Goal: Task Accomplishment & Management: Complete application form

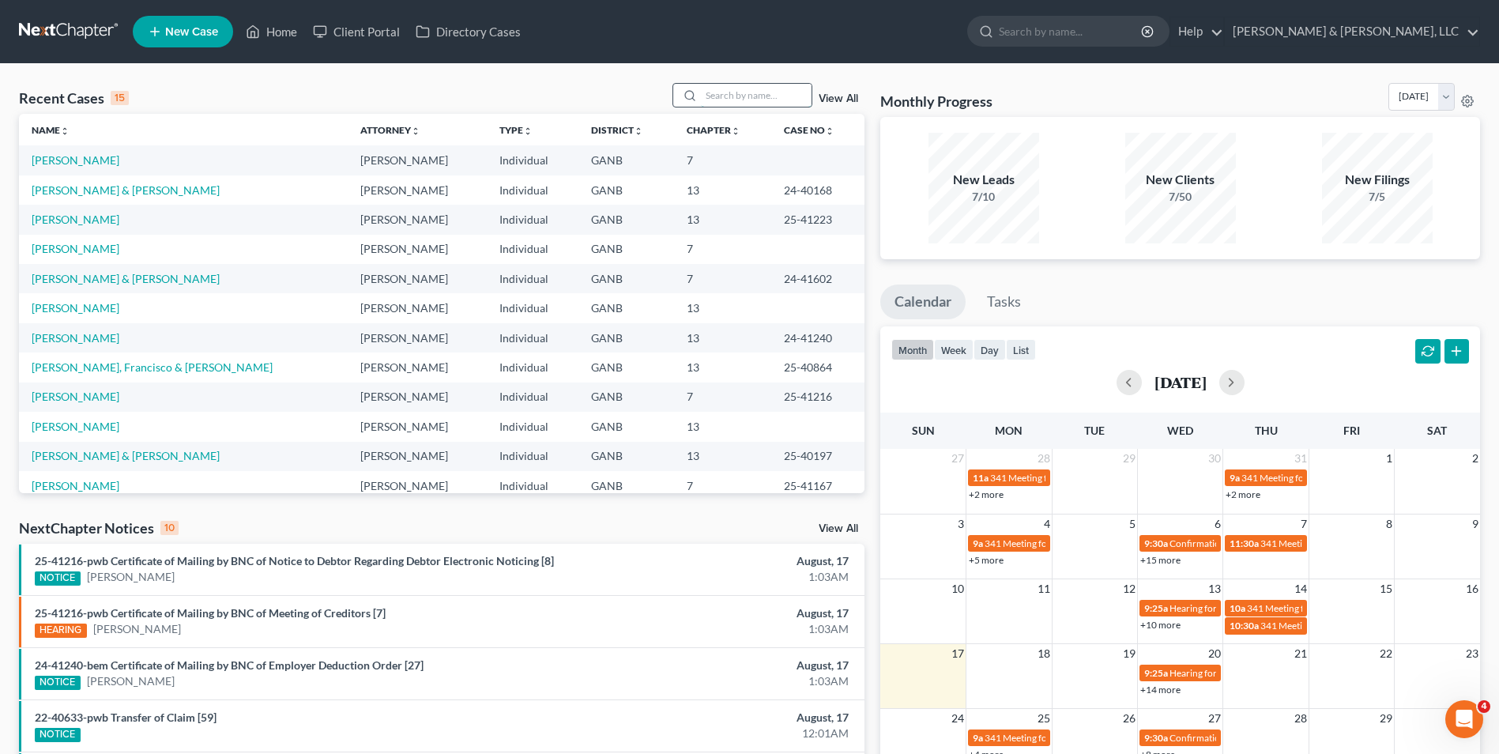
click at [728, 95] on input "search" at bounding box center [756, 95] width 111 height 23
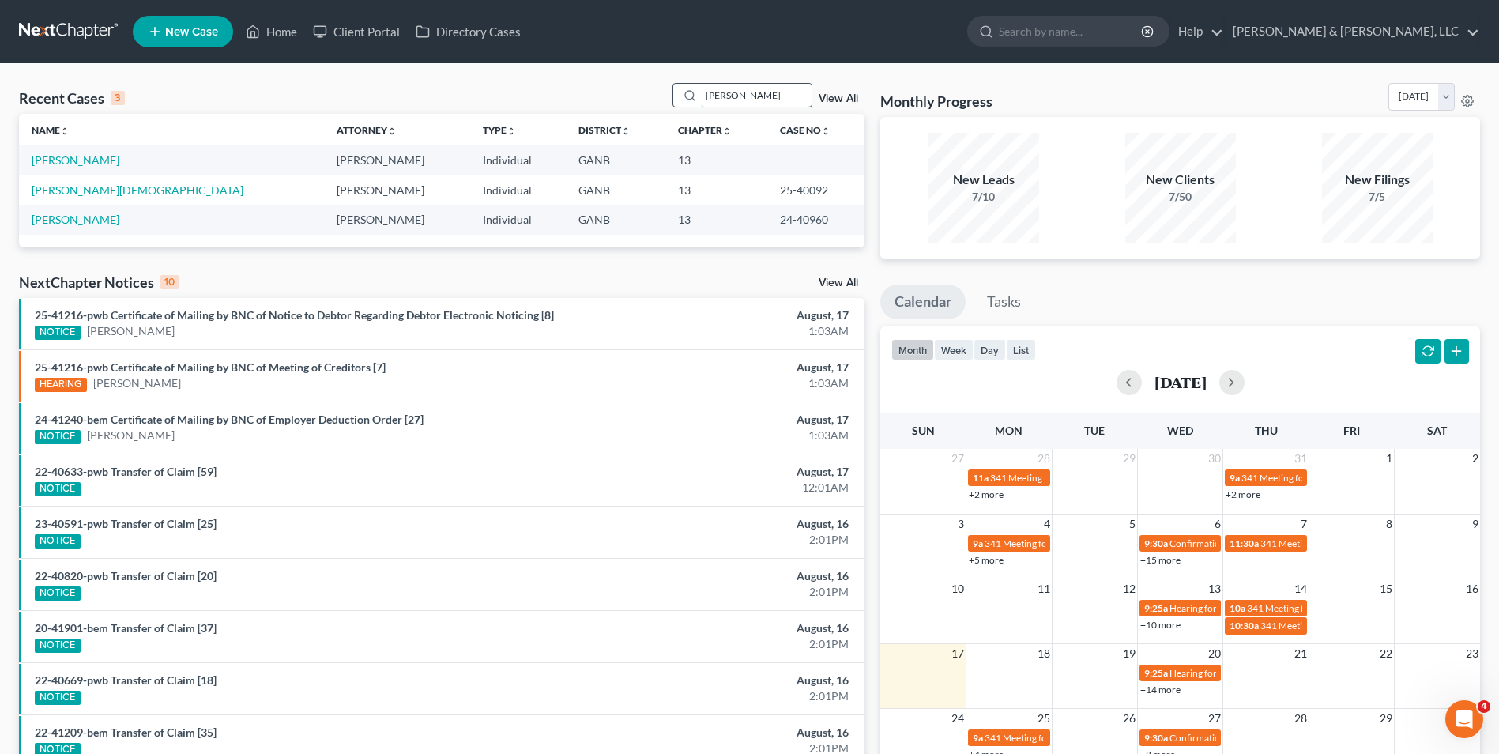
type input "[PERSON_NAME]"
click at [88, 160] on link "[PERSON_NAME]" at bounding box center [76, 159] width 88 height 13
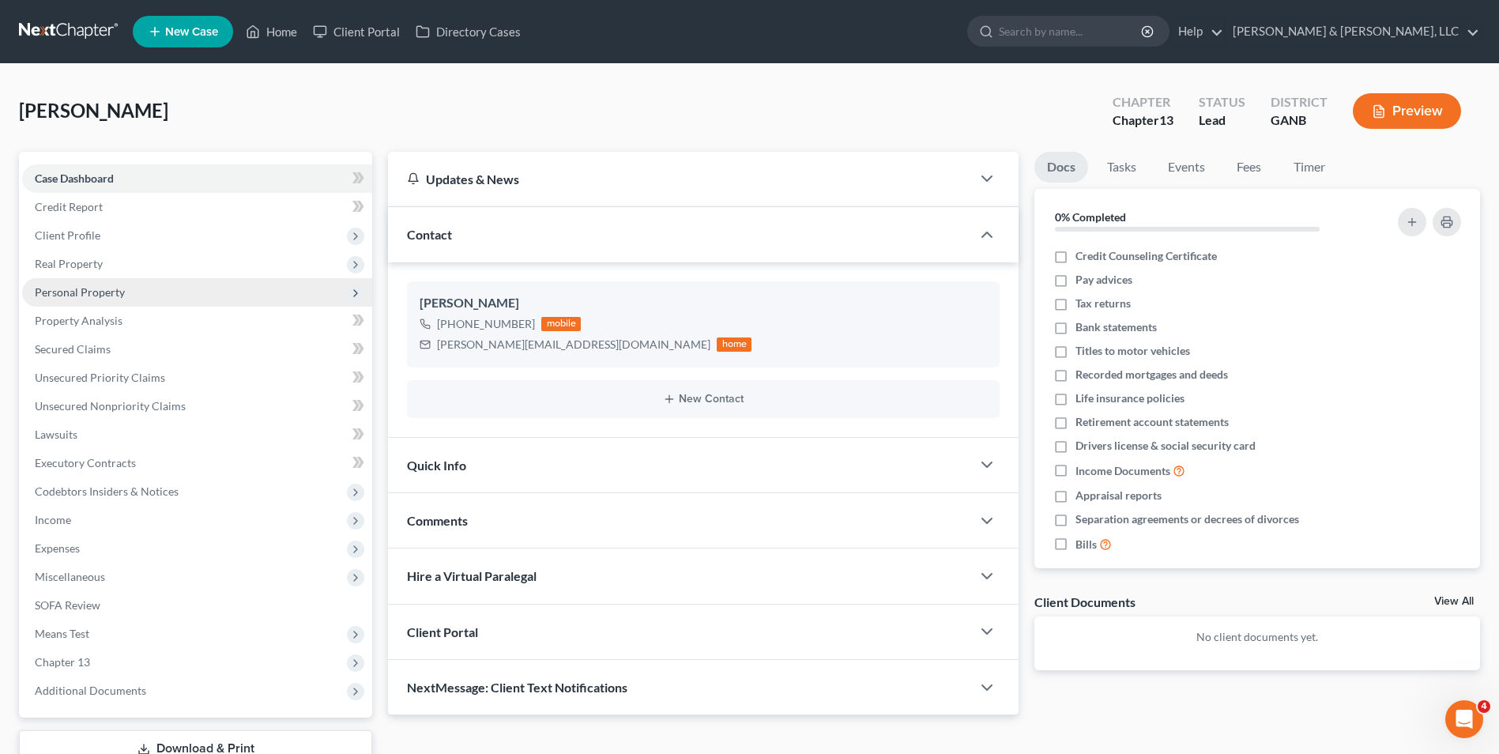
click at [131, 290] on span "Personal Property" at bounding box center [197, 292] width 350 height 28
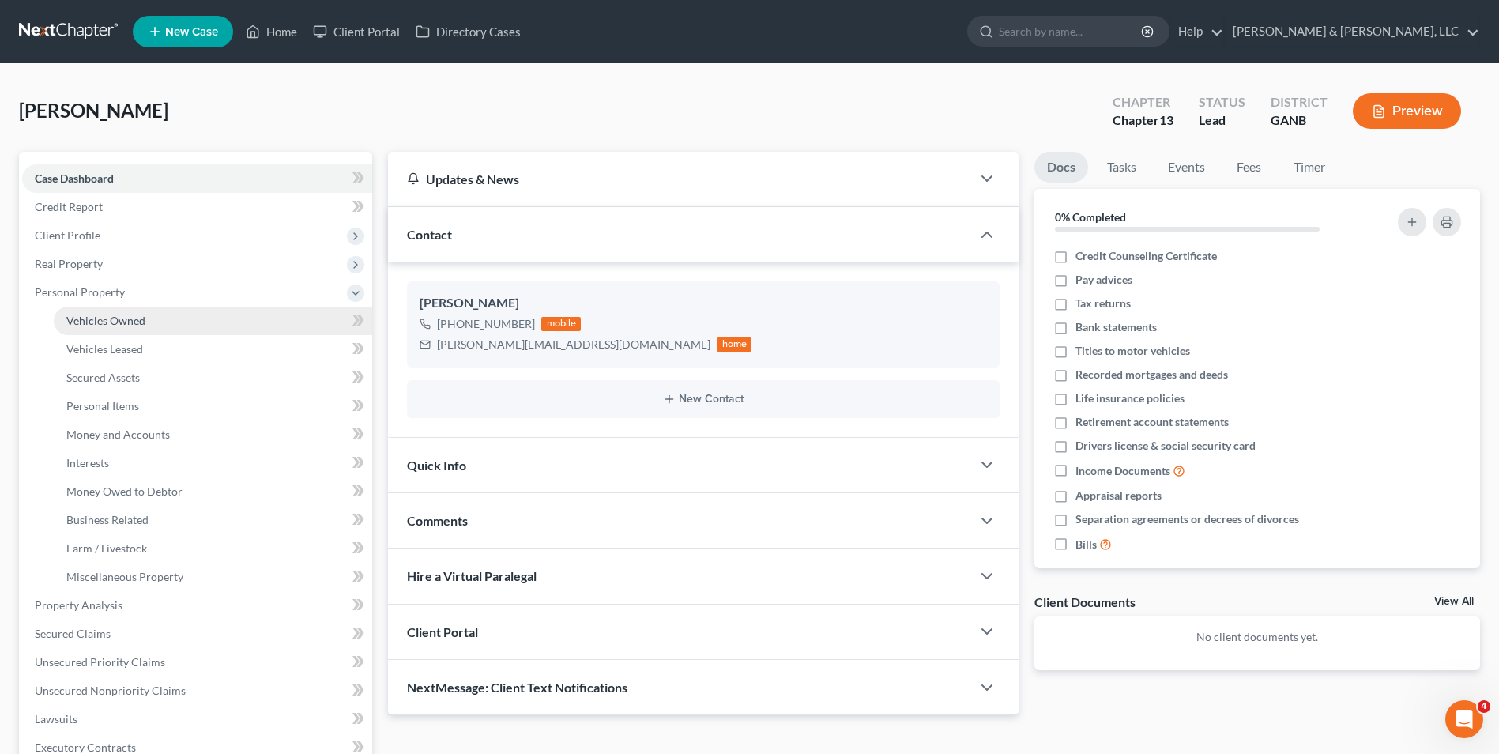
click at [115, 315] on span "Vehicles Owned" at bounding box center [105, 320] width 79 height 13
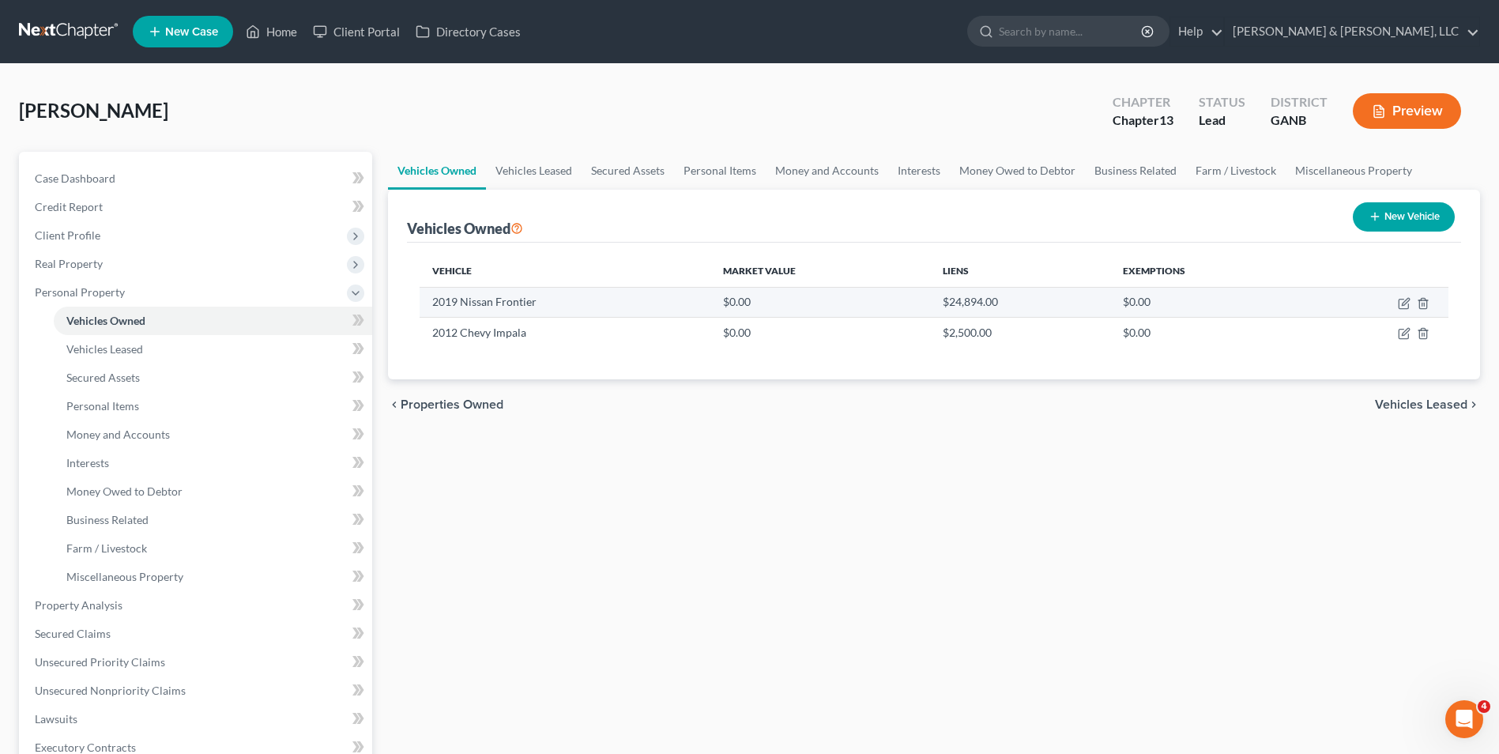
click at [730, 300] on td "$0.00" at bounding box center [820, 302] width 220 height 30
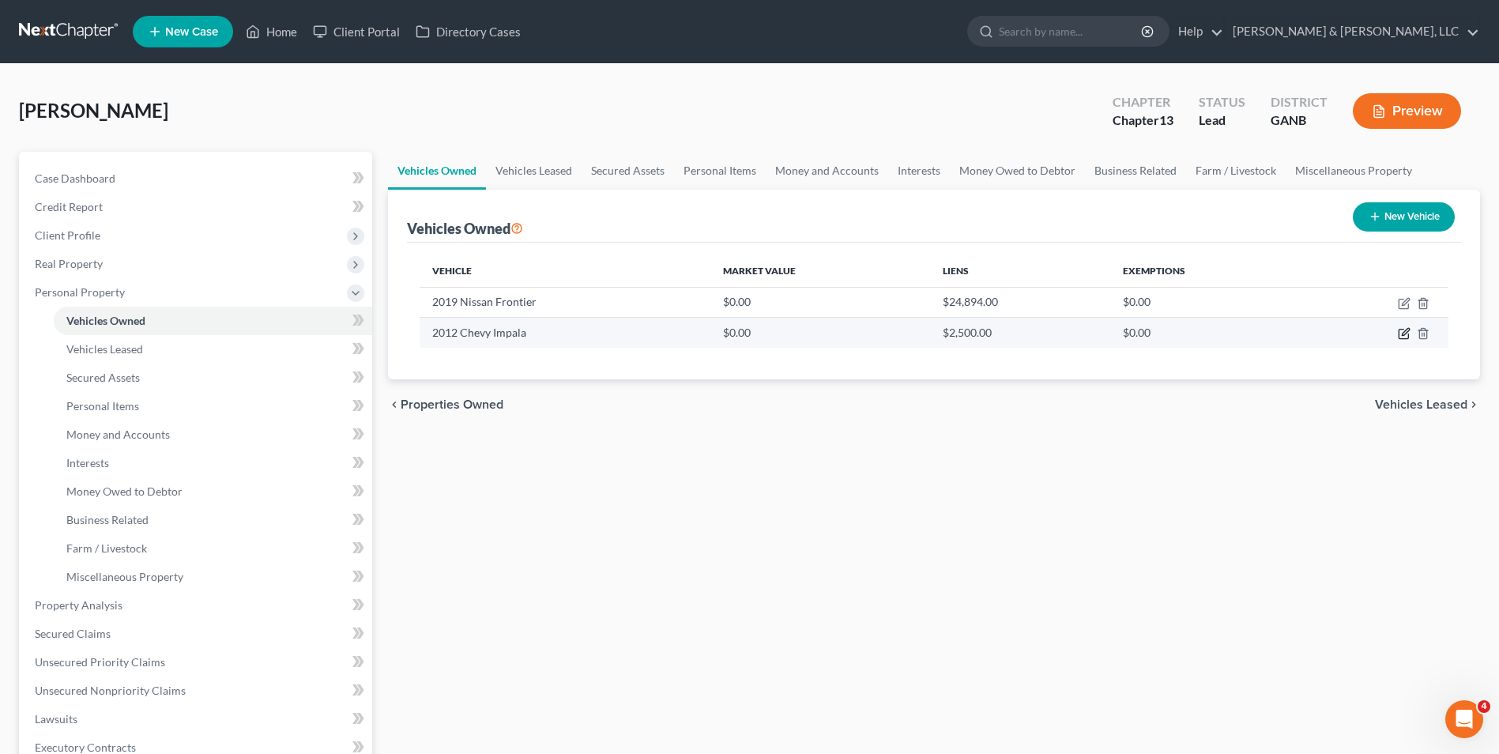
click at [1409, 333] on icon "button" at bounding box center [1403, 333] width 13 height 13
select select "0"
select select "14"
select select "0"
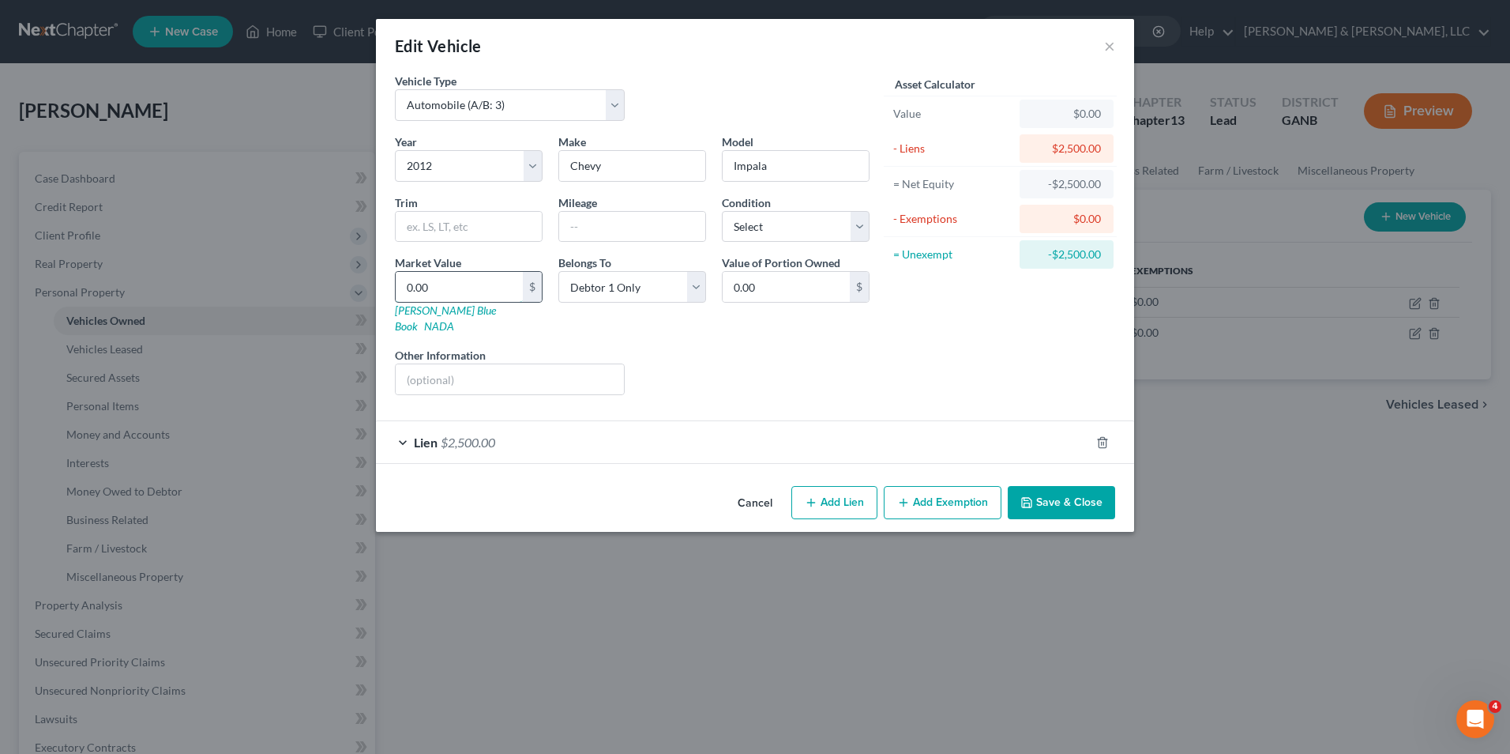
click at [403, 284] on input "0.00" at bounding box center [459, 287] width 127 height 30
type input "2"
type input "2.00"
type input "25"
type input "25.00"
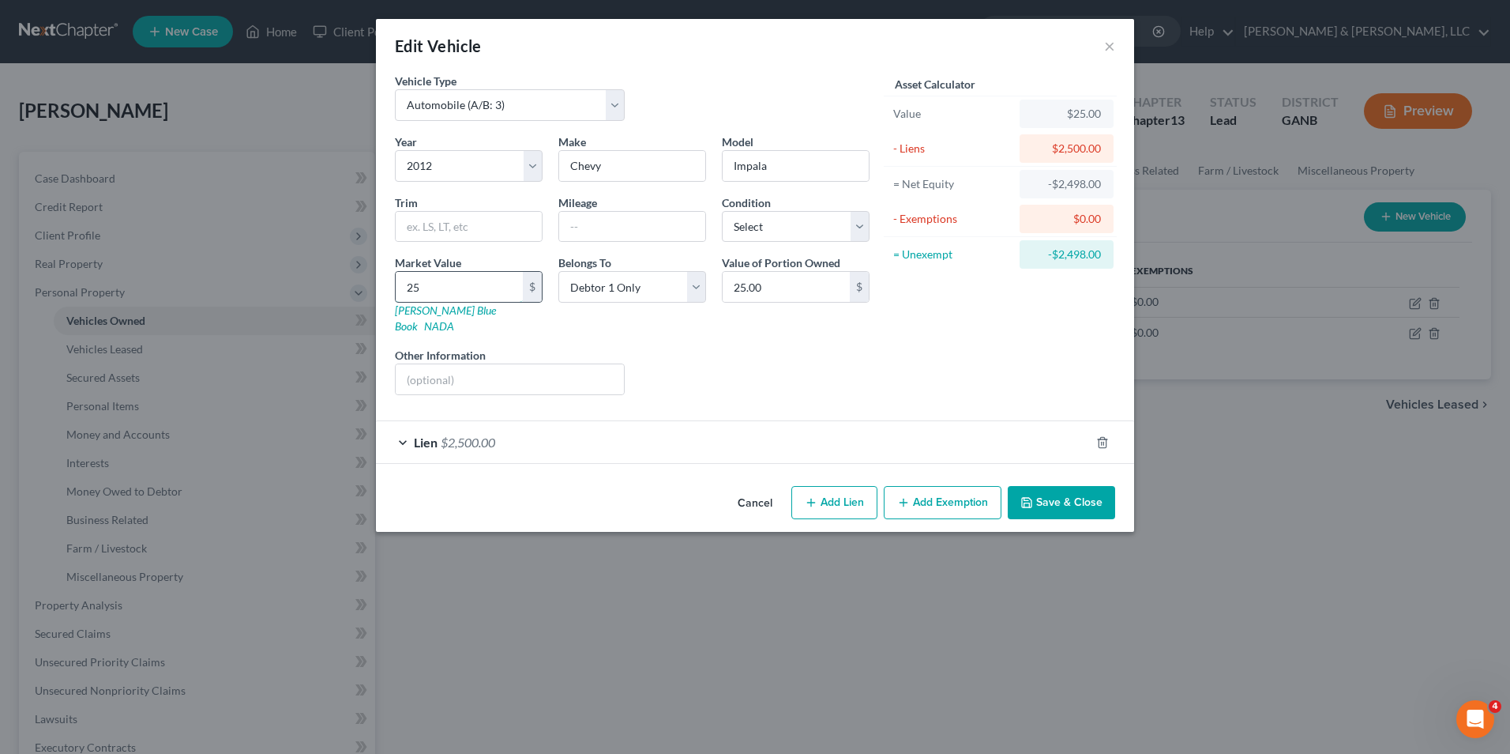
type input "250"
type input "250.00"
type input "2500"
type input "2,500.00"
click at [737, 363] on div "Liens Select" at bounding box center [756, 371] width 246 height 48
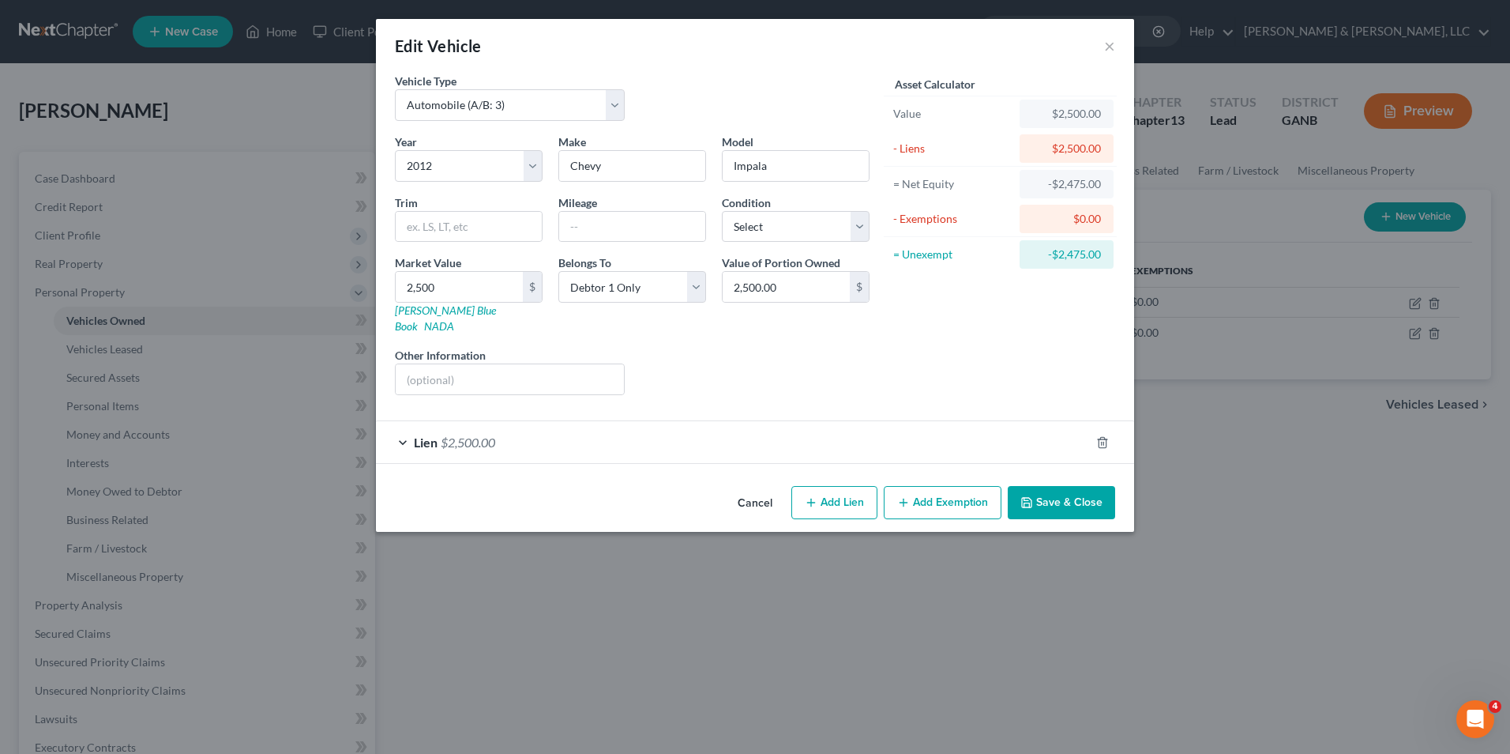
click at [935, 382] on div "Asset Calculator Value $2,500.00 - Liens $2,500.00 = Net Equity -$2,475.00 - Ex…" at bounding box center [1001, 240] width 246 height 335
click at [423, 288] on input "2,500" at bounding box center [459, 287] width 127 height 30
type input "2,00"
type input "200.00"
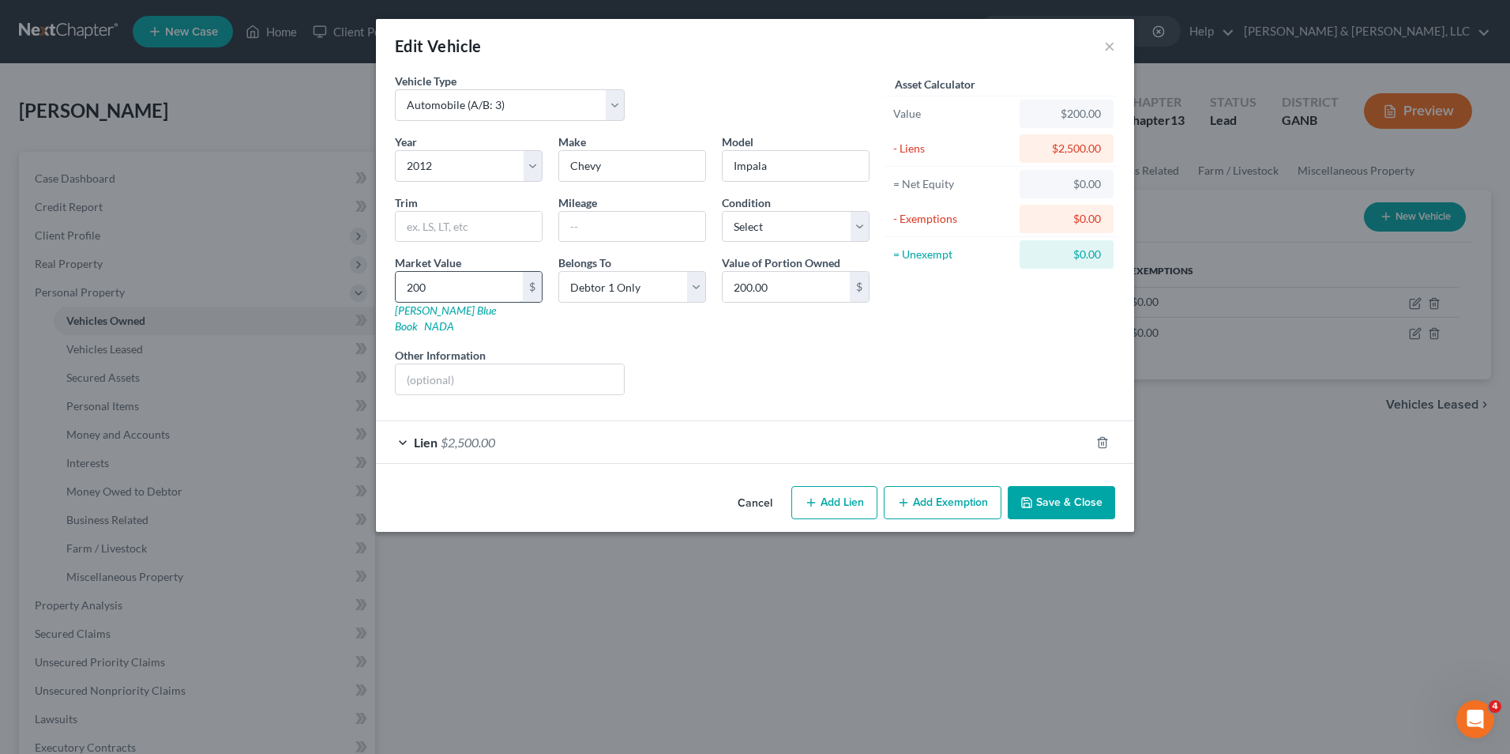
type input "2004"
type input "2,004.00"
type input "2,00"
type input "200.00"
type input "20"
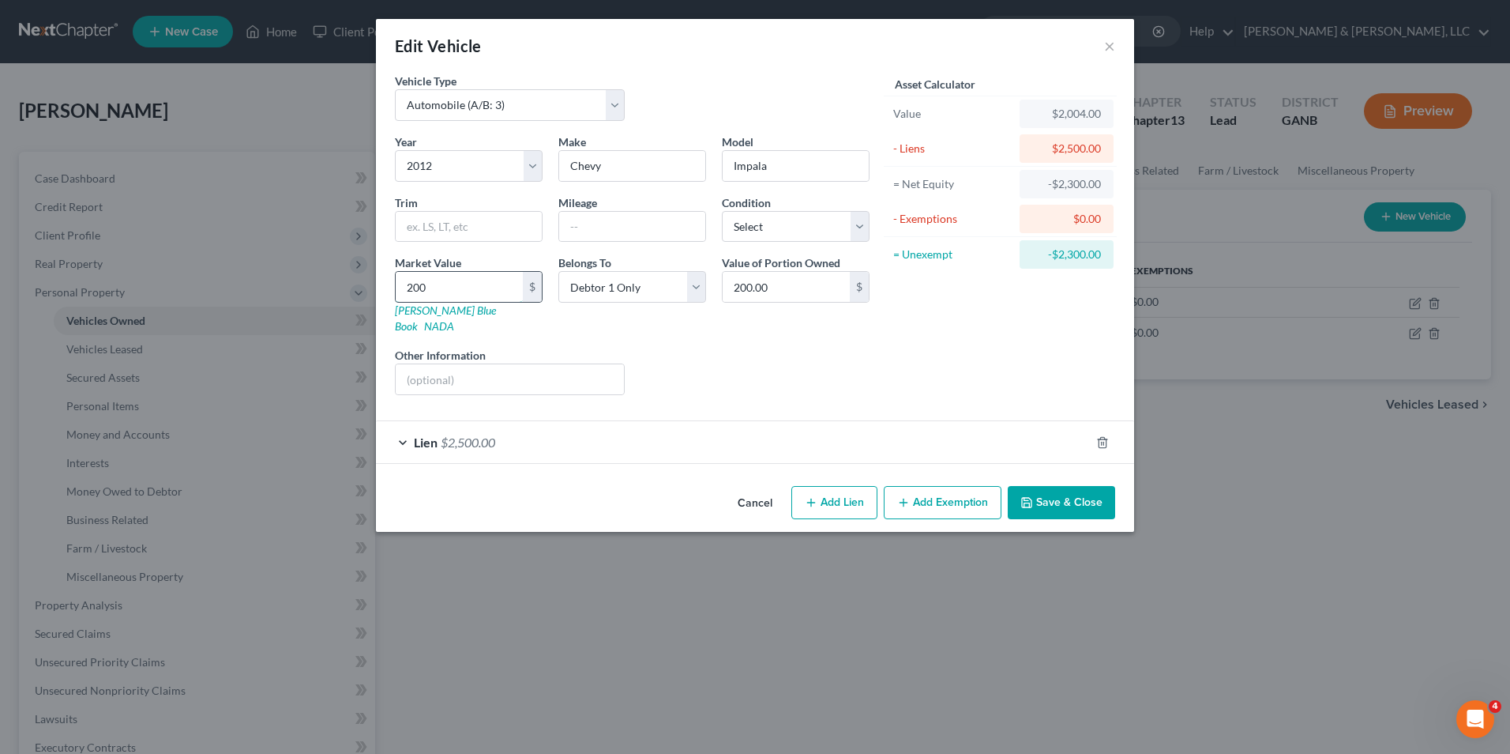
type input "20.00"
type input "2"
type input "2.00"
type input "24"
type input "24.00"
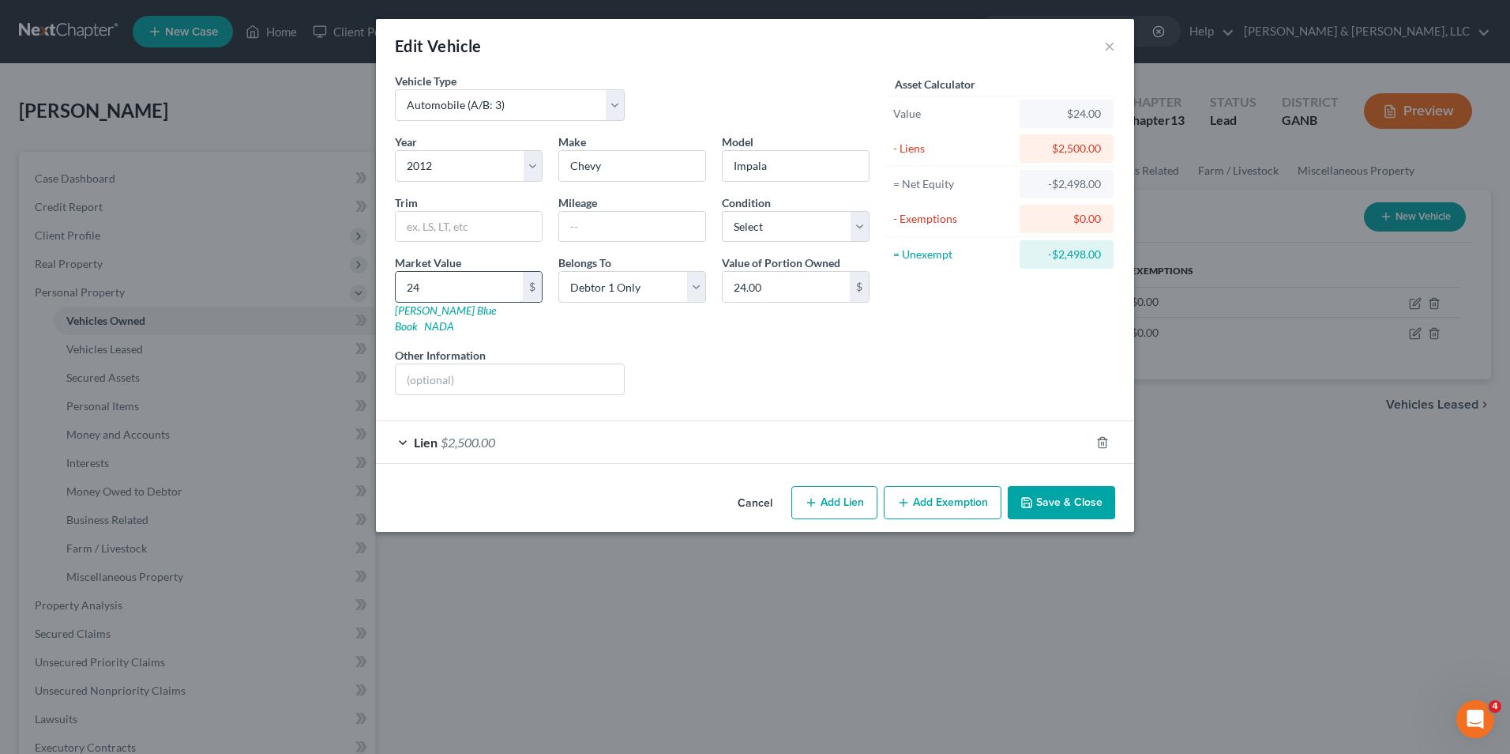
type input "240"
type input "240.00"
type input "2400"
type input "2,400.00"
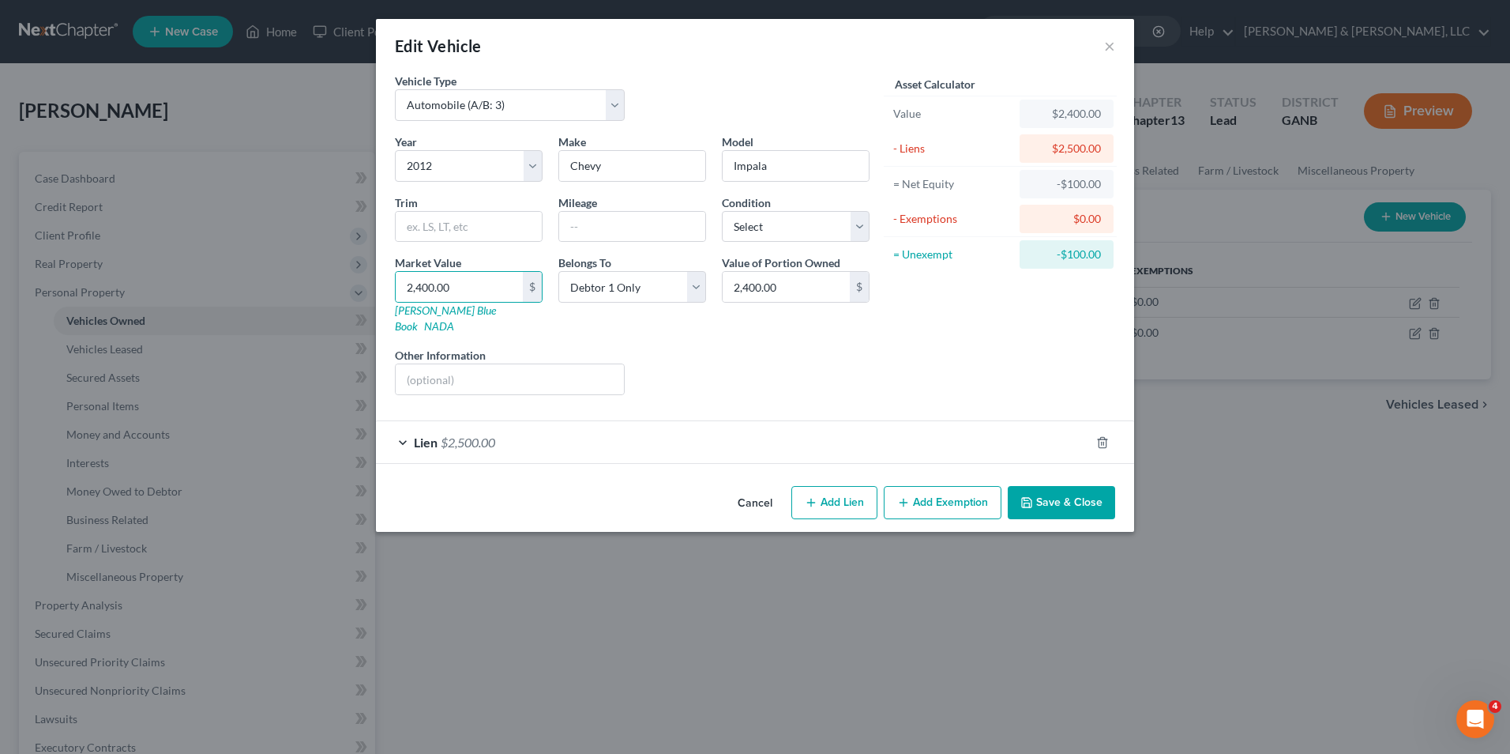
click at [649, 363] on div "Liens Select" at bounding box center [756, 371] width 246 height 48
click at [961, 486] on button "Add Exemption" at bounding box center [943, 502] width 118 height 33
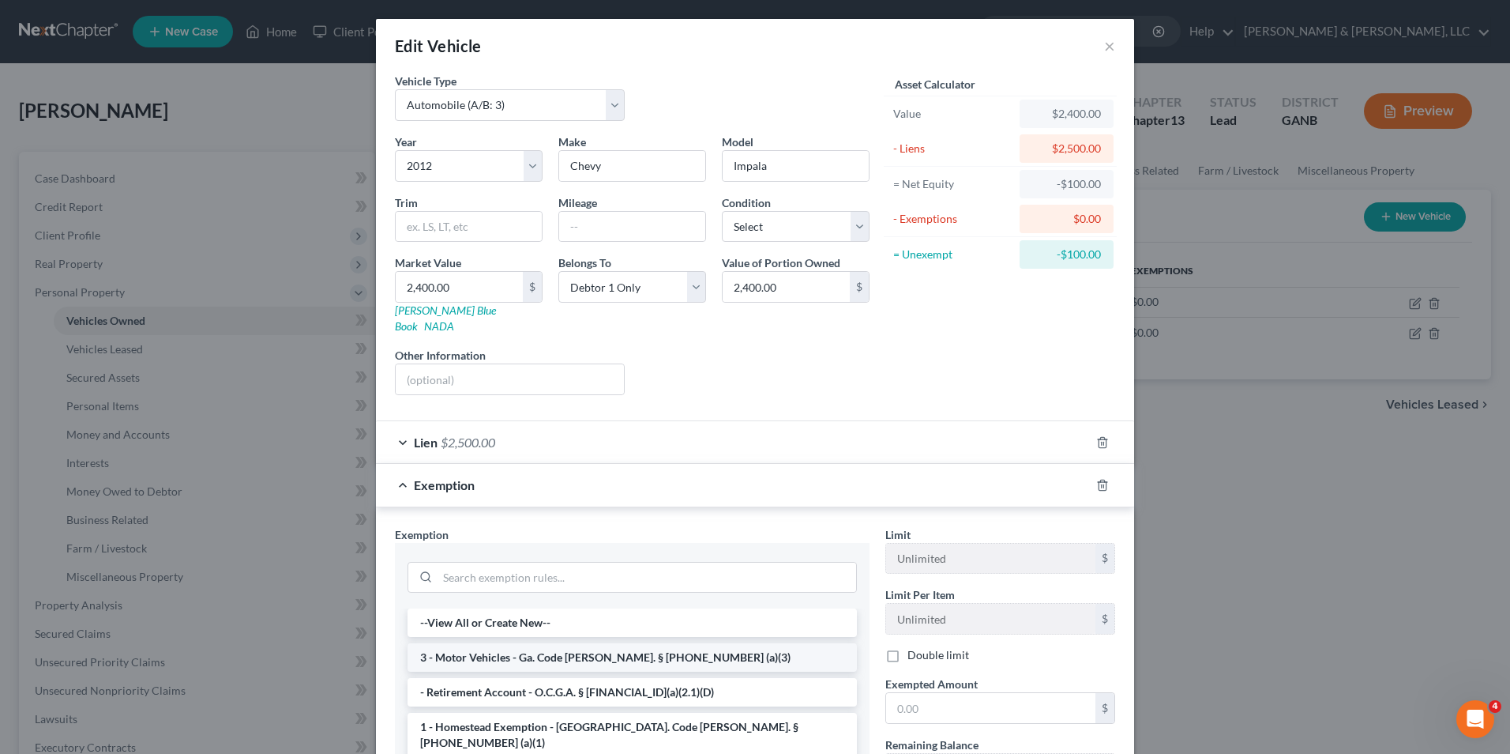
click at [640, 643] on li "3 - Motor Vehicles - Ga. Code [PERSON_NAME]. § [PHONE_NUMBER] (a)(3)" at bounding box center [632, 657] width 449 height 28
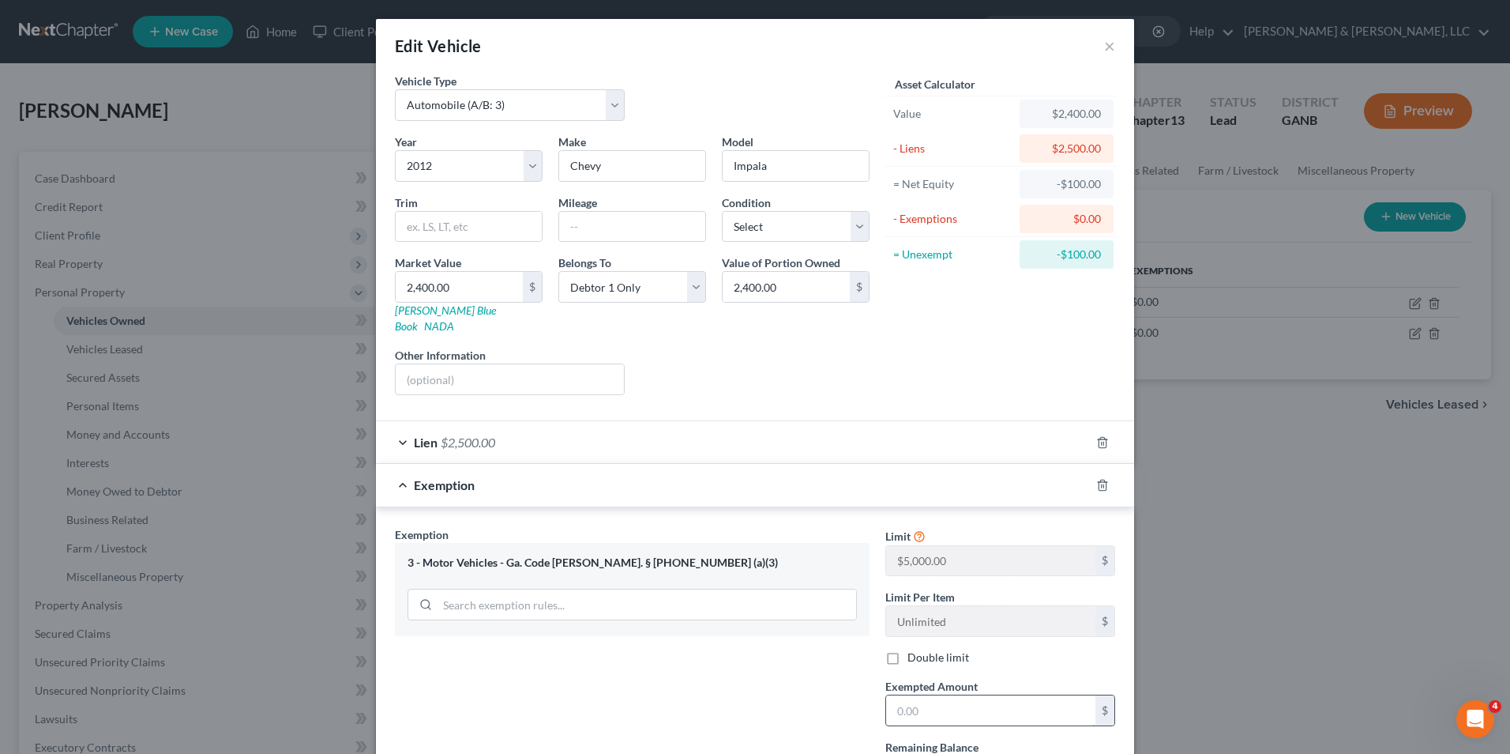
click at [911, 695] on input "text" at bounding box center [990, 710] width 209 height 30
type input "100"
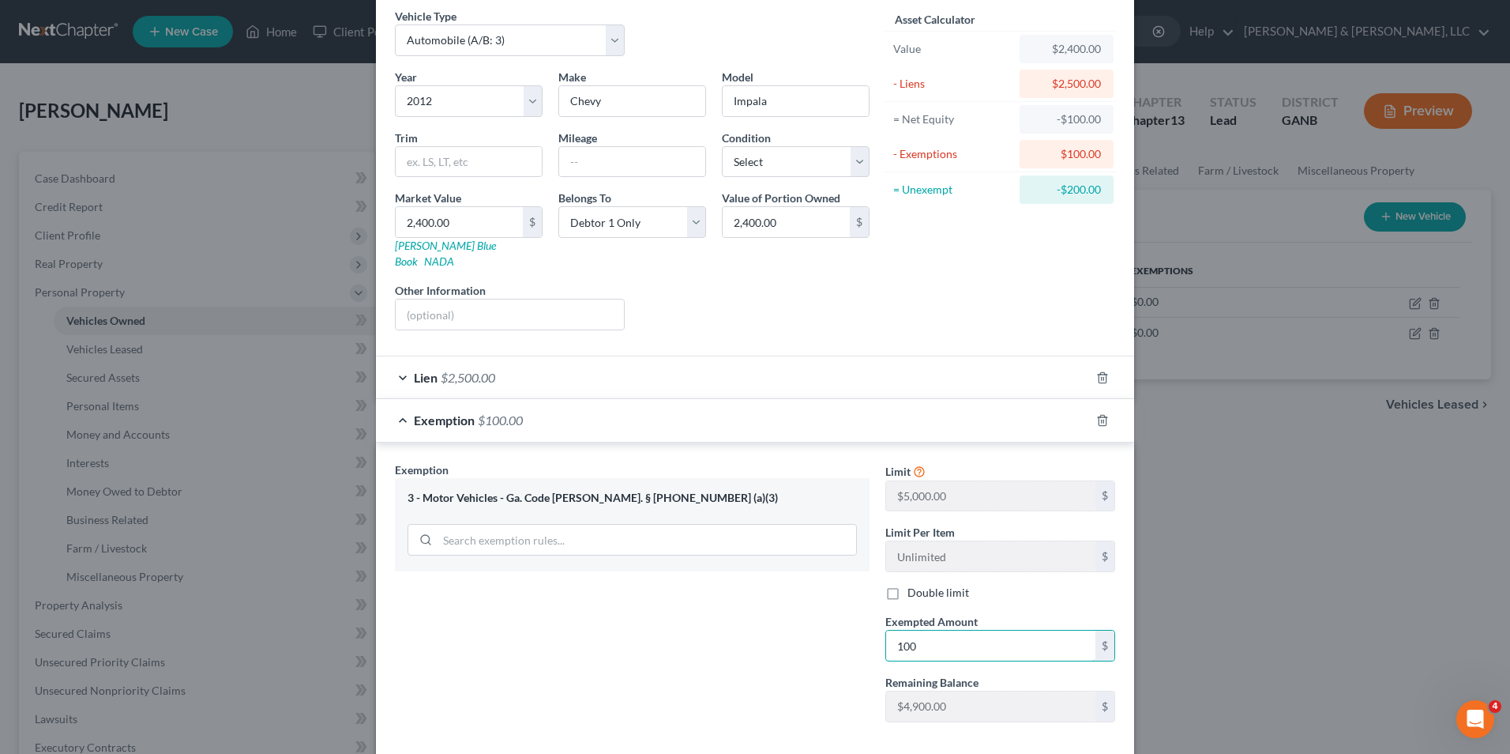
scroll to position [130, 0]
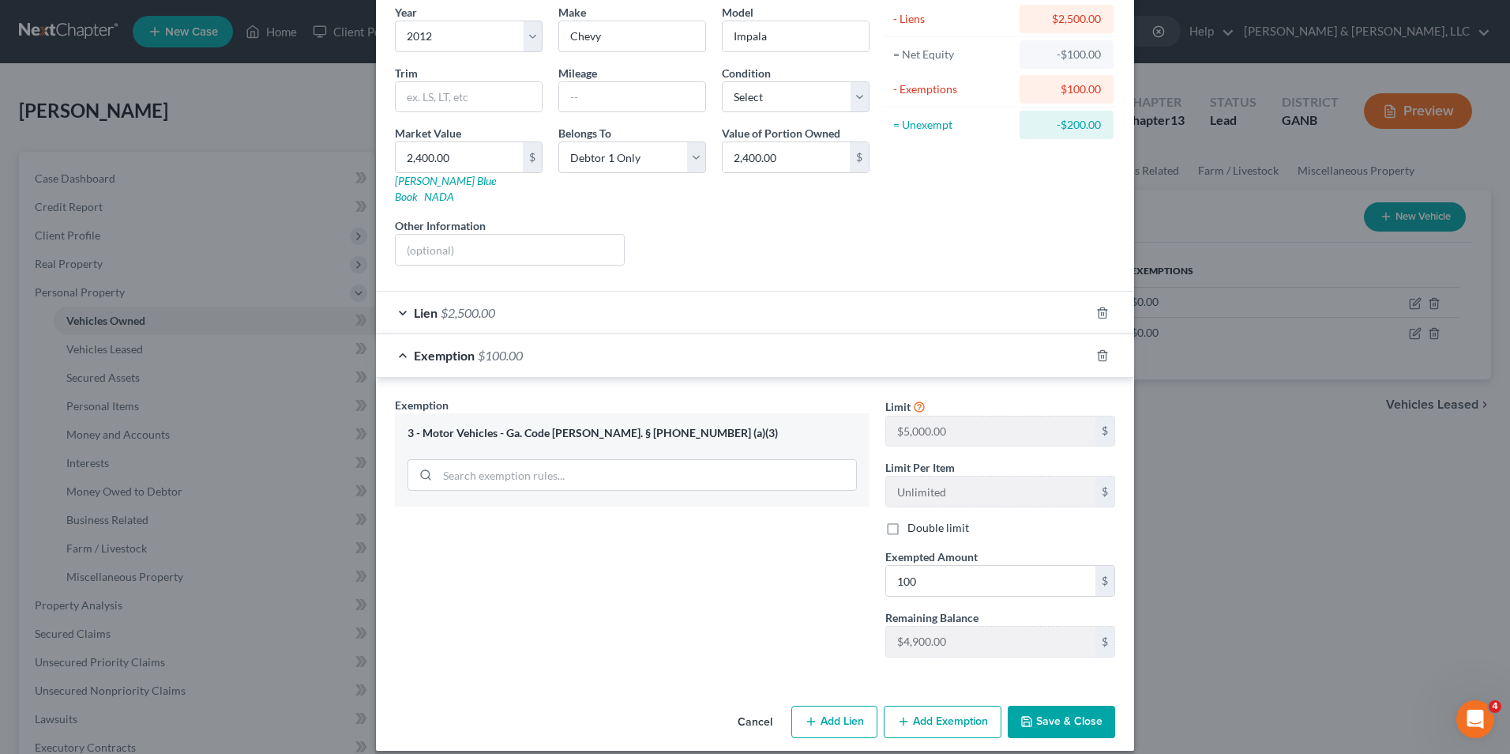
click at [1031, 706] on button "Save & Close" at bounding box center [1061, 721] width 107 height 33
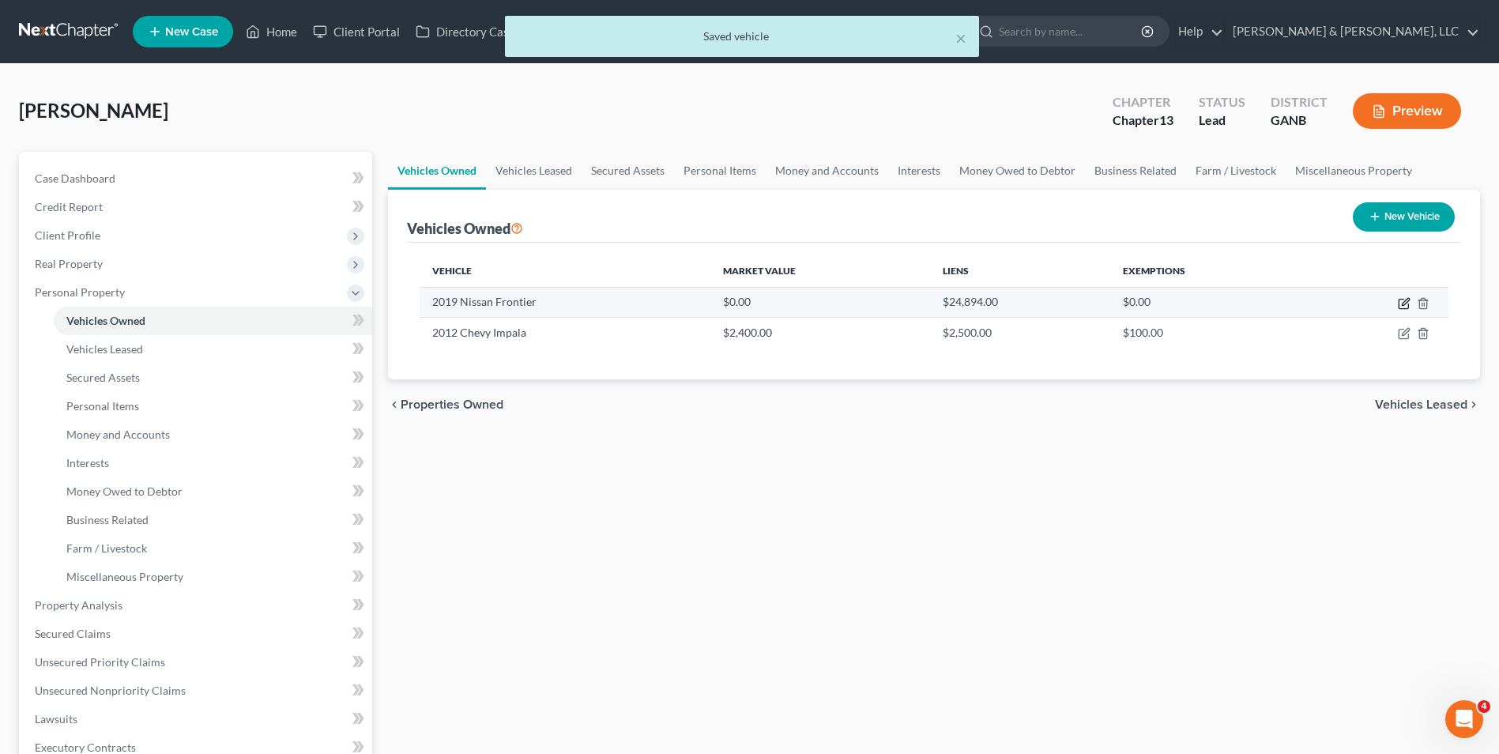
click at [1407, 300] on icon "button" at bounding box center [1403, 303] width 13 height 13
select select "0"
select select "7"
select select "0"
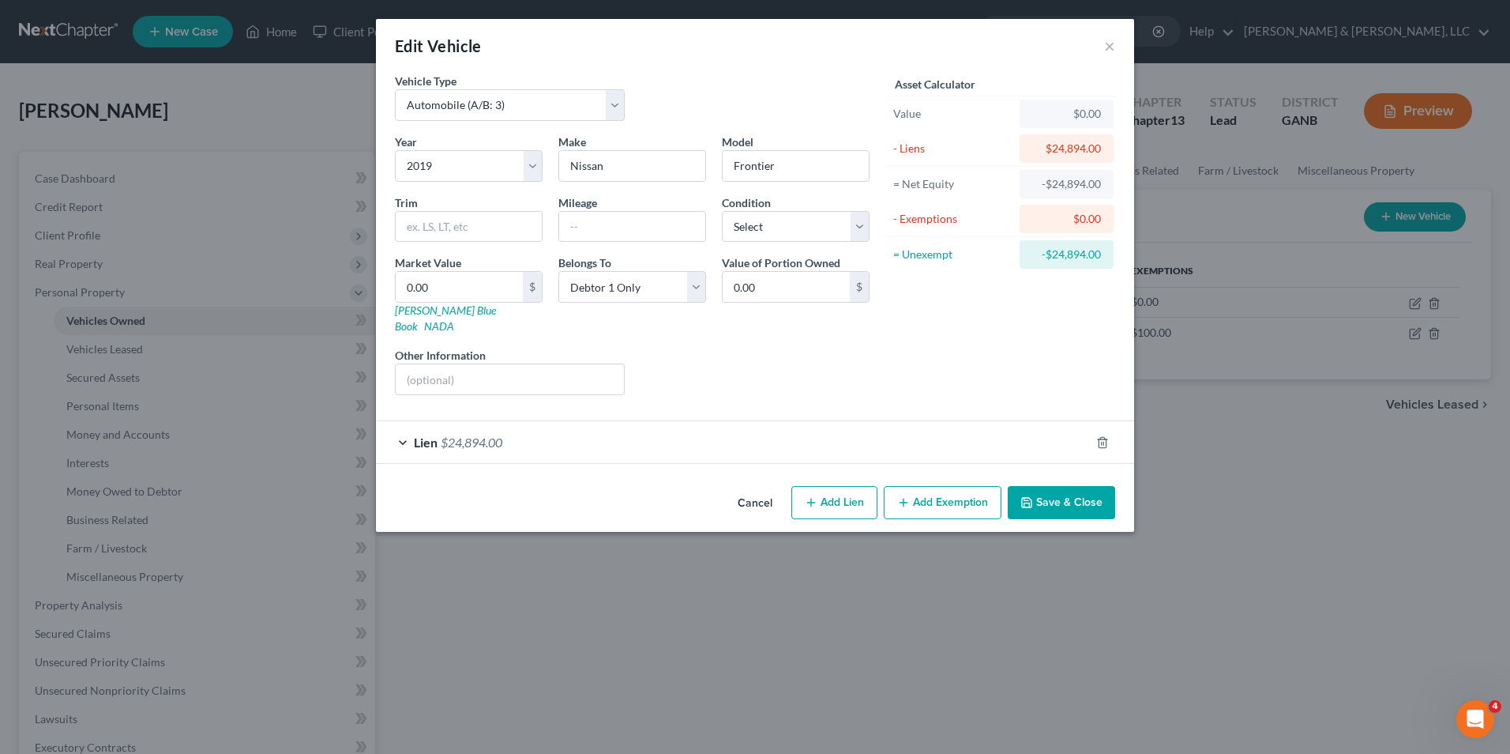
click at [461, 434] on span "$24,894.00" at bounding box center [472, 441] width 62 height 15
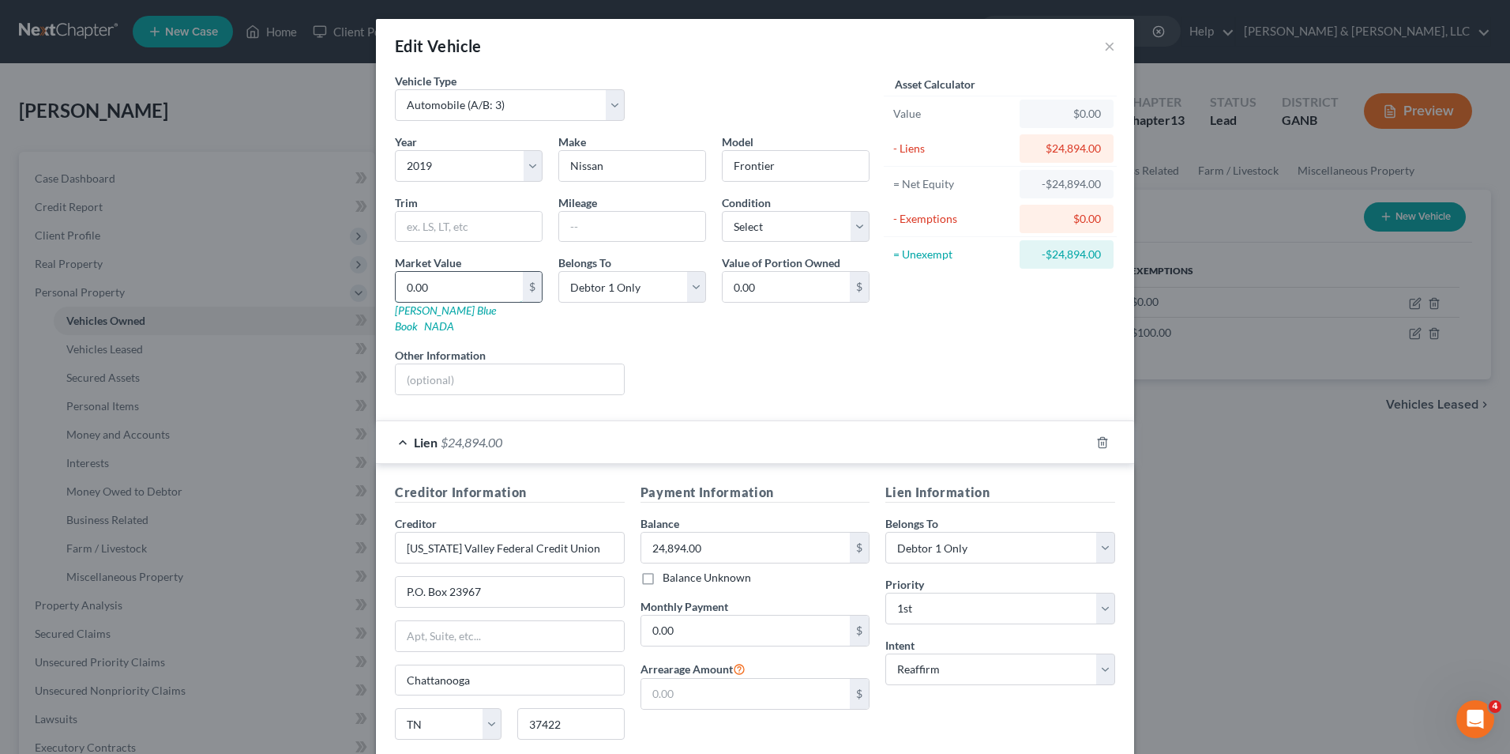
click at [401, 288] on input "0.00" at bounding box center [459, 287] width 127 height 30
type input "2"
type input "2.00"
type input "23"
type input "23.00"
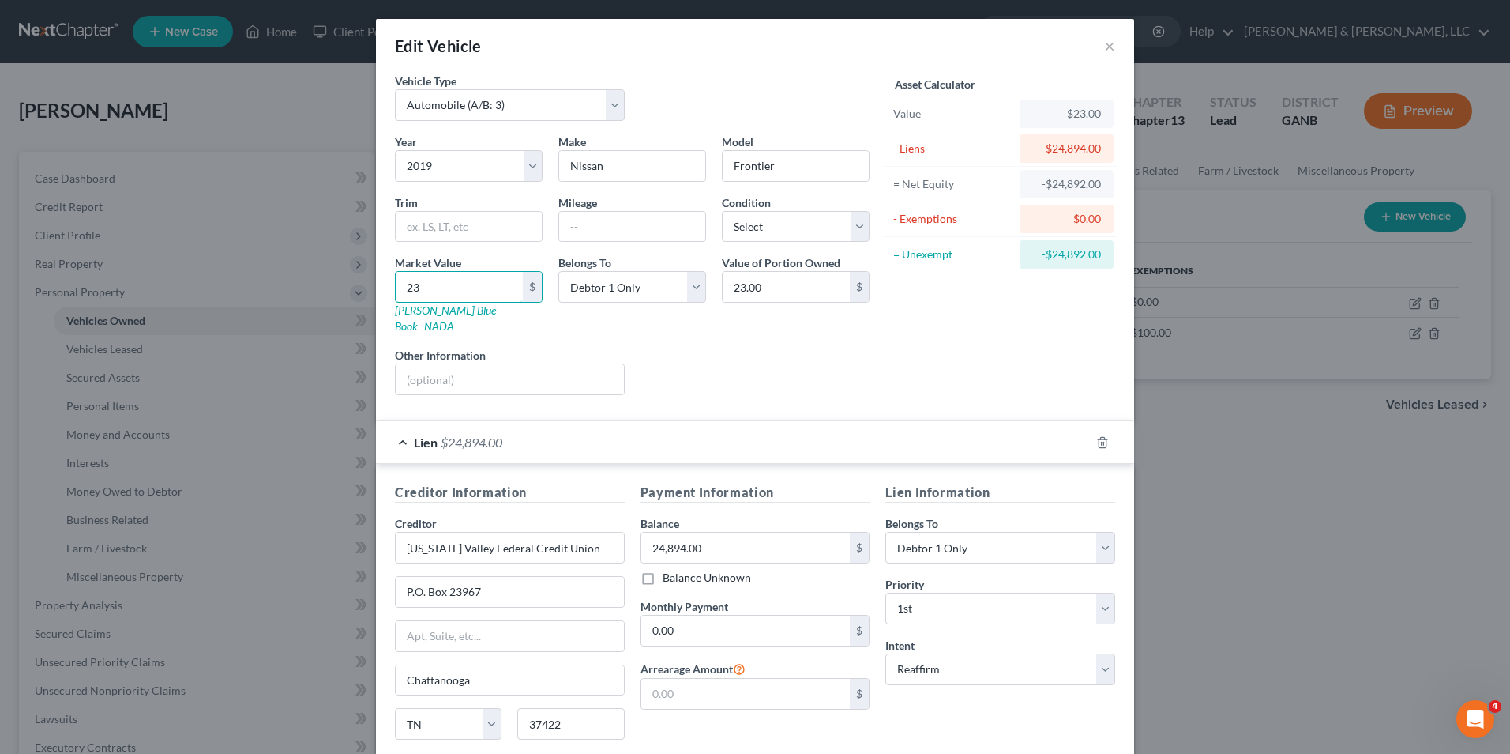
type input "230"
type input "230.00"
type input "2300"
type input "2,300.00"
type input "2,3000"
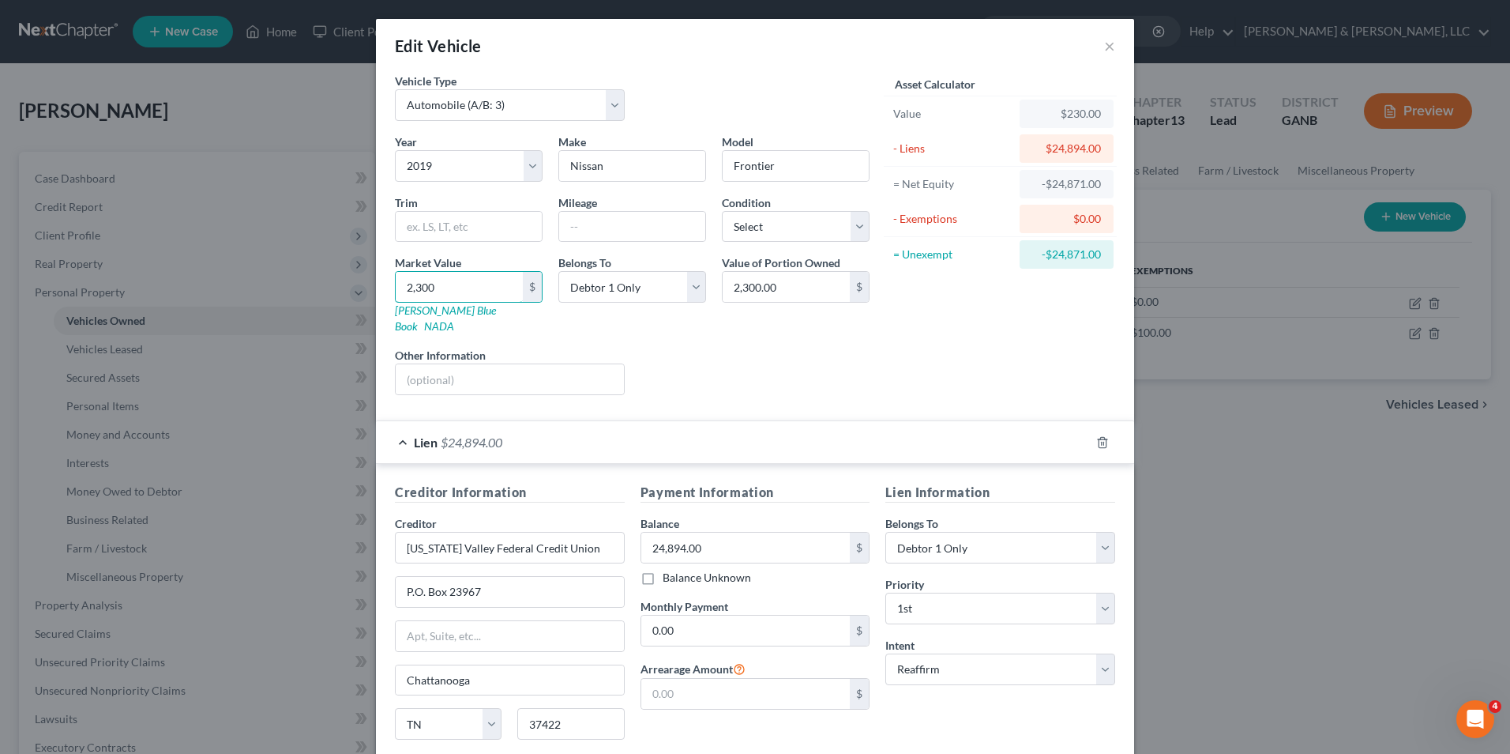
type input "23,000.00"
type input "23,000"
click at [926, 378] on div "Asset Calculator Value $23,000.00 - Liens $24,894.00 = Net Equity -$24,664.00 -…" at bounding box center [1001, 240] width 246 height 335
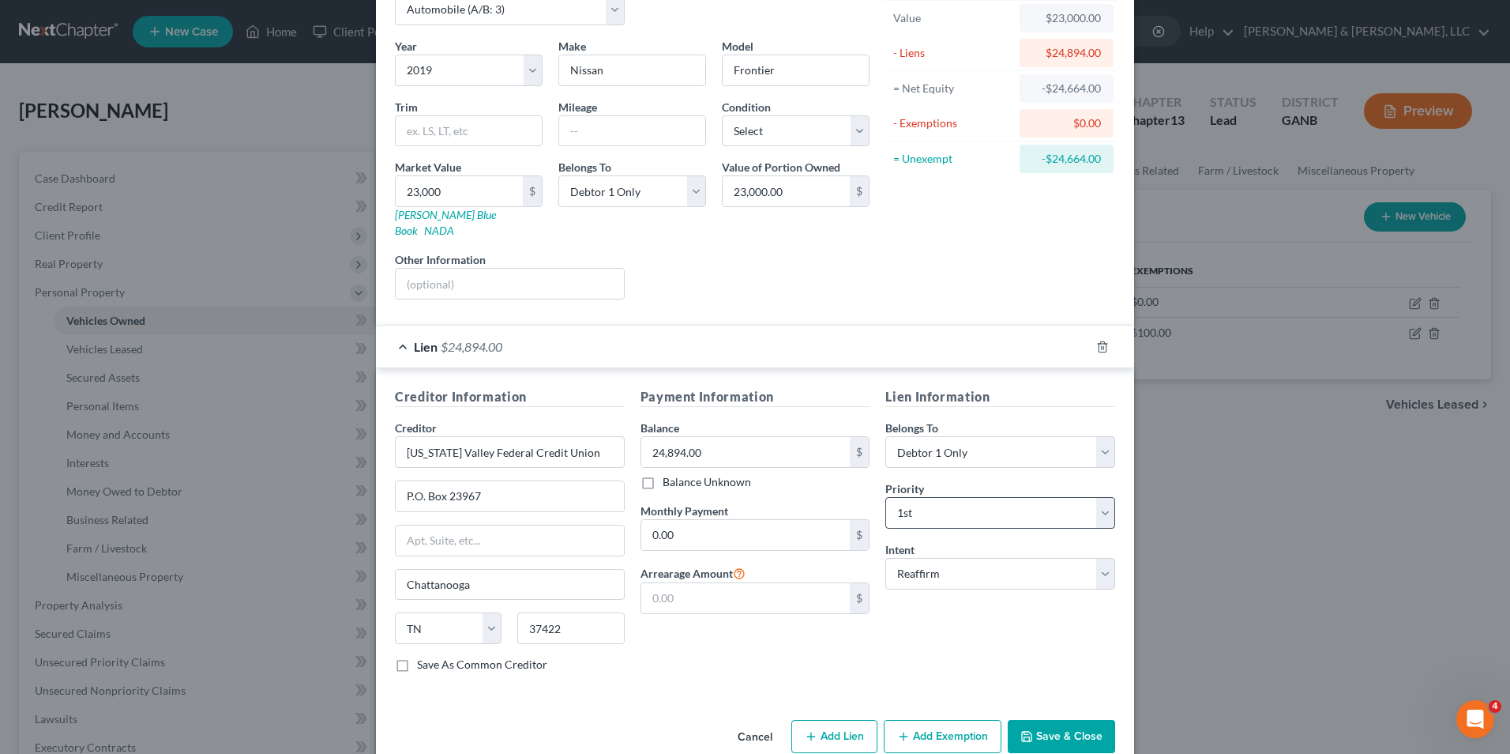
scroll to position [111, 0]
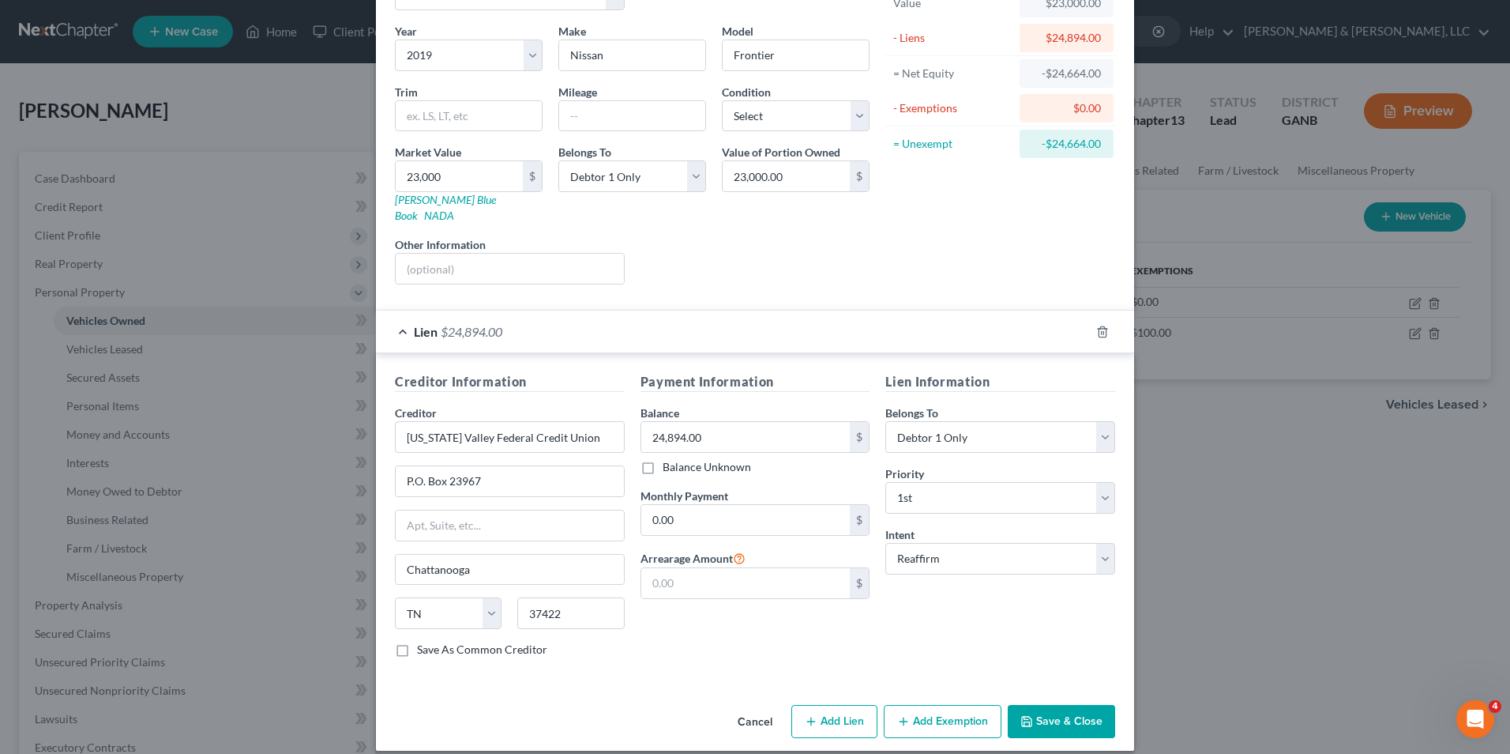
click at [1065, 705] on button "Save & Close" at bounding box center [1061, 721] width 107 height 33
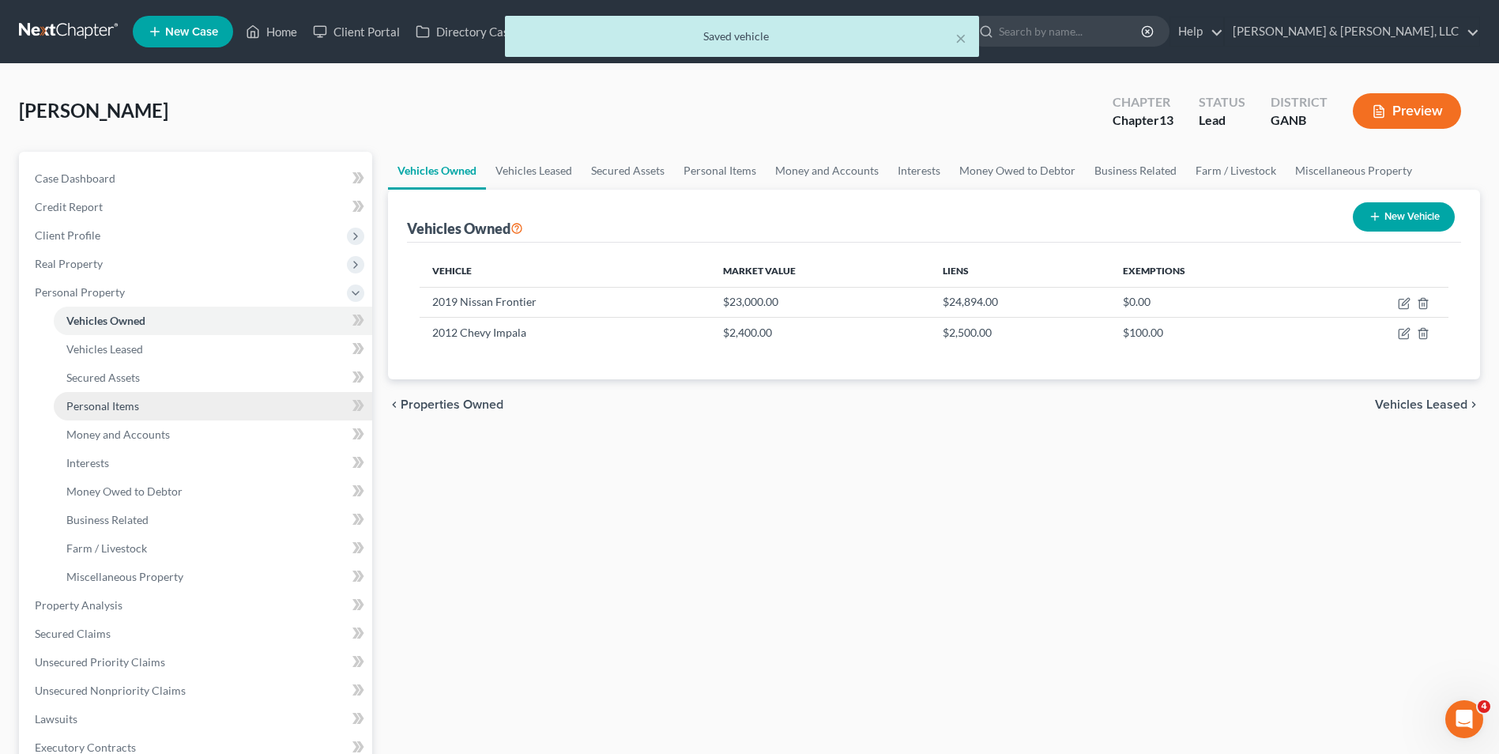
click at [232, 405] on link "Personal Items" at bounding box center [213, 406] width 318 height 28
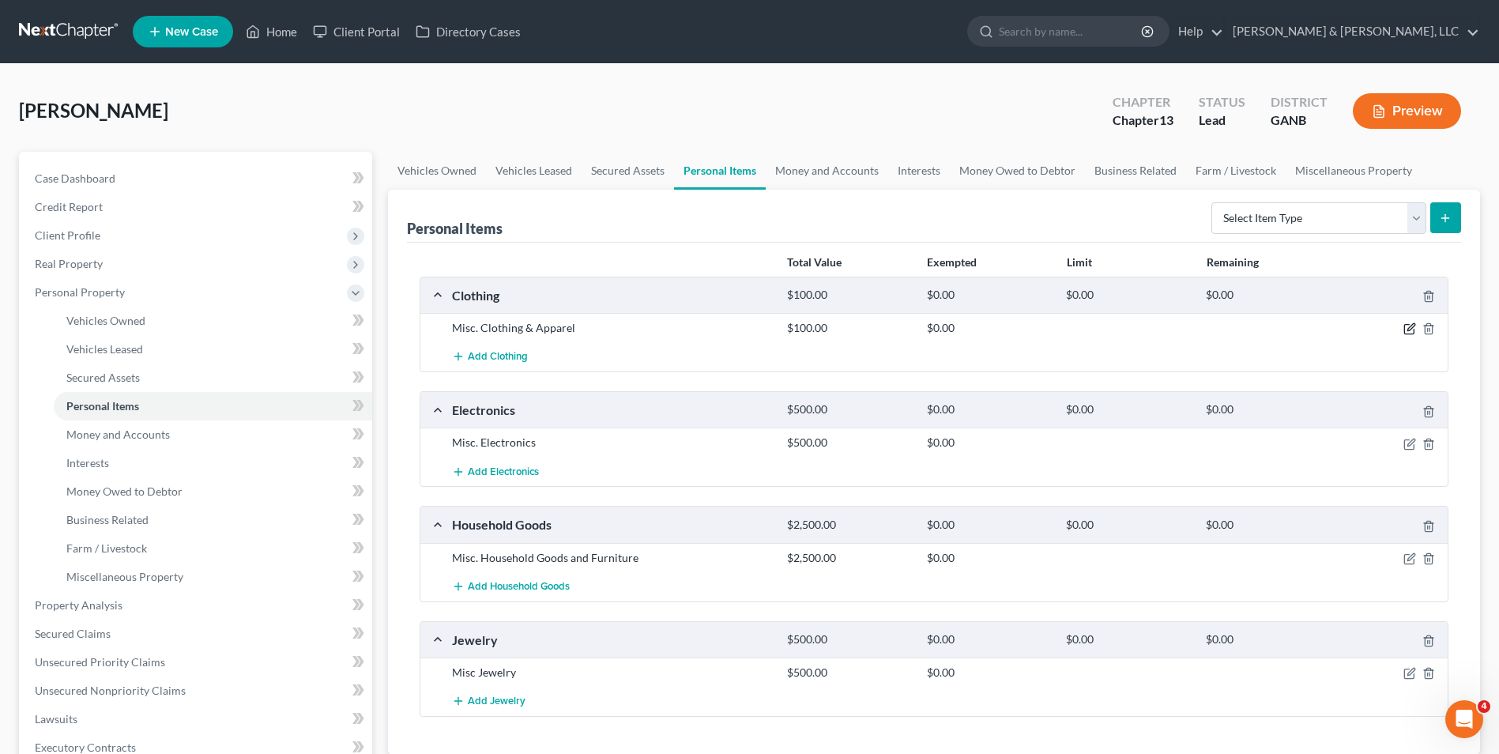
click at [1409, 324] on icon "button" at bounding box center [1409, 328] width 13 height 13
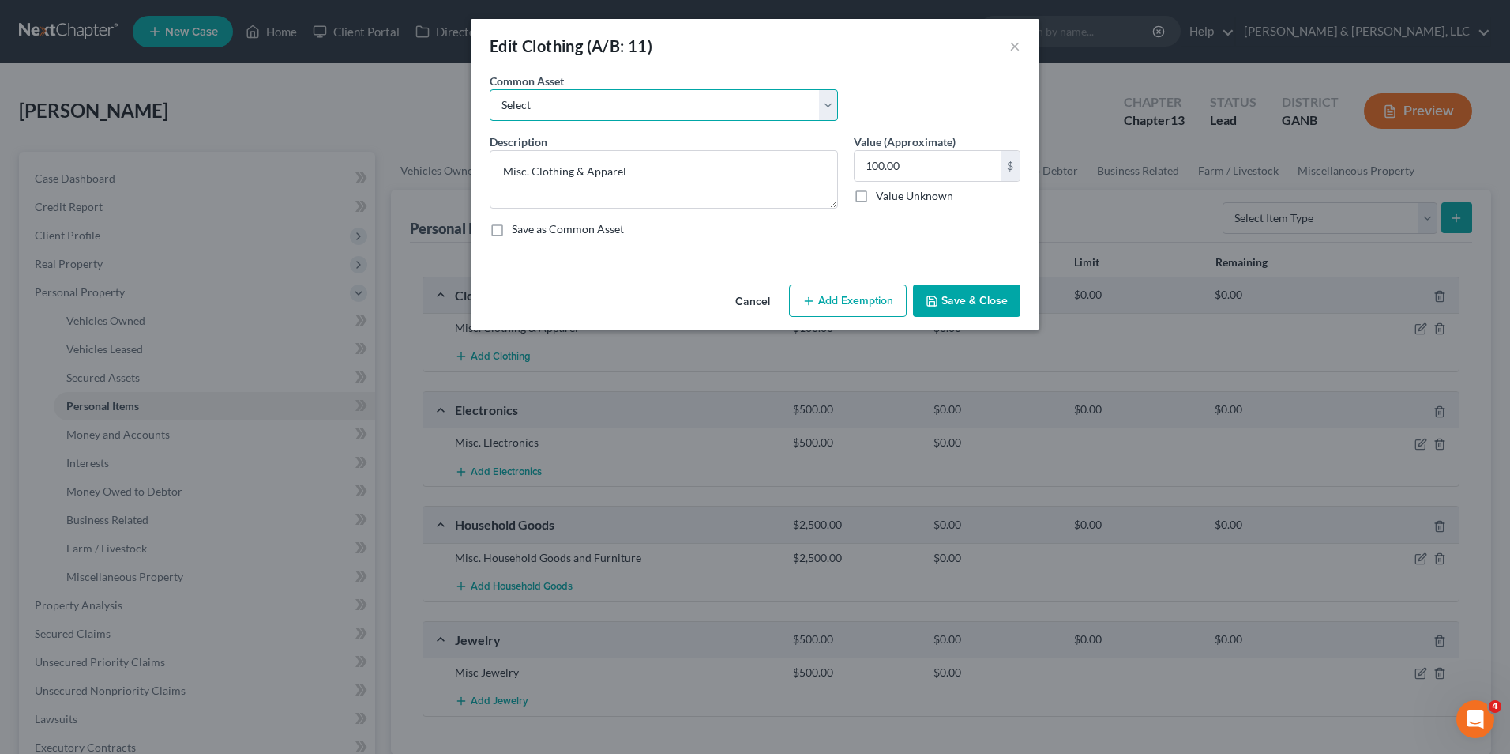
click at [596, 109] on select "Select Misc. Clothing & Apparel" at bounding box center [664, 105] width 348 height 32
select select "0"
click at [490, 89] on select "Select Misc. Clothing & Apparel" at bounding box center [664, 105] width 348 height 32
click at [880, 160] on input "100.00" at bounding box center [928, 166] width 146 height 30
type input "3,000"
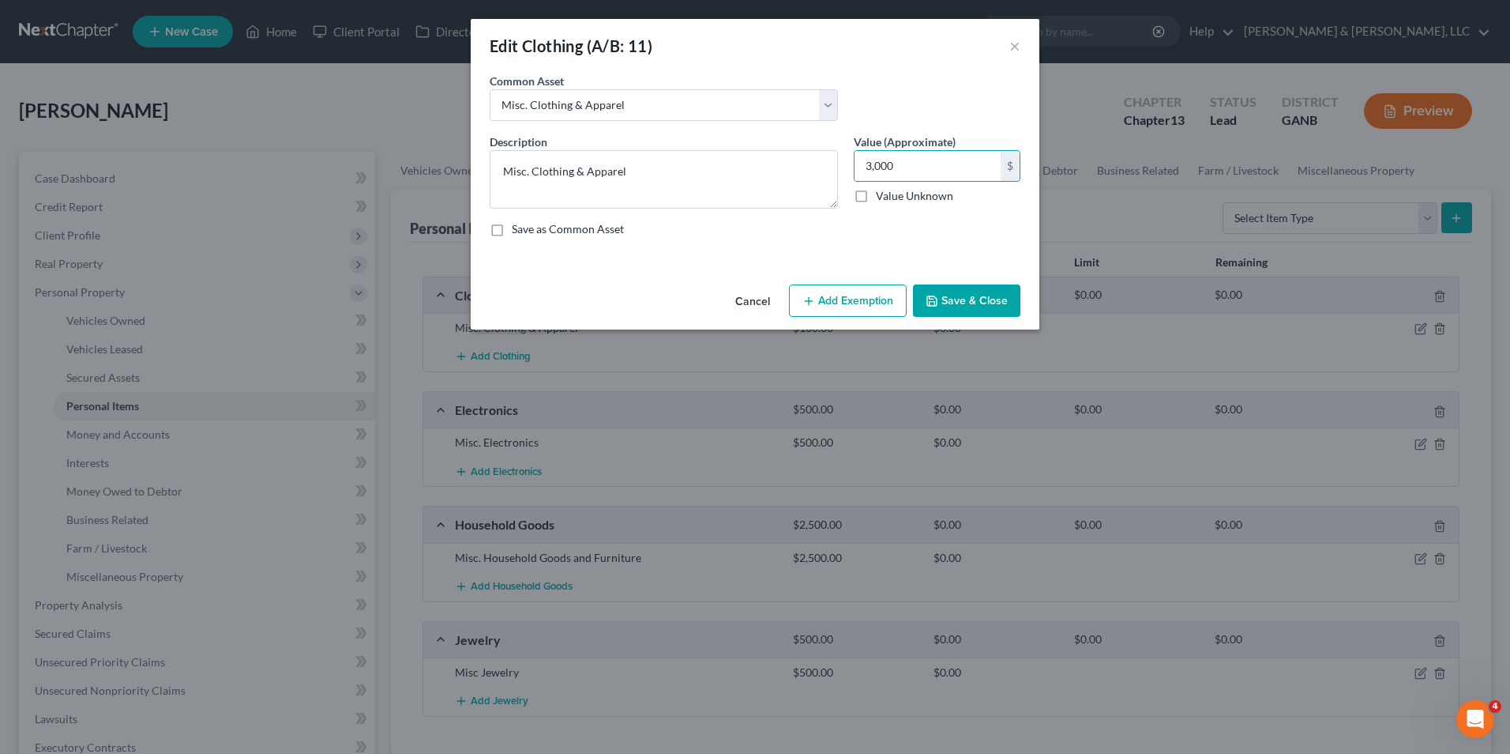
click at [844, 307] on button "Add Exemption" at bounding box center [848, 300] width 118 height 33
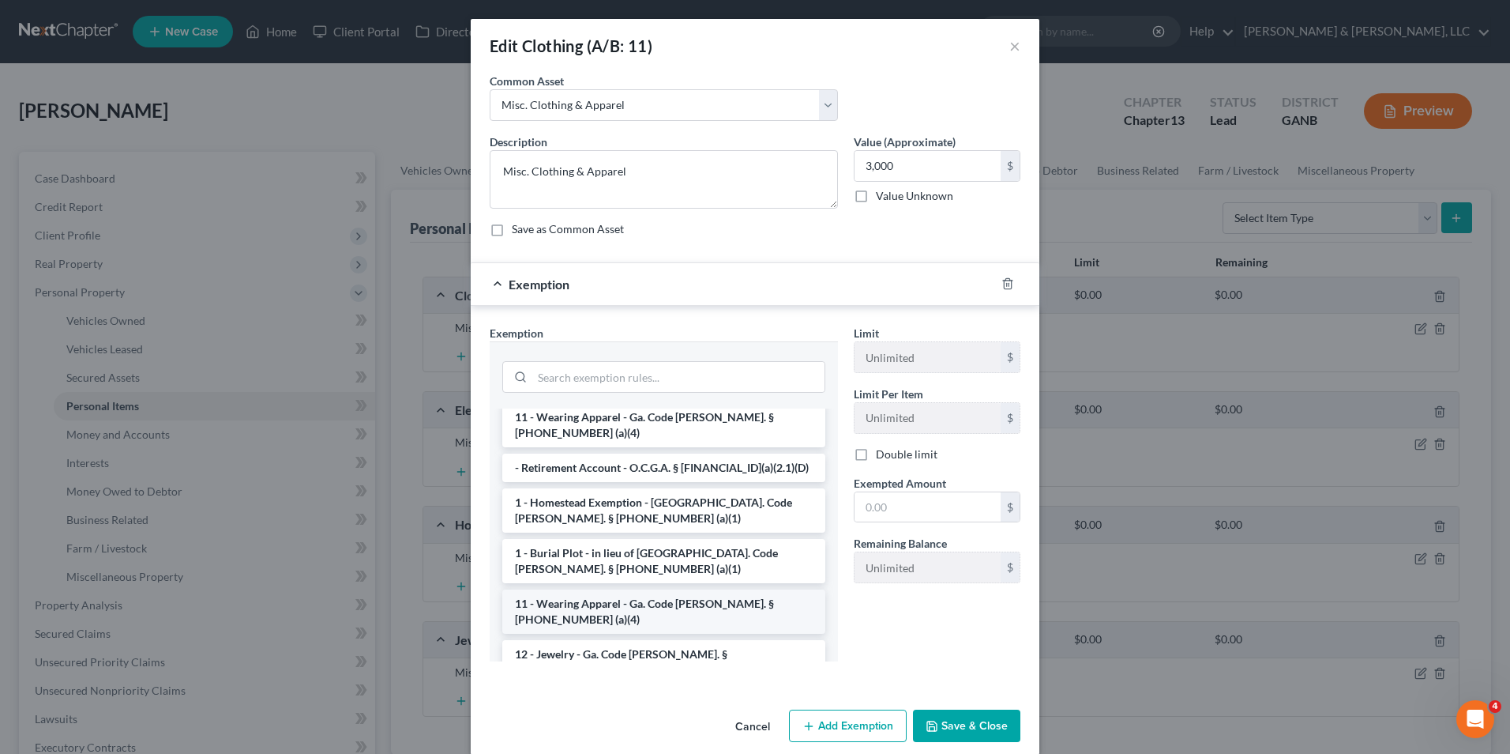
scroll to position [79, 0]
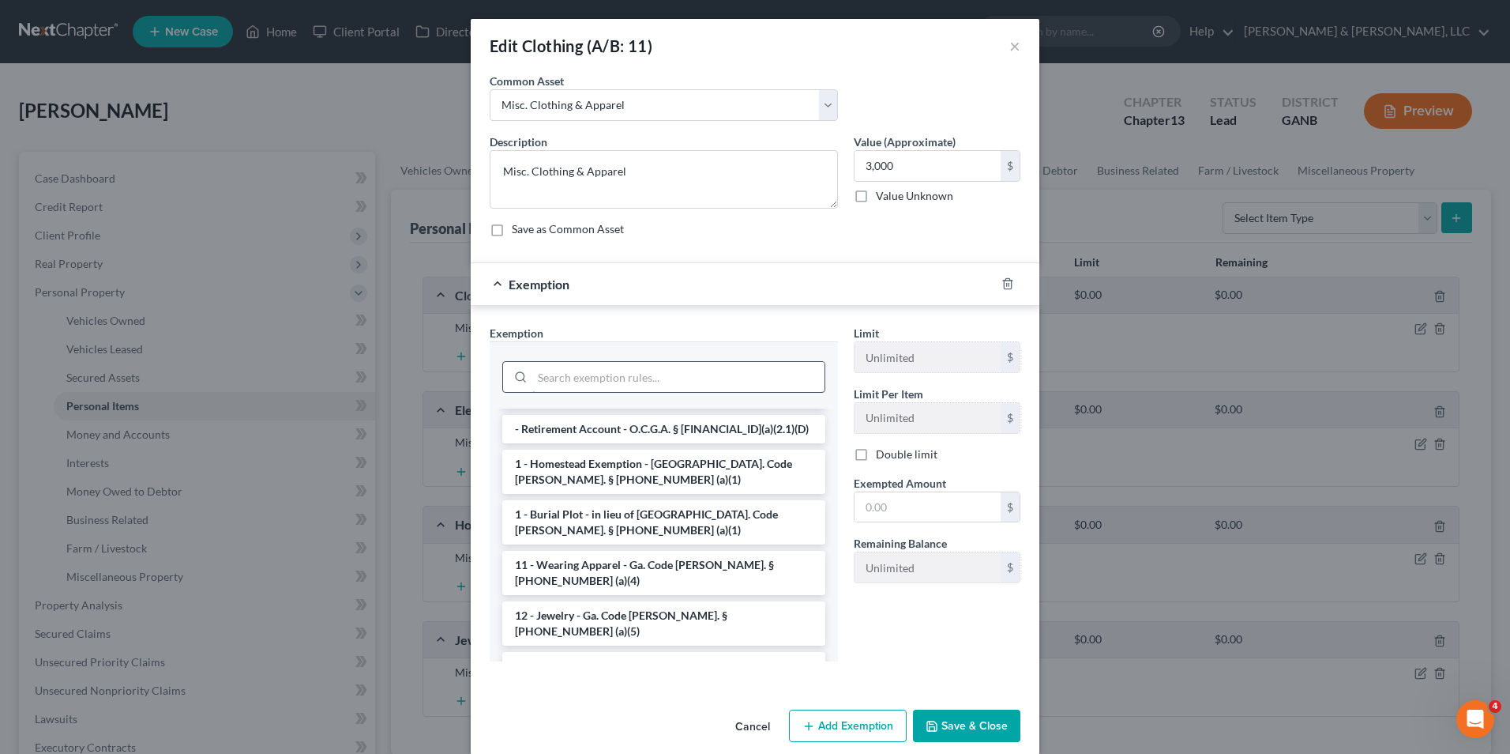
click at [572, 376] on input "search" at bounding box center [678, 377] width 292 height 30
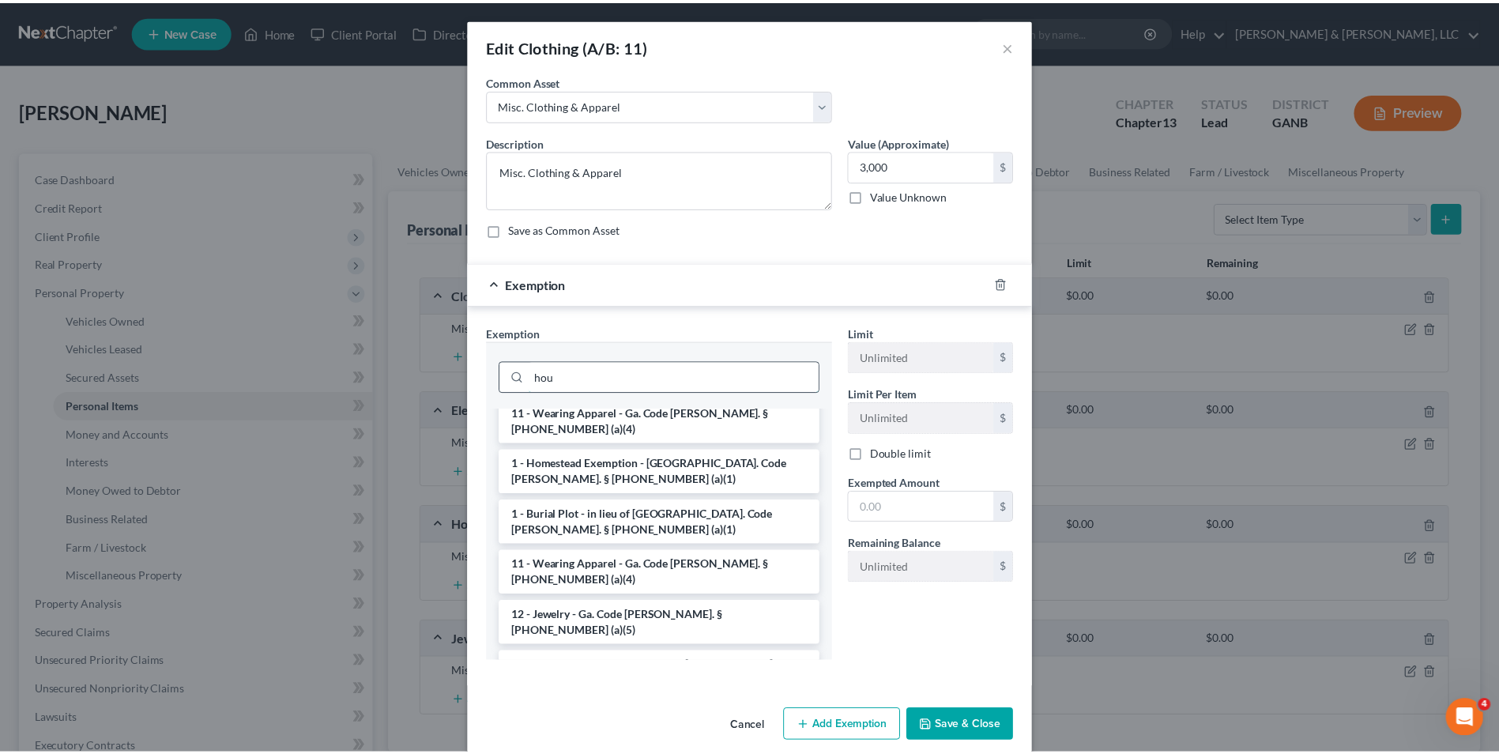
scroll to position [0, 0]
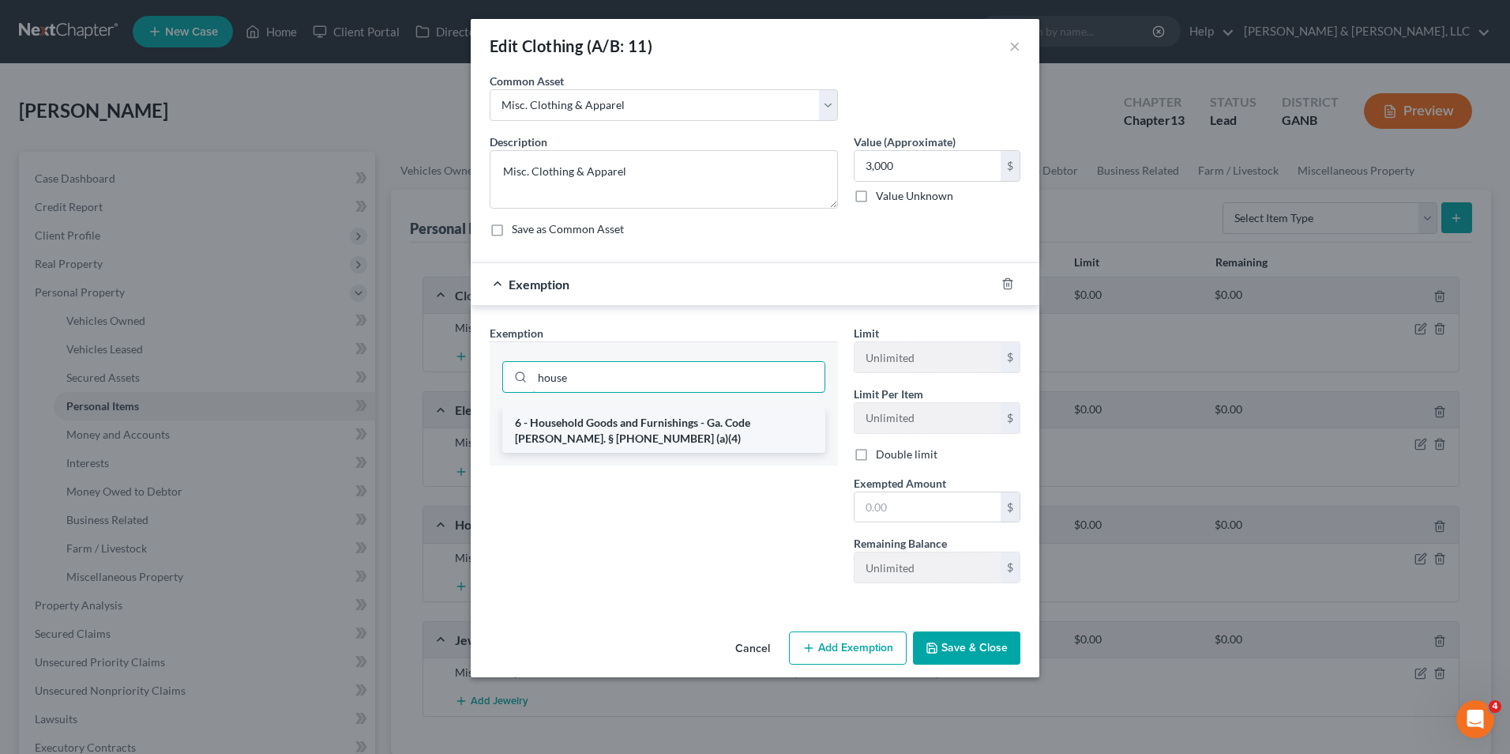
type input "house"
click at [677, 427] on li "6 - Household Goods and Furnishings - Ga. Code [PERSON_NAME]. § [PHONE_NUMBER] …" at bounding box center [663, 430] width 323 height 44
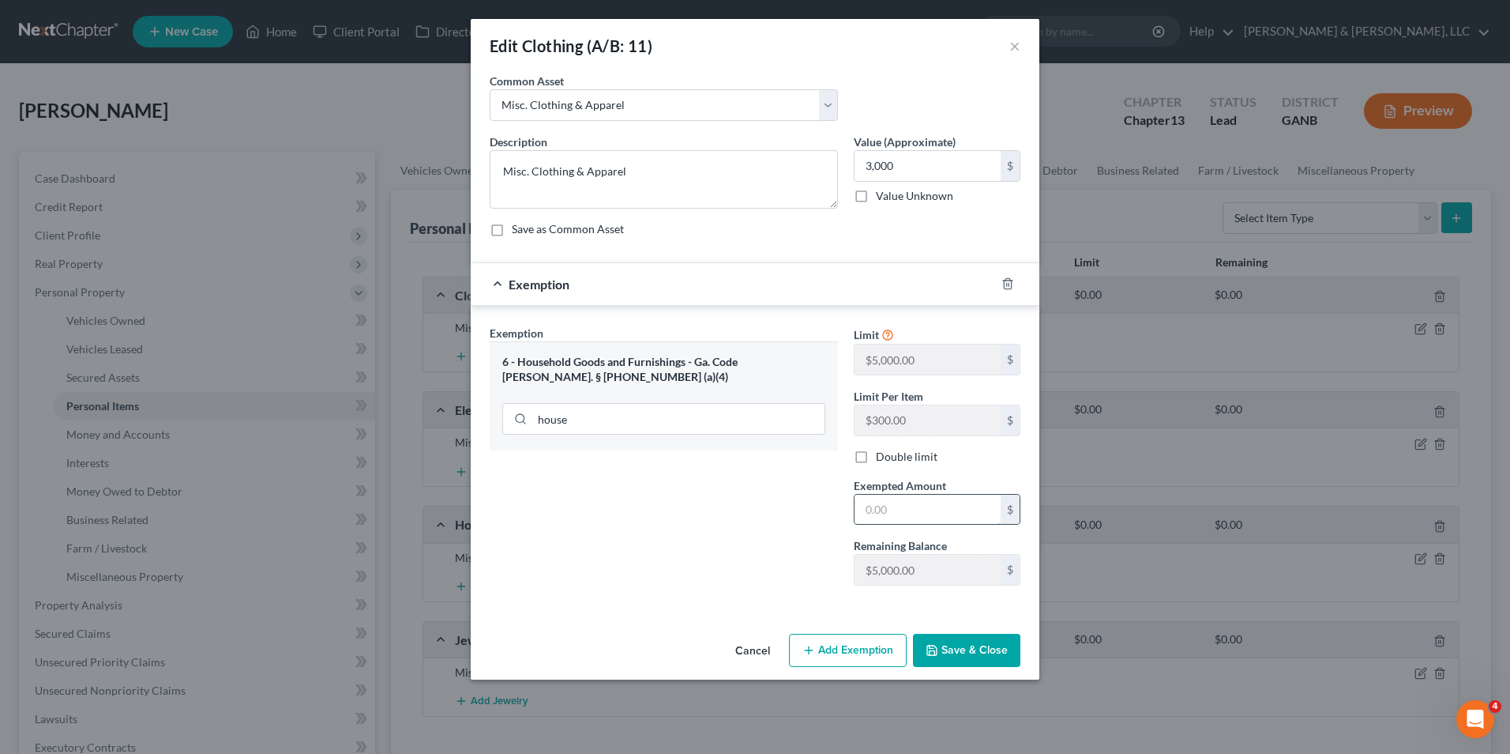
click at [868, 510] on input "text" at bounding box center [928, 510] width 146 height 30
type input "3,000"
click at [952, 643] on button "Save & Close" at bounding box center [966, 650] width 107 height 33
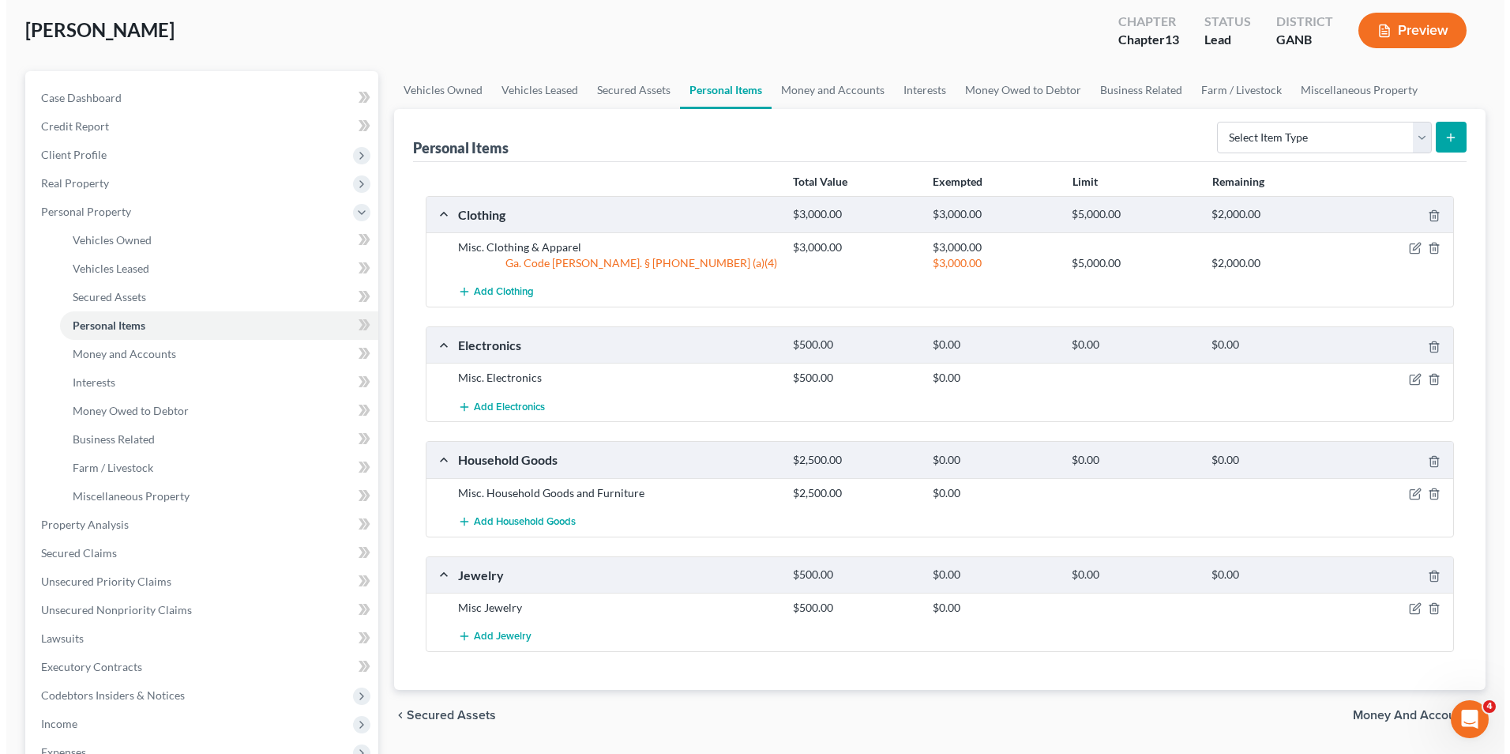
scroll to position [79, 0]
click at [1408, 252] on icon "button" at bounding box center [1409, 249] width 13 height 13
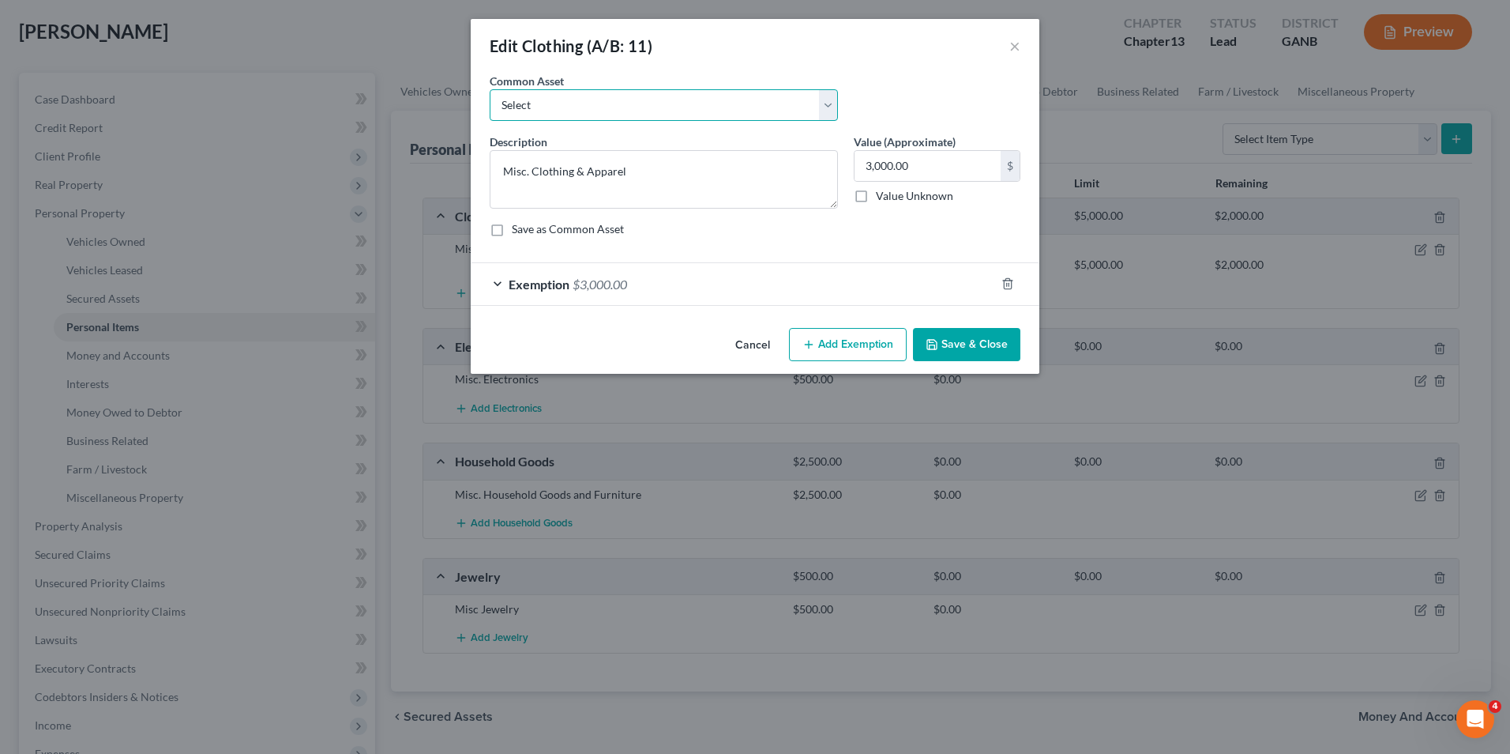
click at [534, 112] on select "Select Misc. Clothing & Apparel" at bounding box center [664, 105] width 348 height 32
select select "0"
click at [490, 89] on select "Select Misc. Clothing & Apparel" at bounding box center [664, 105] width 348 height 32
click at [870, 171] on input "100.00" at bounding box center [928, 166] width 146 height 30
type input "500"
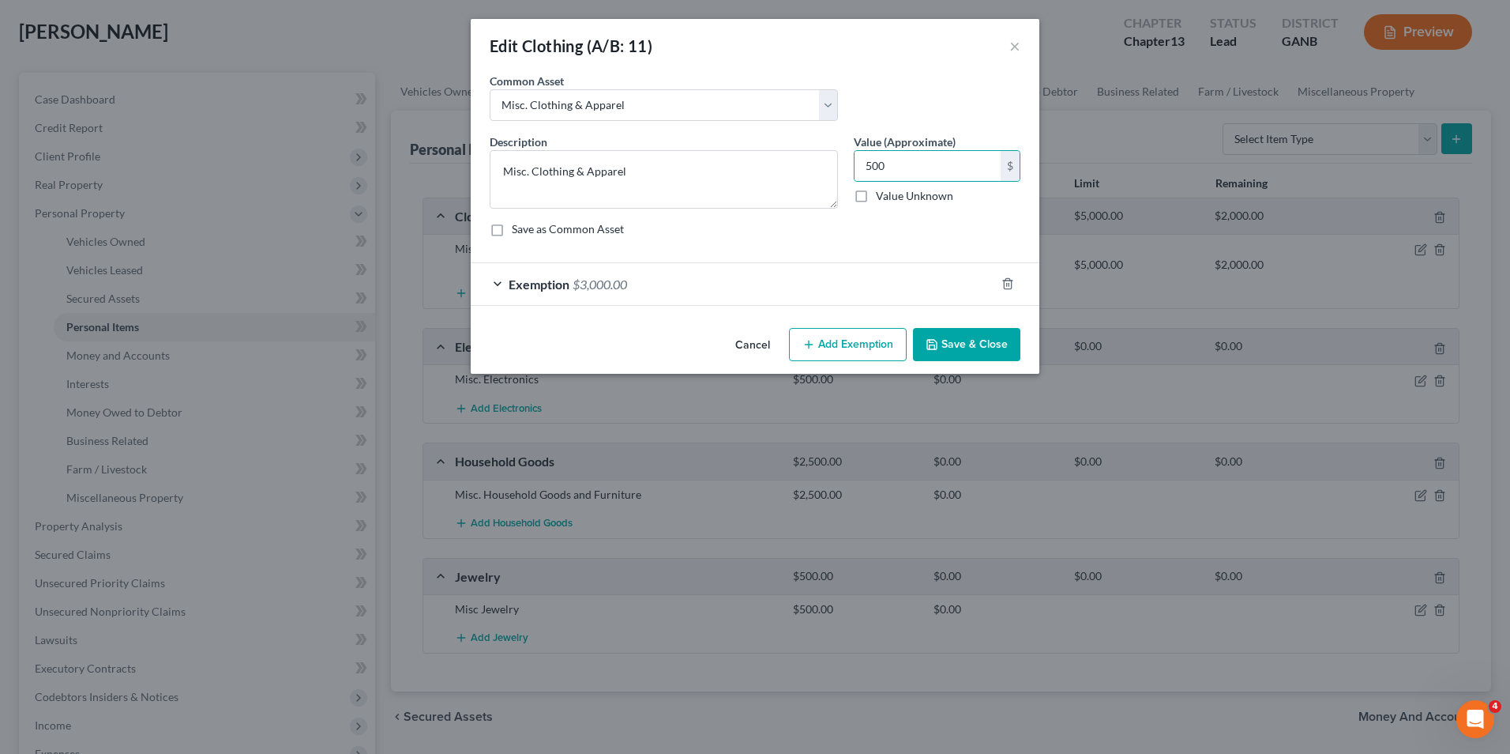
click at [799, 257] on form "An exemption set must first be selected from the Filing Information section. Co…" at bounding box center [755, 189] width 531 height 233
click at [585, 282] on span "$3,000.00" at bounding box center [600, 283] width 55 height 15
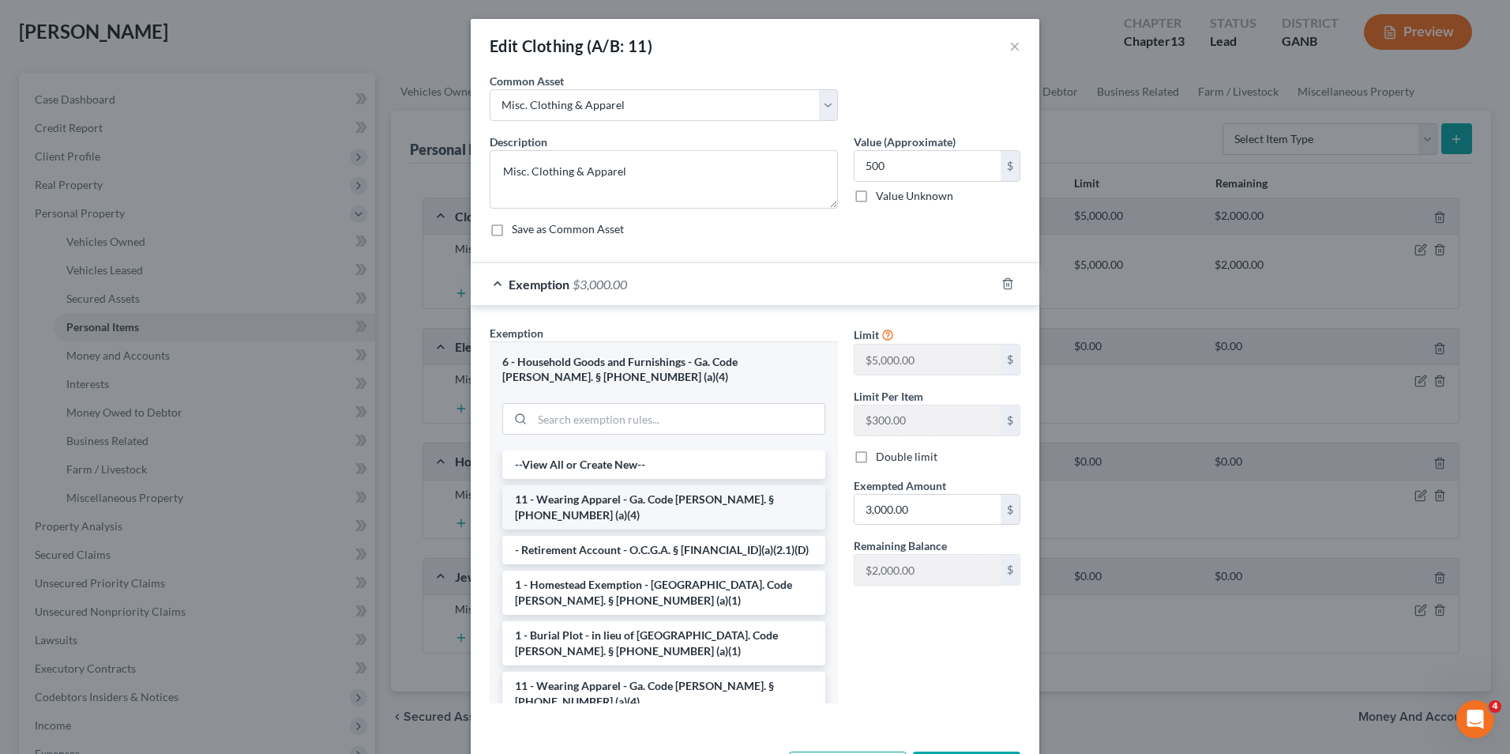
click at [542, 496] on li "11 - Wearing Apparel - Ga. Code [PERSON_NAME]. § [PHONE_NUMBER] (a)(4)" at bounding box center [663, 507] width 323 height 44
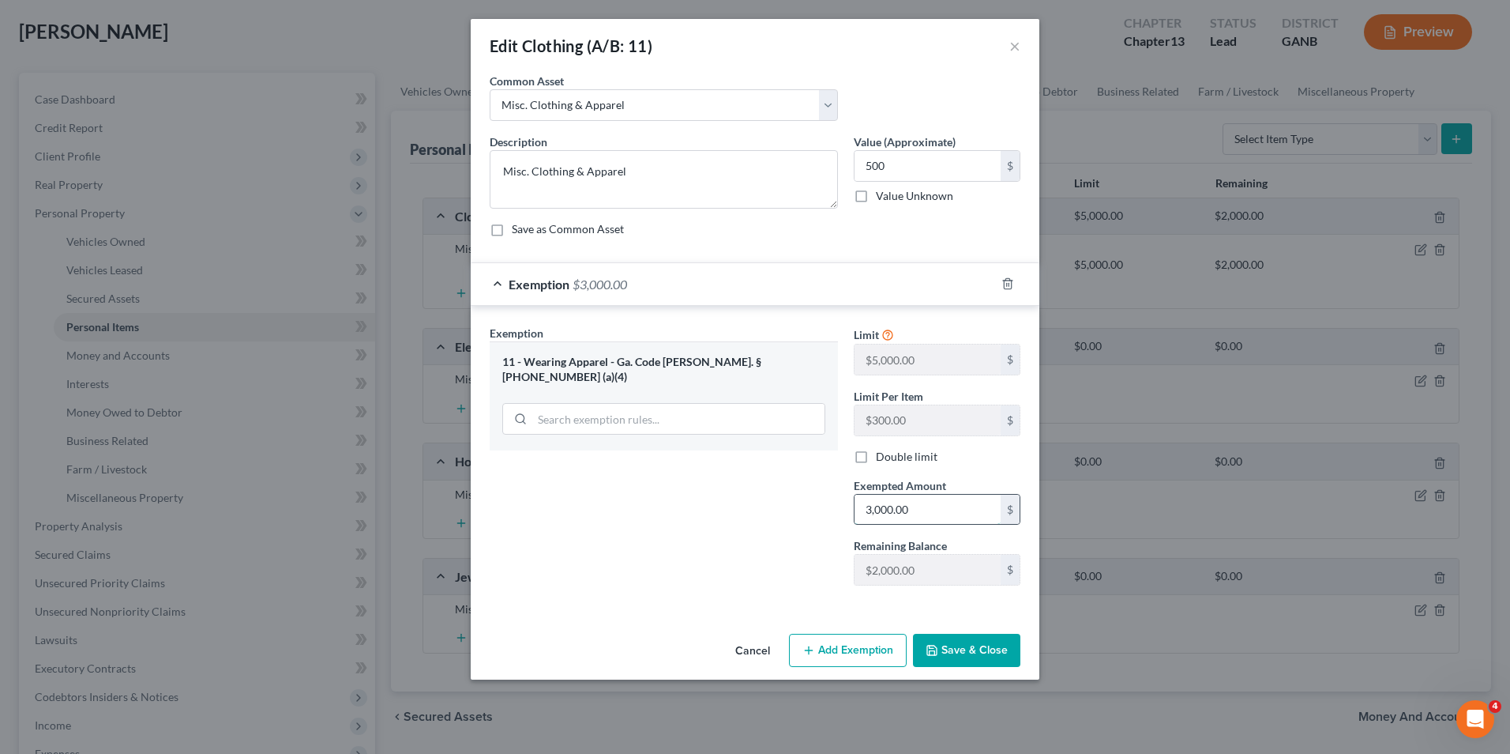
click at [869, 510] on input "3,000.00" at bounding box center [928, 510] width 146 height 30
type input "500"
click at [747, 434] on div "11 - Wearing Apparel - Ga. Code [PERSON_NAME]. § [PHONE_NUMBER] (a)(4)" at bounding box center [664, 395] width 348 height 109
click at [971, 644] on button "Save & Close" at bounding box center [966, 650] width 107 height 33
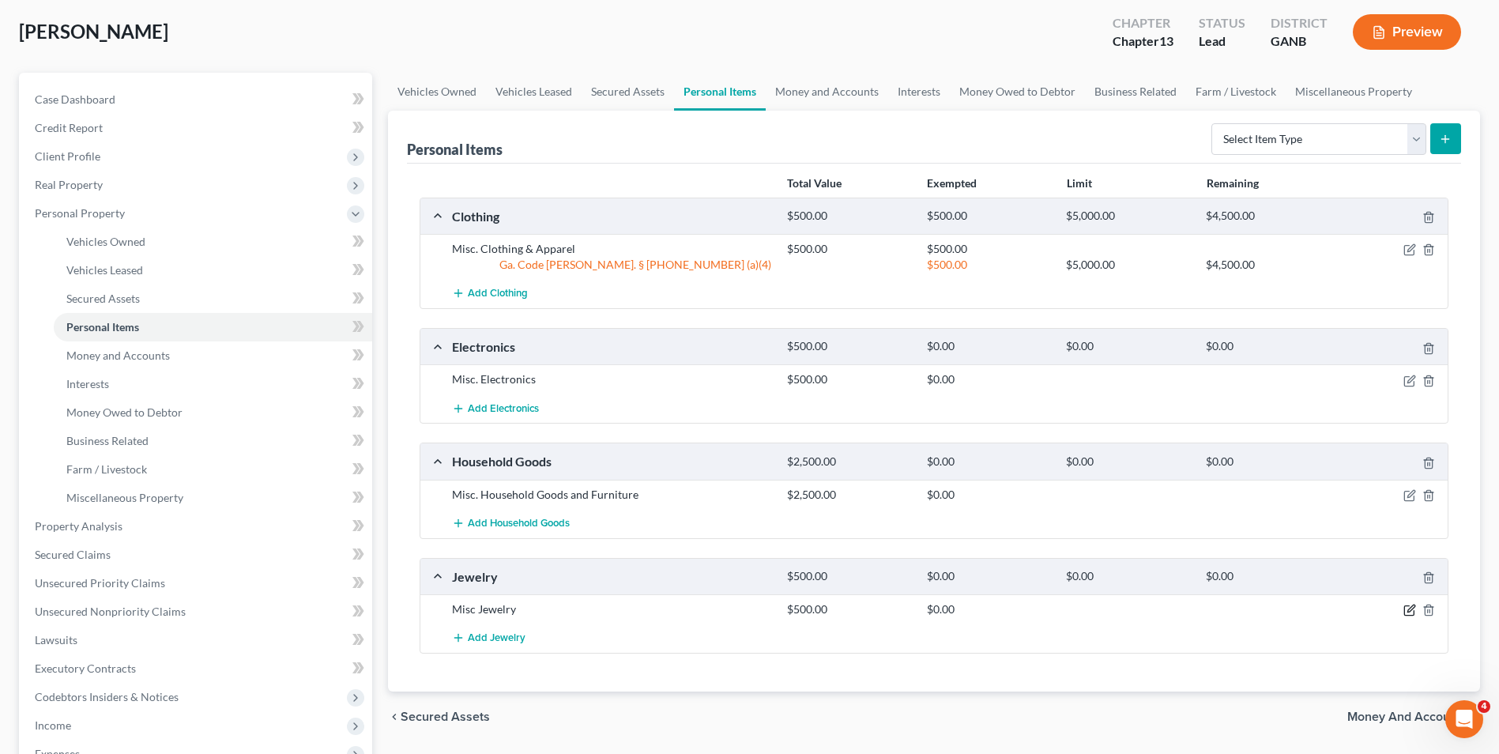
click at [1412, 611] on icon "button" at bounding box center [1409, 610] width 13 height 13
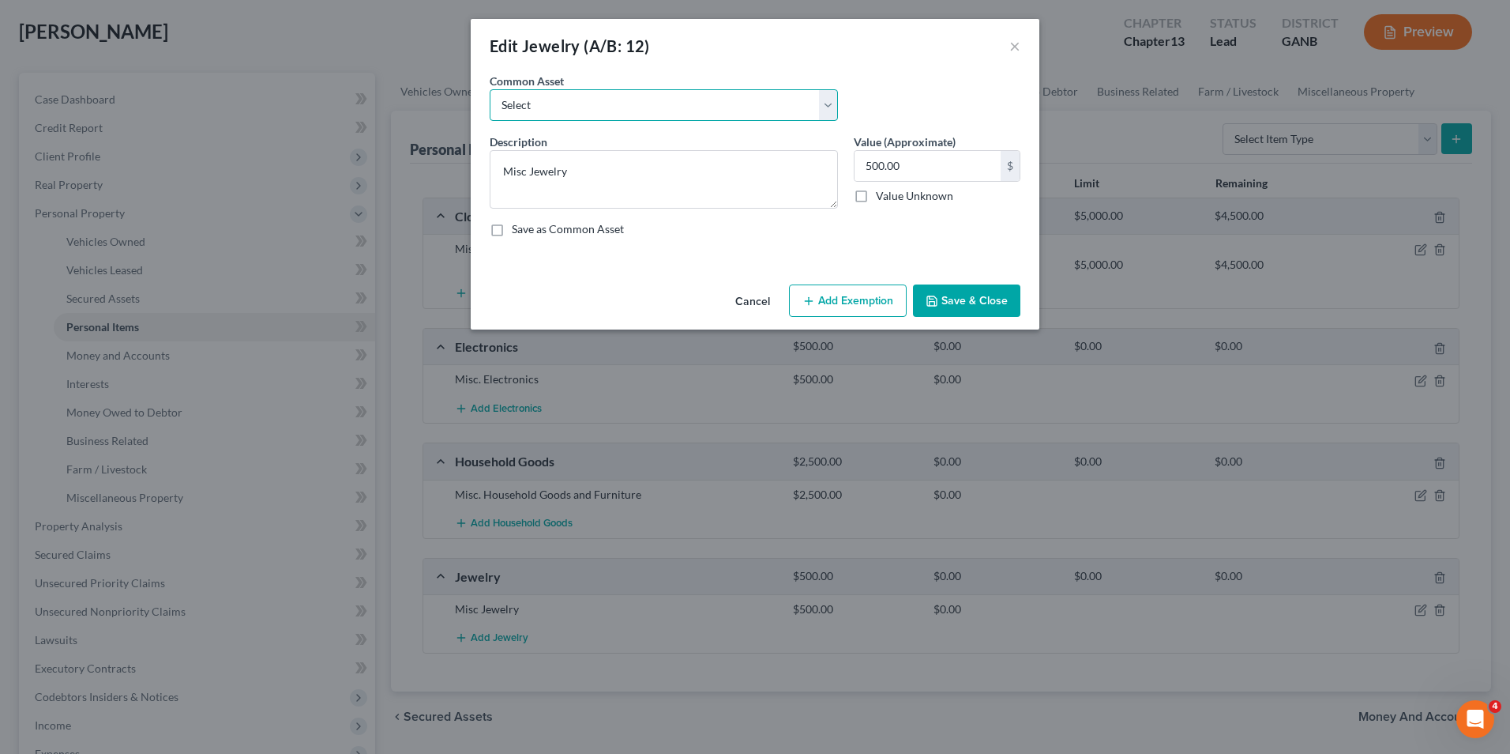
click at [682, 110] on select "Select Misc Jewelry" at bounding box center [664, 105] width 348 height 32
click at [604, 176] on textarea "Misc Jewelry" at bounding box center [664, 179] width 348 height 58
click at [554, 112] on select "Select Misc Jewelry" at bounding box center [664, 105] width 348 height 32
select select "0"
click at [490, 89] on select "Select Misc Jewelry" at bounding box center [664, 105] width 348 height 32
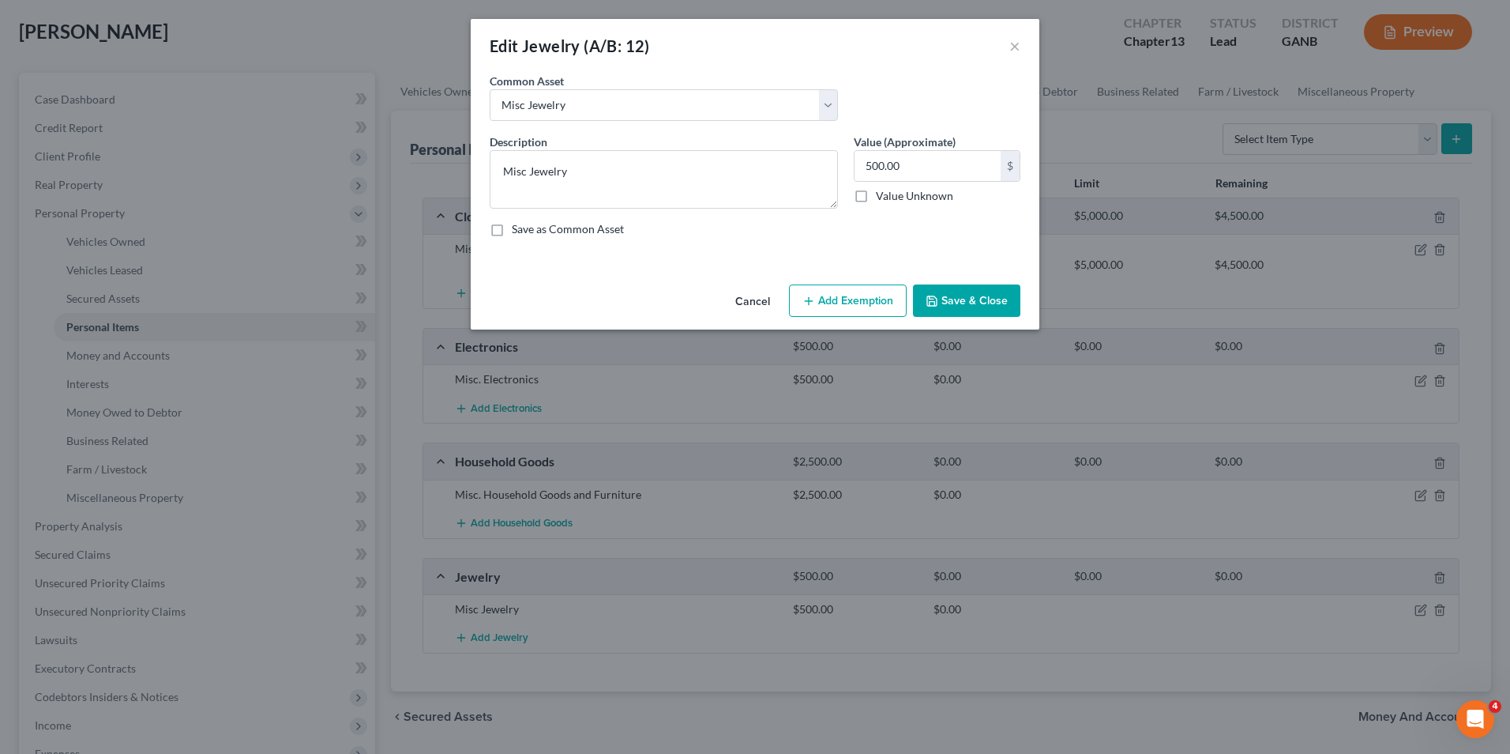
click at [866, 298] on button "Add Exemption" at bounding box center [848, 300] width 118 height 33
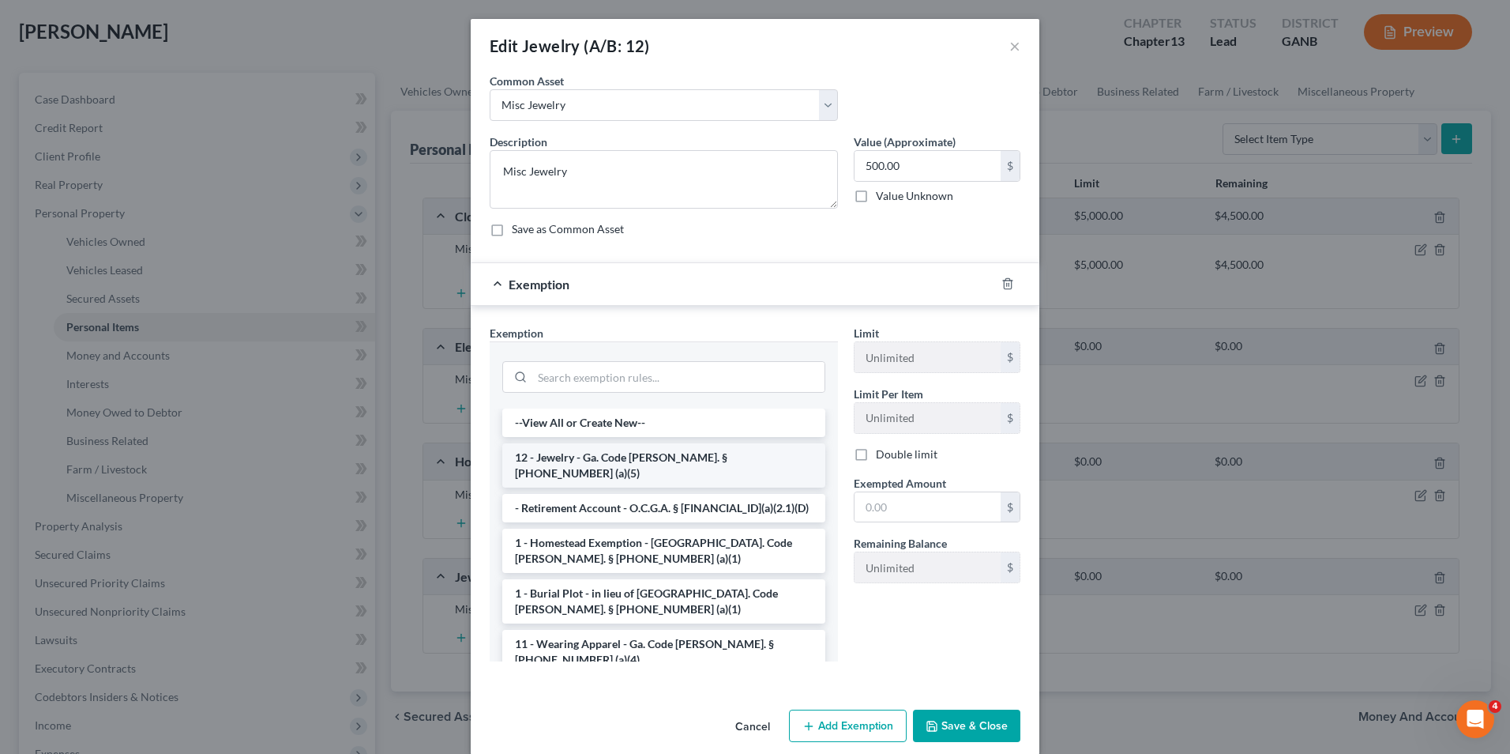
click at [598, 452] on li "12 - Jewelry - Ga. Code [PERSON_NAME]. § [PHONE_NUMBER] (a)(5)" at bounding box center [663, 465] width 323 height 44
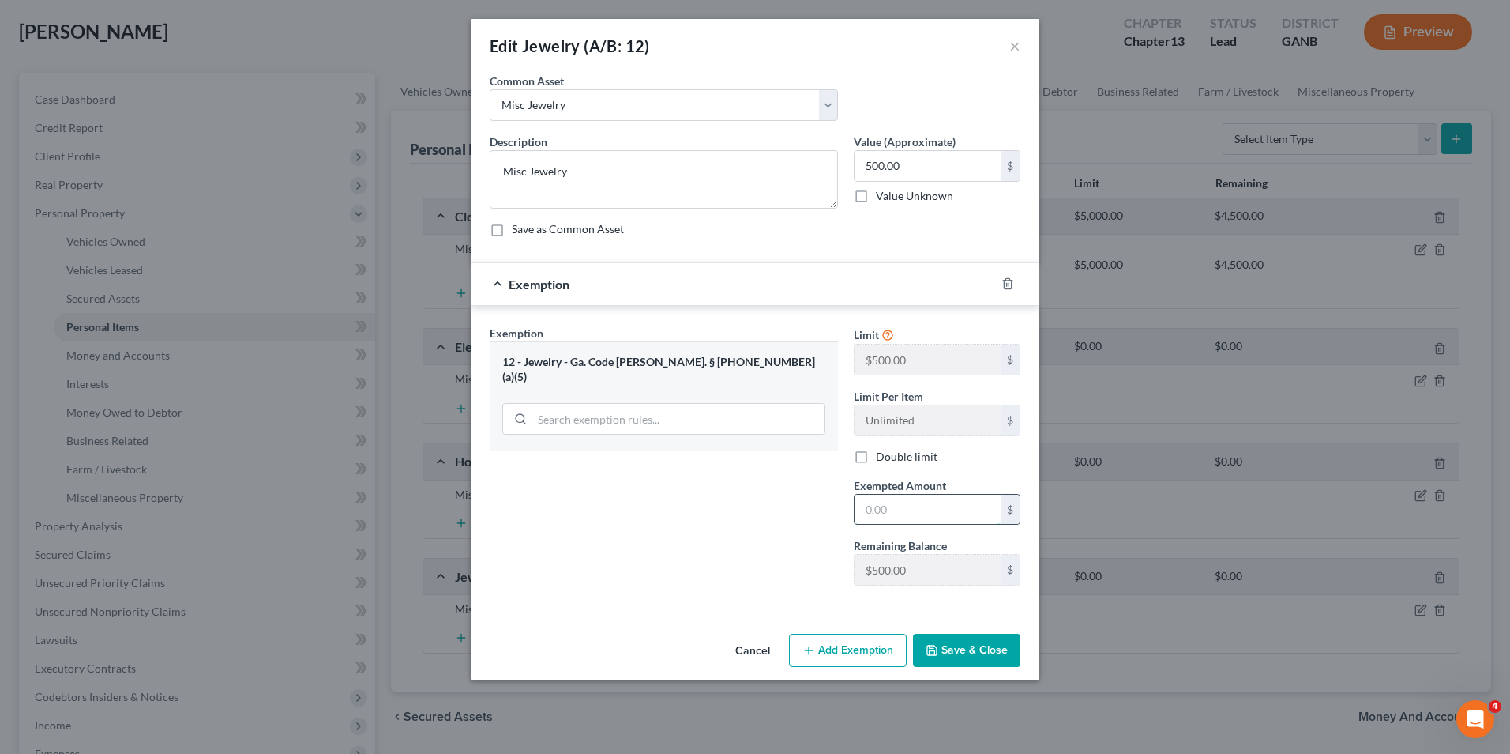
click at [865, 510] on input "text" at bounding box center [928, 510] width 146 height 30
type input "500"
click at [954, 649] on button "Save & Close" at bounding box center [966, 650] width 107 height 33
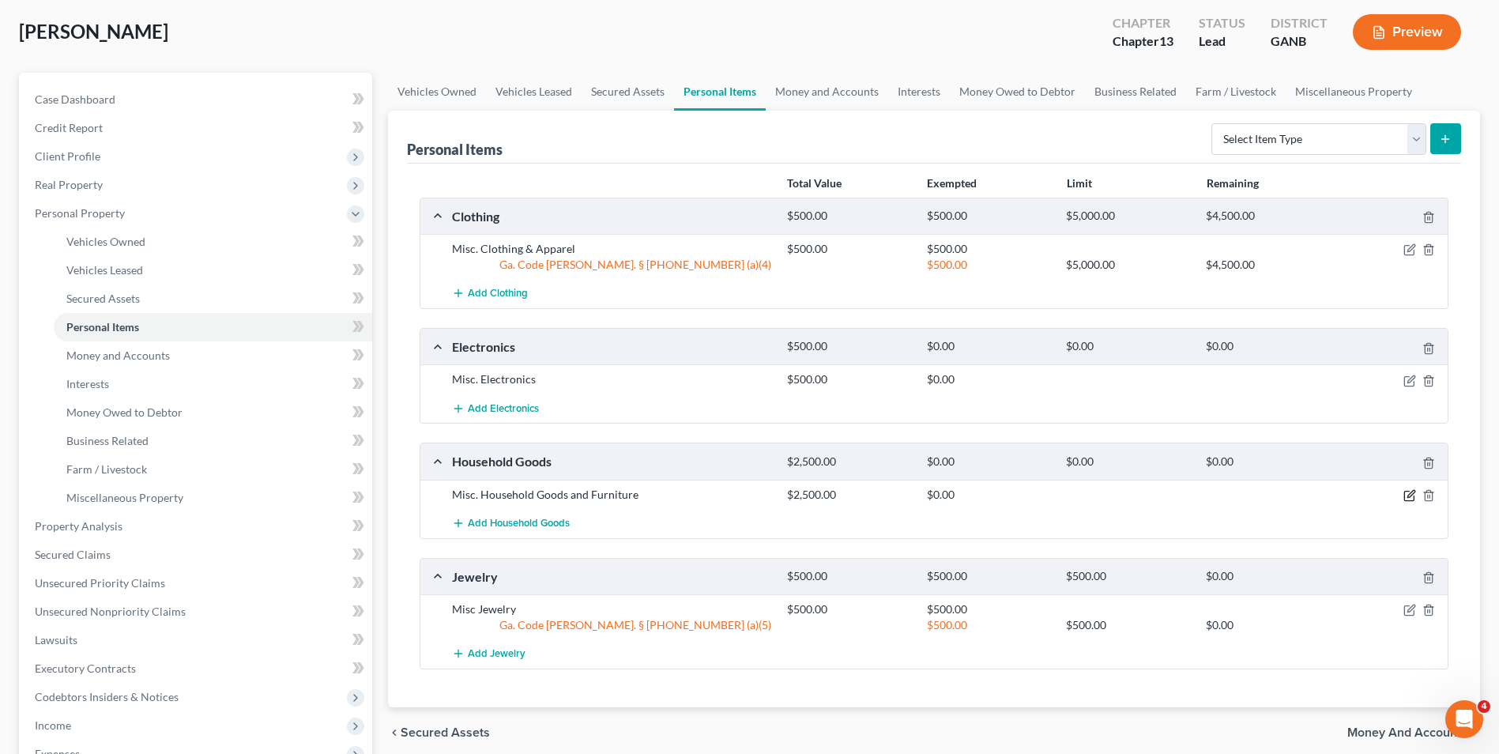
click at [1407, 495] on icon "button" at bounding box center [1409, 495] width 13 height 13
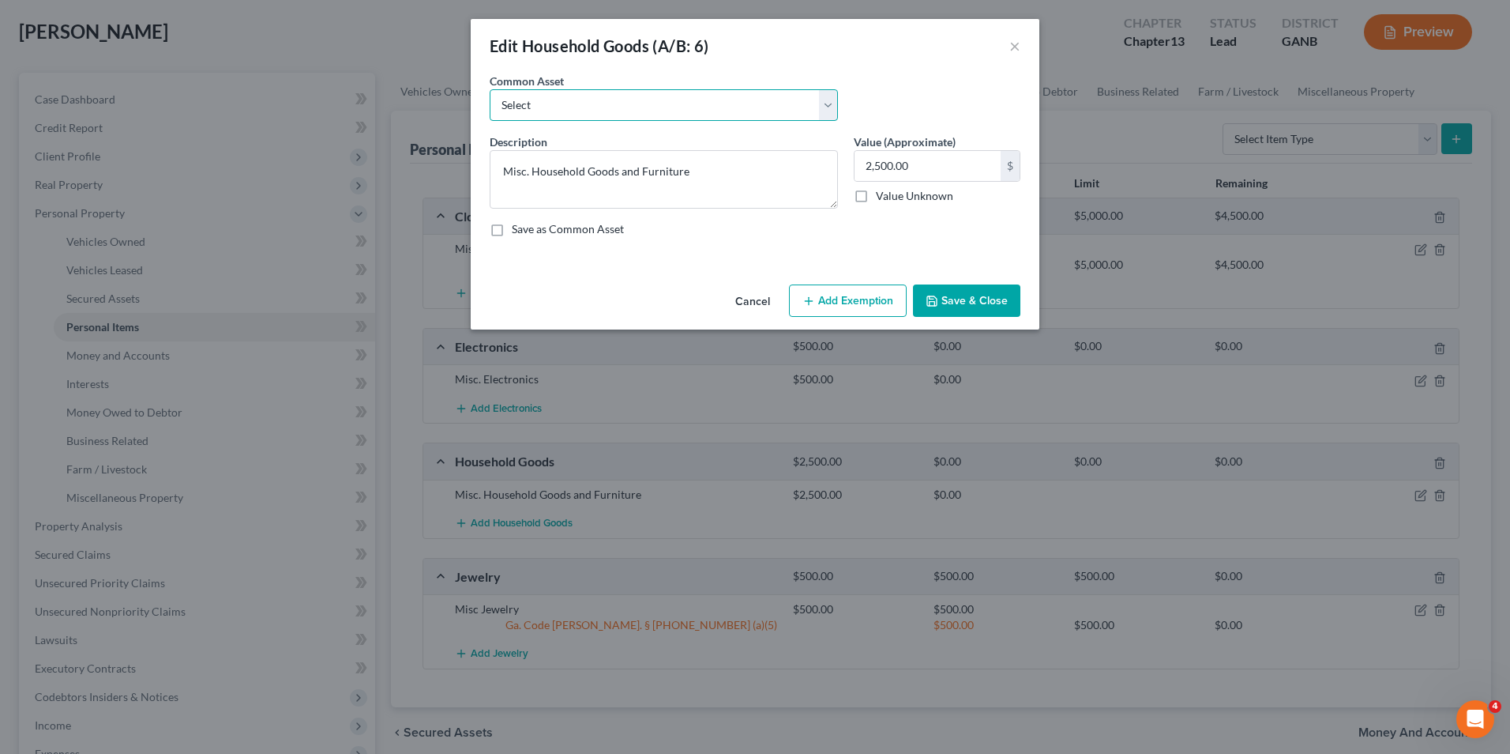
click at [645, 103] on select "Select Misc. Household Goods and Furniture" at bounding box center [664, 105] width 348 height 32
select select "0"
click at [490, 89] on select "Select Misc. Household Goods and Furniture" at bounding box center [664, 105] width 348 height 32
click at [911, 168] on input "2,500.00" at bounding box center [928, 166] width 146 height 30
type input "3,000"
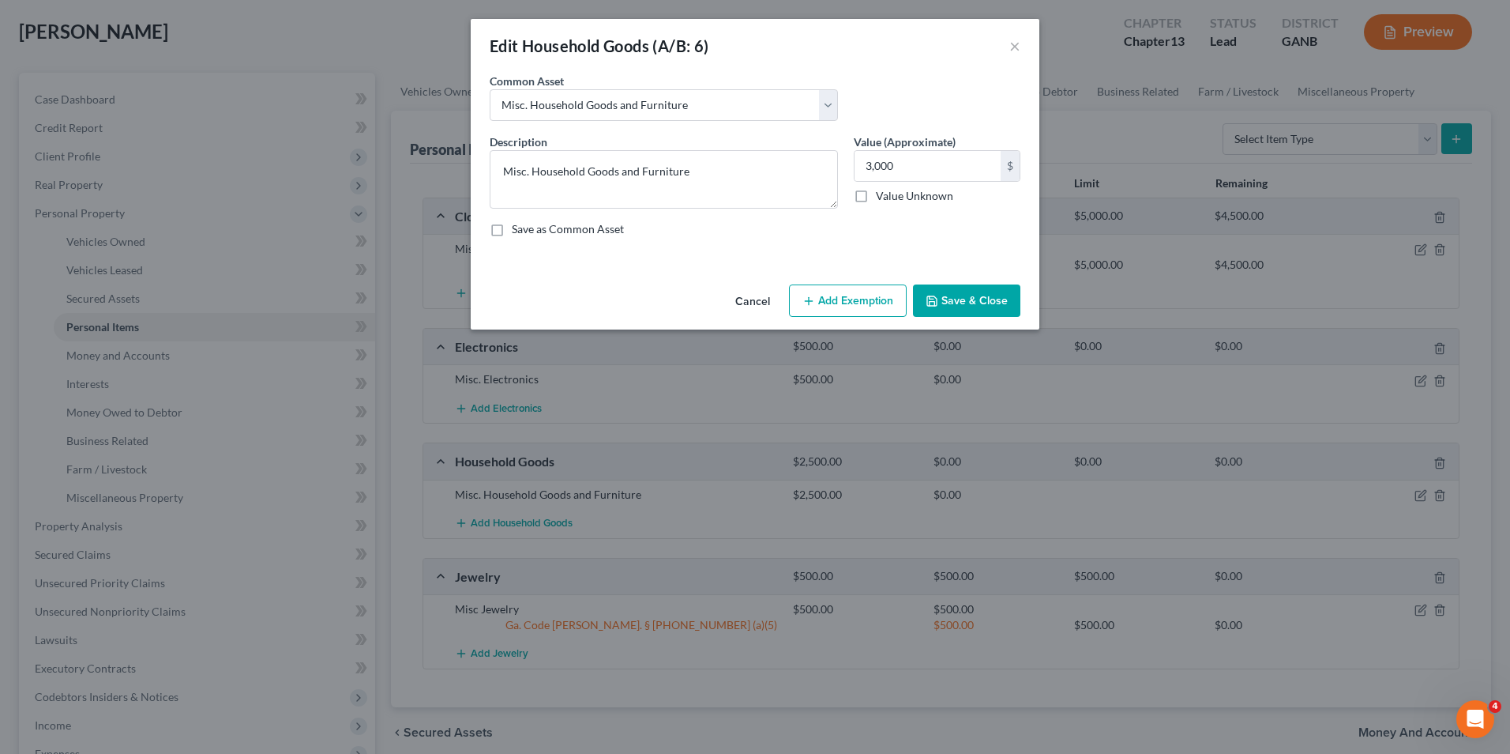
click at [873, 305] on button "Add Exemption" at bounding box center [848, 300] width 118 height 33
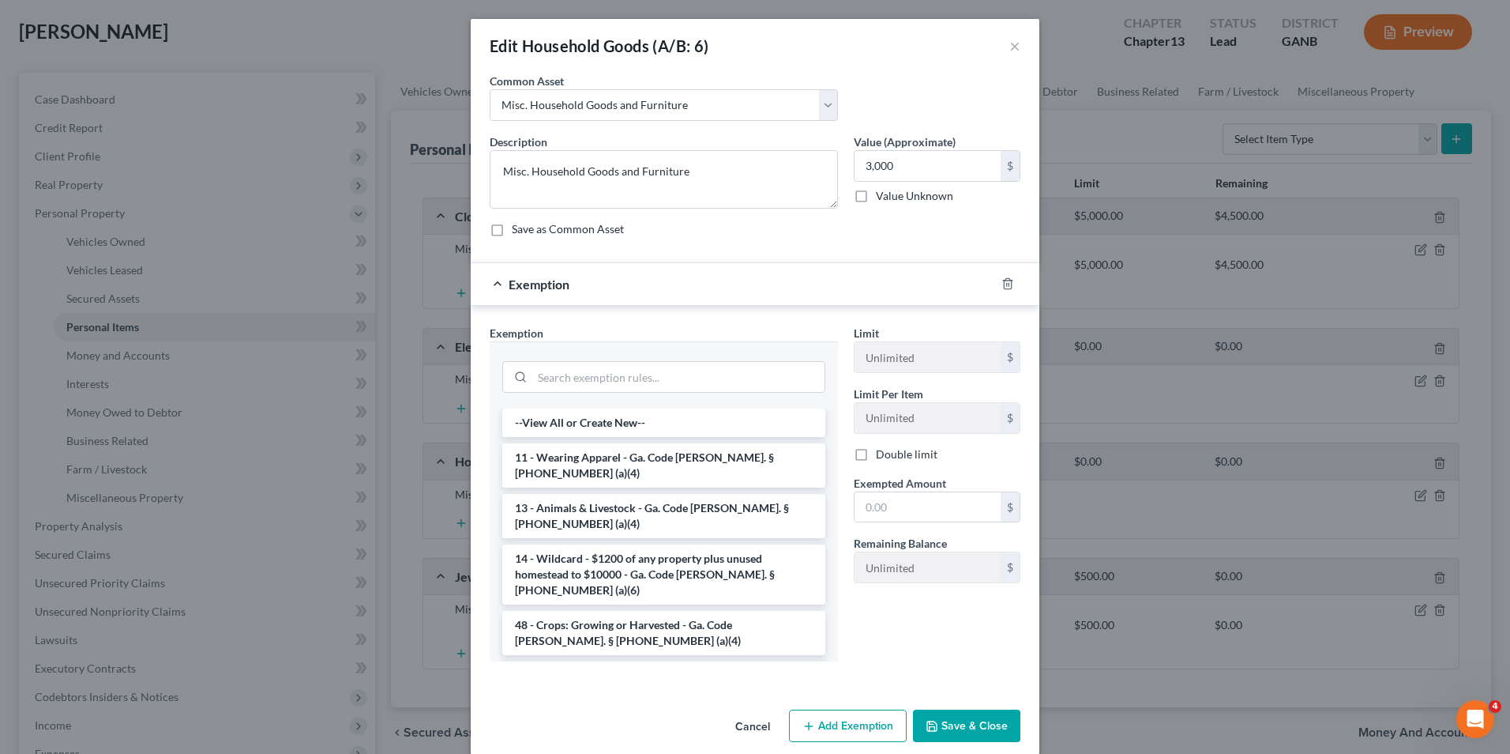
click at [632, 661] on li "6 - Household Goods and Furnishings - Ga. Code [PERSON_NAME]. § [PHONE_NUMBER] …" at bounding box center [663, 683] width 323 height 44
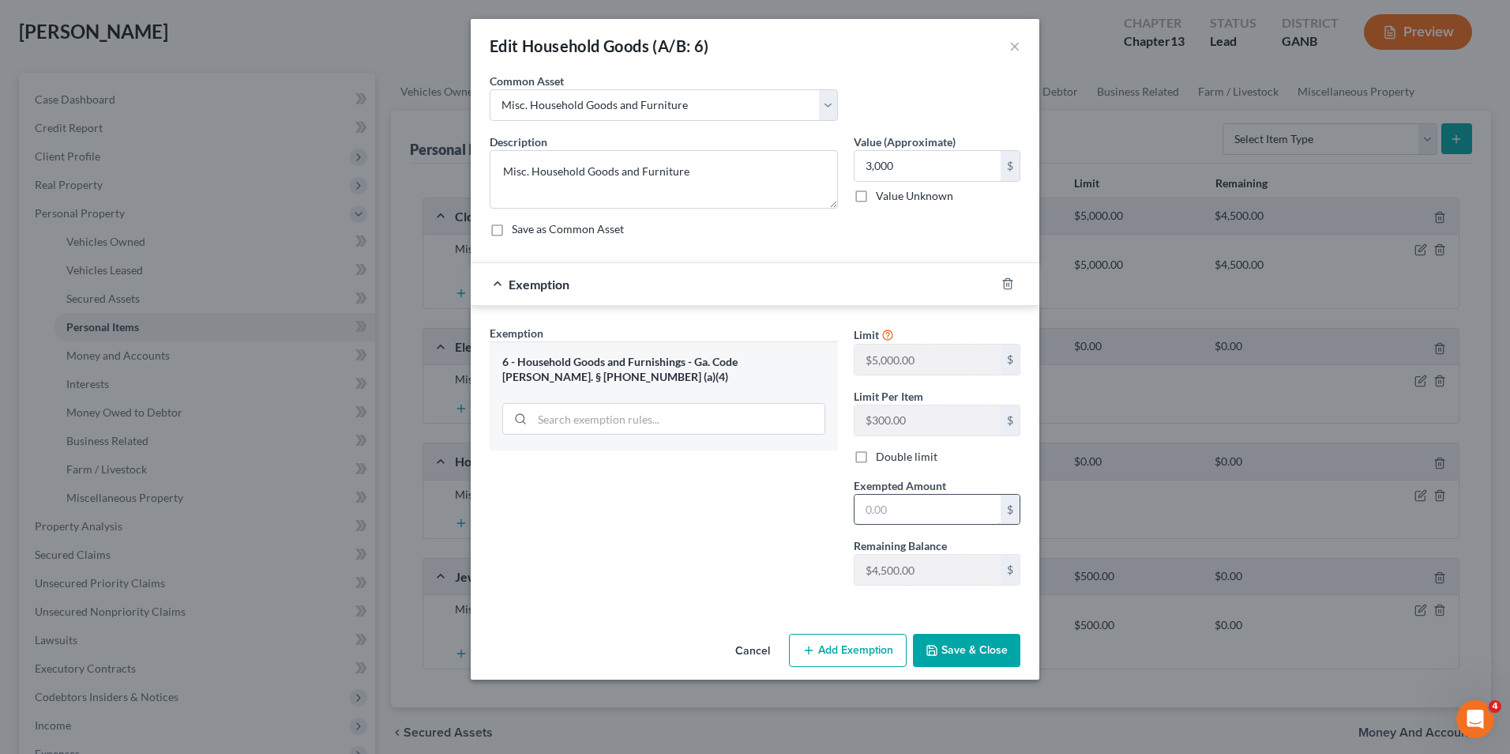
click at [857, 511] on input "text" at bounding box center [928, 510] width 146 height 30
type input "3,000"
click at [965, 649] on button "Save & Close" at bounding box center [966, 650] width 107 height 33
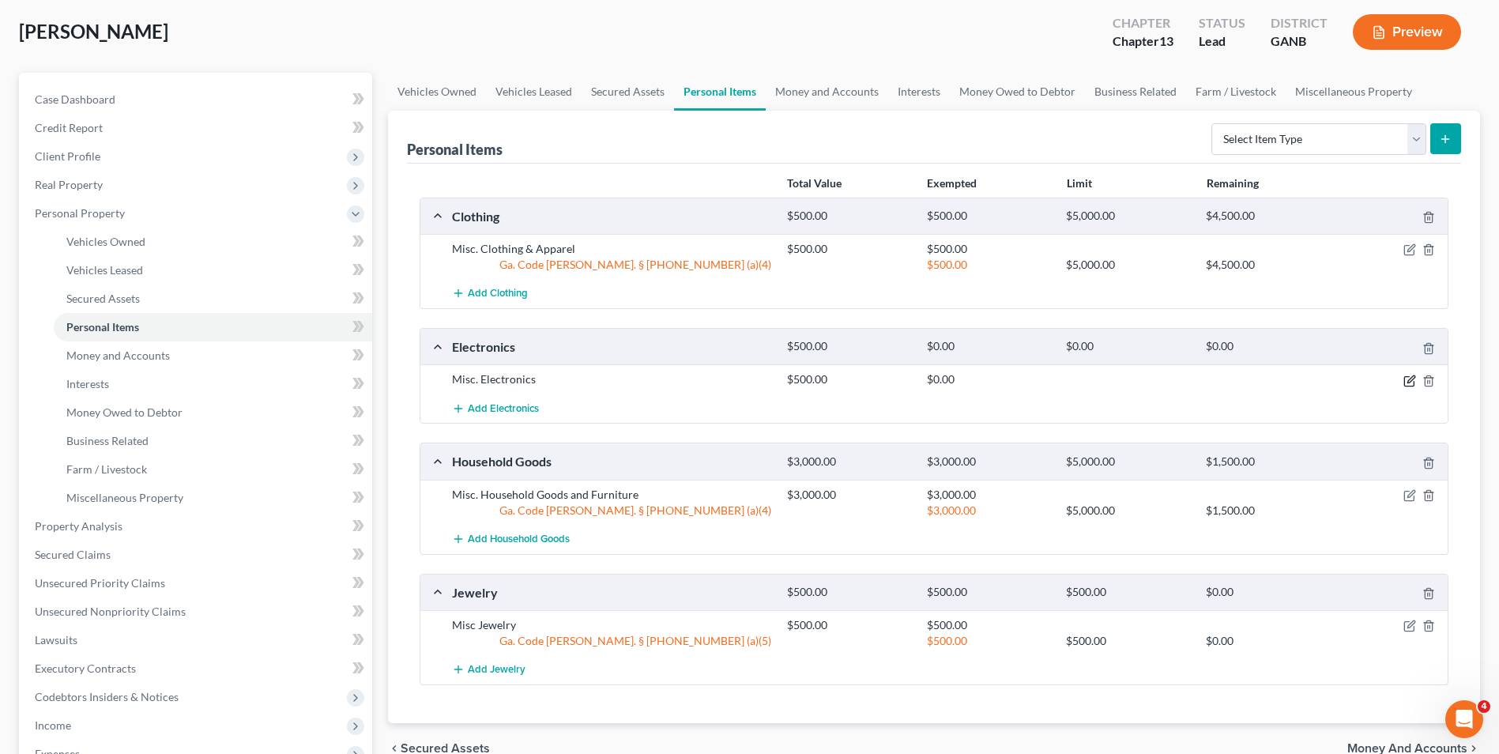
click at [1405, 382] on icon "button" at bounding box center [1409, 380] width 13 height 13
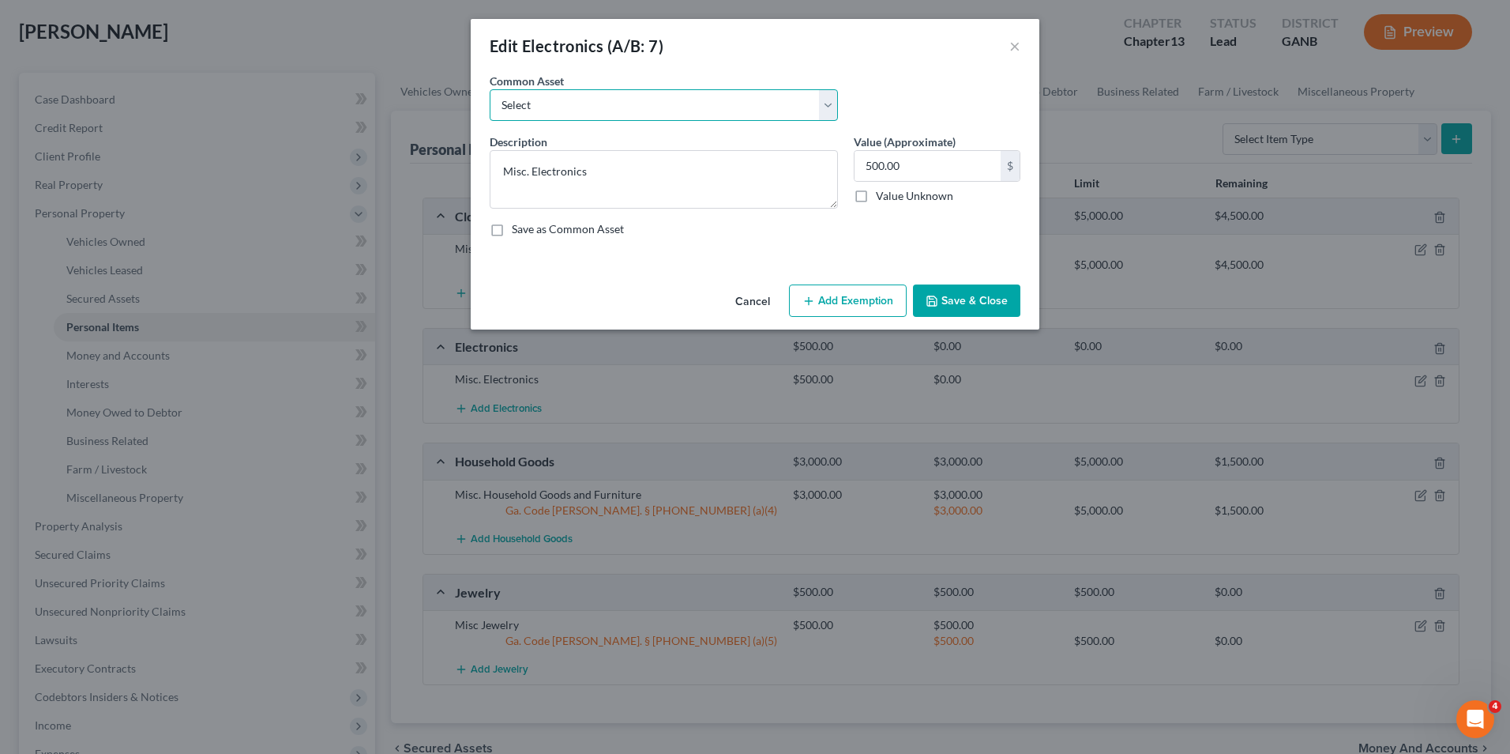
click at [599, 103] on select "Select Misc. Electronics" at bounding box center [664, 105] width 348 height 32
select select "0"
click at [490, 89] on select "Select Misc. Electronics" at bounding box center [664, 105] width 348 height 32
click at [871, 168] on input "500.00" at bounding box center [928, 166] width 146 height 30
type input "1,000"
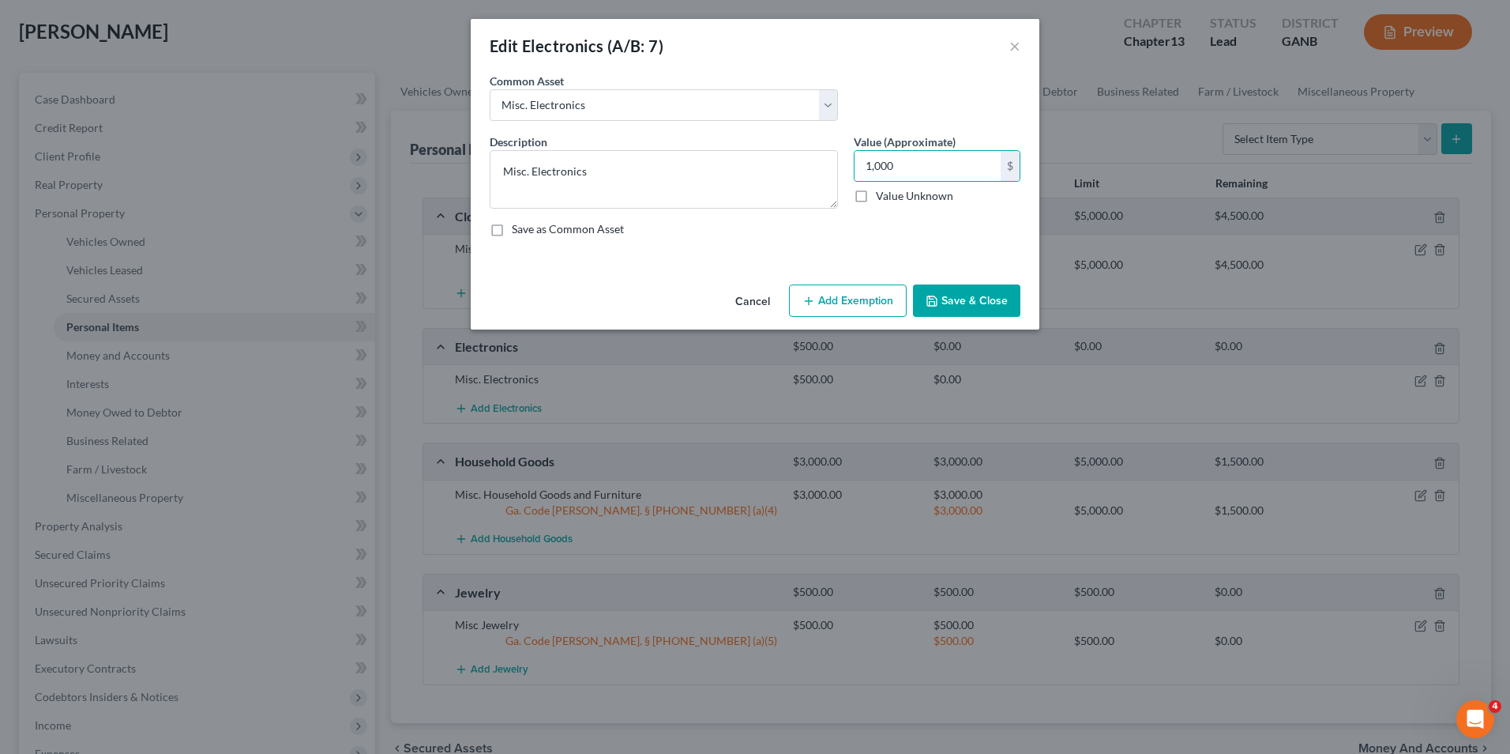
click at [837, 304] on button "Add Exemption" at bounding box center [848, 300] width 118 height 33
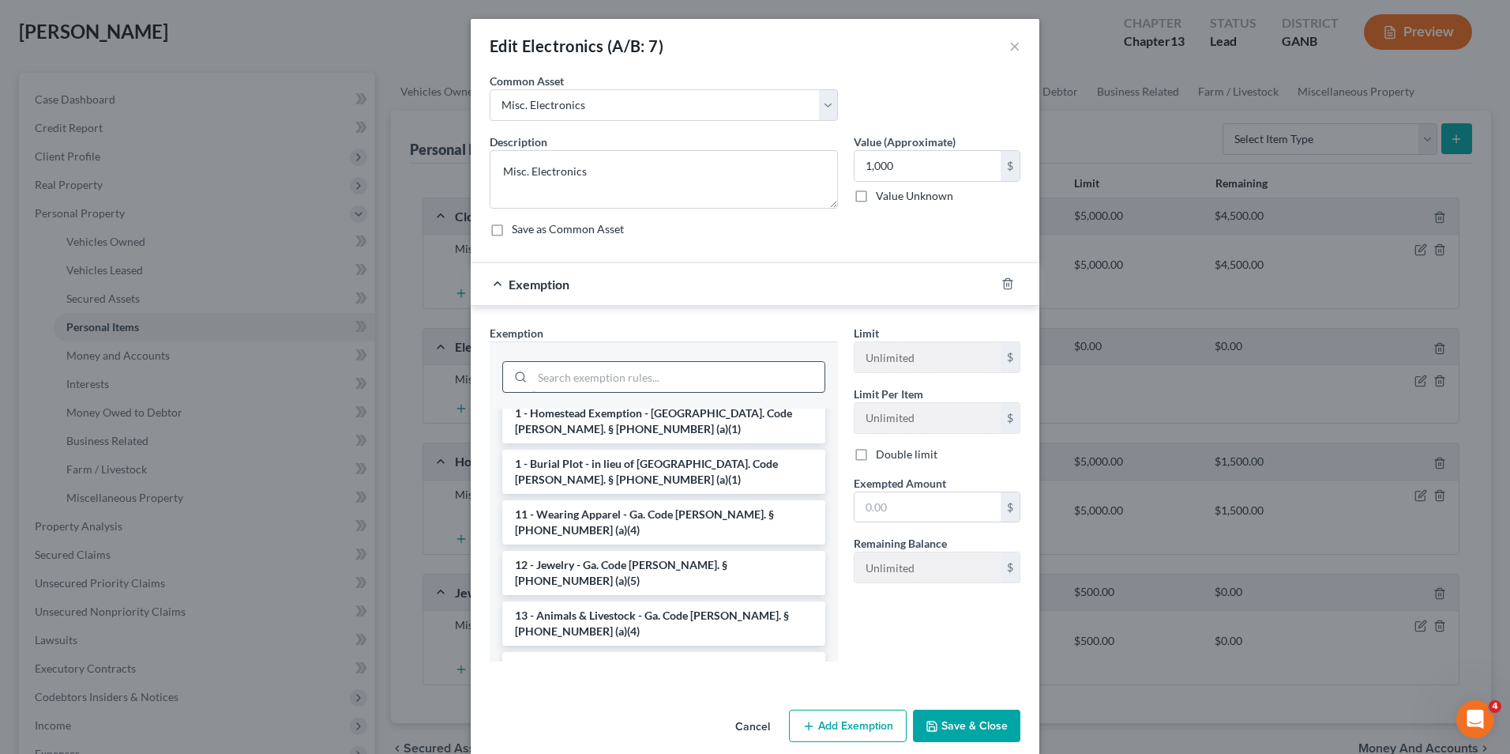
click at [577, 370] on input "search" at bounding box center [678, 377] width 292 height 30
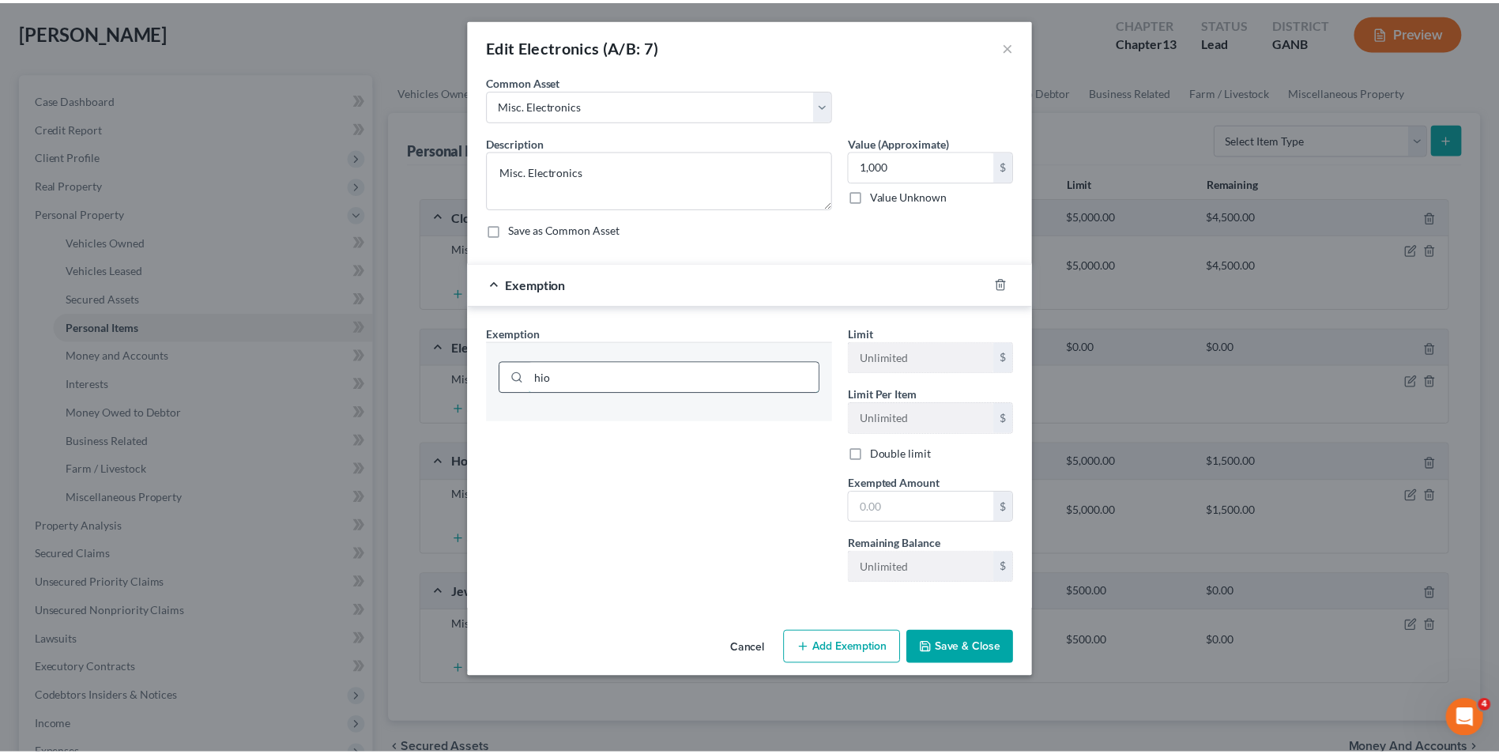
scroll to position [0, 0]
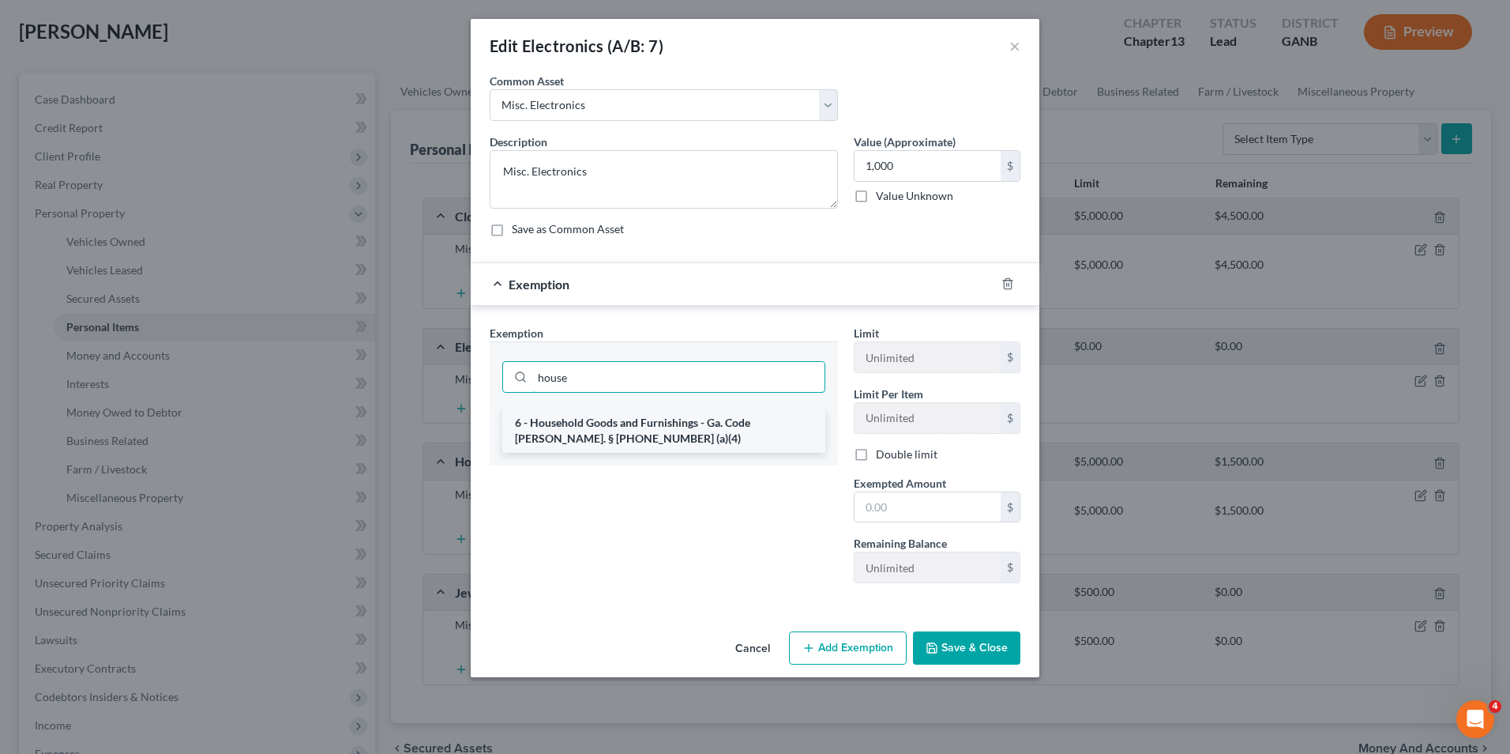
type input "house"
click at [584, 423] on li "6 - Household Goods and Furnishings - Ga. Code [PERSON_NAME]. § [PHONE_NUMBER] …" at bounding box center [663, 430] width 323 height 44
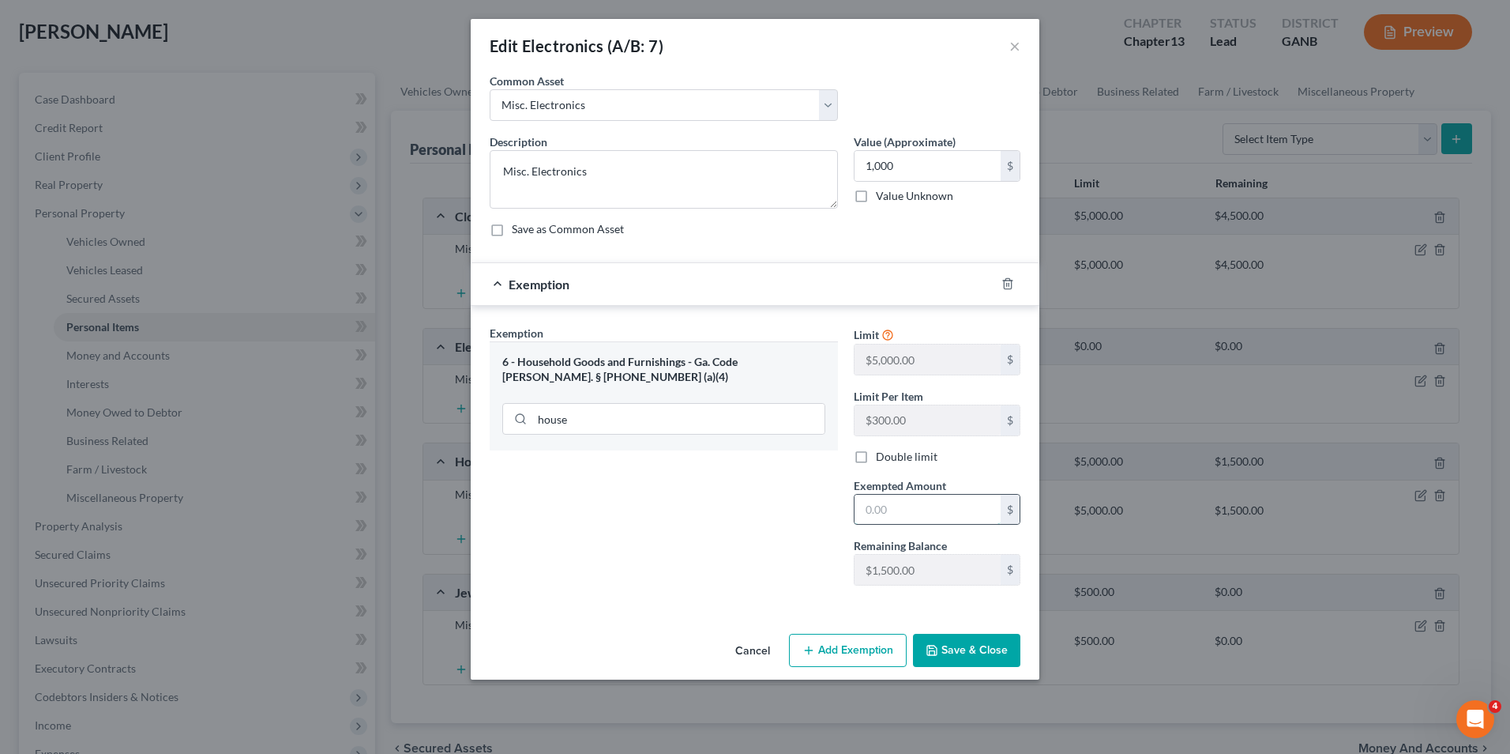
click at [863, 501] on input "text" at bounding box center [928, 510] width 146 height 30
type input "1,000"
click at [977, 650] on button "Save & Close" at bounding box center [966, 650] width 107 height 33
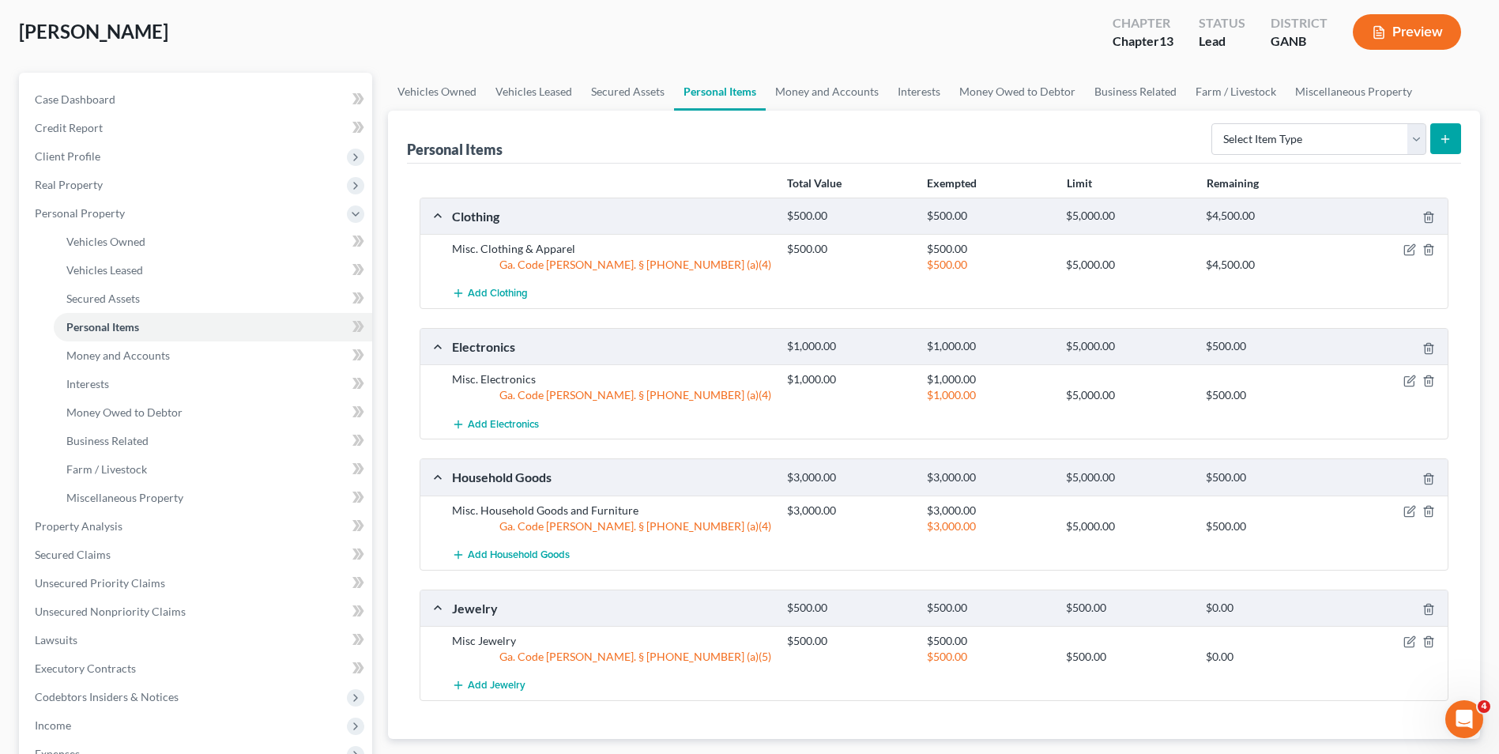
click at [1446, 134] on icon "submit" at bounding box center [1445, 139] width 13 height 13
click at [1366, 134] on select "Select Item Type Clothing (A/B: 11) Collectibles Of Value (A/B: 8) Electronics …" at bounding box center [1318, 139] width 215 height 32
select select "household_goods"
click at [1213, 123] on select "Select Item Type Clothing (A/B: 11) Collectibles Of Value (A/B: 8) Electronics …" at bounding box center [1318, 139] width 215 height 32
click at [1450, 143] on icon "submit" at bounding box center [1445, 139] width 13 height 13
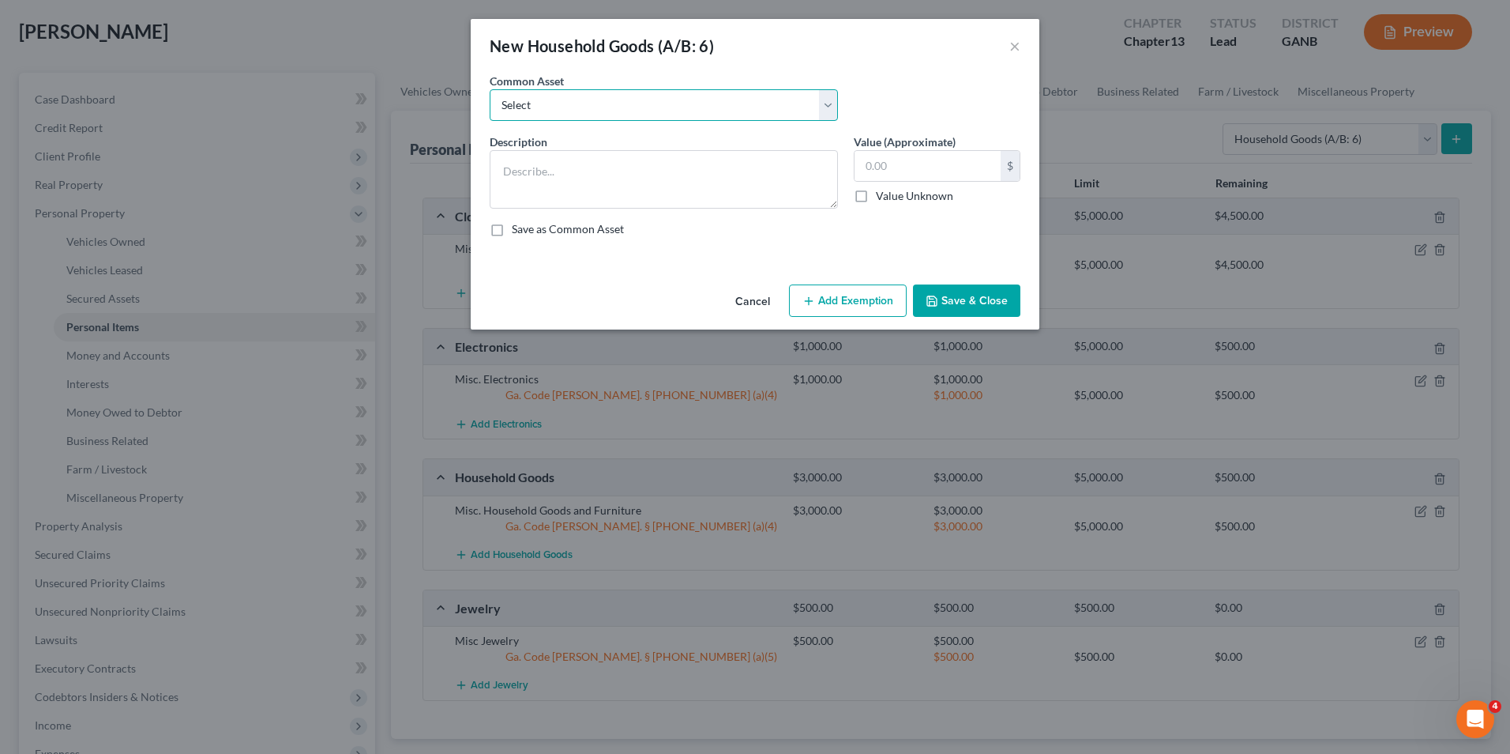
click at [835, 102] on select "Select Misc. Household Goods and Furniture" at bounding box center [664, 105] width 348 height 32
click at [659, 103] on select "Select Misc. Household Goods and Furniture" at bounding box center [664, 105] width 348 height 32
click at [607, 175] on textarea at bounding box center [664, 179] width 348 height 58
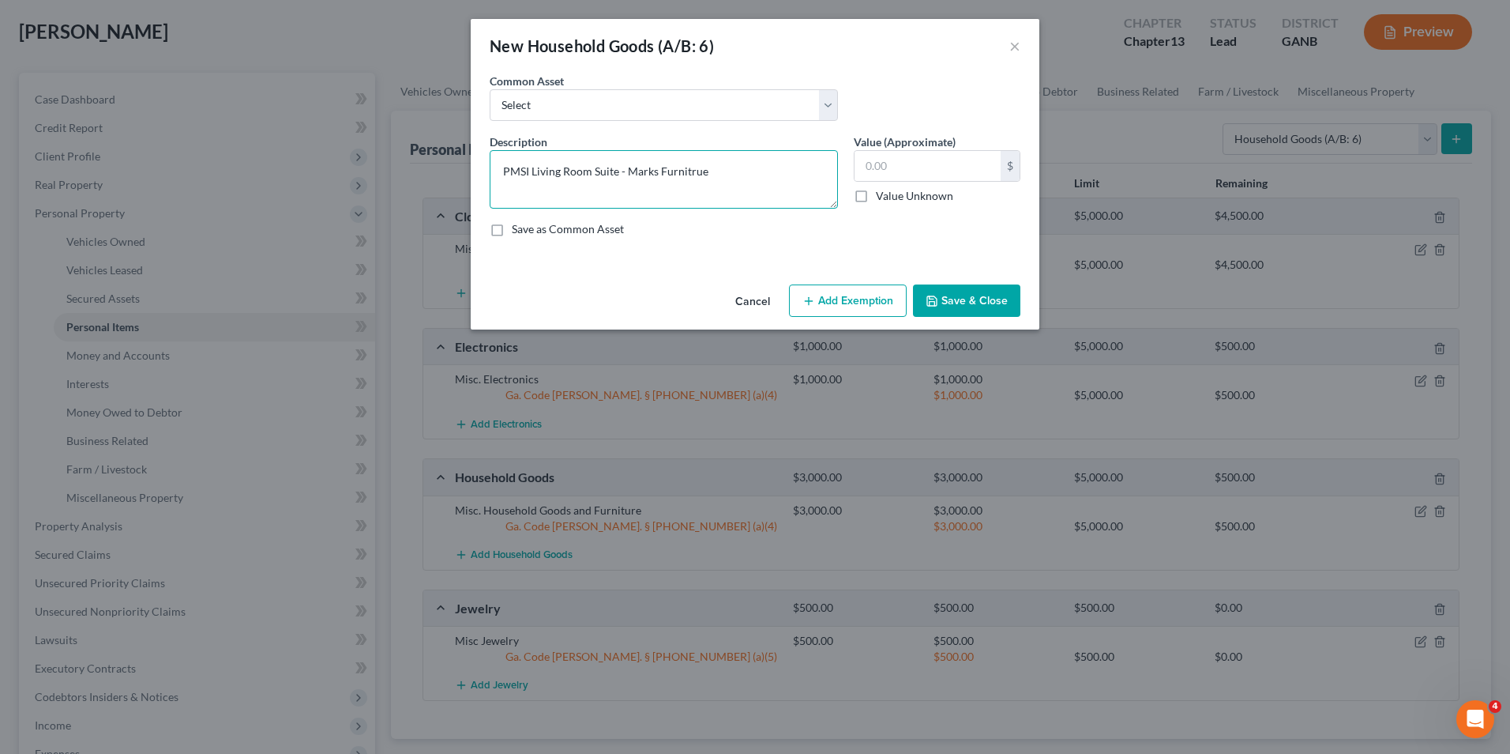
type textarea "PMSI Living Room Suite - Marks Furnitrue"
type input "1,500"
click at [864, 303] on button "Add Exemption" at bounding box center [848, 300] width 118 height 33
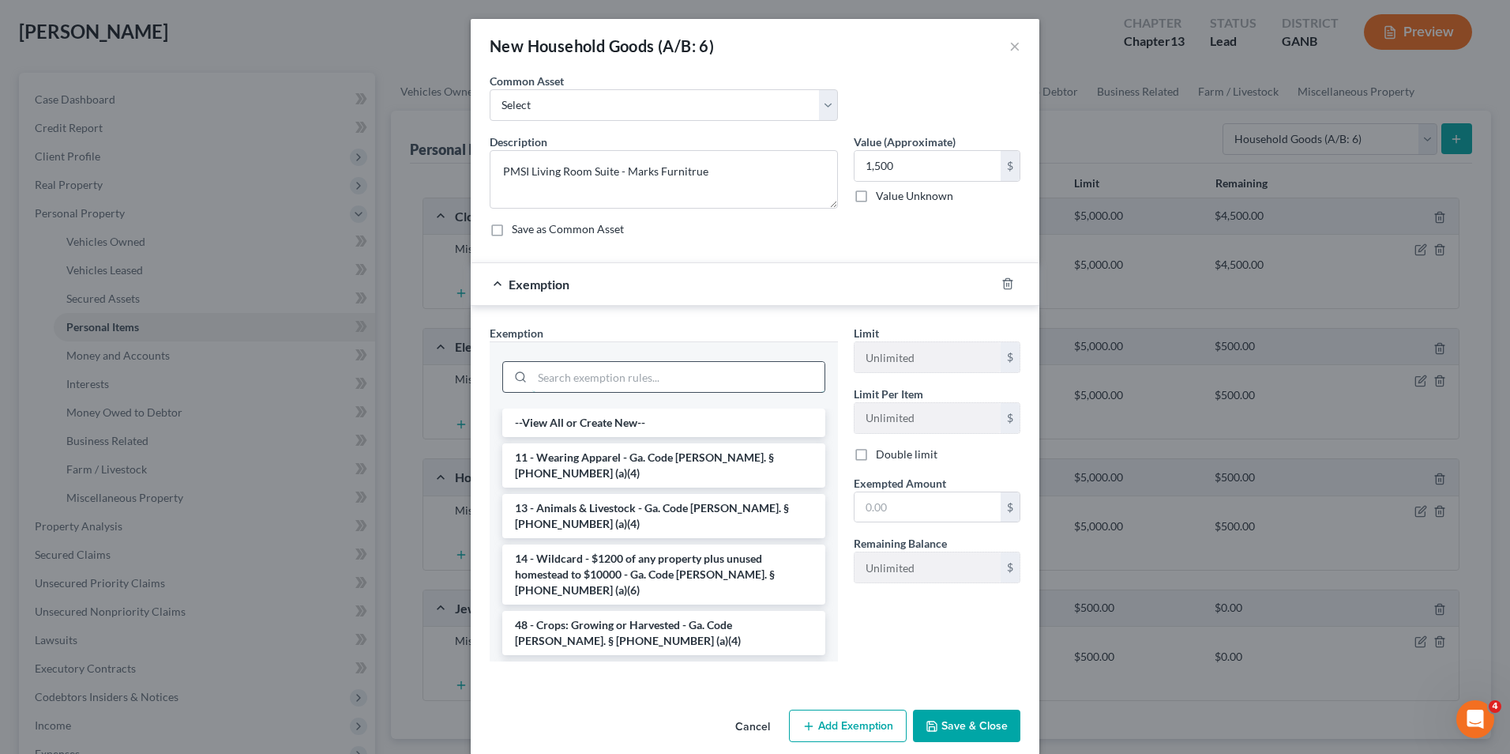
click at [589, 369] on input "search" at bounding box center [678, 377] width 292 height 30
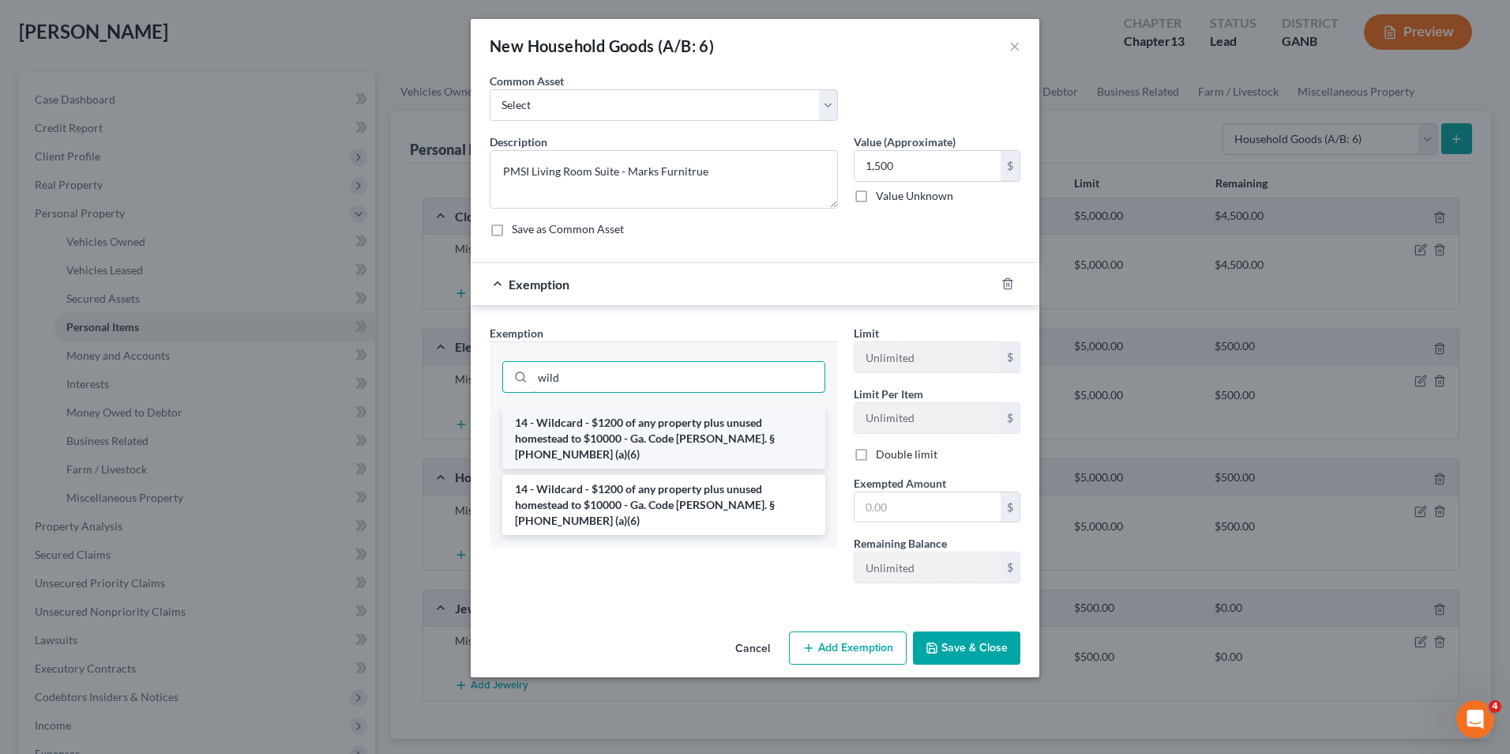
type input "wild"
click at [647, 439] on li "14 - Wildcard - $1200 of any property plus unused homestead to $10000 - Ga. Cod…" at bounding box center [663, 438] width 323 height 60
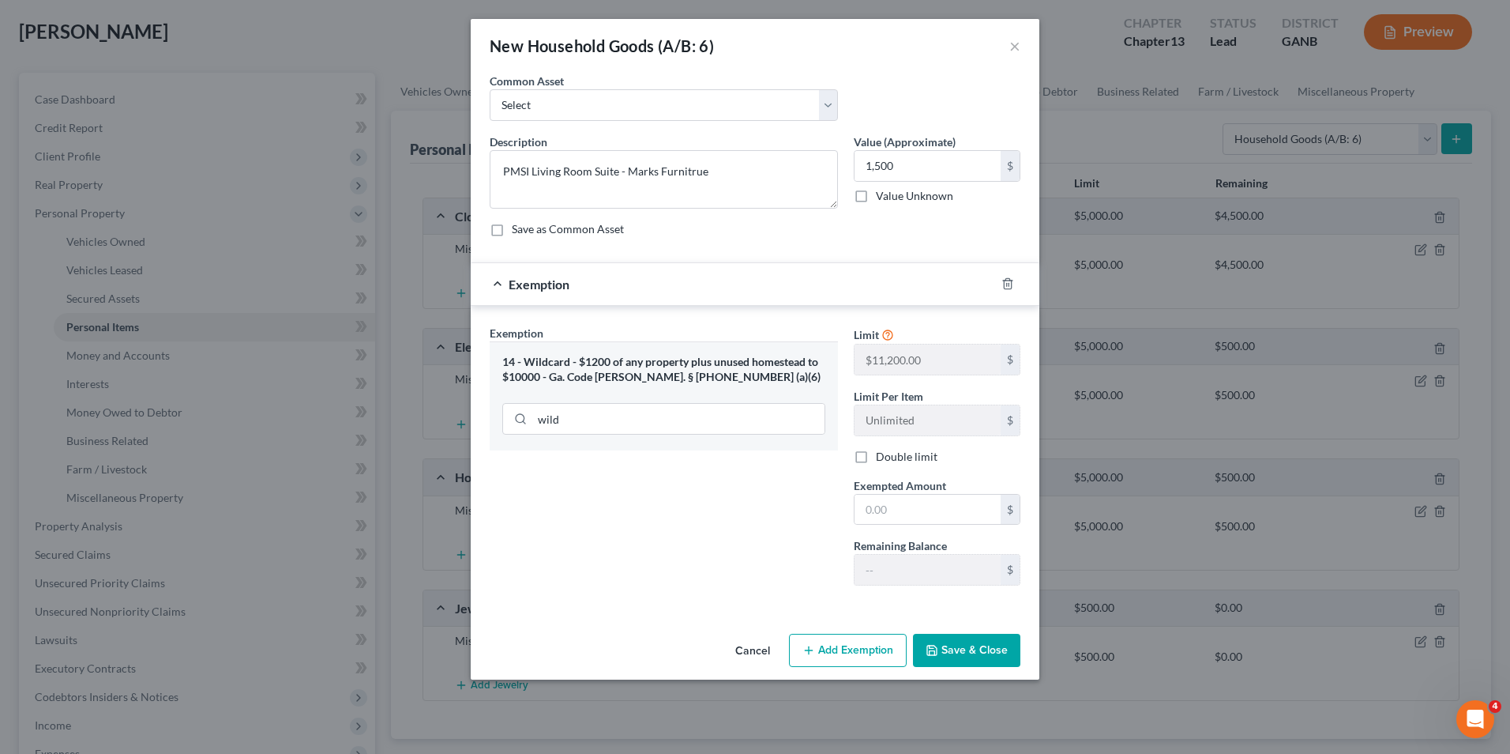
click at [867, 652] on button "Add Exemption" at bounding box center [848, 650] width 118 height 33
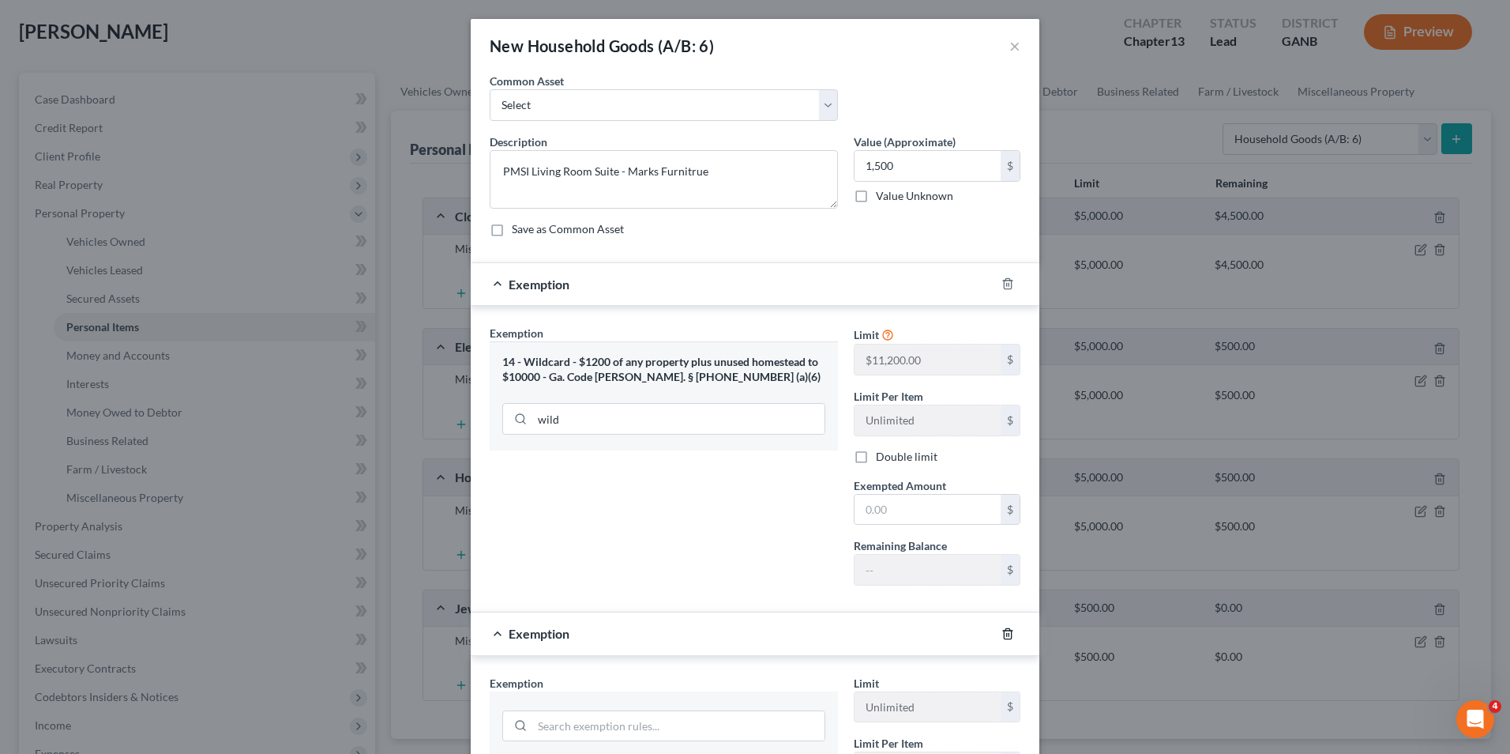
click at [1002, 634] on icon "button" at bounding box center [1008, 633] width 13 height 13
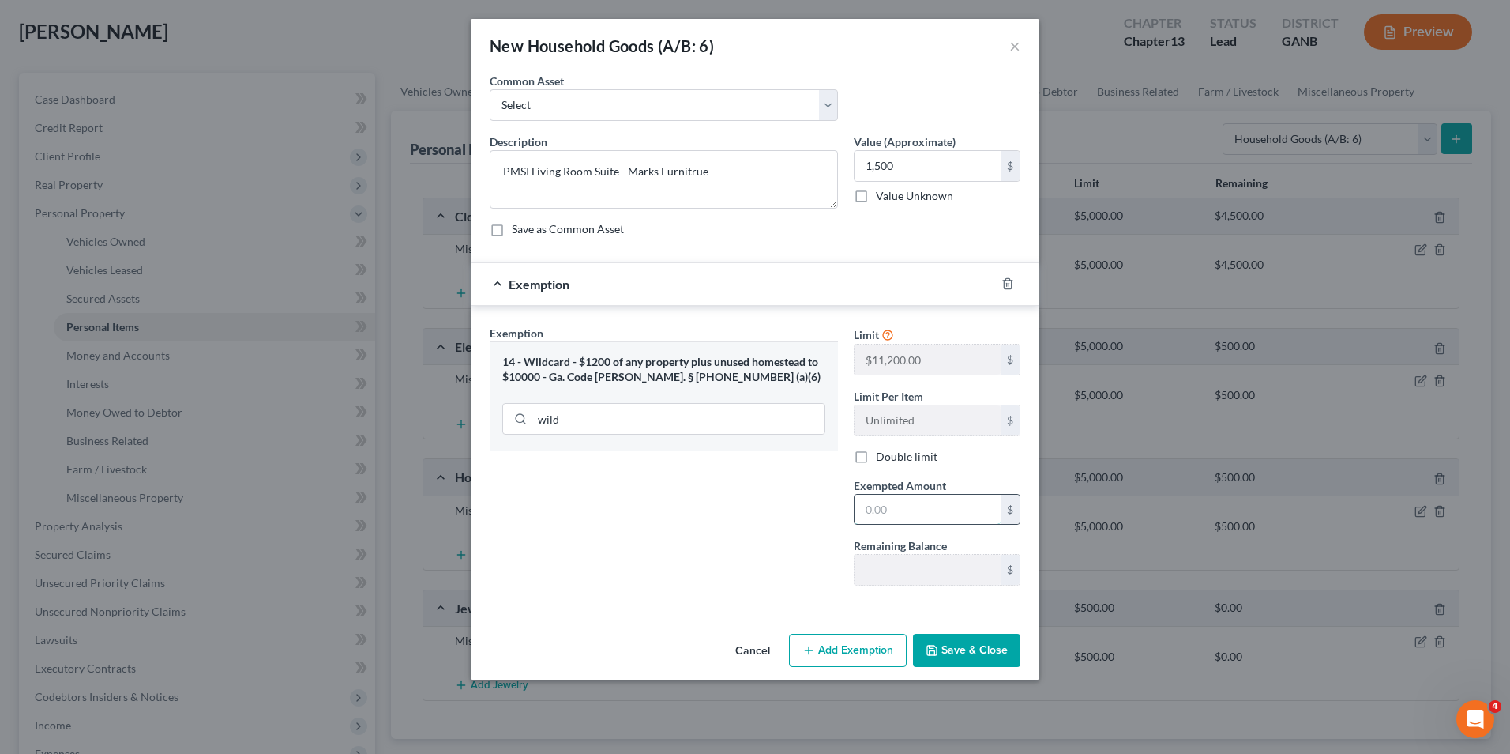
click at [874, 502] on input "text" at bounding box center [928, 510] width 146 height 30
type input "1,500"
click at [980, 649] on button "Save & Close" at bounding box center [966, 650] width 107 height 33
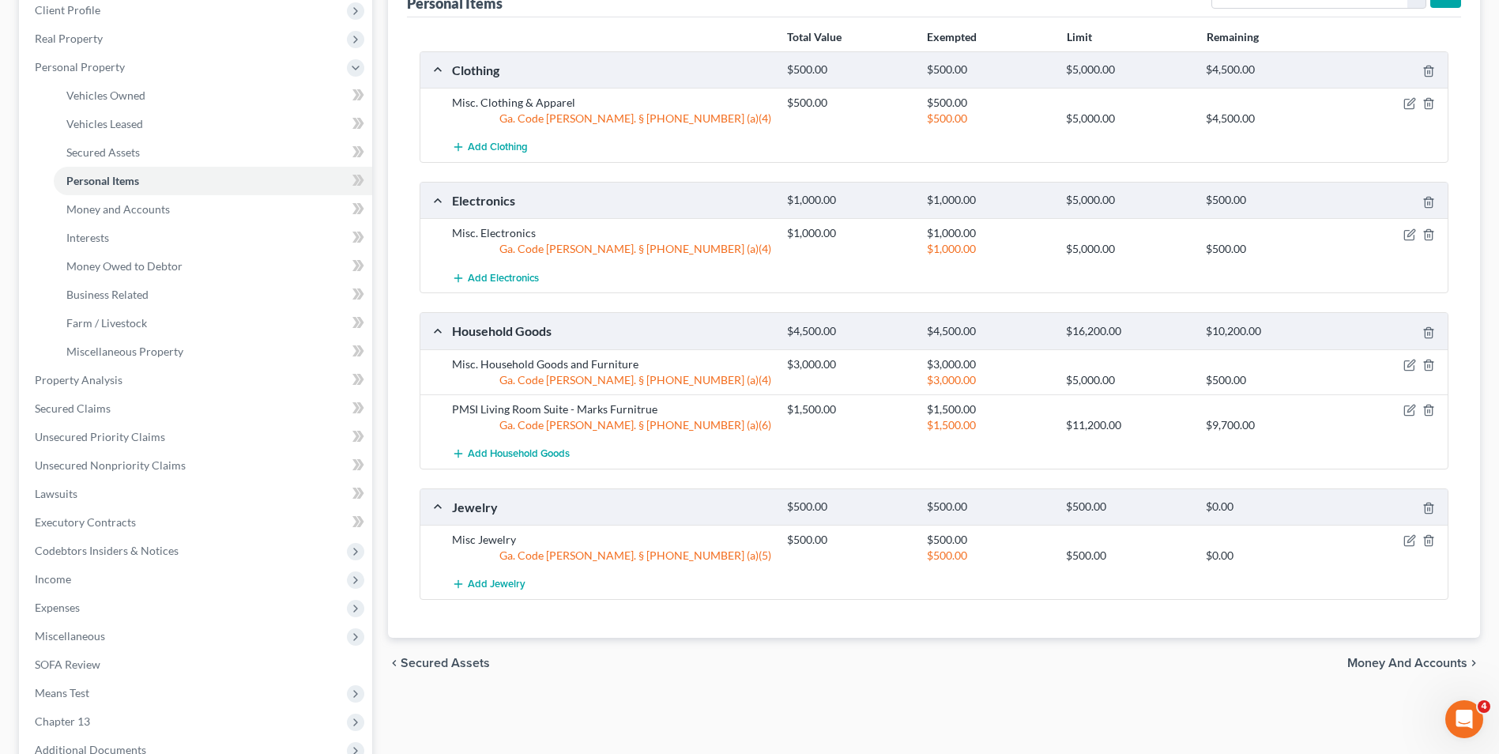
scroll to position [158, 0]
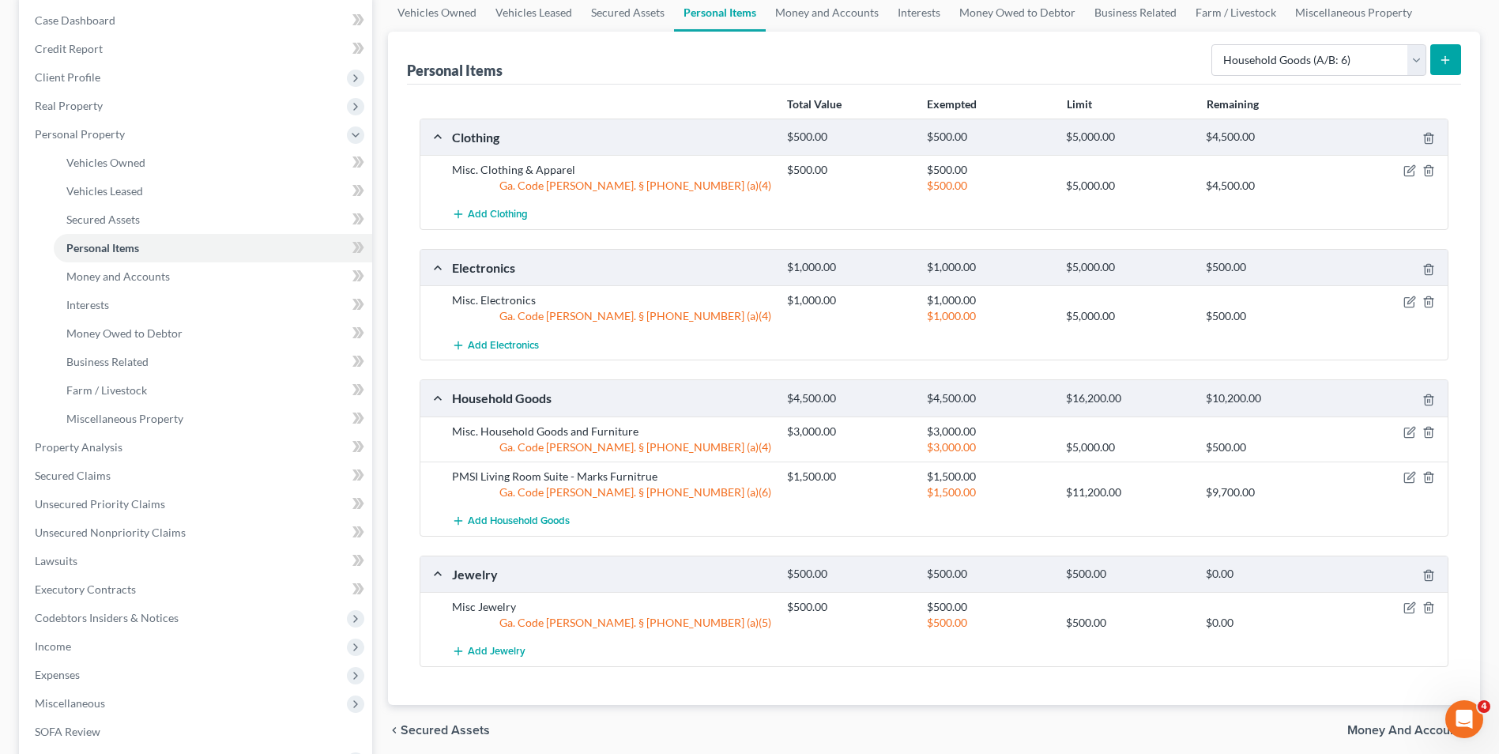
click at [1451, 55] on icon "submit" at bounding box center [1445, 60] width 13 height 13
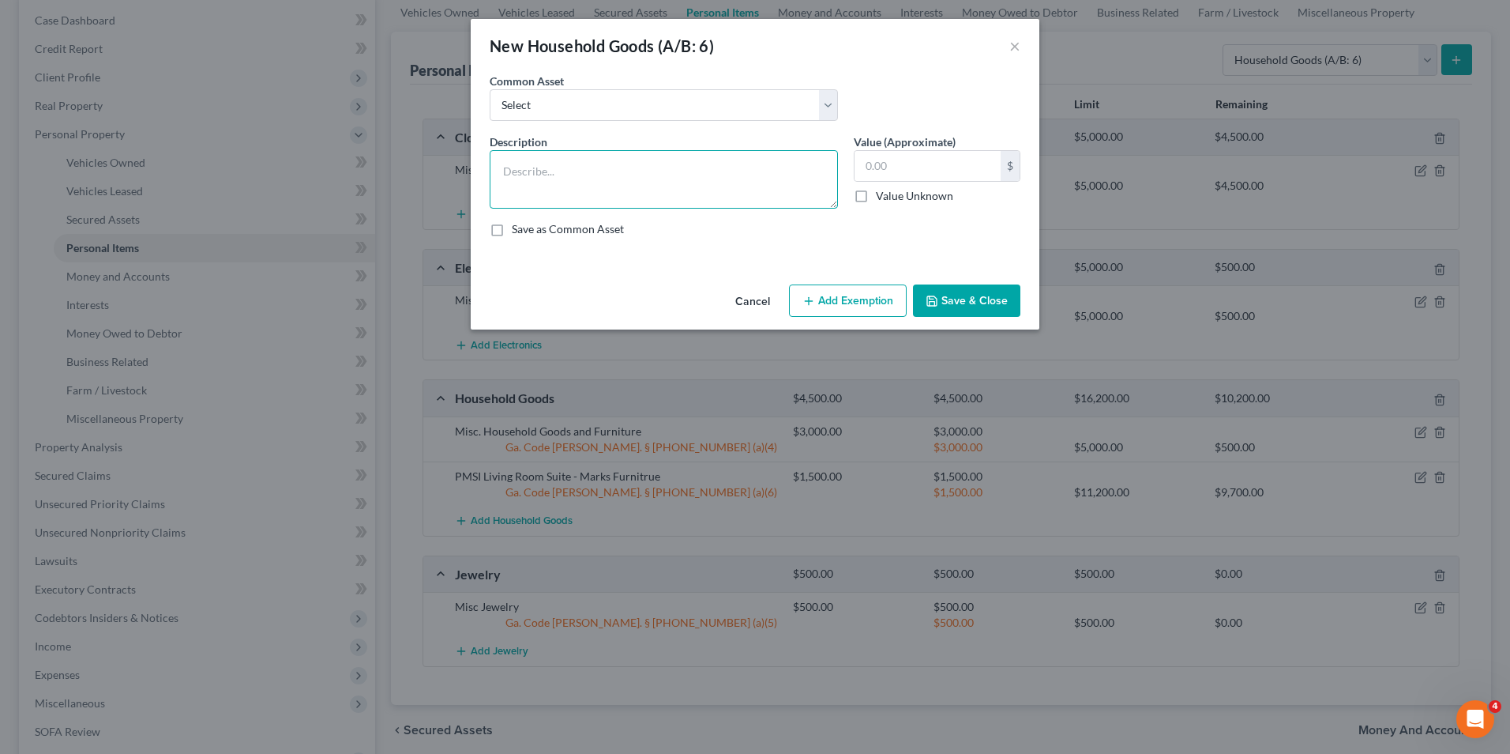
click at [637, 160] on textarea at bounding box center [664, 179] width 348 height 58
type textarea "PMSI Bedroom Suite -[PERSON_NAME] Sales & Rentals"
click at [956, 160] on input "text" at bounding box center [928, 166] width 146 height 30
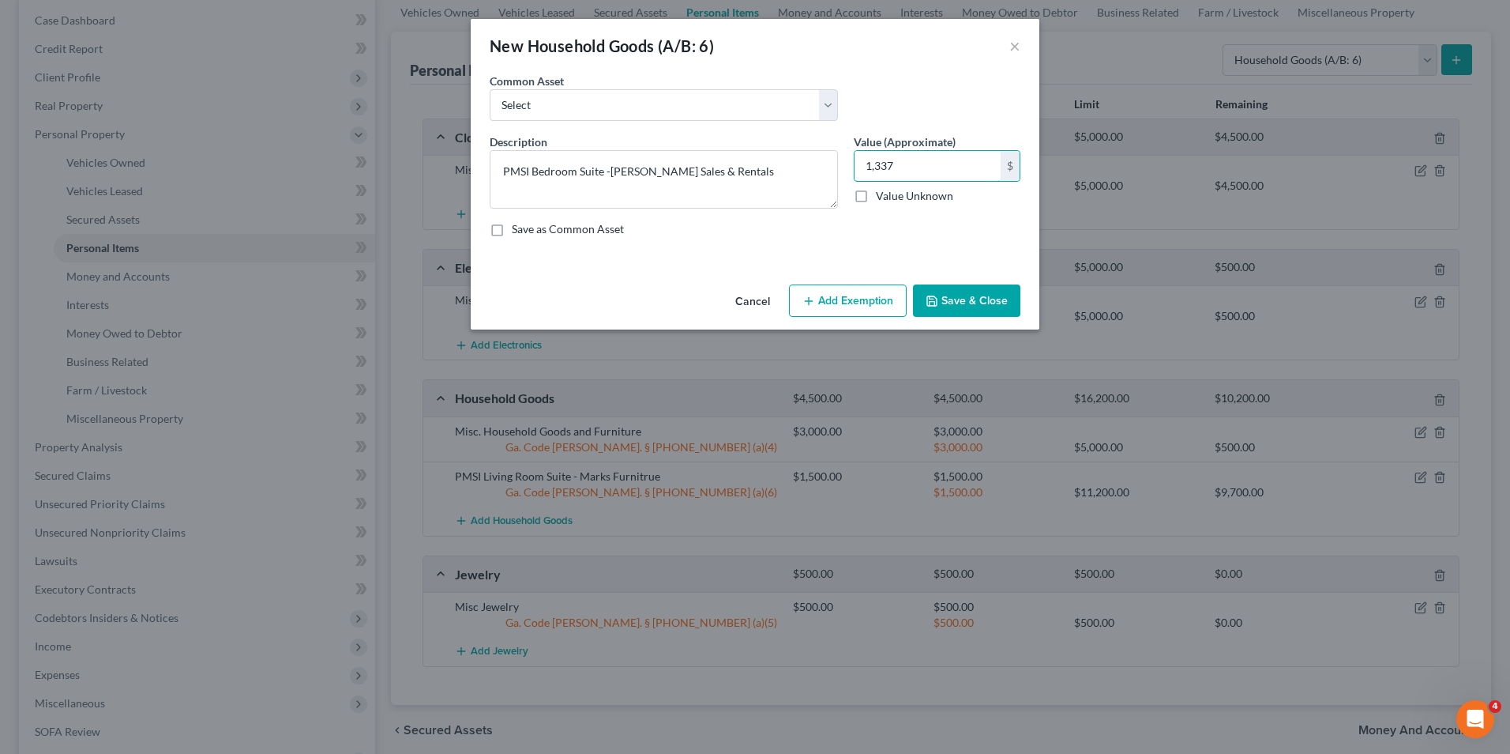
type input "1,337"
click at [877, 303] on button "Add Exemption" at bounding box center [848, 300] width 118 height 33
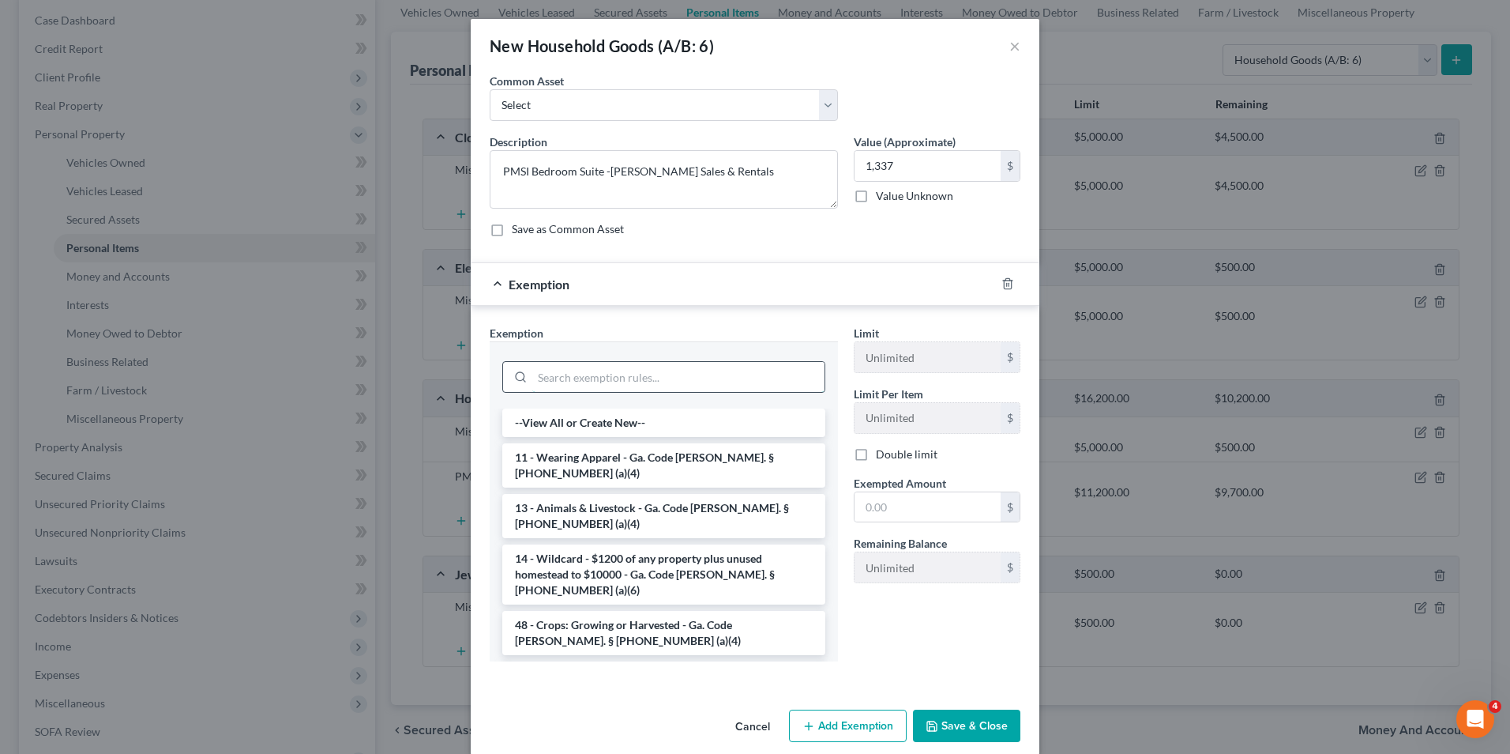
click at [709, 381] on input "search" at bounding box center [678, 377] width 292 height 30
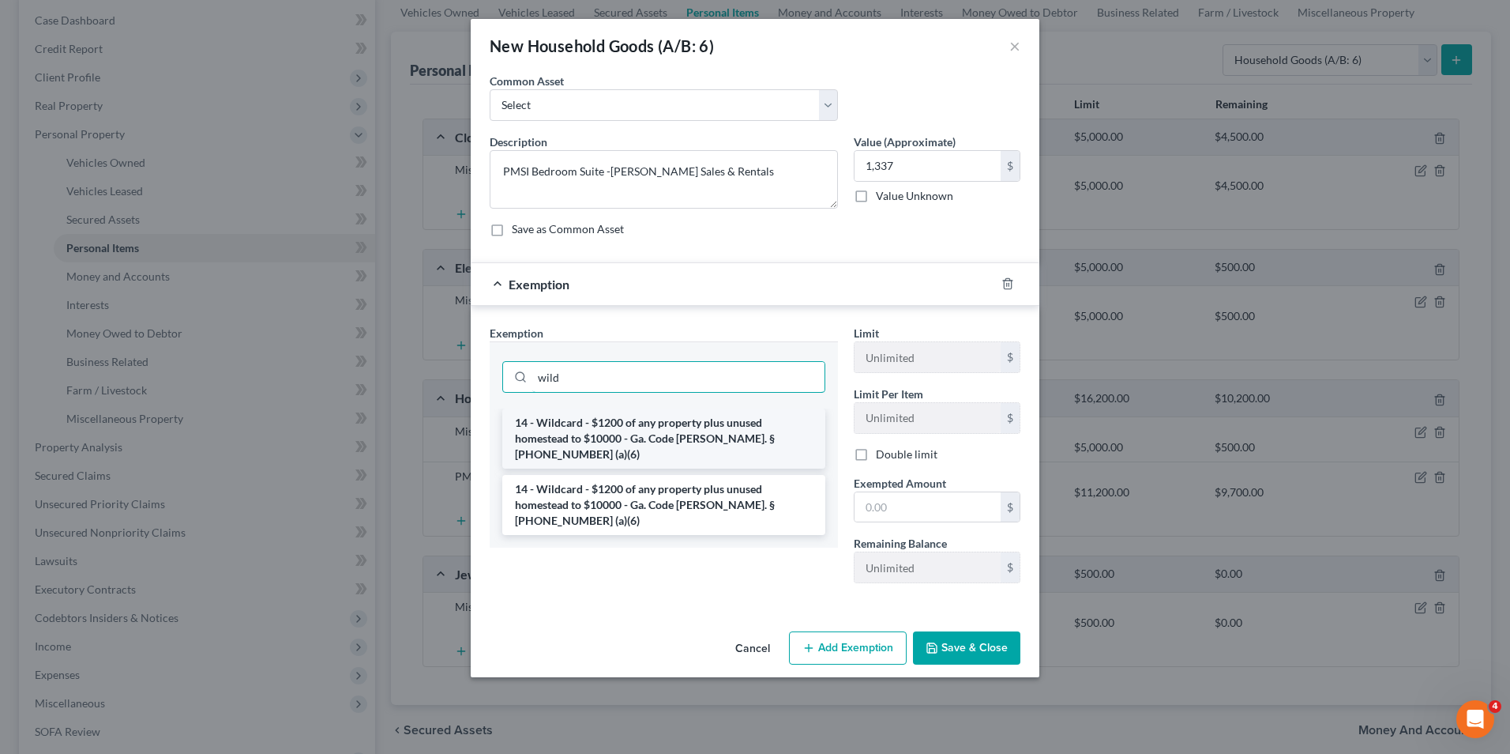
type input "wild"
click at [692, 431] on li "14 - Wildcard - $1200 of any property plus unused homestead to $10000 - Ga. Cod…" at bounding box center [663, 438] width 323 height 60
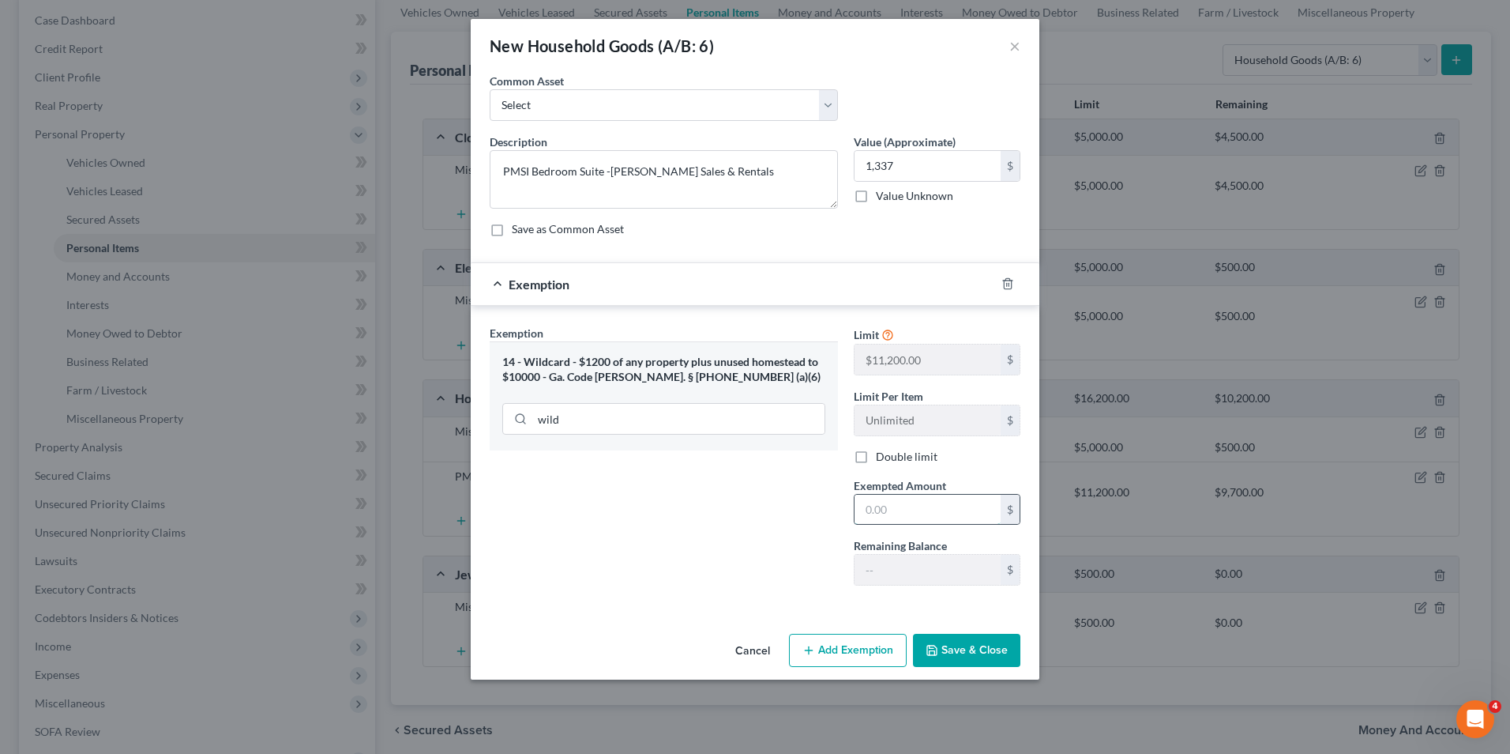
click at [877, 509] on input "text" at bounding box center [928, 510] width 146 height 30
type input "1,337"
click at [957, 644] on button "Save & Close" at bounding box center [966, 650] width 107 height 33
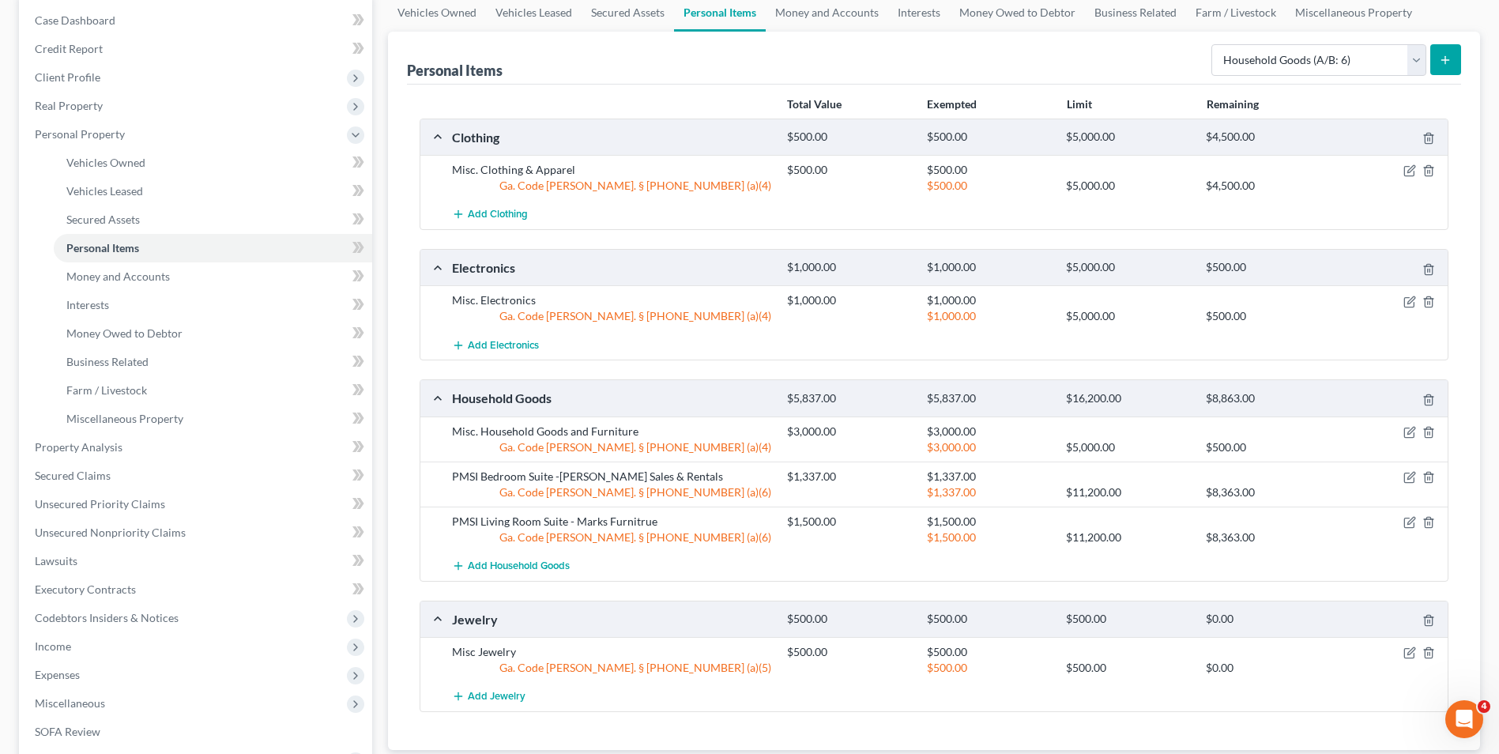
scroll to position [395, 0]
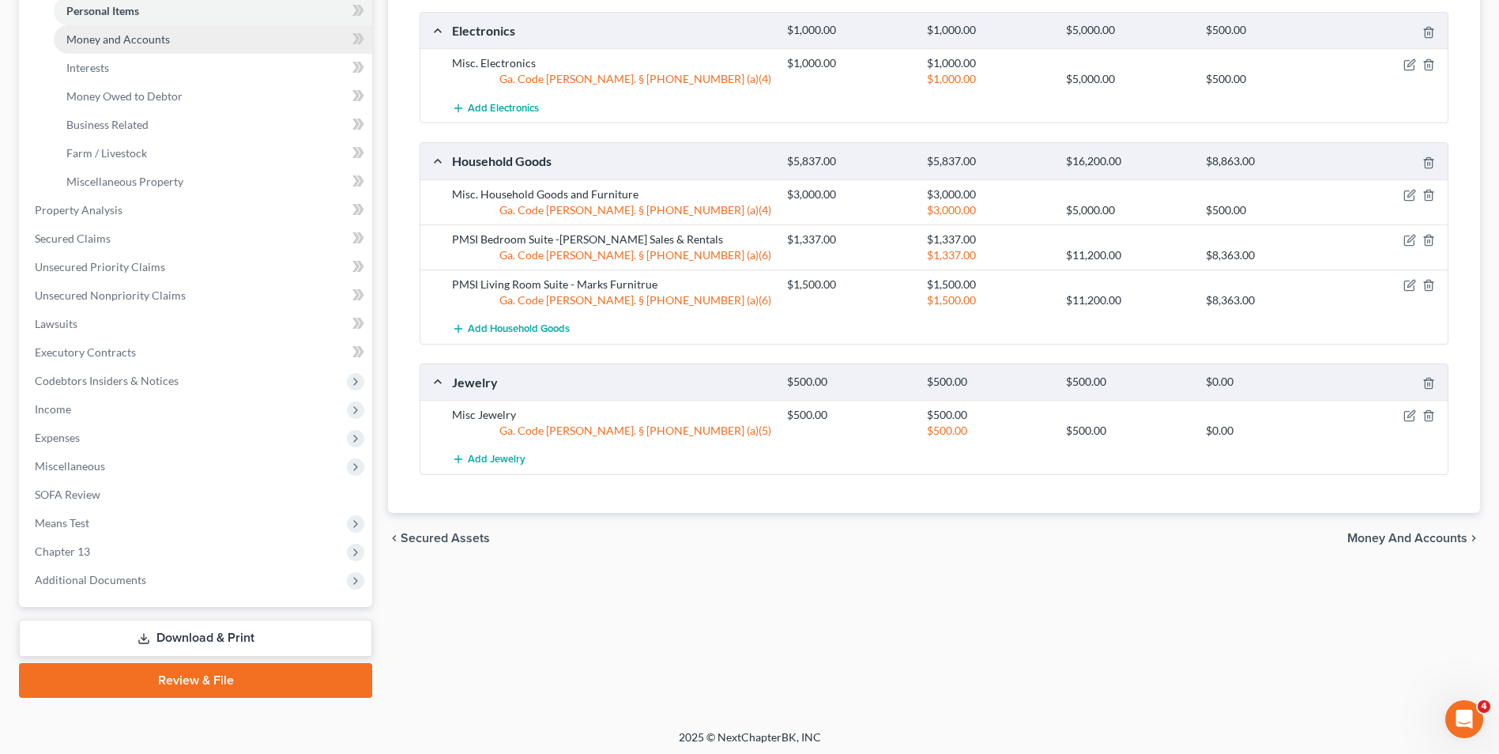
click at [172, 37] on link "Money and Accounts" at bounding box center [213, 39] width 318 height 28
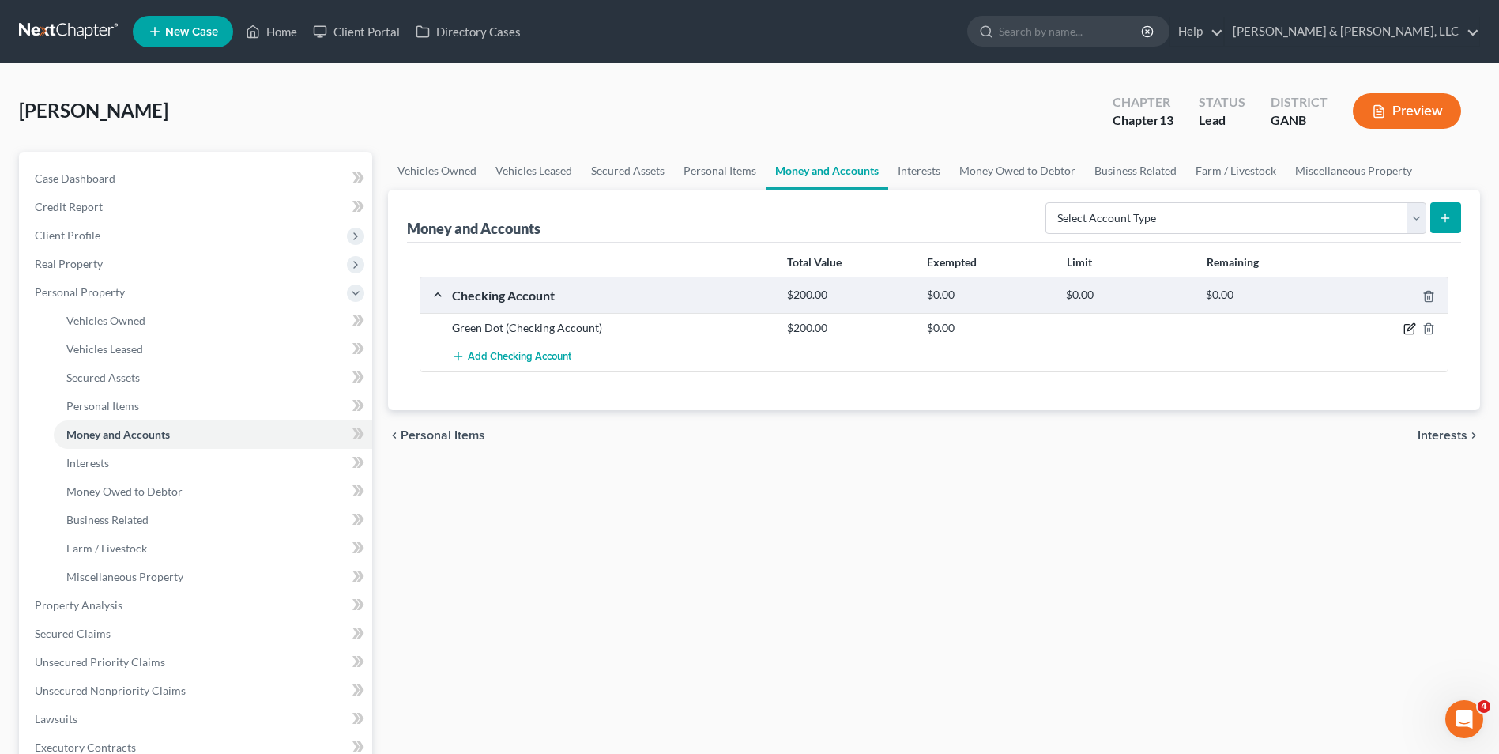
click at [1412, 325] on icon "button" at bounding box center [1410, 327] width 7 height 7
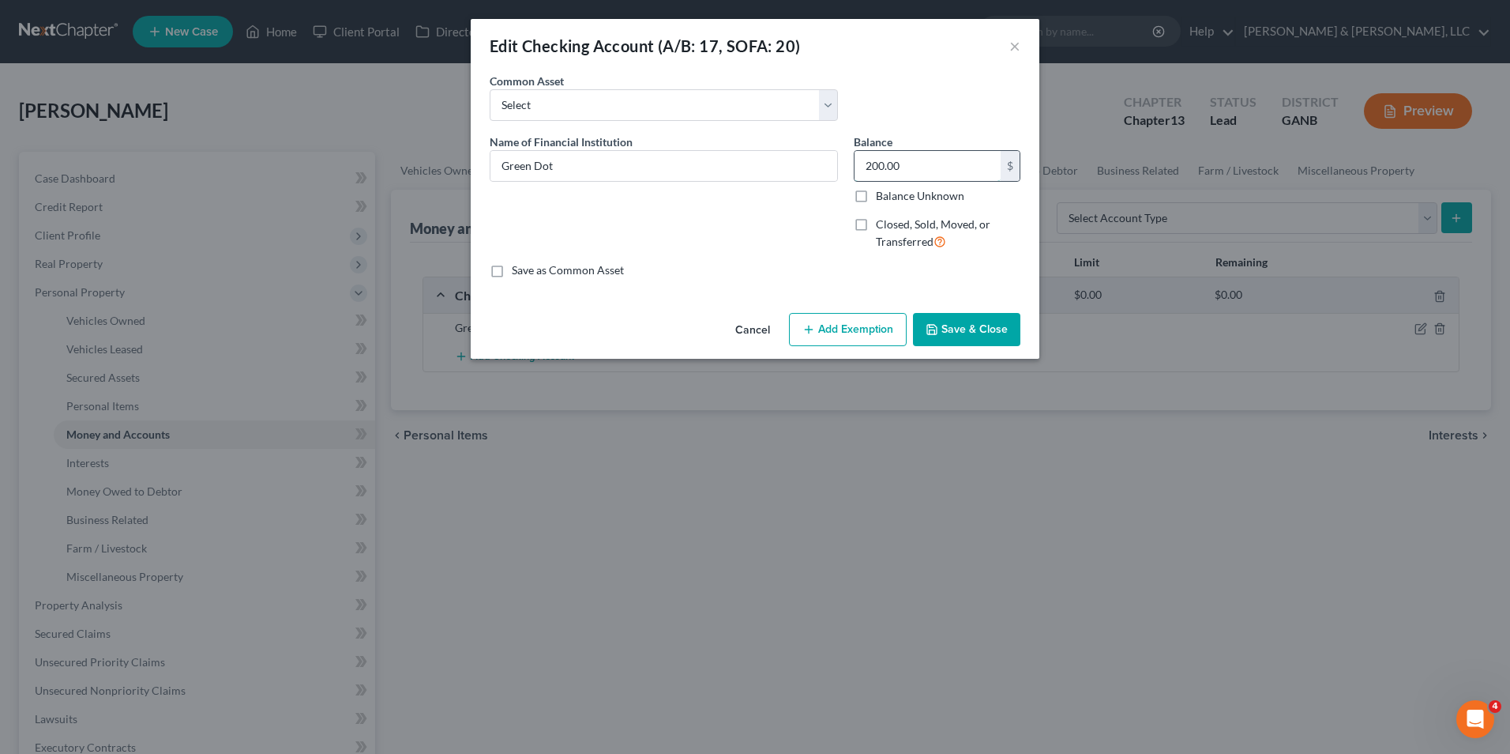
click at [867, 172] on input "200.00" at bounding box center [928, 166] width 146 height 30
type input "100"
click at [792, 276] on div "Save as Common Asset" at bounding box center [755, 270] width 531 height 16
click at [826, 330] on button "Add Exemption" at bounding box center [848, 329] width 118 height 33
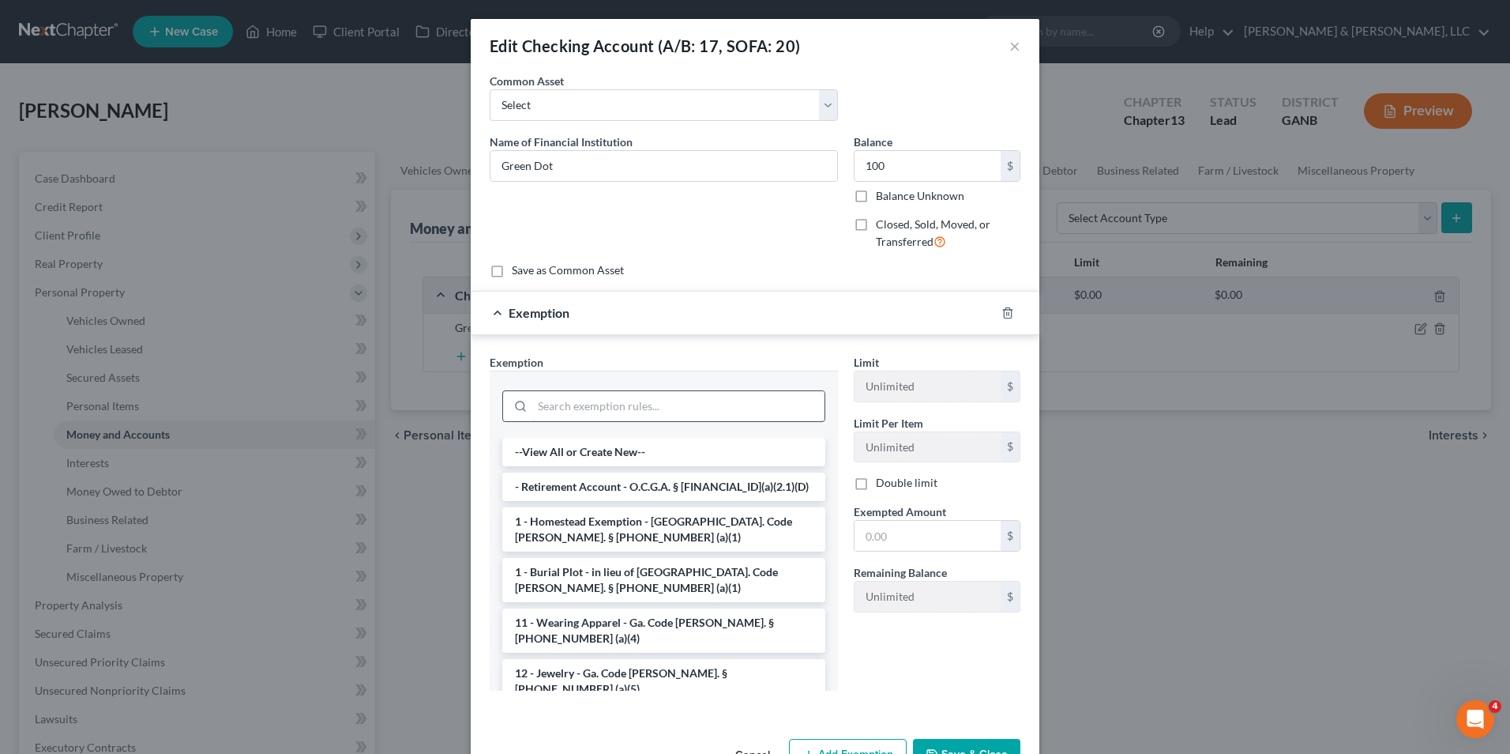
click at [592, 413] on input "search" at bounding box center [678, 406] width 292 height 30
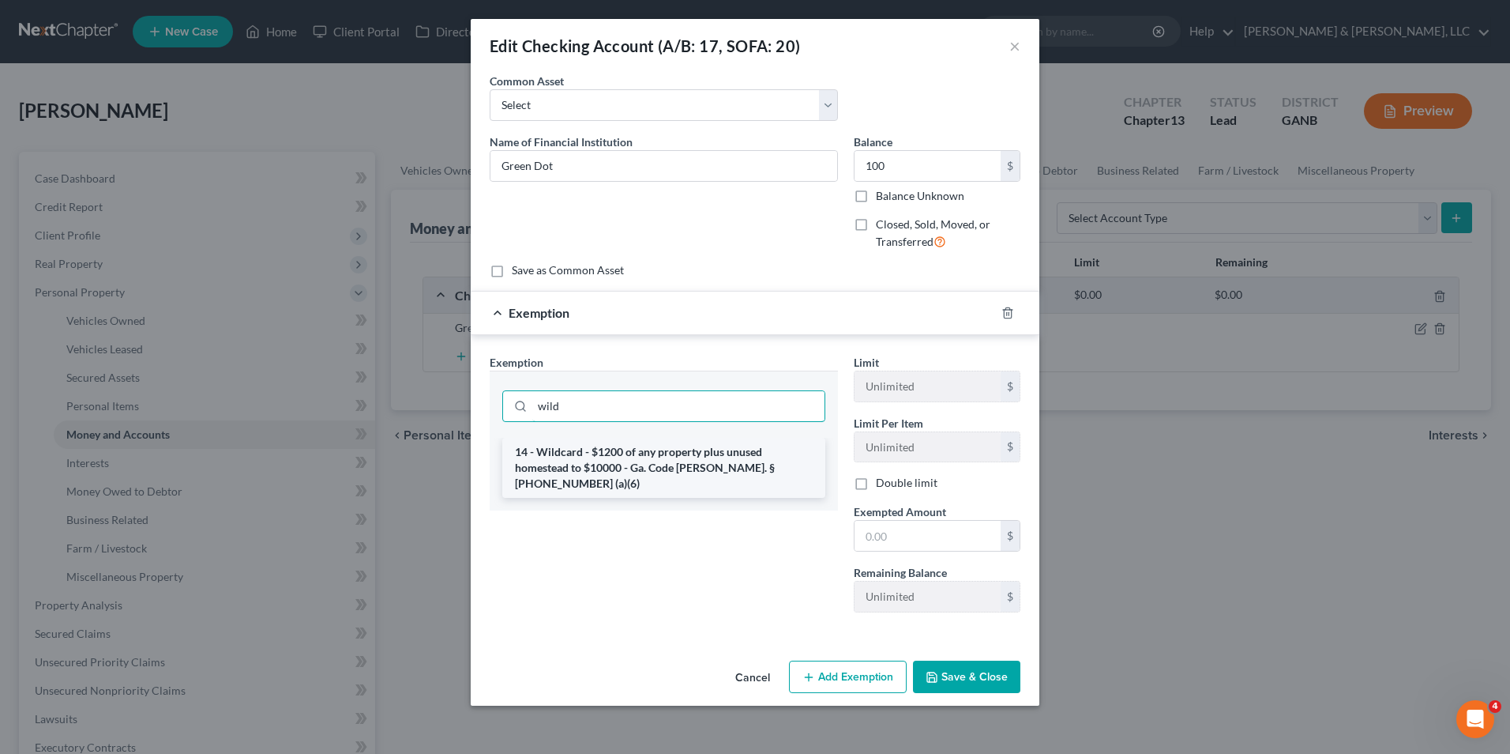
type input "wild"
click at [589, 463] on li "14 - Wildcard - $1200 of any property plus unused homestead to $10000 - Ga. Cod…" at bounding box center [663, 468] width 323 height 60
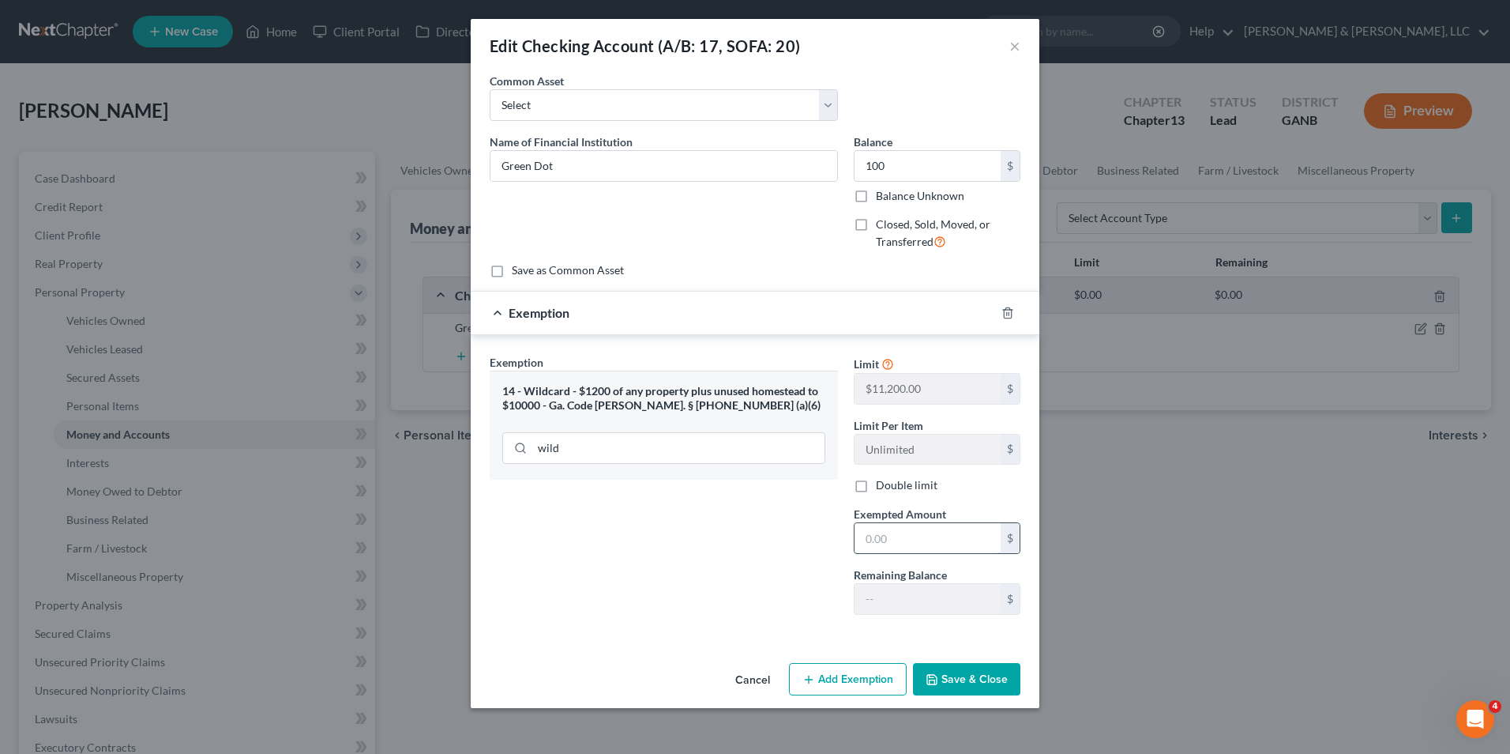
click at [862, 542] on input "text" at bounding box center [928, 538] width 146 height 30
type input "100"
click at [777, 594] on div "Exemption Set must be selected for CA. Exemption * 14 - Wildcard - $1200 of any…" at bounding box center [664, 490] width 364 height 273
click at [969, 682] on button "Save & Close" at bounding box center [966, 679] width 107 height 33
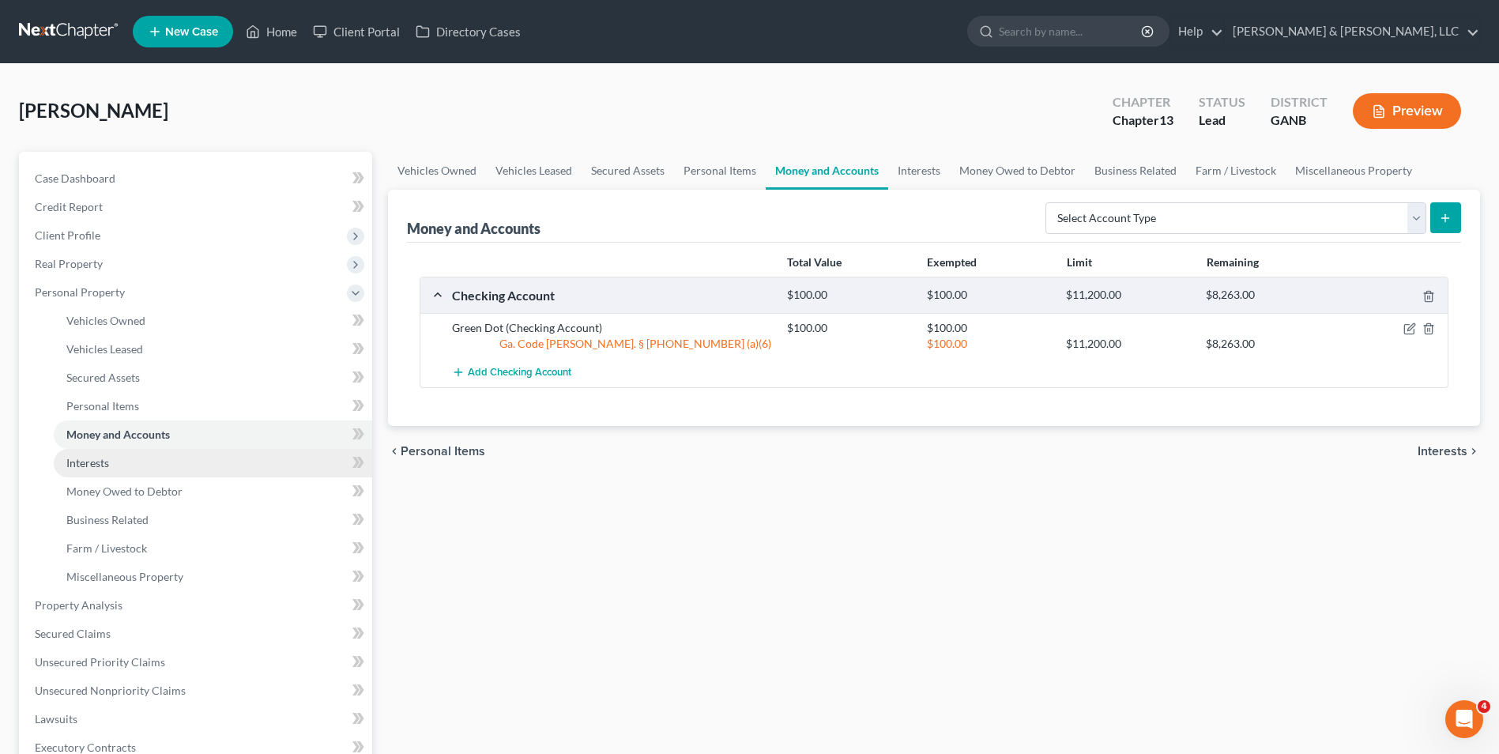
click at [151, 463] on link "Interests" at bounding box center [213, 463] width 318 height 28
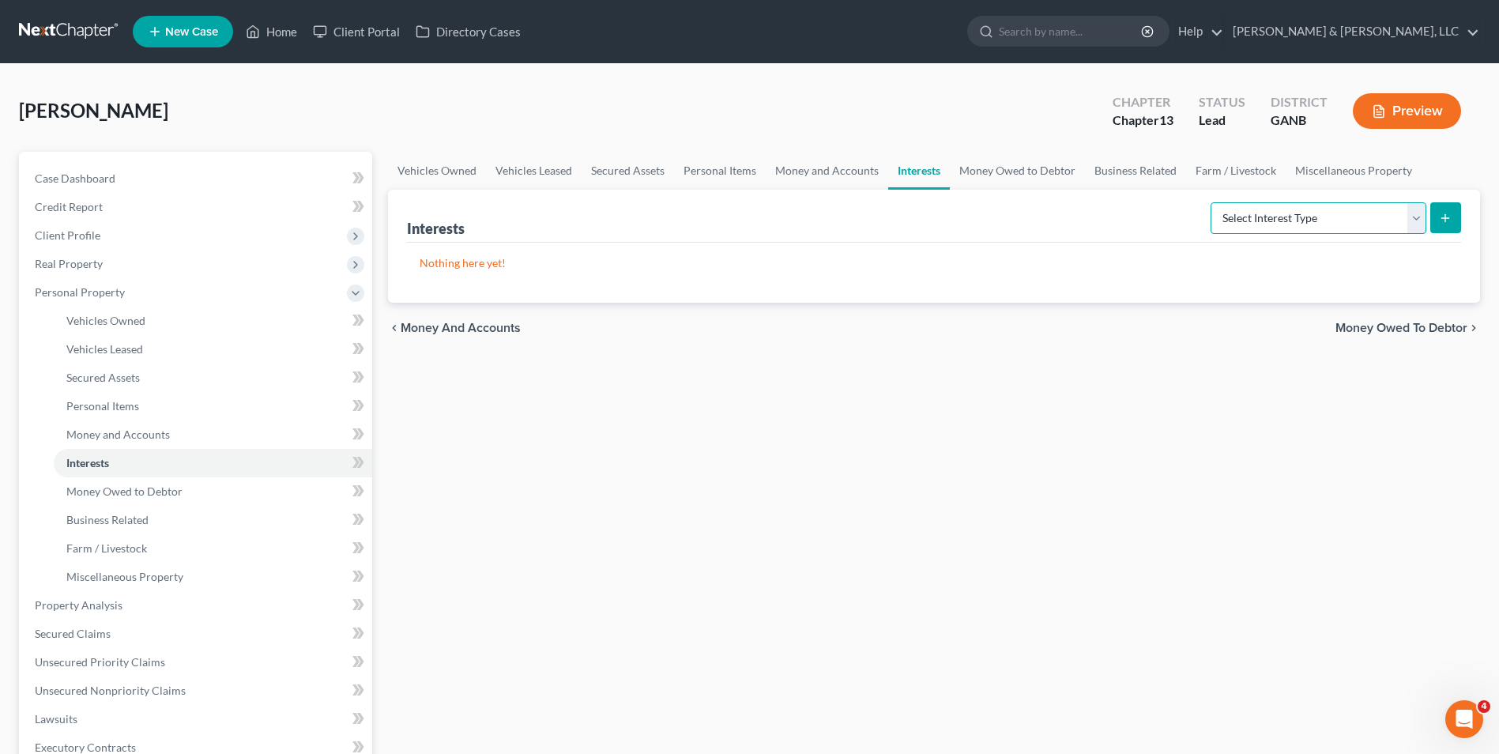
click at [1416, 216] on select "Select Interest Type 401K (A/B: 21) Annuity (A/B: 23) Bond (A/B: 18) Education …" at bounding box center [1318, 218] width 216 height 32
click at [987, 517] on div "Vehicles Owned Vehicles Leased Secured Assets Personal Items Money and Accounts…" at bounding box center [934, 622] width 1108 height 941
click at [141, 573] on span "Miscellaneous Property" at bounding box center [124, 576] width 117 height 13
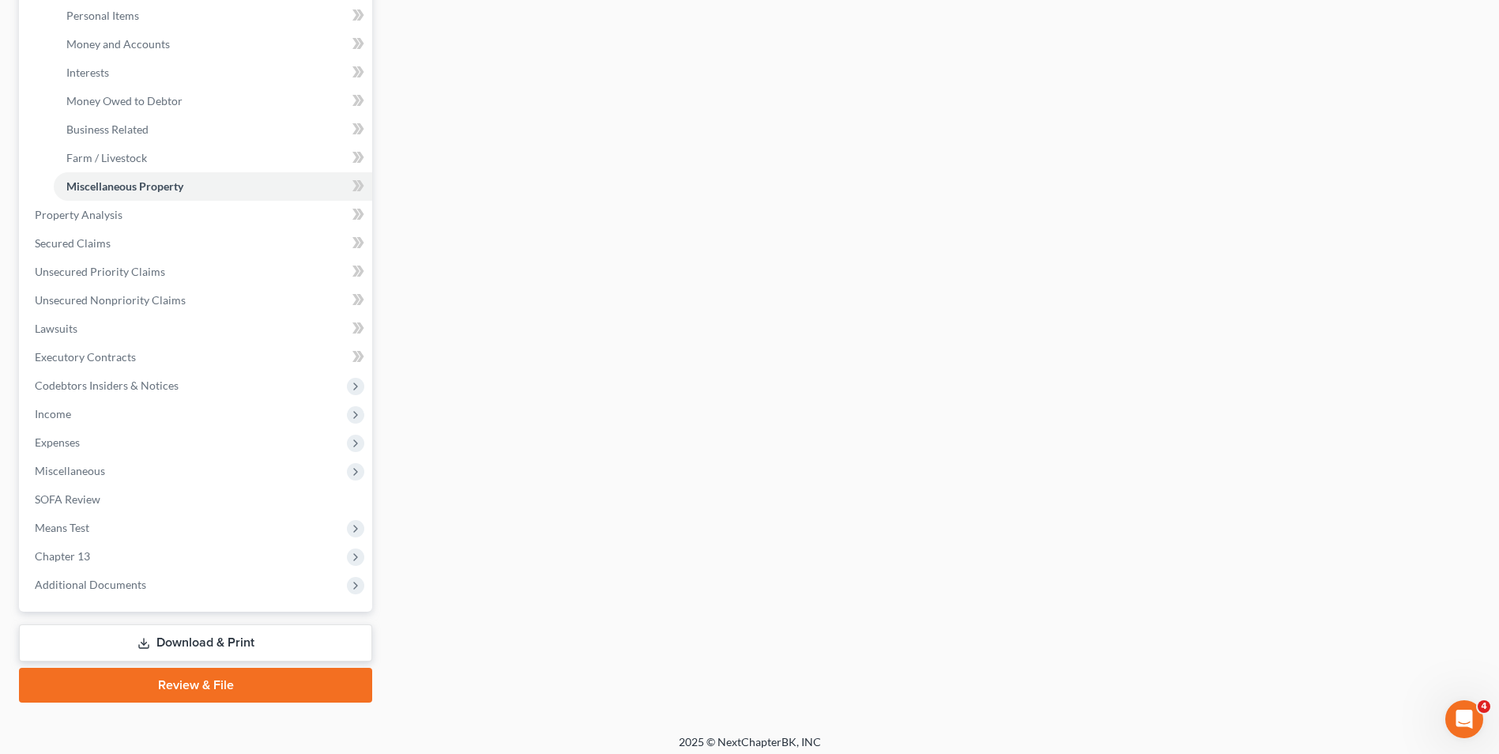
scroll to position [399, 0]
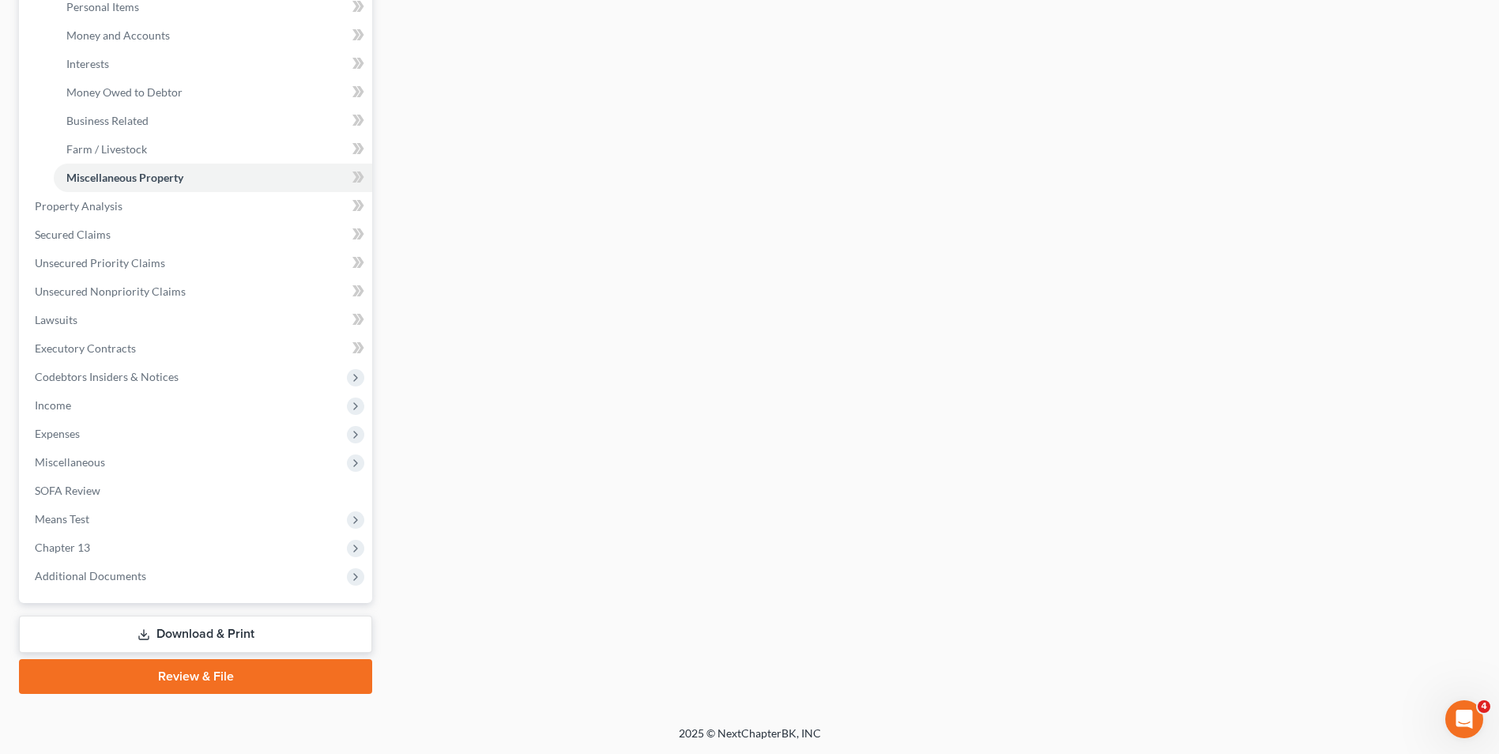
click at [228, 630] on link "Download & Print" at bounding box center [195, 633] width 353 height 37
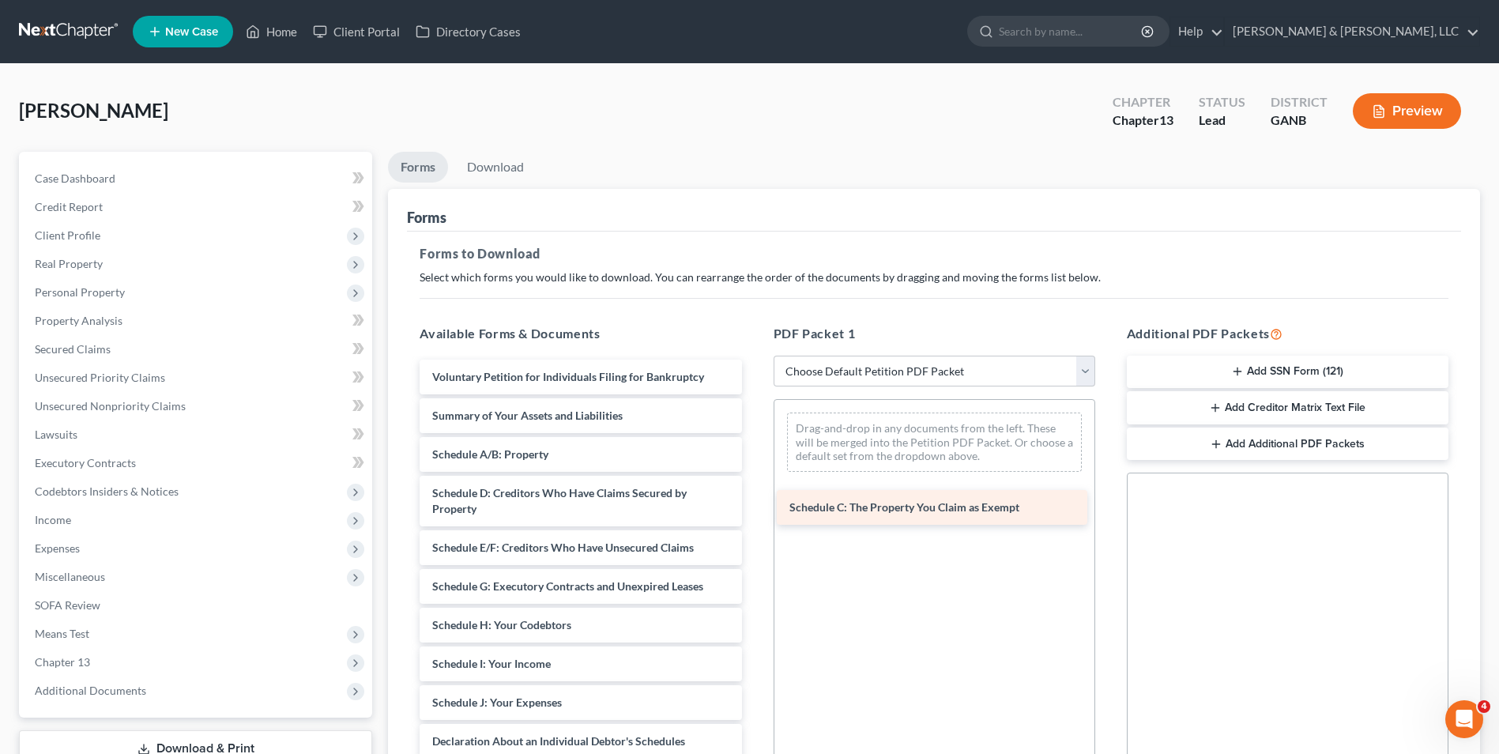
drag, startPoint x: 607, startPoint y: 490, endPoint x: 964, endPoint y: 504, distance: 357.3
click at [754, 504] on div "Schedule C: The Property You Claim as Exempt Voluntary Petition for Individuals…" at bounding box center [580, 690] width 347 height 663
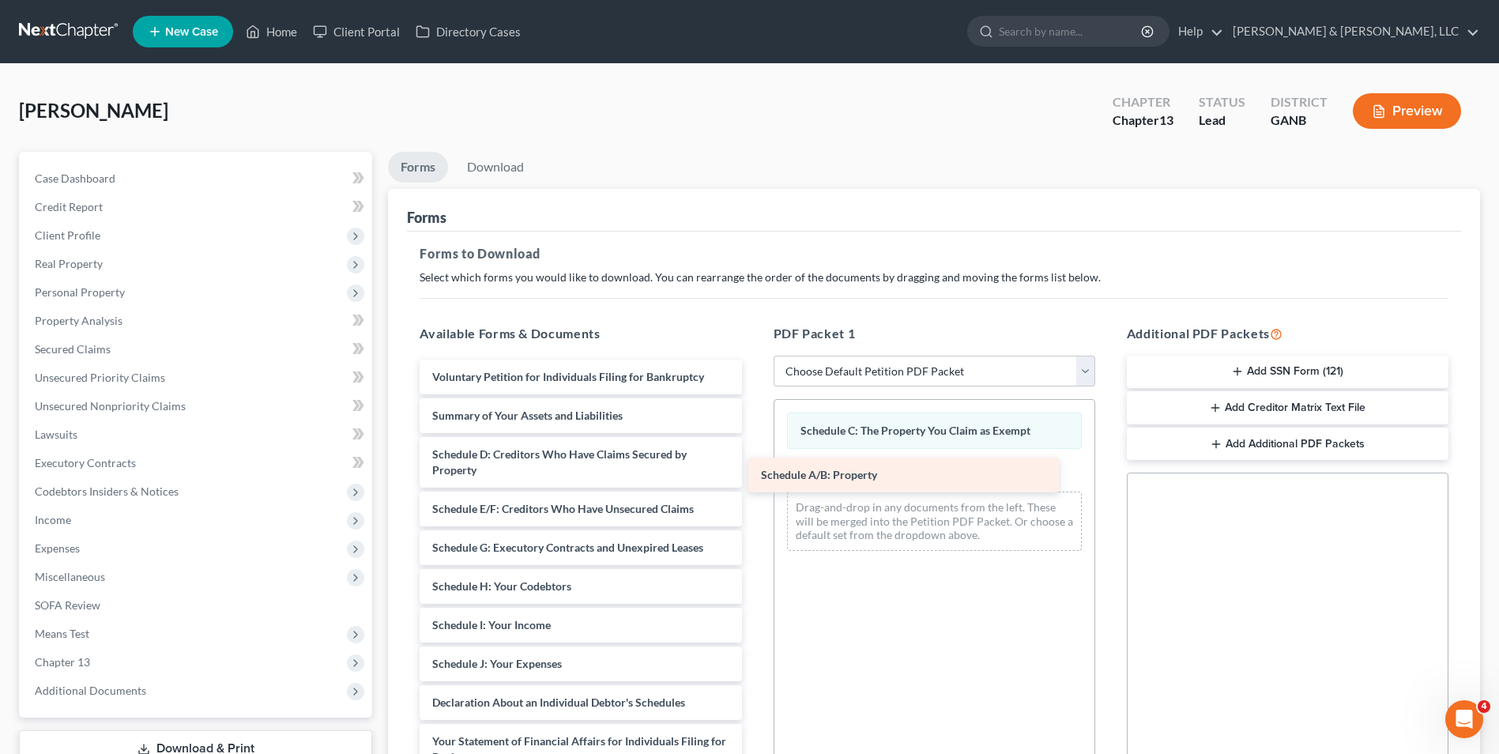
drag, startPoint x: 671, startPoint y: 457, endPoint x: 1000, endPoint y: 478, distance: 329.3
click at [754, 478] on div "Schedule A/B: Property Voluntary Petition for Individuals Filing for Bankruptcy…" at bounding box center [580, 671] width 347 height 624
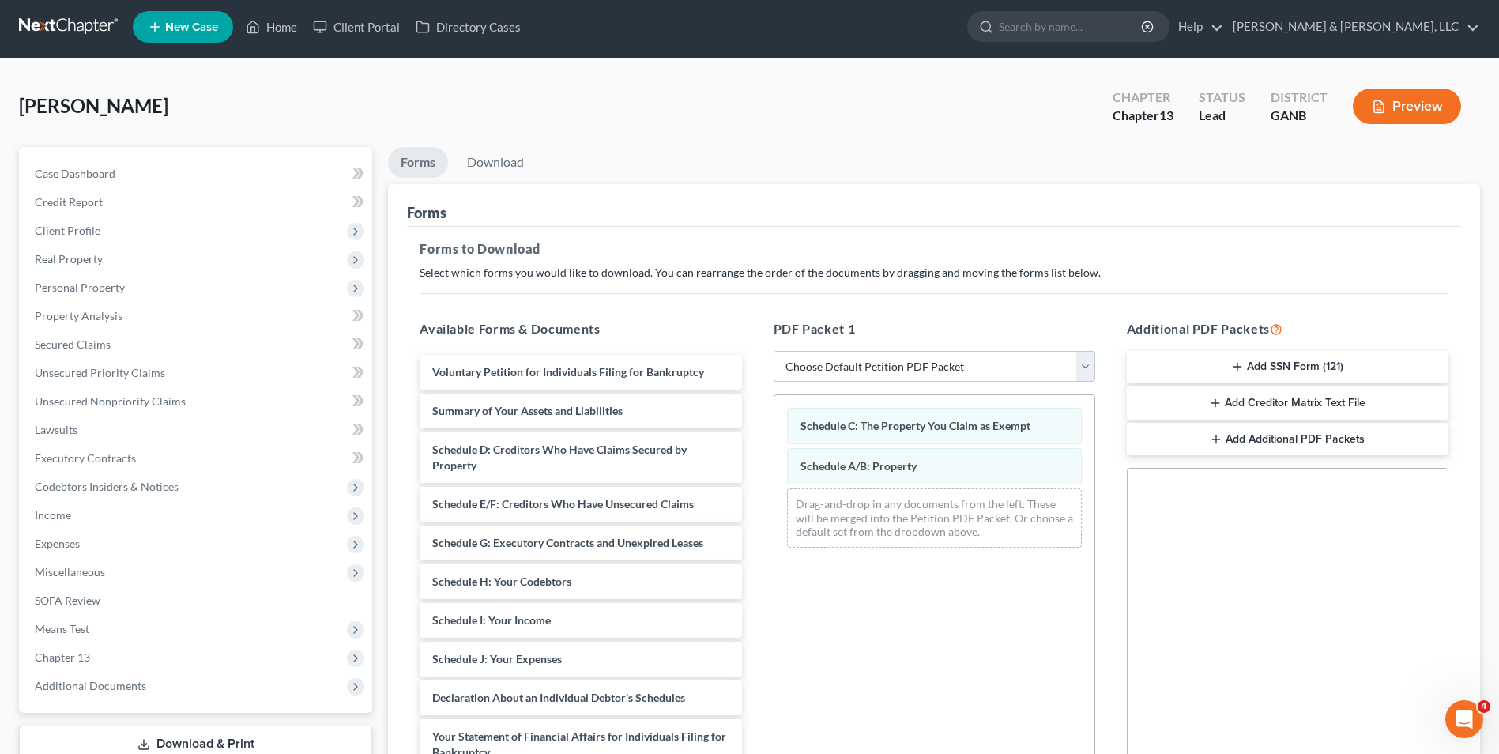
scroll to position [222, 0]
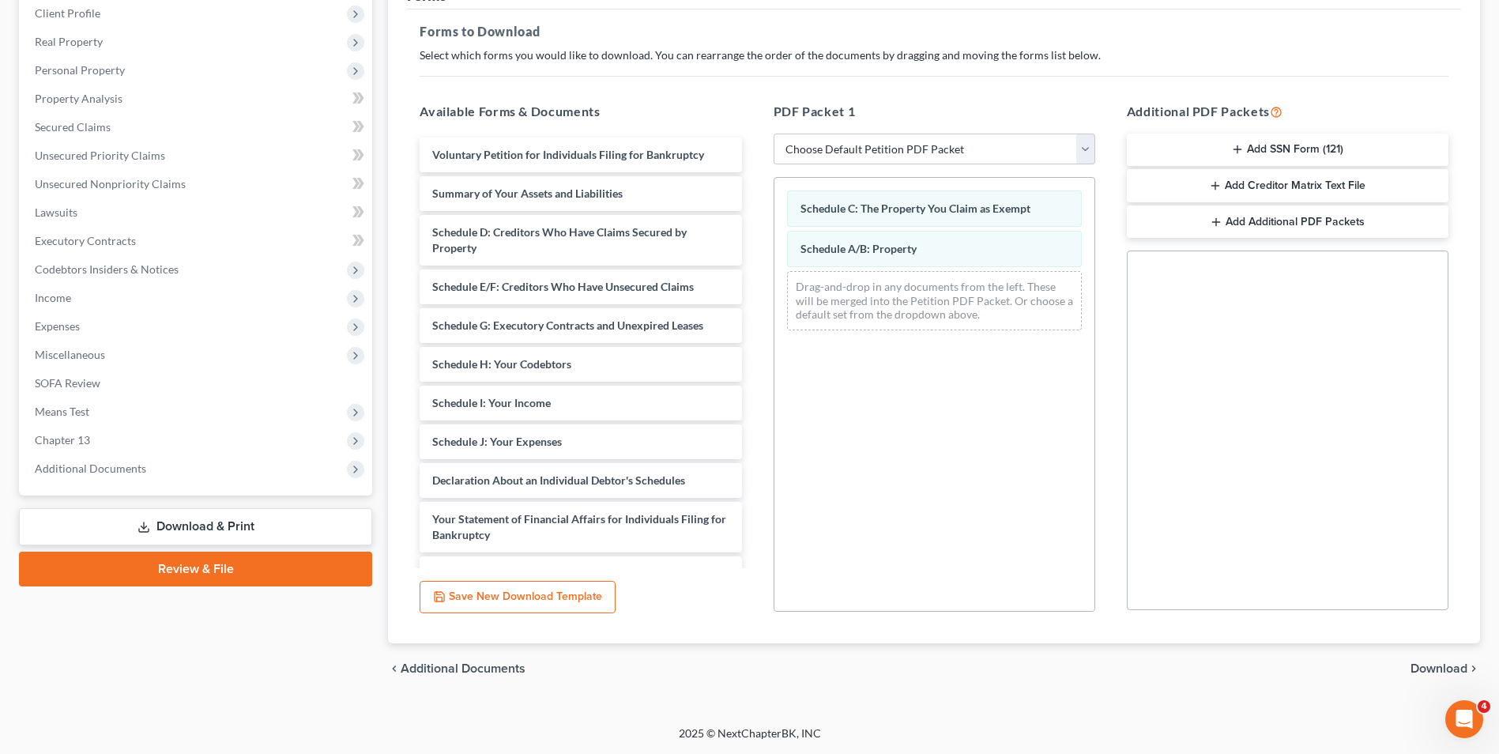
click at [1430, 665] on span "Download" at bounding box center [1438, 668] width 57 height 13
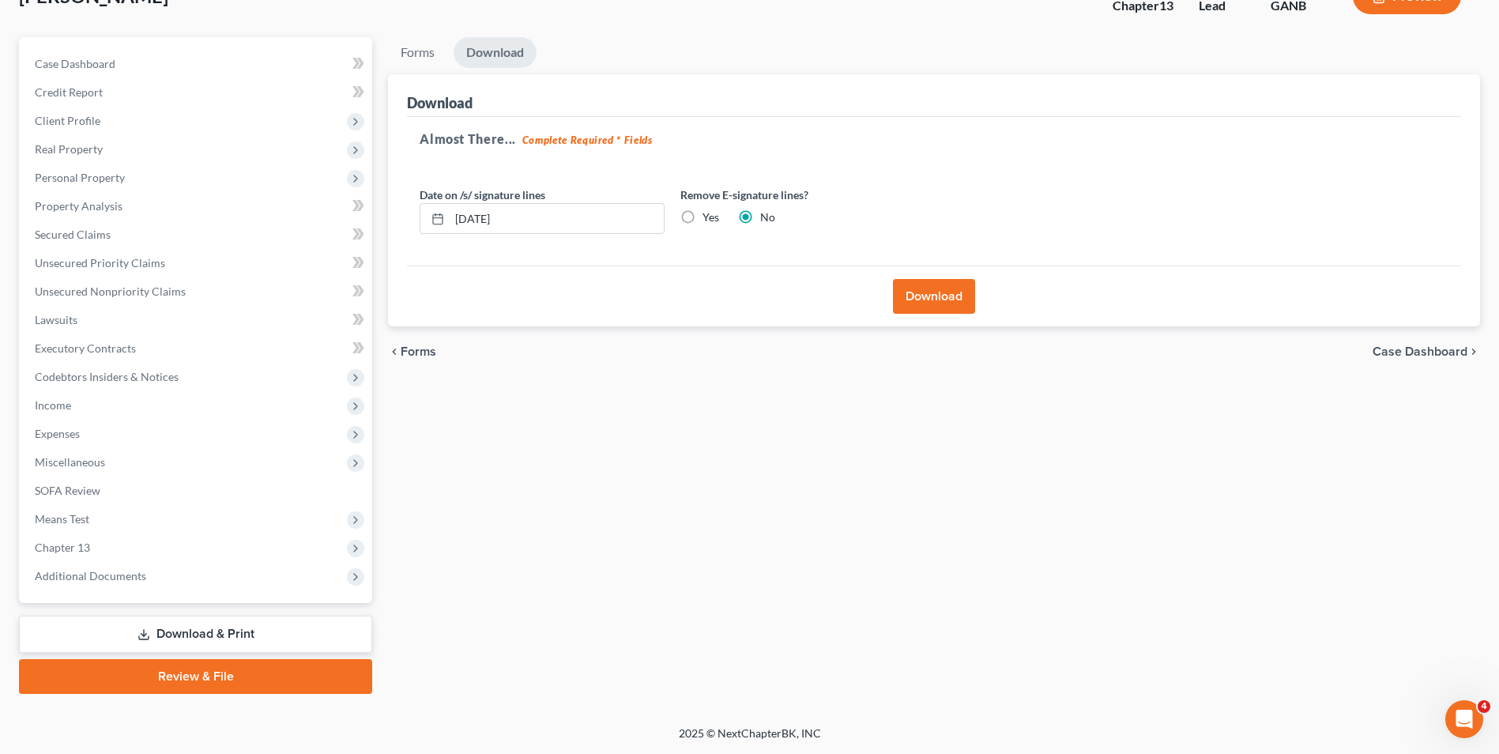
click at [931, 294] on button "Download" at bounding box center [934, 296] width 82 height 35
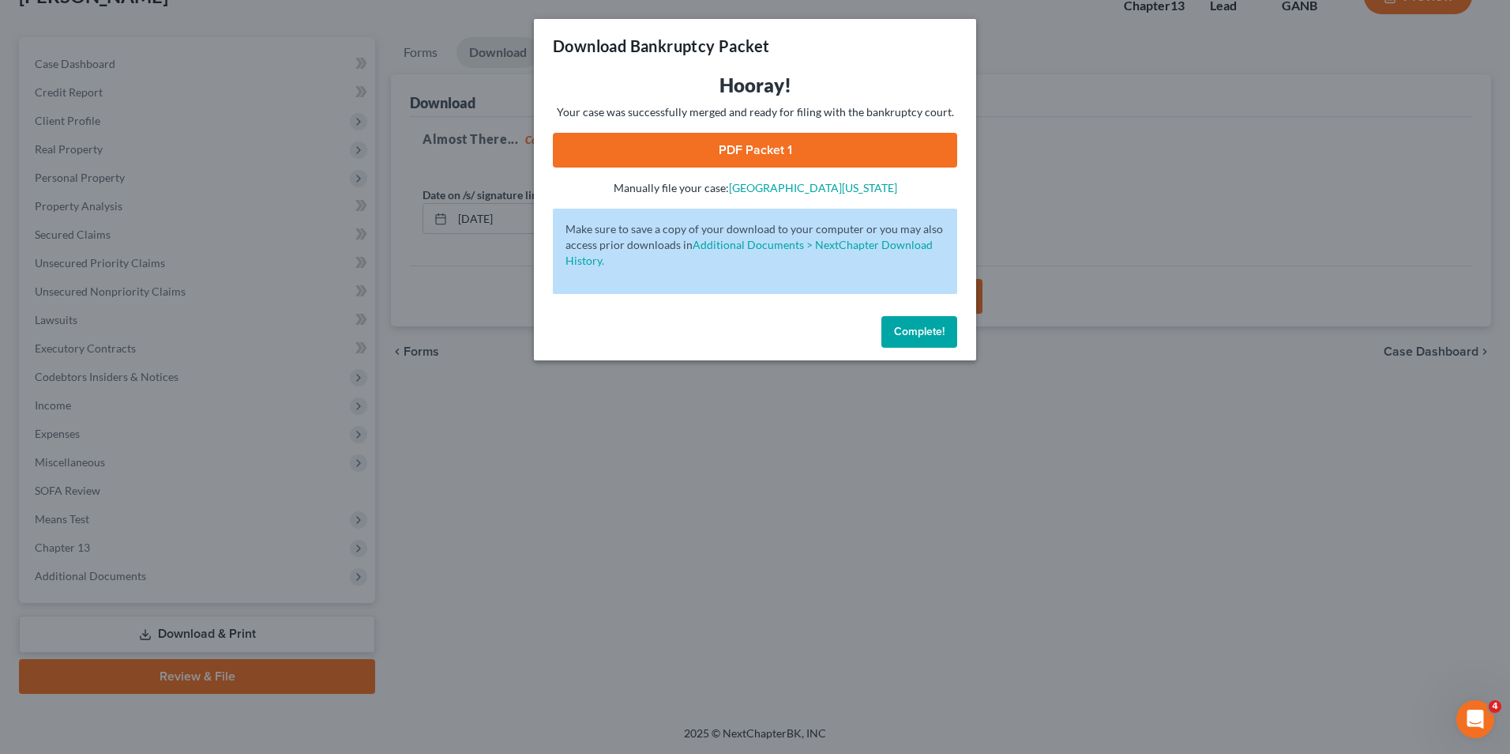
click at [778, 148] on link "PDF Packet 1" at bounding box center [755, 150] width 404 height 35
click at [939, 328] on span "Complete!" at bounding box center [919, 331] width 51 height 13
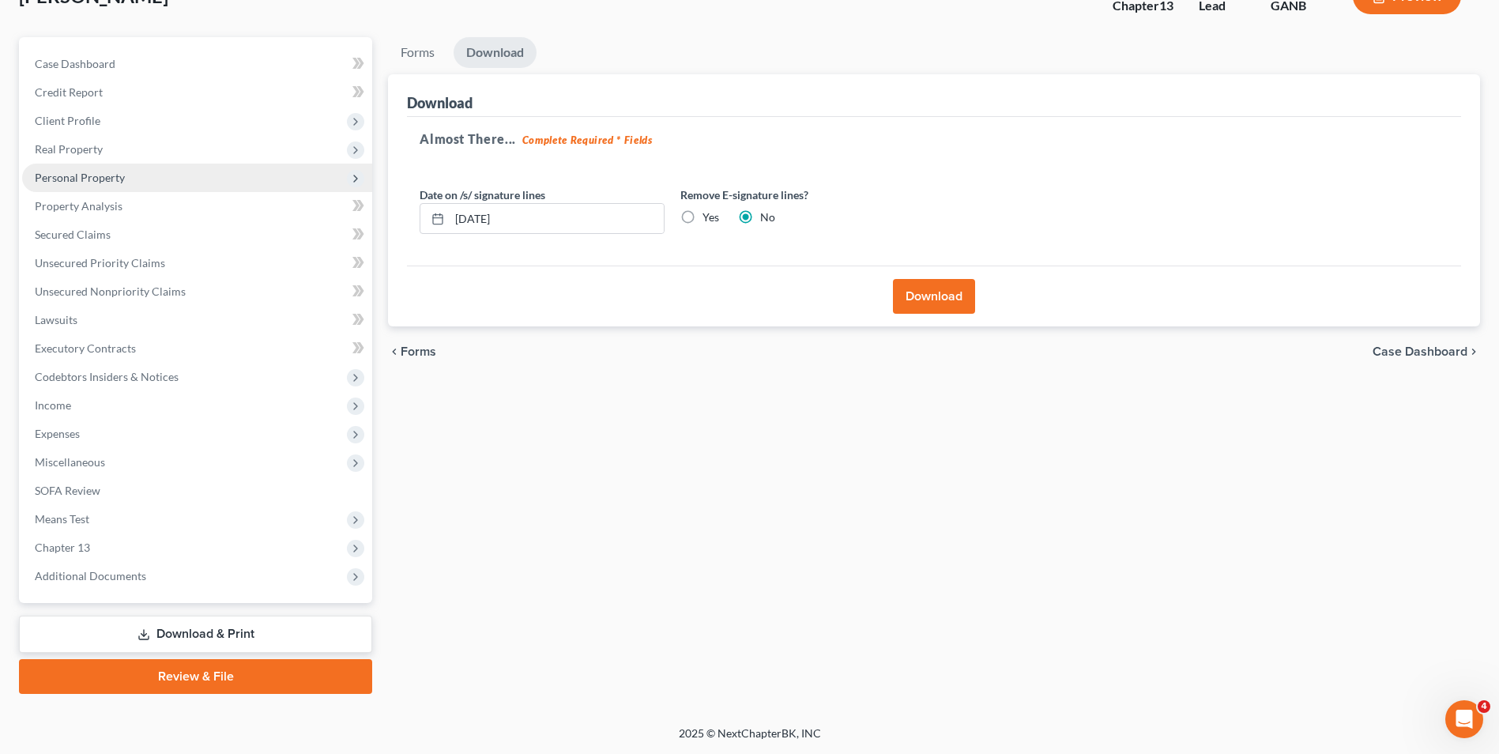
click at [167, 174] on span "Personal Property" at bounding box center [197, 178] width 350 height 28
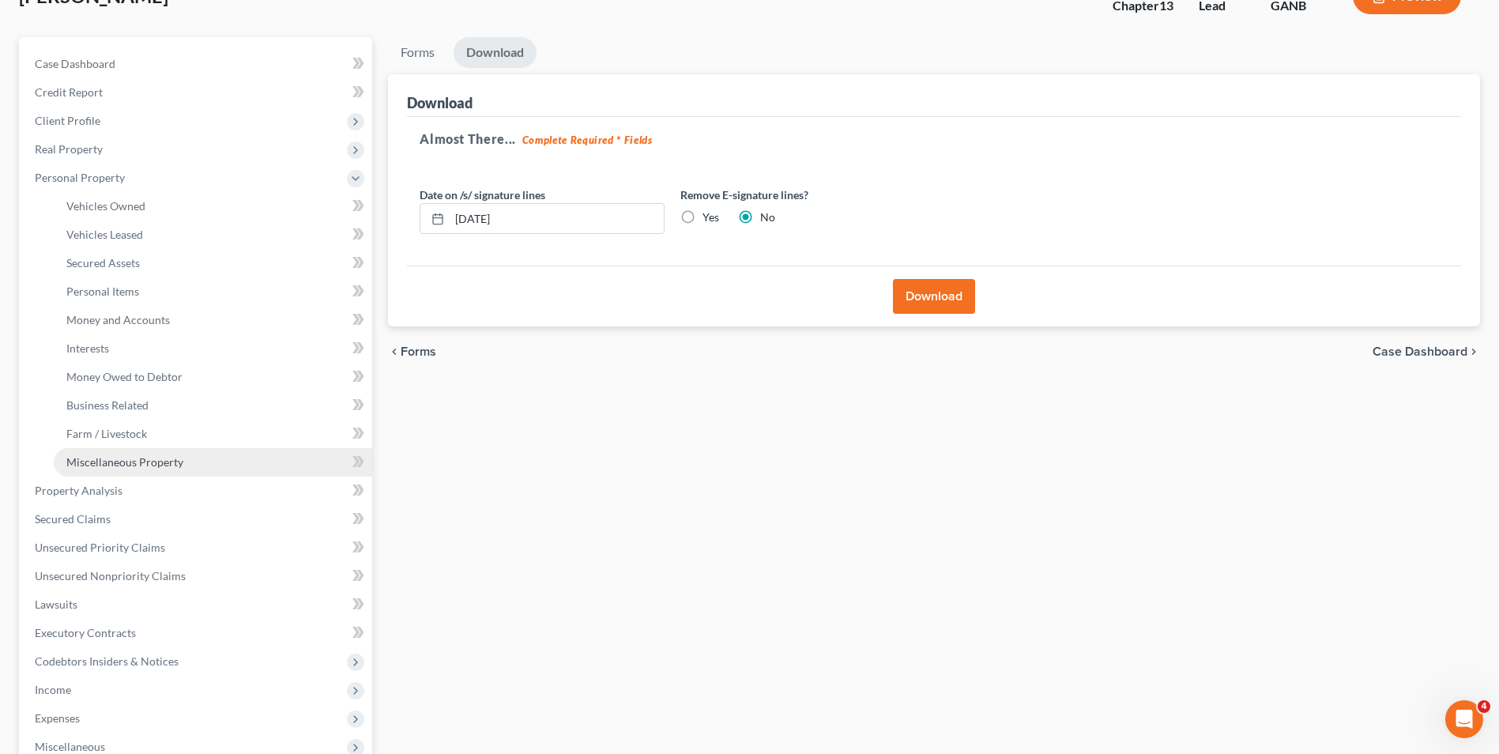
click at [174, 457] on span "Miscellaneous Property" at bounding box center [124, 461] width 117 height 13
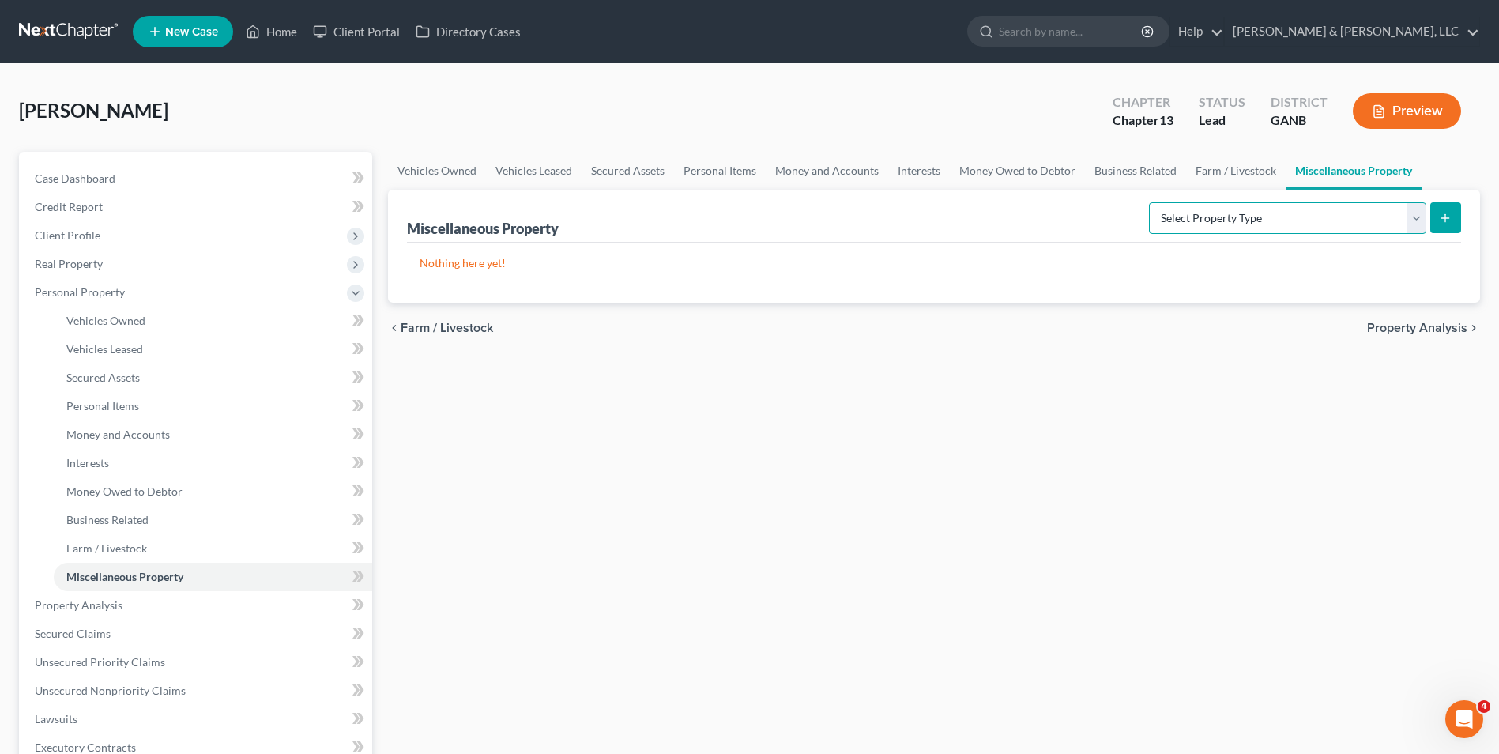
click at [1420, 224] on select "Select Property Type Assigned for Creditor Benefit [DATE] (SOFA: 12) Holding fo…" at bounding box center [1287, 218] width 277 height 32
click at [188, 490] on link "Money Owed to Debtor" at bounding box center [213, 491] width 318 height 28
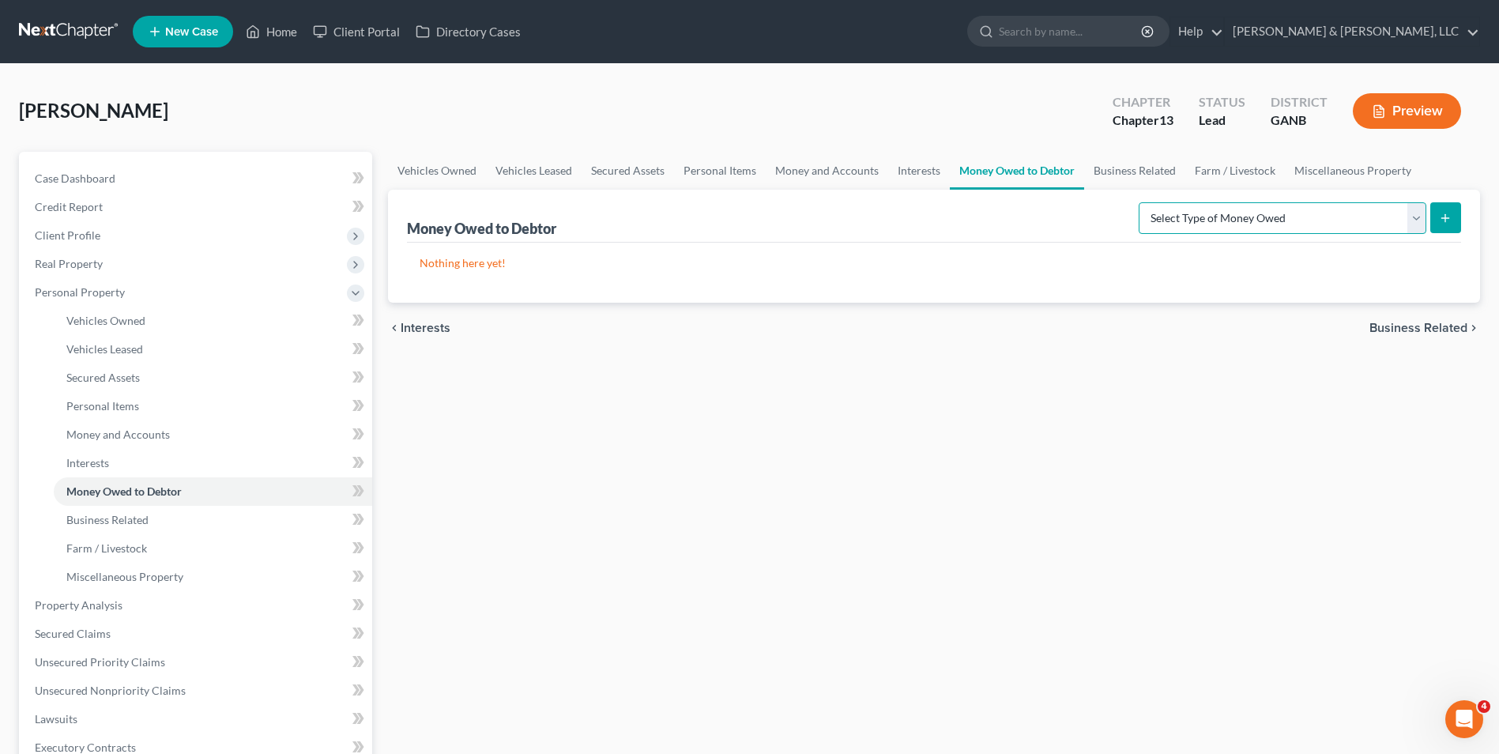
click at [1416, 221] on select "Select Type of Money Owed Accounts Receivable (A/B: 38) Alimony (A/B: 29) Child…" at bounding box center [1282, 218] width 288 height 32
select select "claims_against_third_parties"
click at [1142, 202] on select "Select Type of Money Owed Accounts Receivable (A/B: 38) Alimony (A/B: 29) Child…" at bounding box center [1282, 218] width 288 height 32
click at [1454, 218] on button "submit" at bounding box center [1445, 217] width 31 height 31
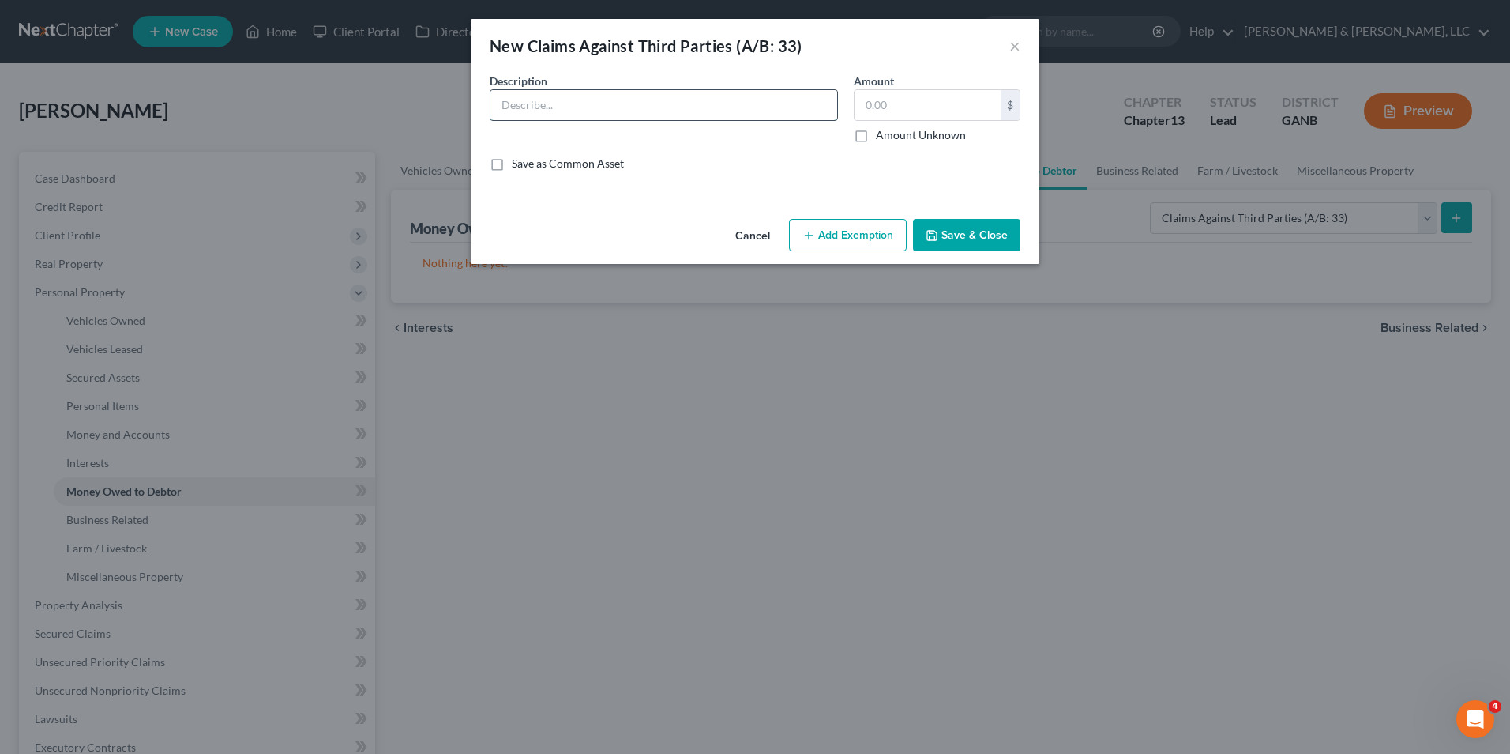
click at [506, 108] on input "text" at bounding box center [664, 105] width 347 height 30
click at [612, 107] on input "Debtor has a possible Personal Injury Lawsuit against Right Truck Deal, LLC, [P…" at bounding box center [664, 105] width 347 height 30
click at [835, 103] on input "Debtor has a possible Personal Injury Lawsuit against Right Truck Deal, LLC, [P…" at bounding box center [664, 105] width 347 height 30
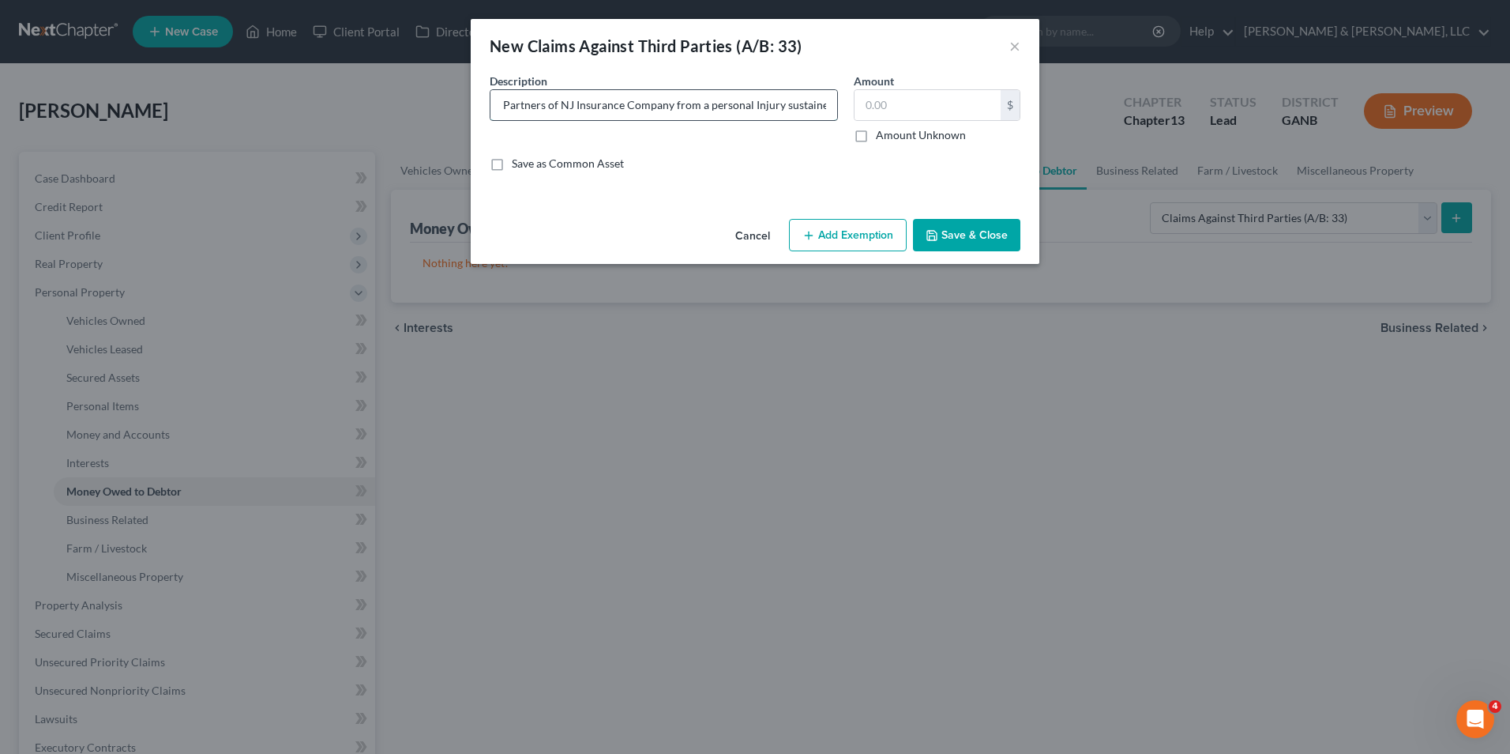
click at [835, 103] on input "Debtor has a possible Personal Injury Lawsuit against Right Truck Deal, LLC, [P…" at bounding box center [664, 105] width 347 height 30
click at [833, 103] on input "Debtor has a possible Personal Injury Lawsuit against Right Truck Deal, LLC, [P…" at bounding box center [664, 105] width 347 height 30
click at [827, 109] on input "Debtor has a possible Personal Injury Lawsuit against Right Truck Deal, LLC, [P…" at bounding box center [664, 105] width 347 height 30
click at [822, 107] on input "Debtor has a possible Personal Injury Lawsuit against Right Truck Deal, LLC, [P…" at bounding box center [664, 105] width 347 height 30
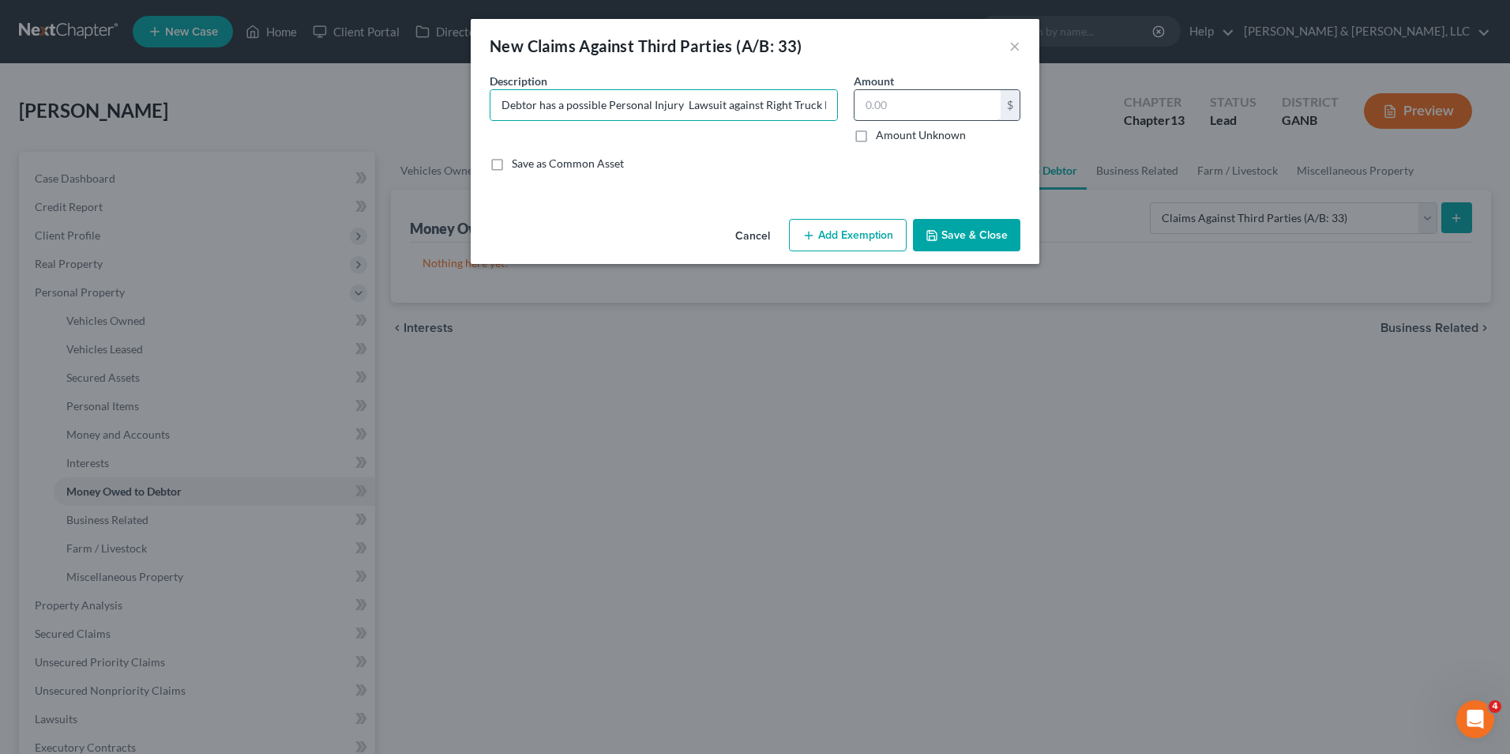
click at [930, 115] on input "text" at bounding box center [928, 105] width 146 height 30
click at [839, 103] on div "Description * Debtor has a possible Personal Injury Lawsuit against Right Truck…" at bounding box center [664, 108] width 364 height 70
click at [830, 104] on input "Debtor has a possible Personal Injury Lawsuit against Right Truck Deal, LLC, [P…" at bounding box center [664, 105] width 347 height 30
type input "Debtor has a possible Personal Injury Lawsuit against Right Truck Deal, LLC, [P…"
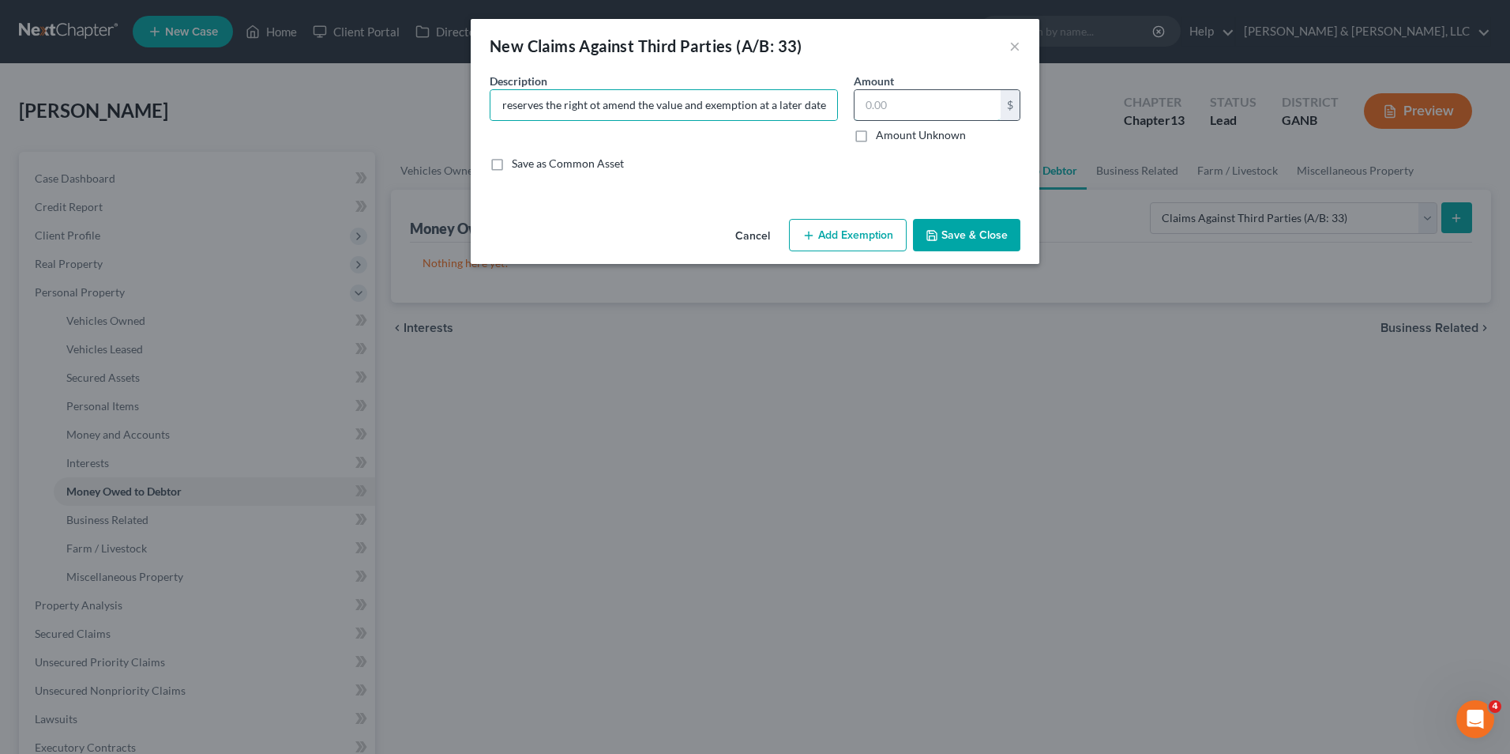
scroll to position [0, 0]
click at [874, 102] on input "text" at bounding box center [928, 105] width 146 height 30
type input "0"
click at [876, 139] on label "Amount Unknown" at bounding box center [921, 135] width 90 height 16
click at [882, 137] on input "Amount Unknown" at bounding box center [887, 132] width 10 height 10
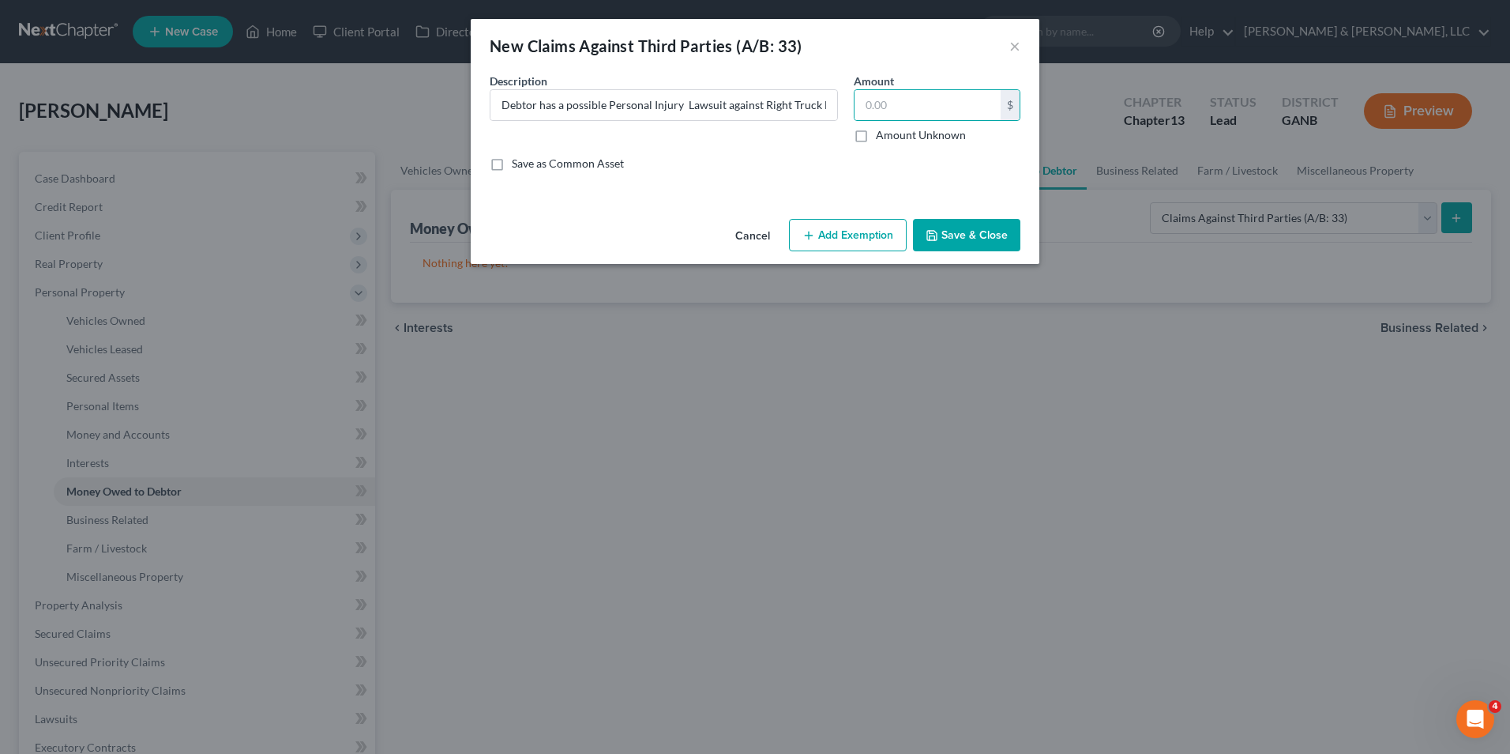
checkbox input "true"
type input "0.00"
click at [852, 236] on button "Add Exemption" at bounding box center [848, 235] width 118 height 33
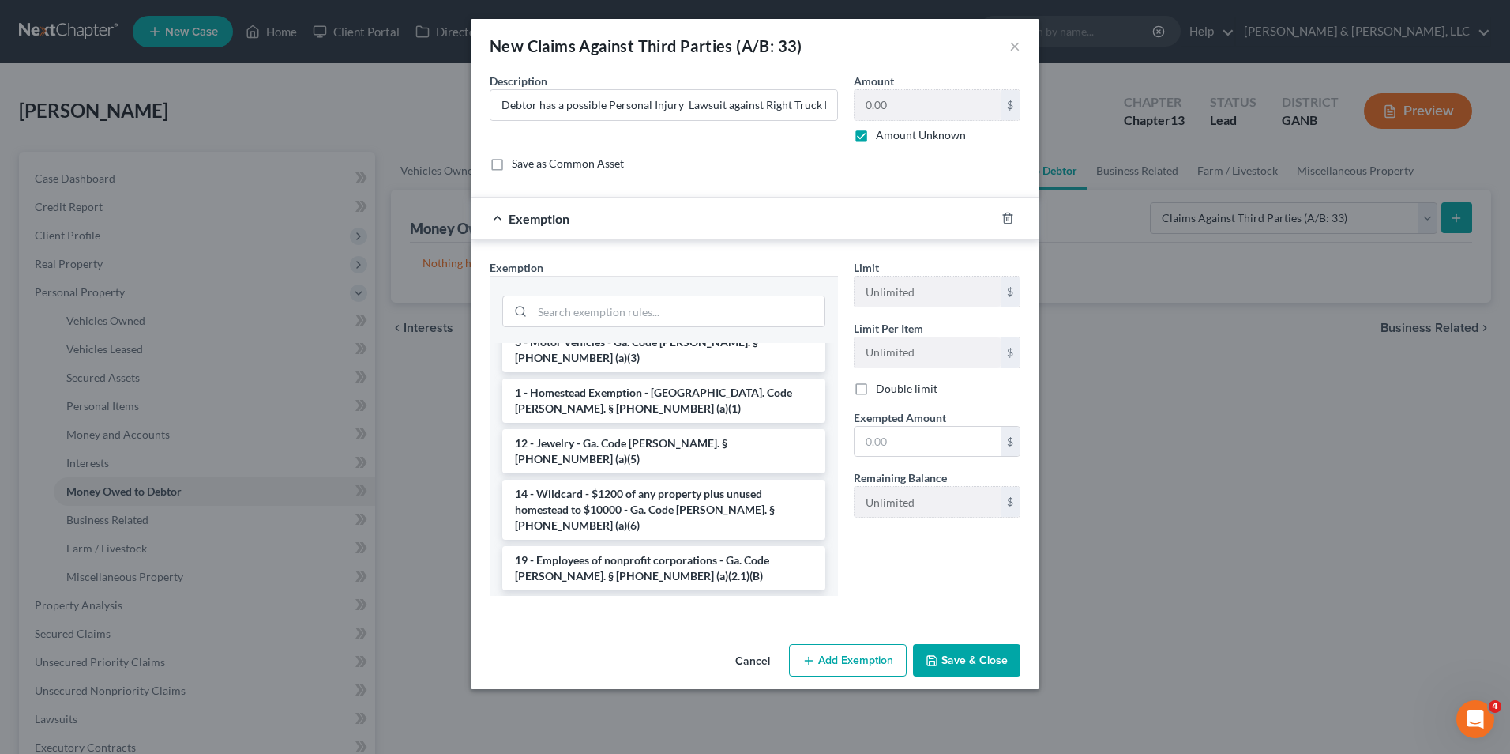
scroll to position [790, 0]
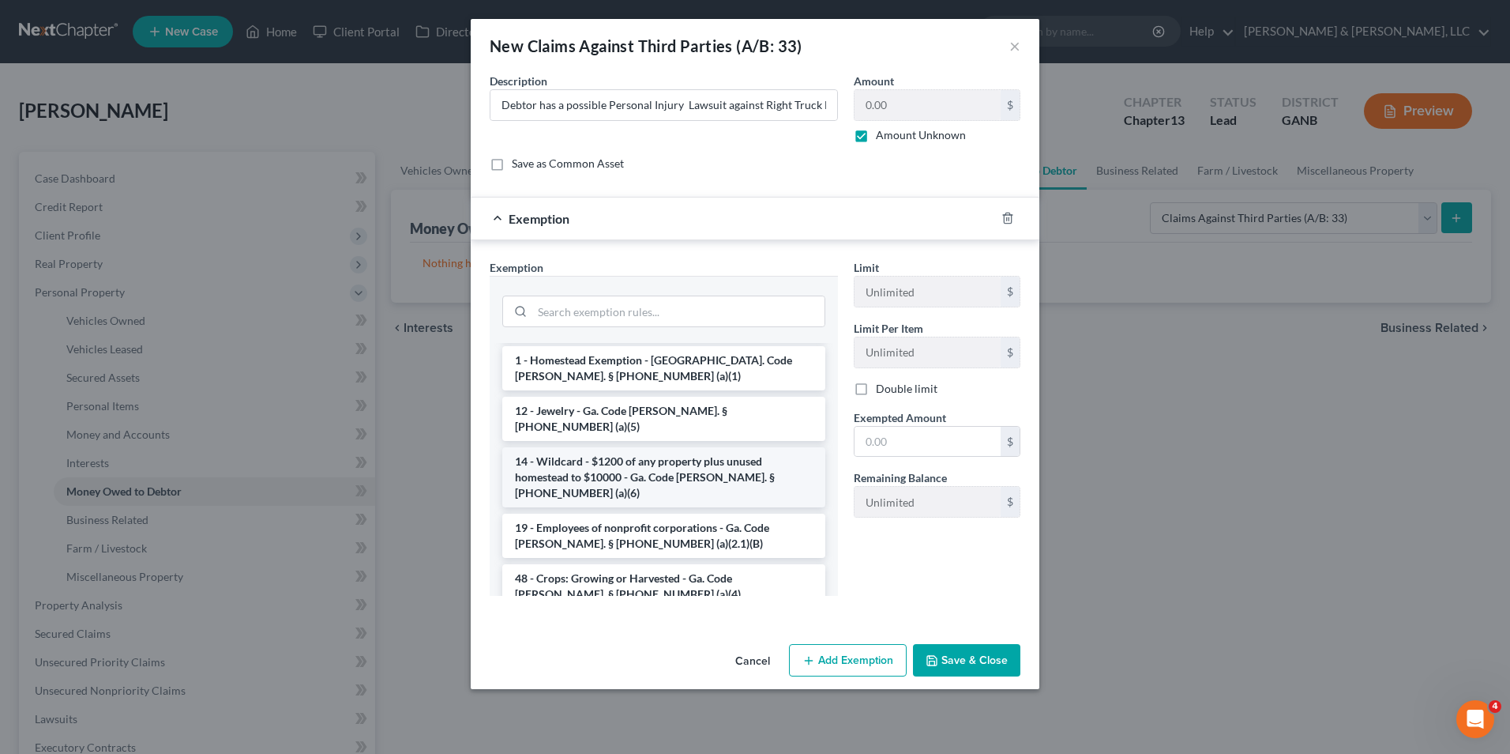
click at [630, 447] on li "14 - Wildcard - $1200 of any property plus unused homestead to $10000 - Ga. Cod…" at bounding box center [663, 477] width 323 height 60
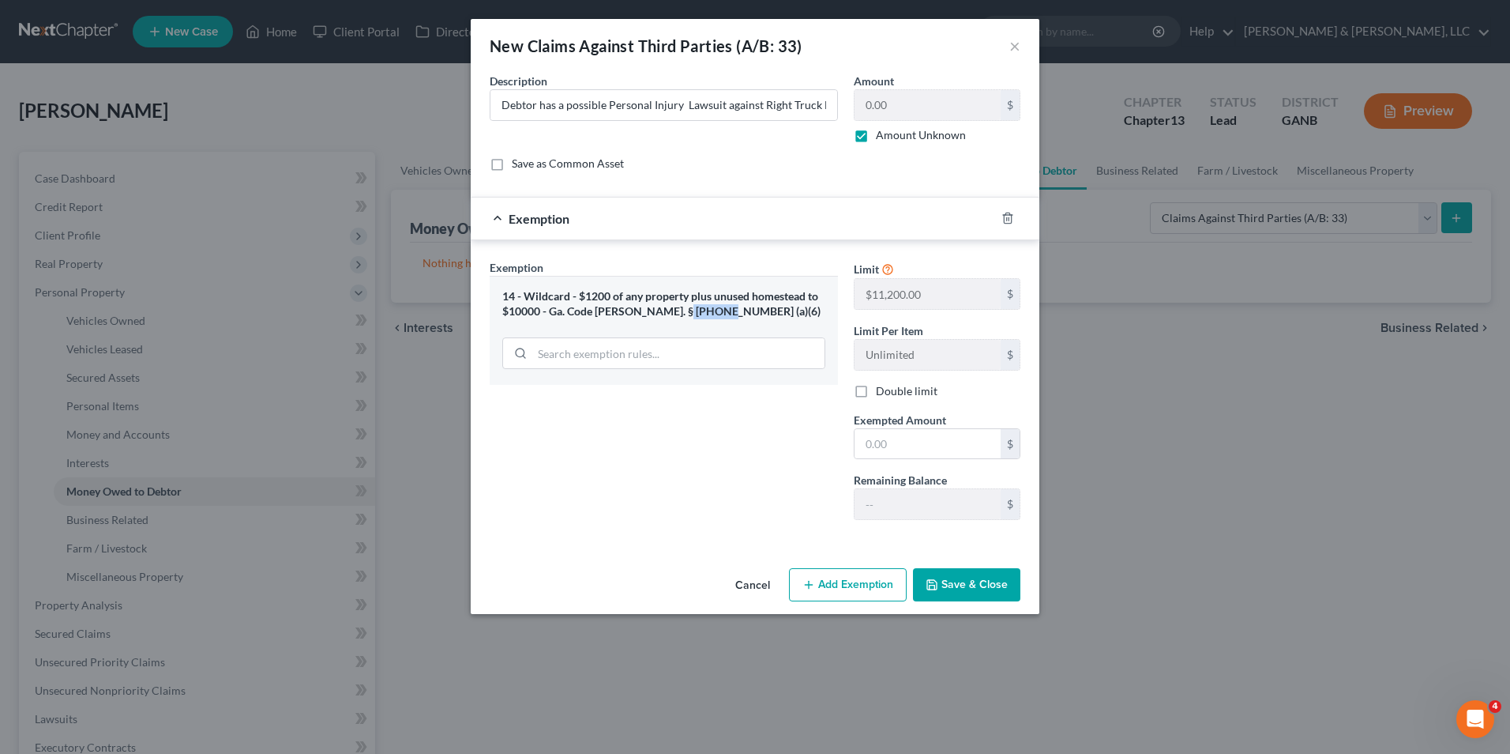
drag, startPoint x: 715, startPoint y: 308, endPoint x: 679, endPoint y: 305, distance: 36.5
click at [679, 305] on div "14 - Wildcard - $1200 of any property plus unused homestead to $10000 - Ga. Cod…" at bounding box center [663, 303] width 323 height 29
click at [701, 452] on div "Exemption Set must be selected for CA. Exemption * 14 - Wildcard - $1200 of any…" at bounding box center [664, 395] width 364 height 273
click at [1008, 215] on polyline "button" at bounding box center [1007, 215] width 9 height 0
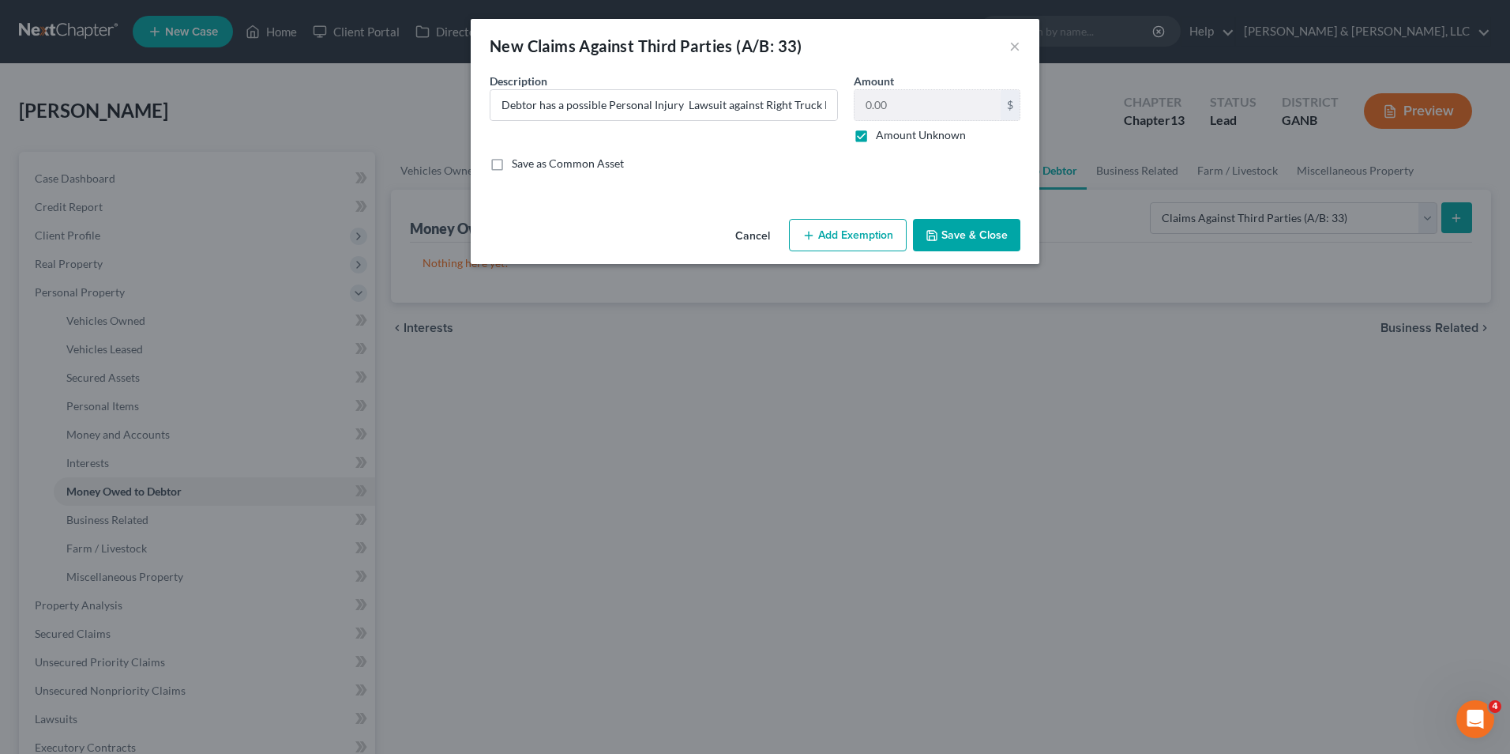
click at [863, 232] on button "Add Exemption" at bounding box center [848, 235] width 118 height 33
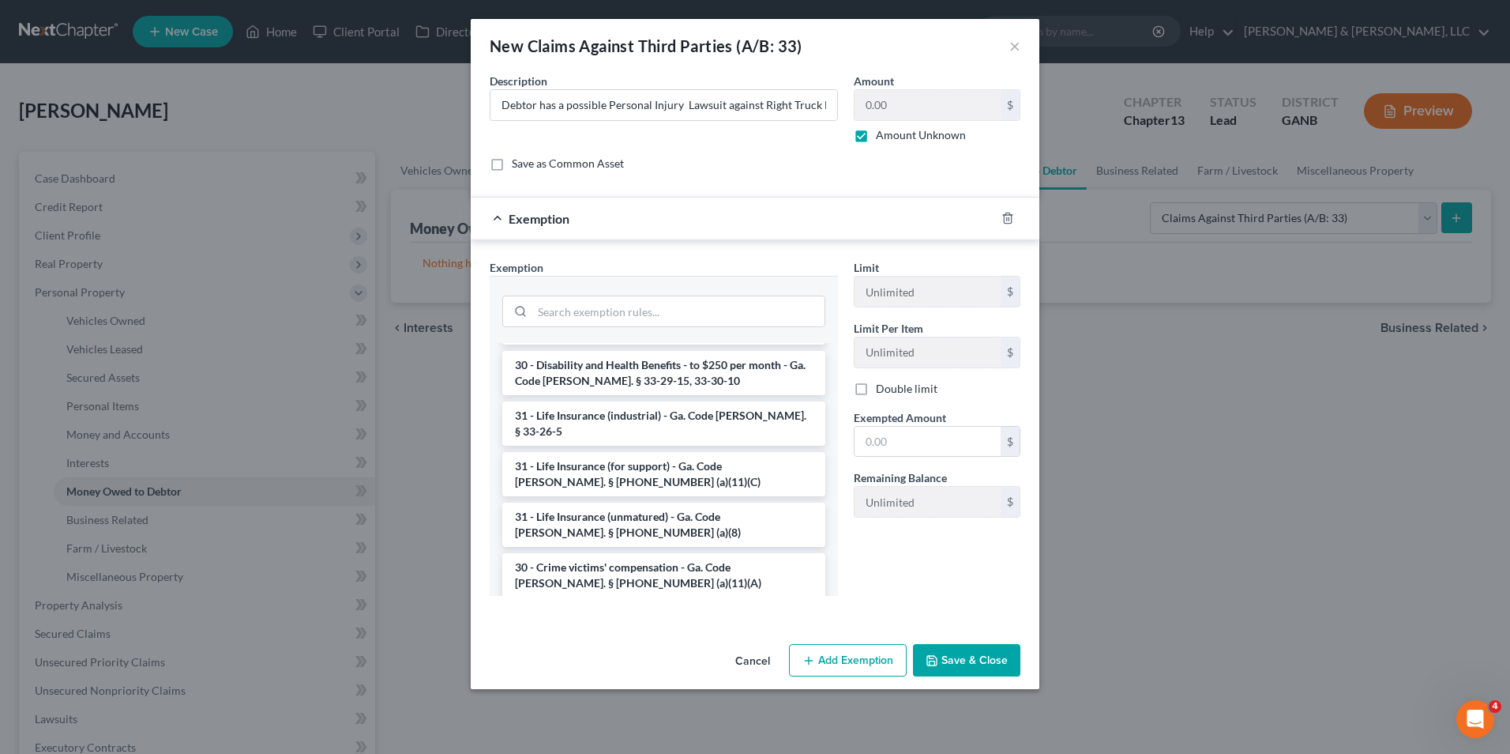
scroll to position [1318, 0]
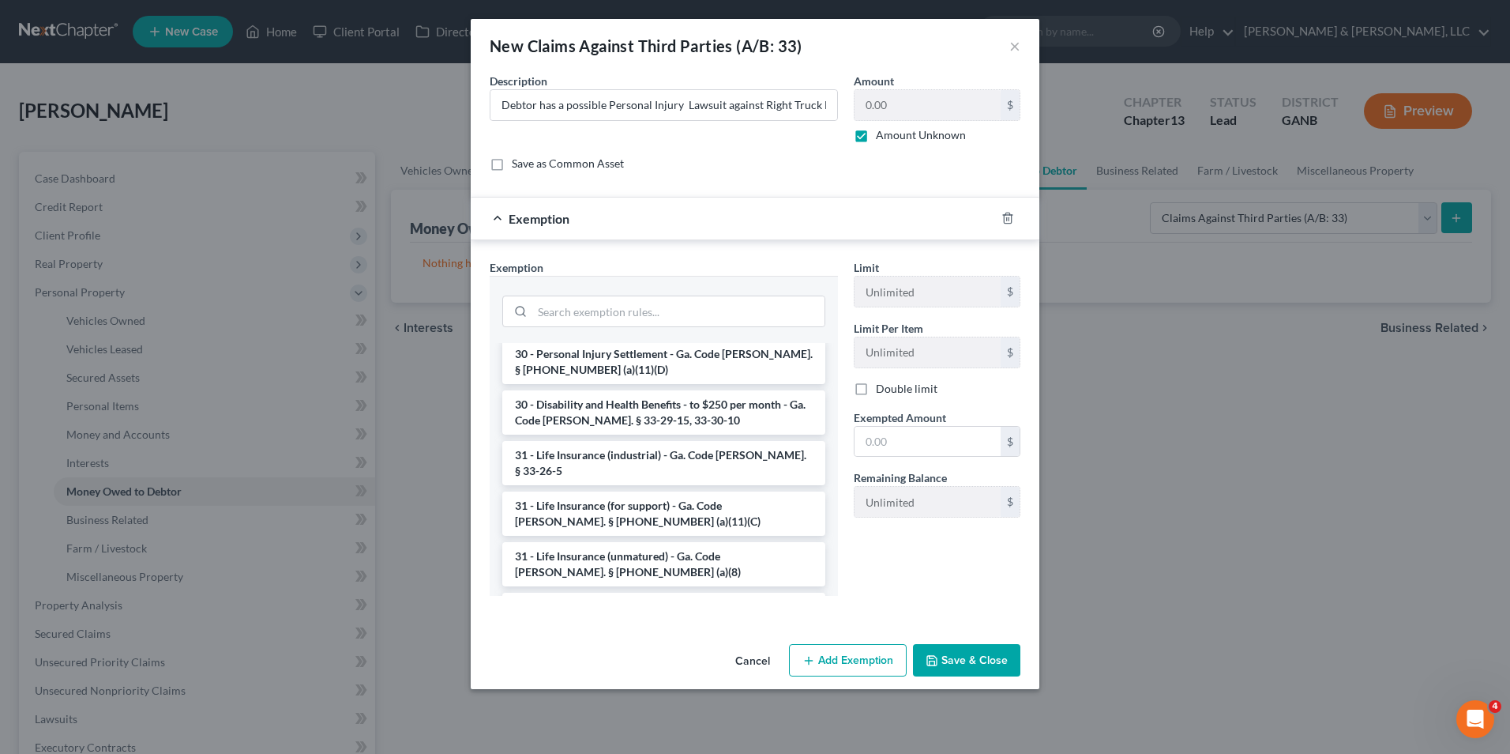
click at [655, 694] on li "30 - Lost Future Earnings - Ga. Code [PERSON_NAME]. § [PHONE_NUMBER] (a)(11)(E)" at bounding box center [663, 716] width 323 height 44
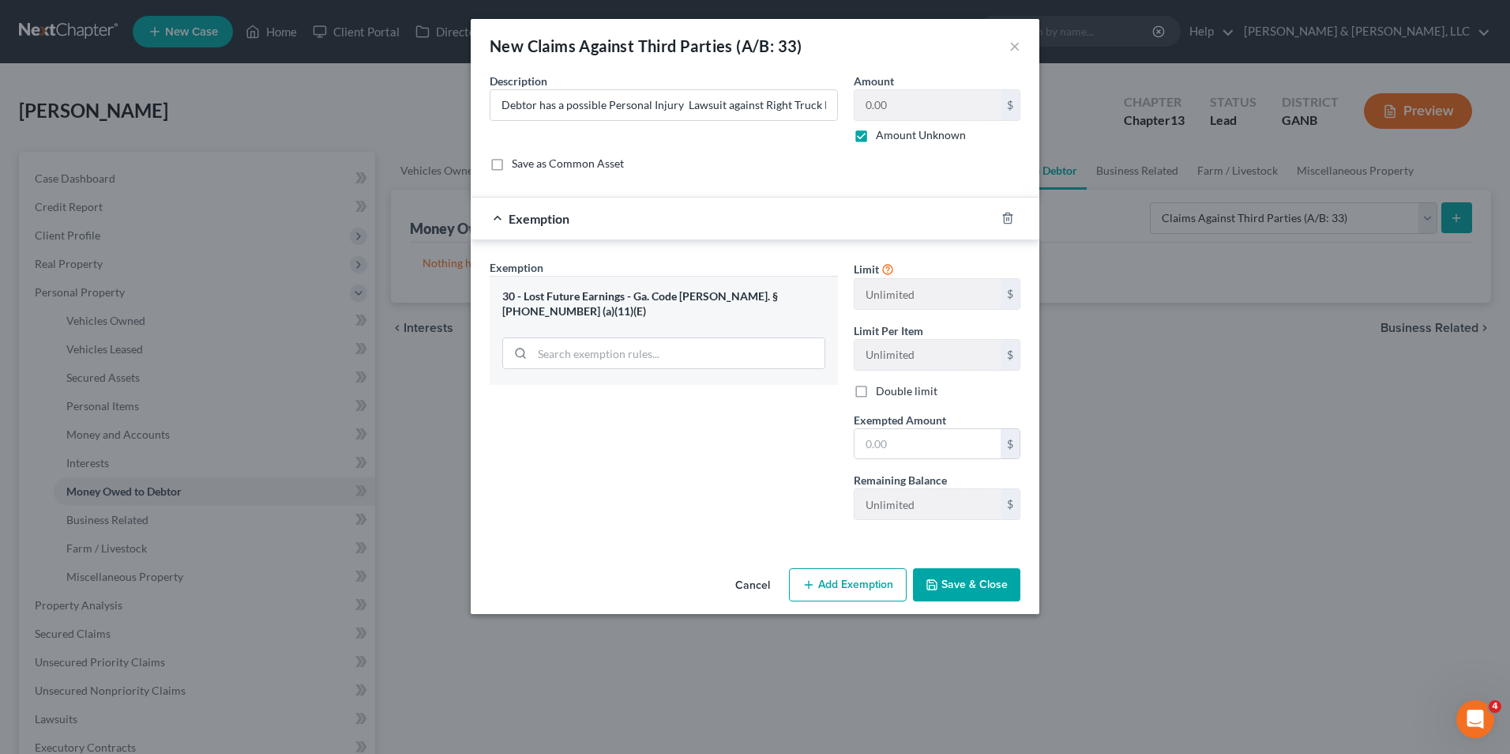
click at [883, 591] on button "Add Exemption" at bounding box center [848, 584] width 118 height 33
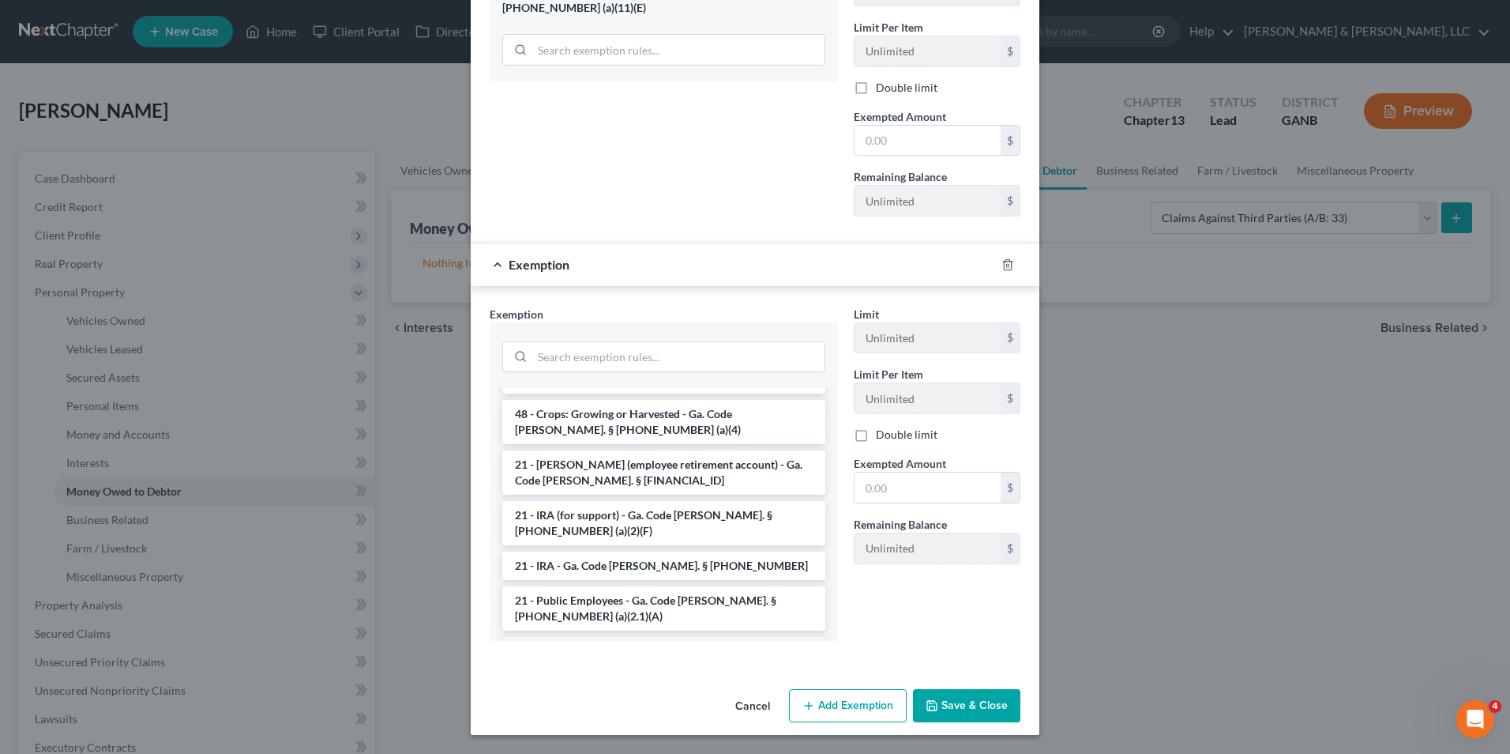
scroll to position [1027, 0]
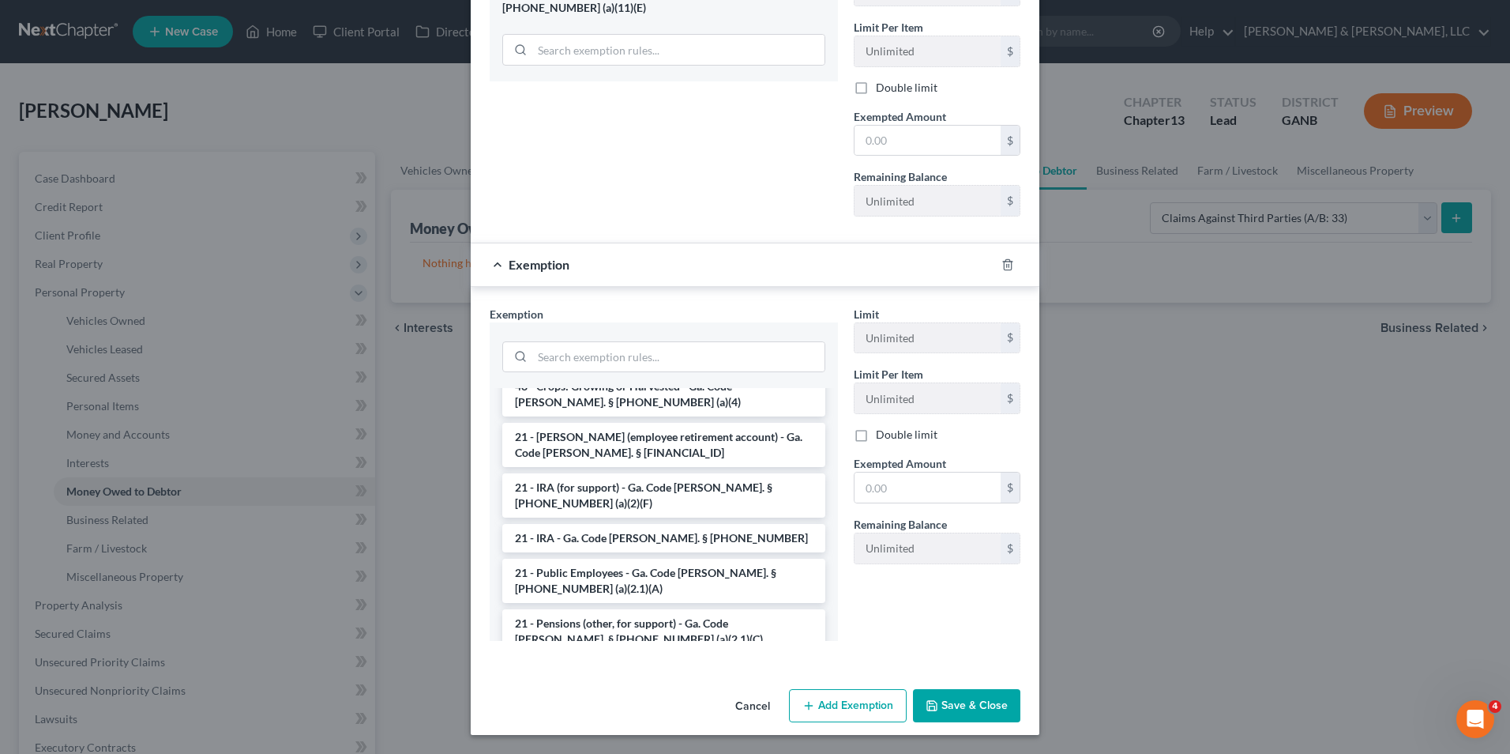
click at [600, 675] on li "30 - Personal Injury Settlement - Ga. Code [PERSON_NAME]. § [PHONE_NUMBER] (a)(…" at bounding box center [663, 697] width 323 height 44
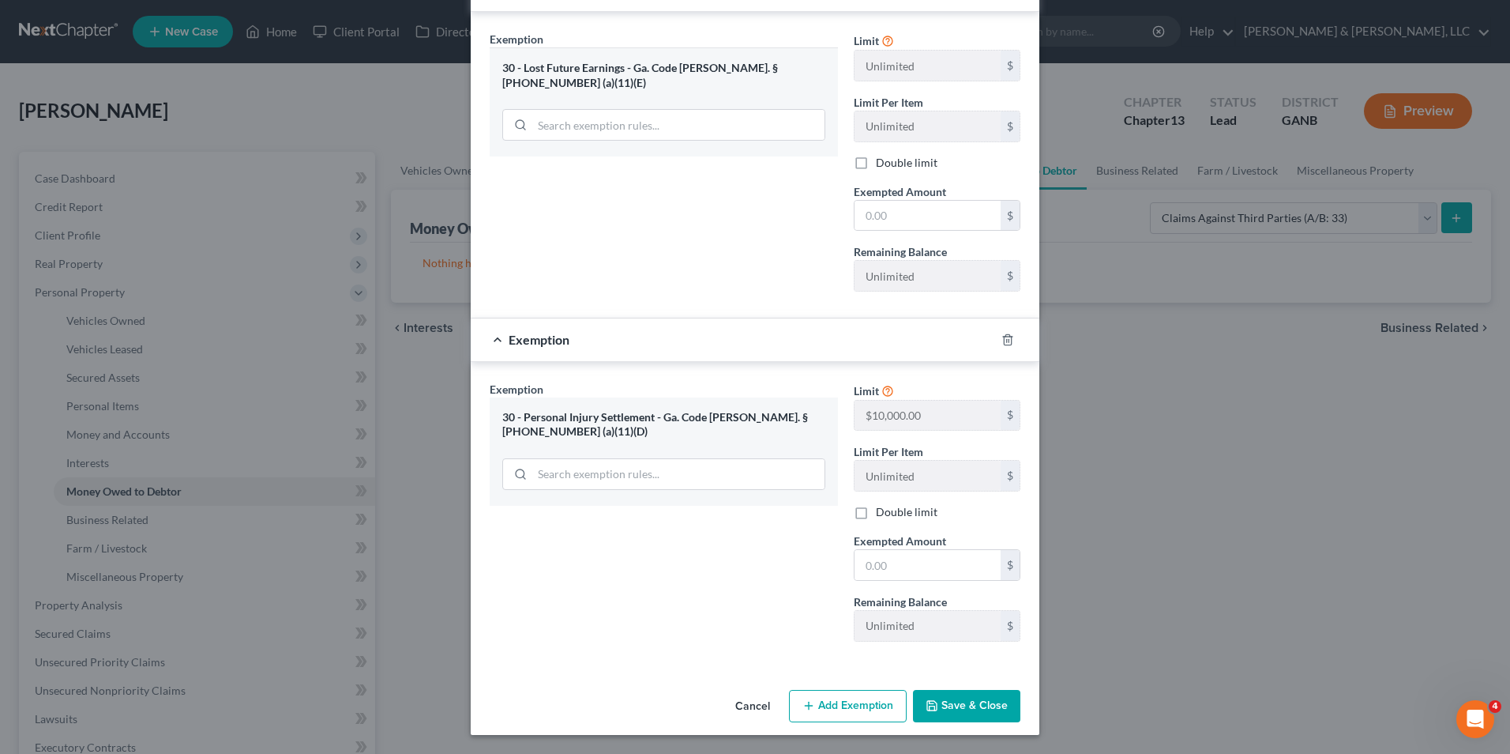
scroll to position [228, 0]
click at [849, 707] on button "Add Exemption" at bounding box center [848, 706] width 118 height 33
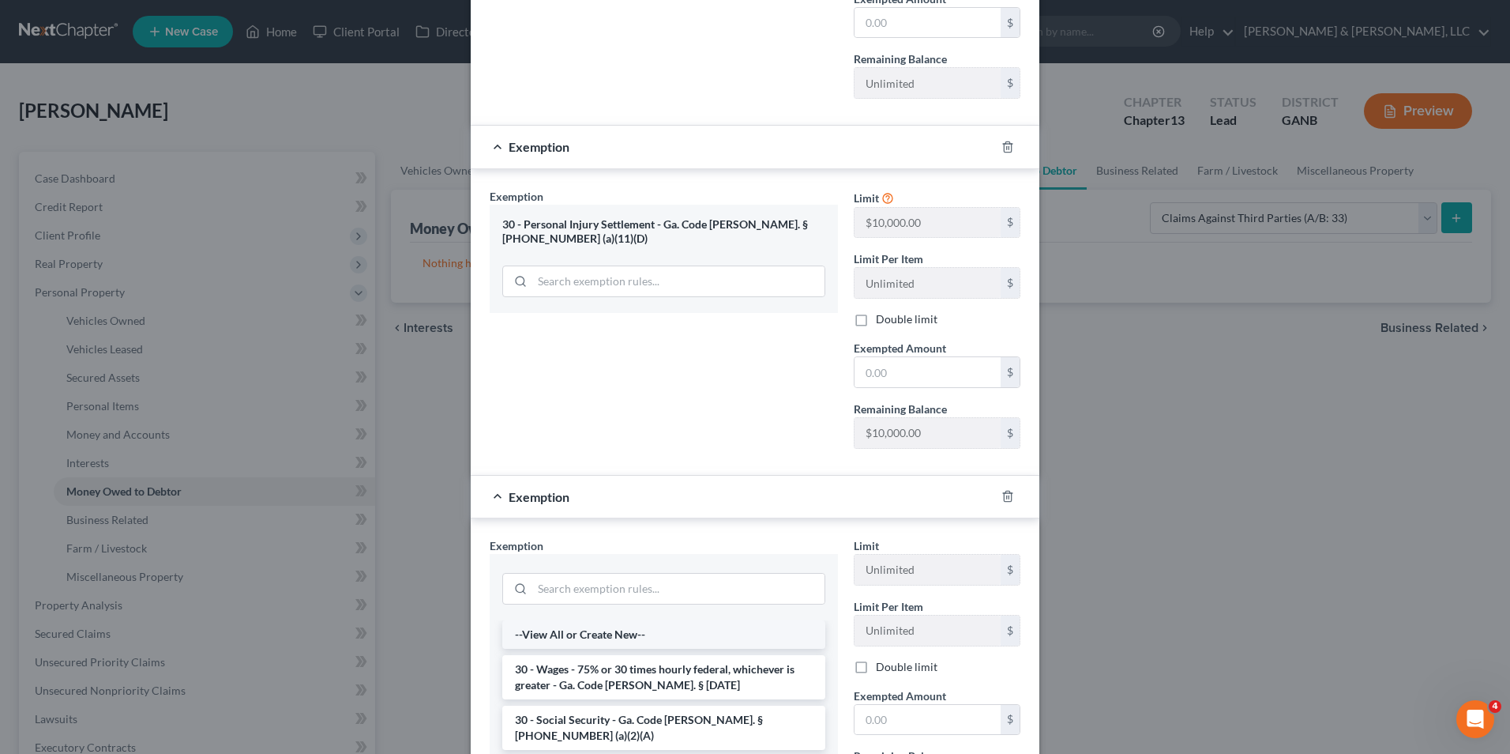
scroll to position [465, 0]
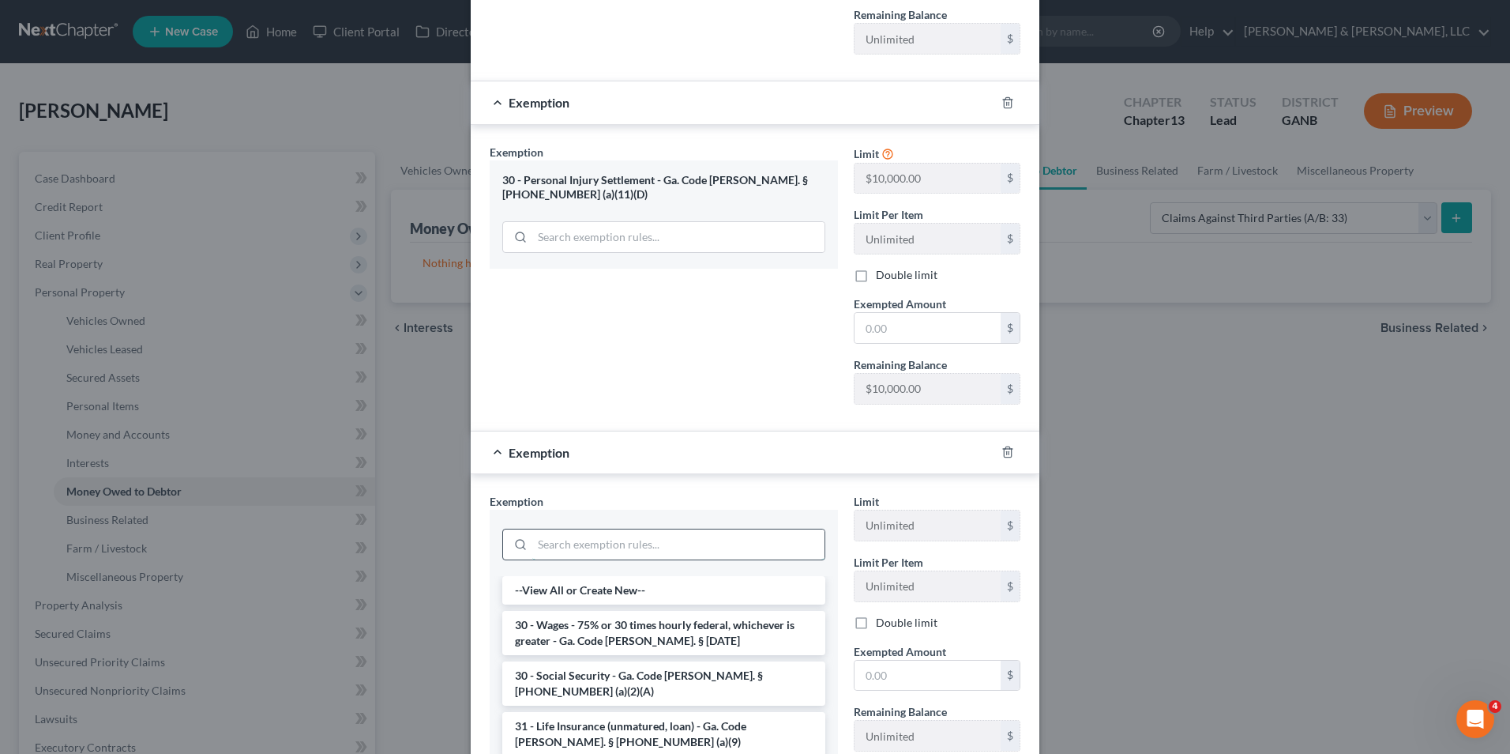
click at [625, 555] on input "search" at bounding box center [678, 544] width 292 height 30
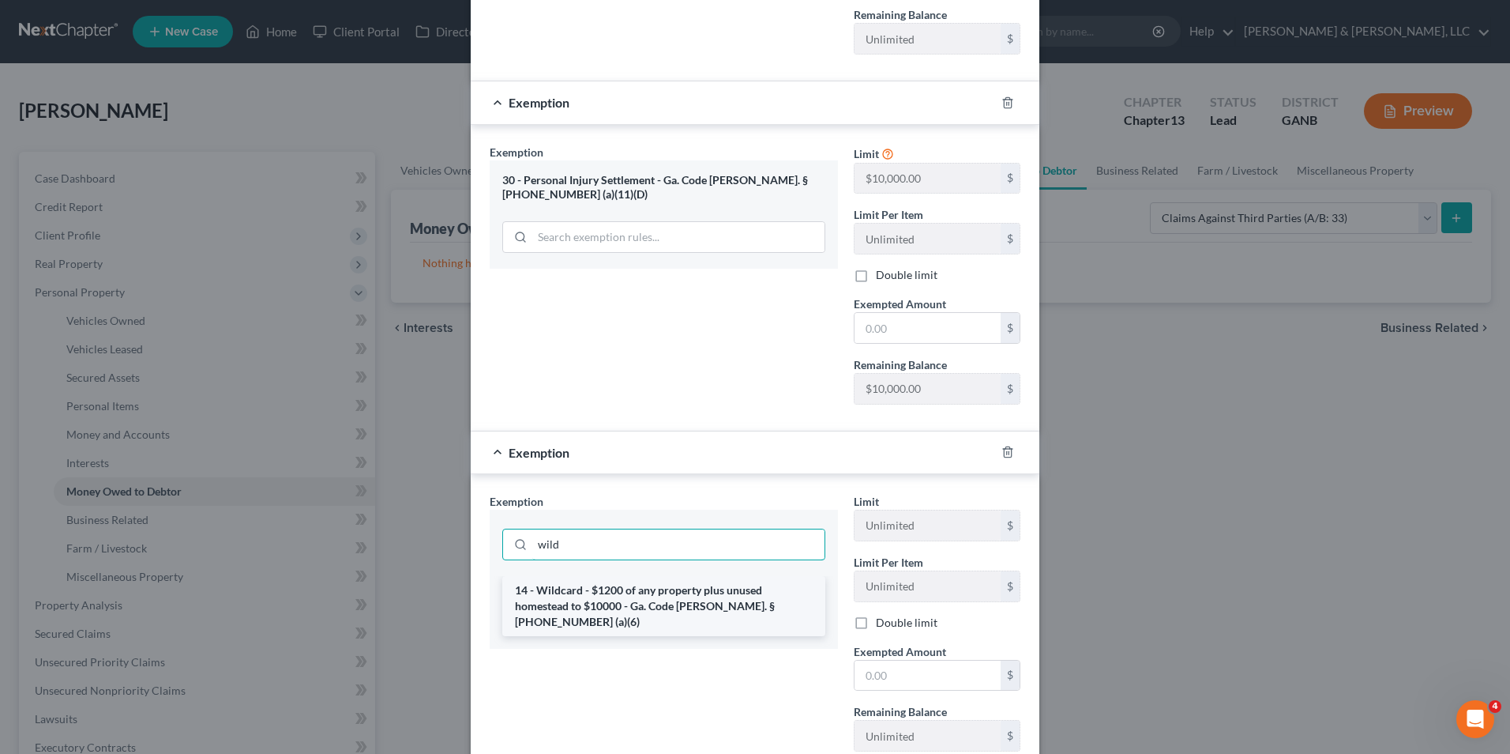
type input "wild"
click at [664, 596] on li "14 - Wildcard - $1200 of any property plus unused homestead to $10000 - Ga. Cod…" at bounding box center [663, 606] width 323 height 60
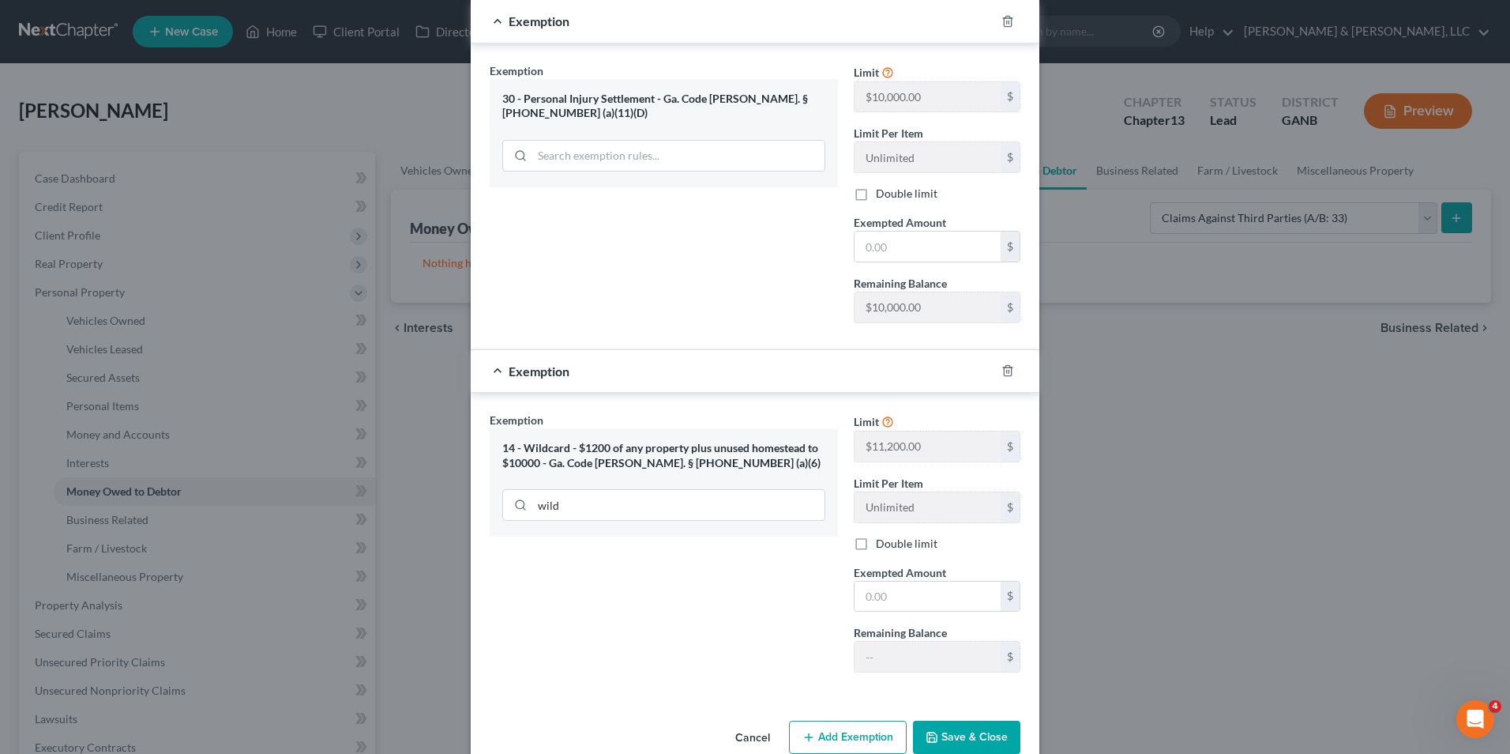
scroll to position [578, 0]
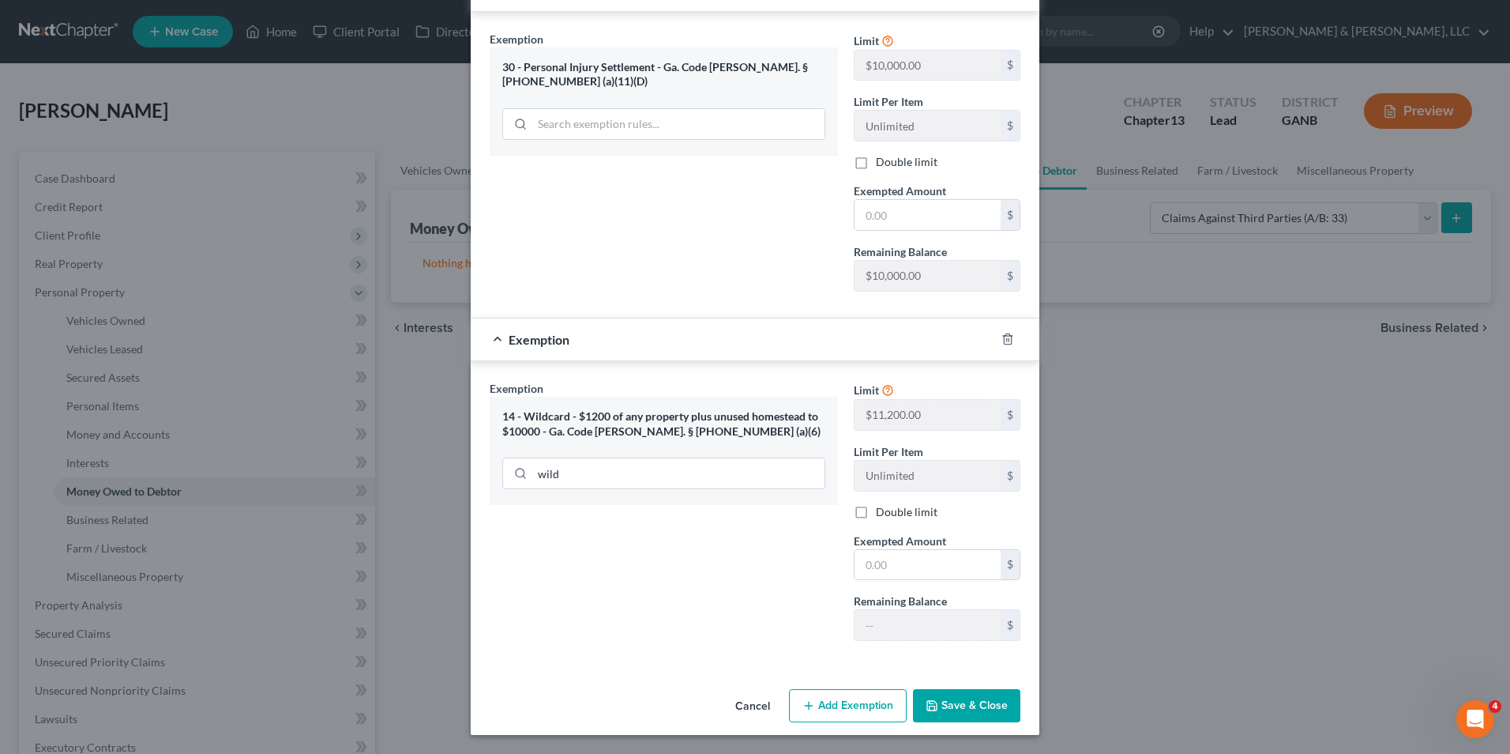
click at [941, 699] on button "Save & Close" at bounding box center [966, 705] width 107 height 33
click at [882, 554] on input "text" at bounding box center [928, 565] width 146 height 30
type input "1"
click at [863, 210] on input "text" at bounding box center [928, 215] width 146 height 30
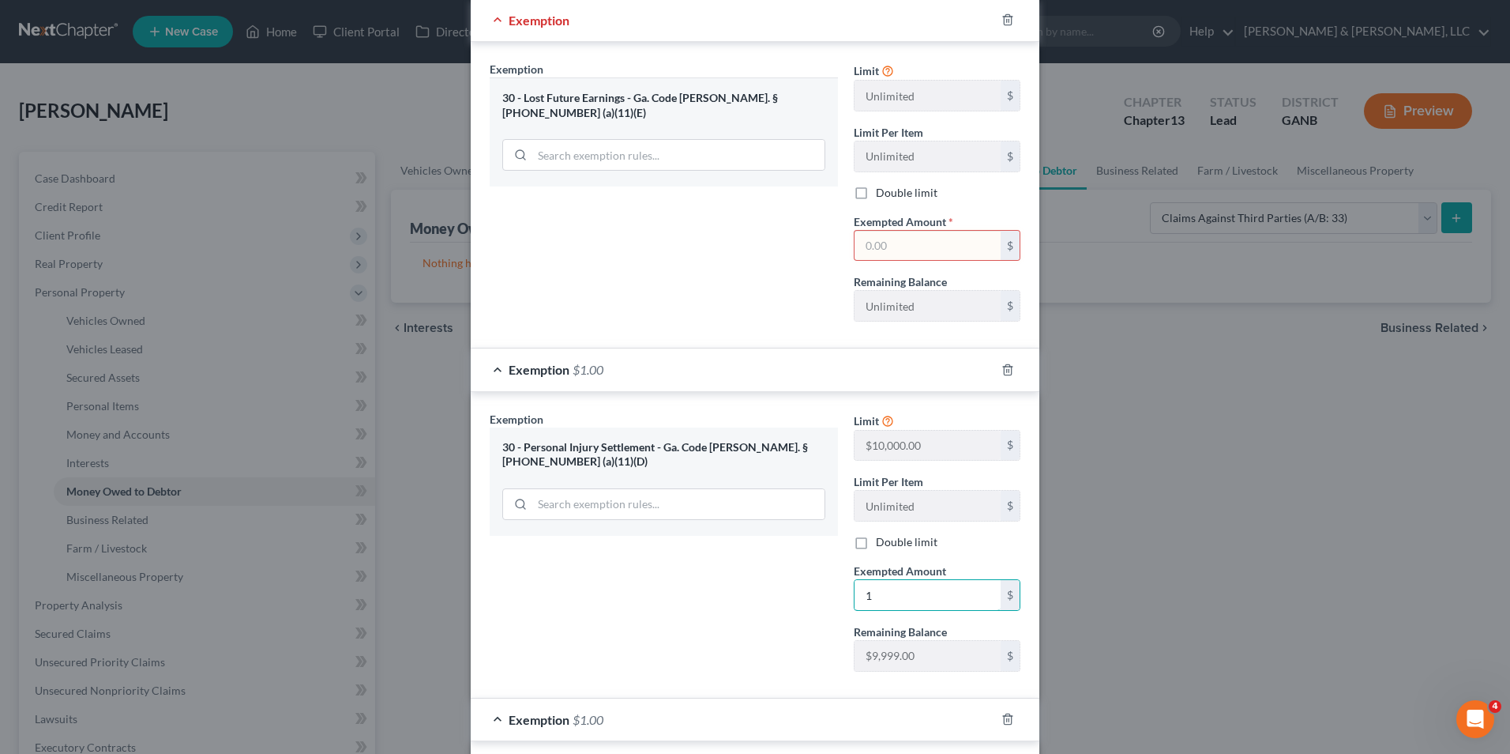
scroll to position [183, 0]
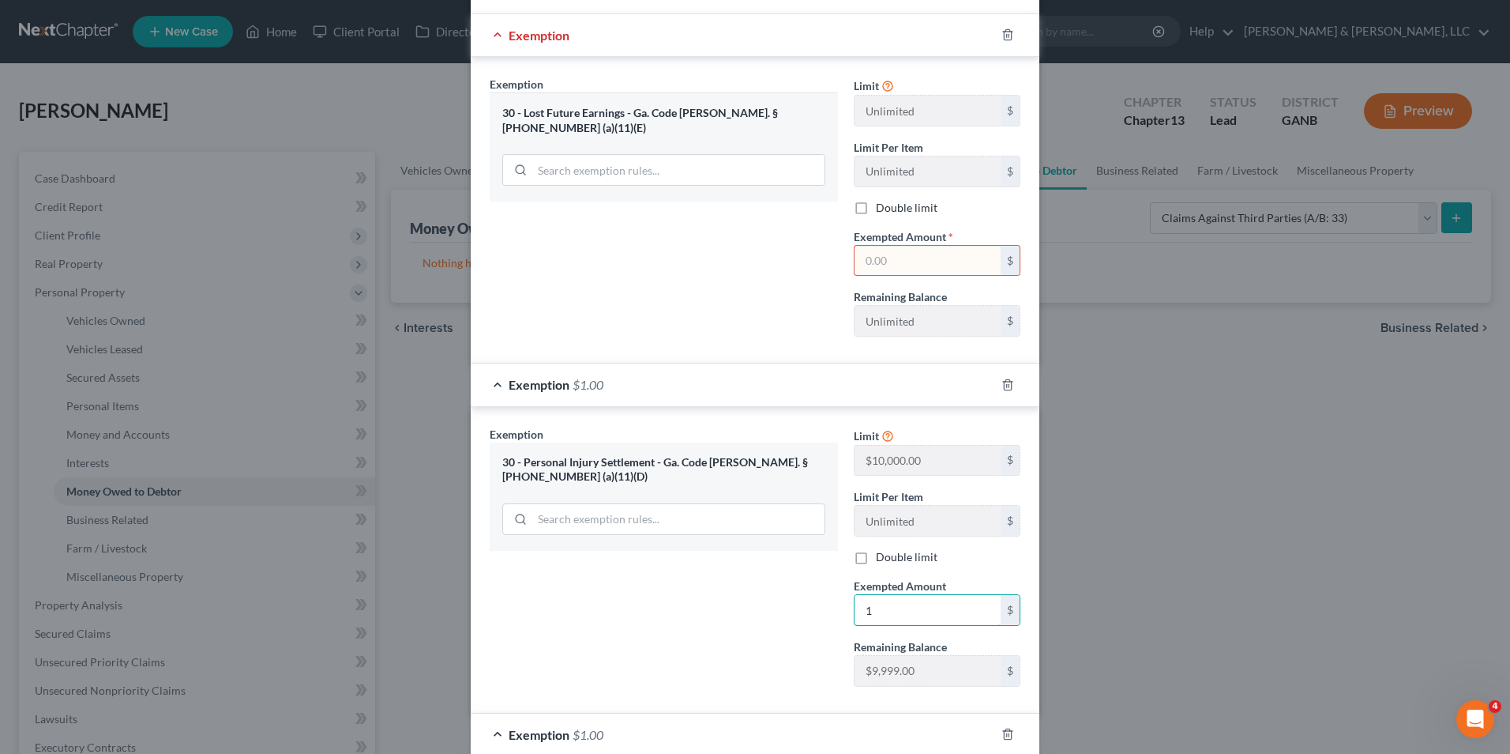
type input "1"
click at [859, 261] on input "text" at bounding box center [928, 261] width 146 height 30
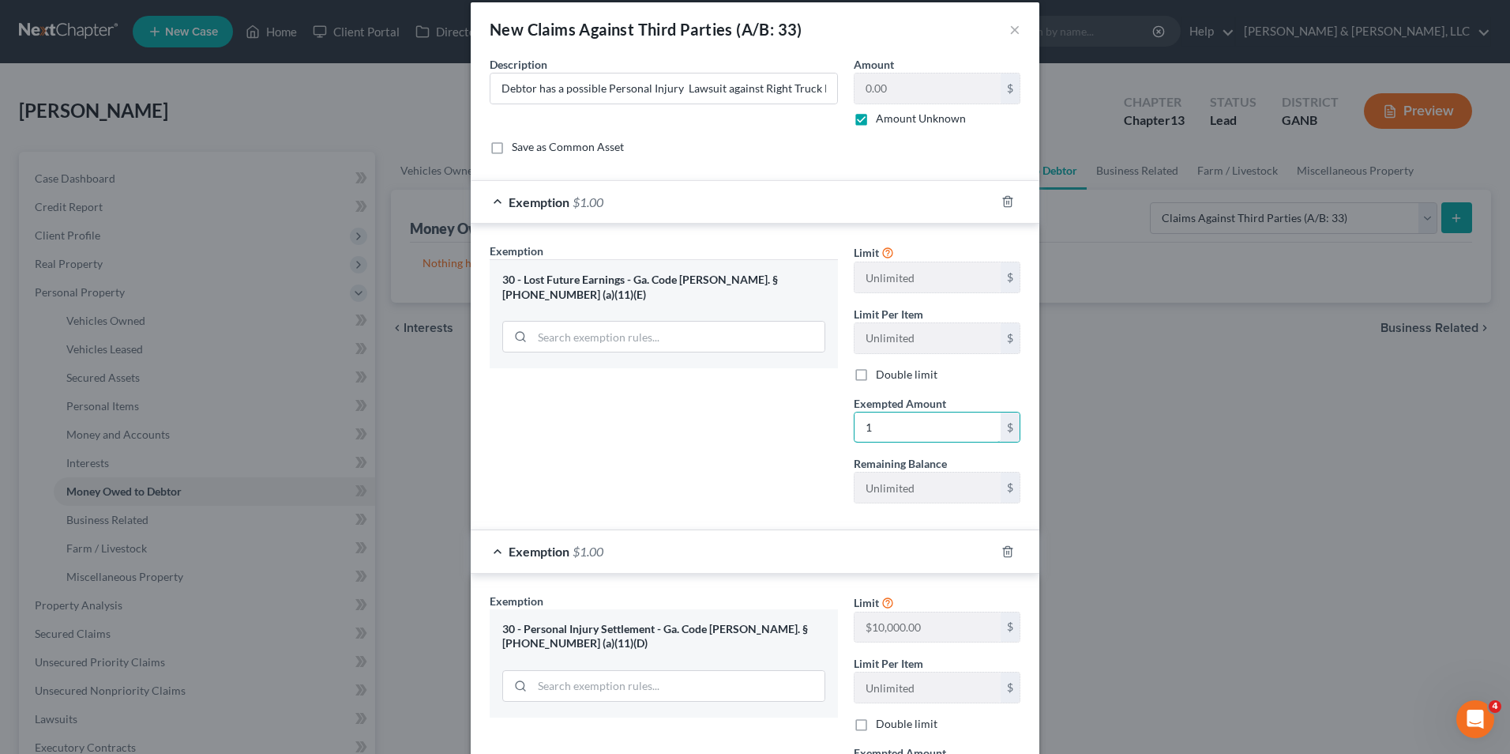
scroll to position [0, 0]
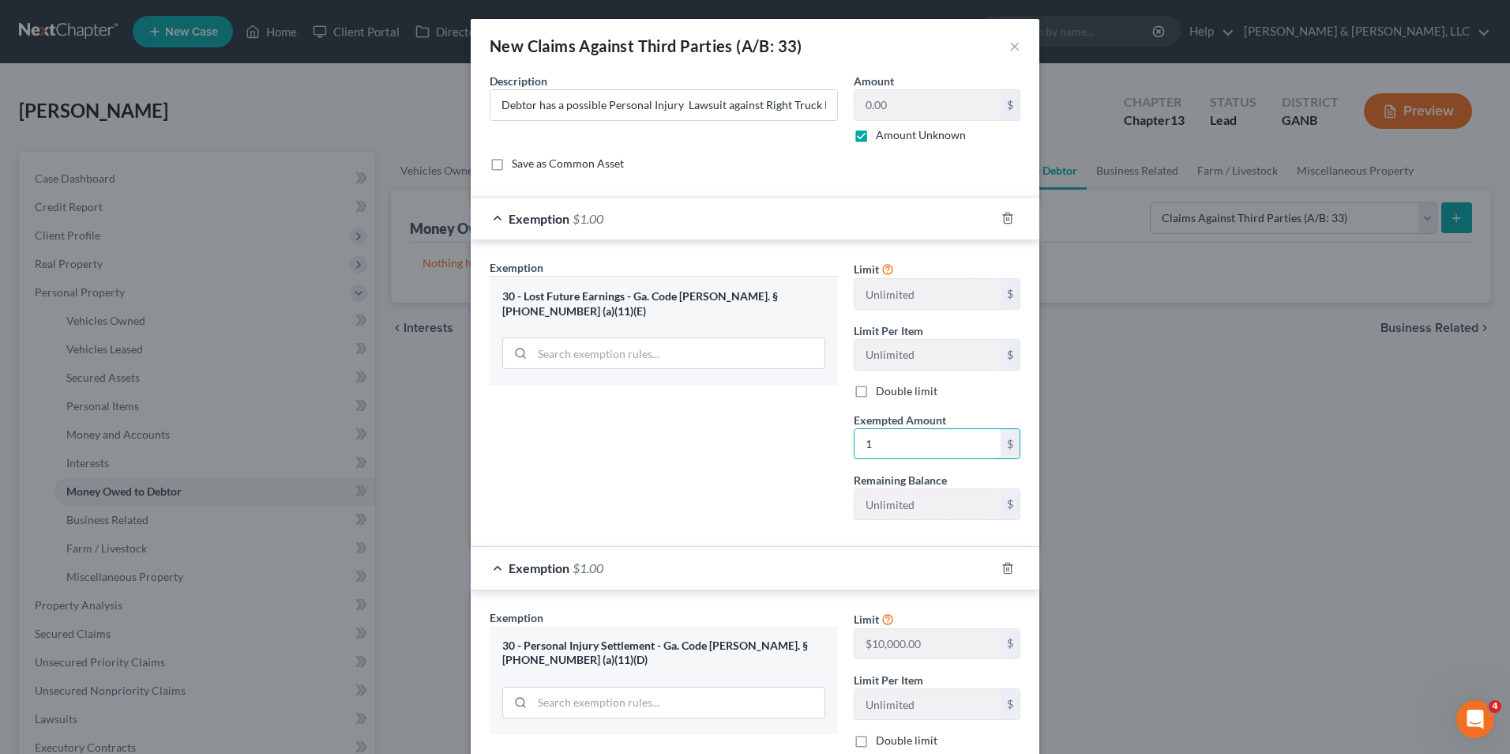
type input "1"
click at [701, 471] on div "Exemption Set must be selected for CA. Exemption * 30 - Lost Future Earnings - …" at bounding box center [664, 395] width 364 height 273
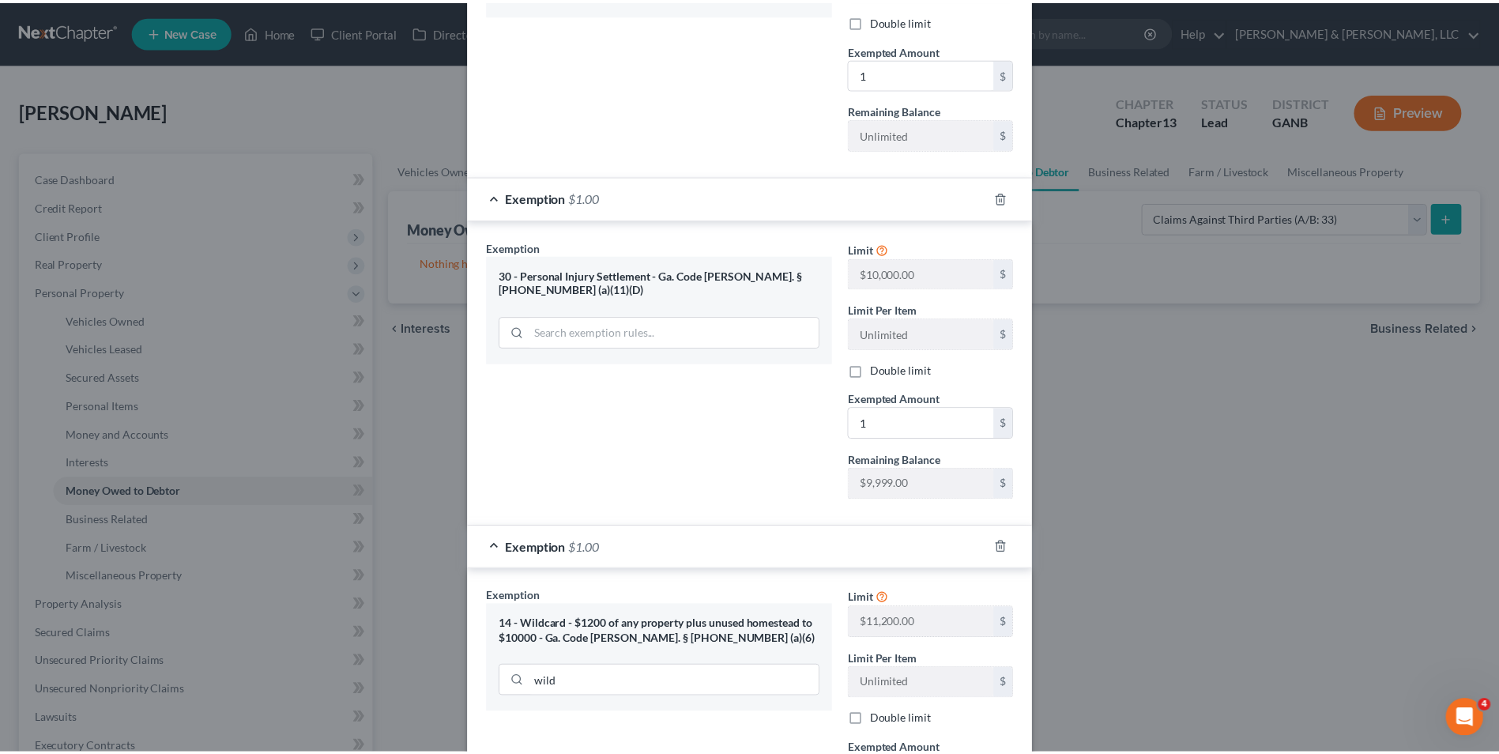
scroll to position [578, 0]
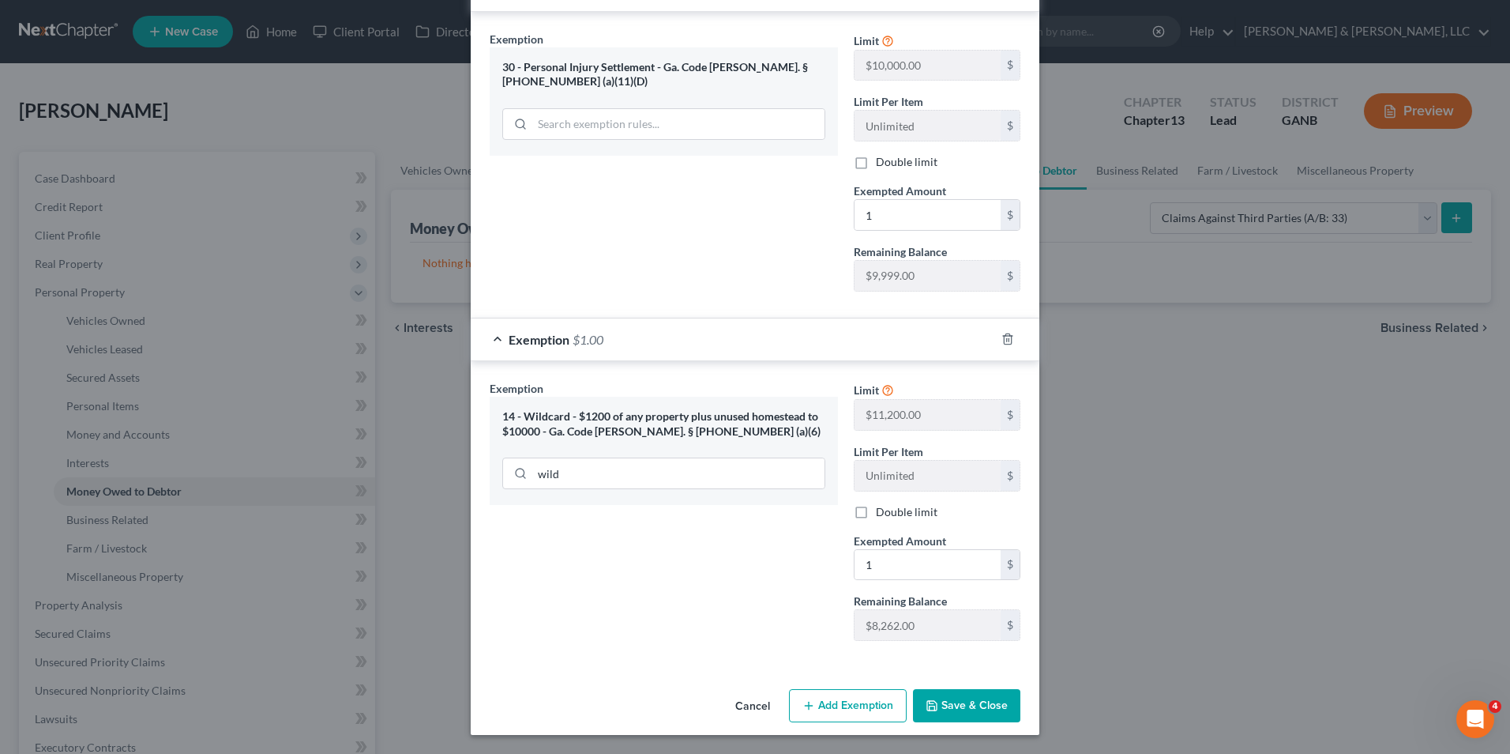
click at [979, 703] on button "Save & Close" at bounding box center [966, 705] width 107 height 33
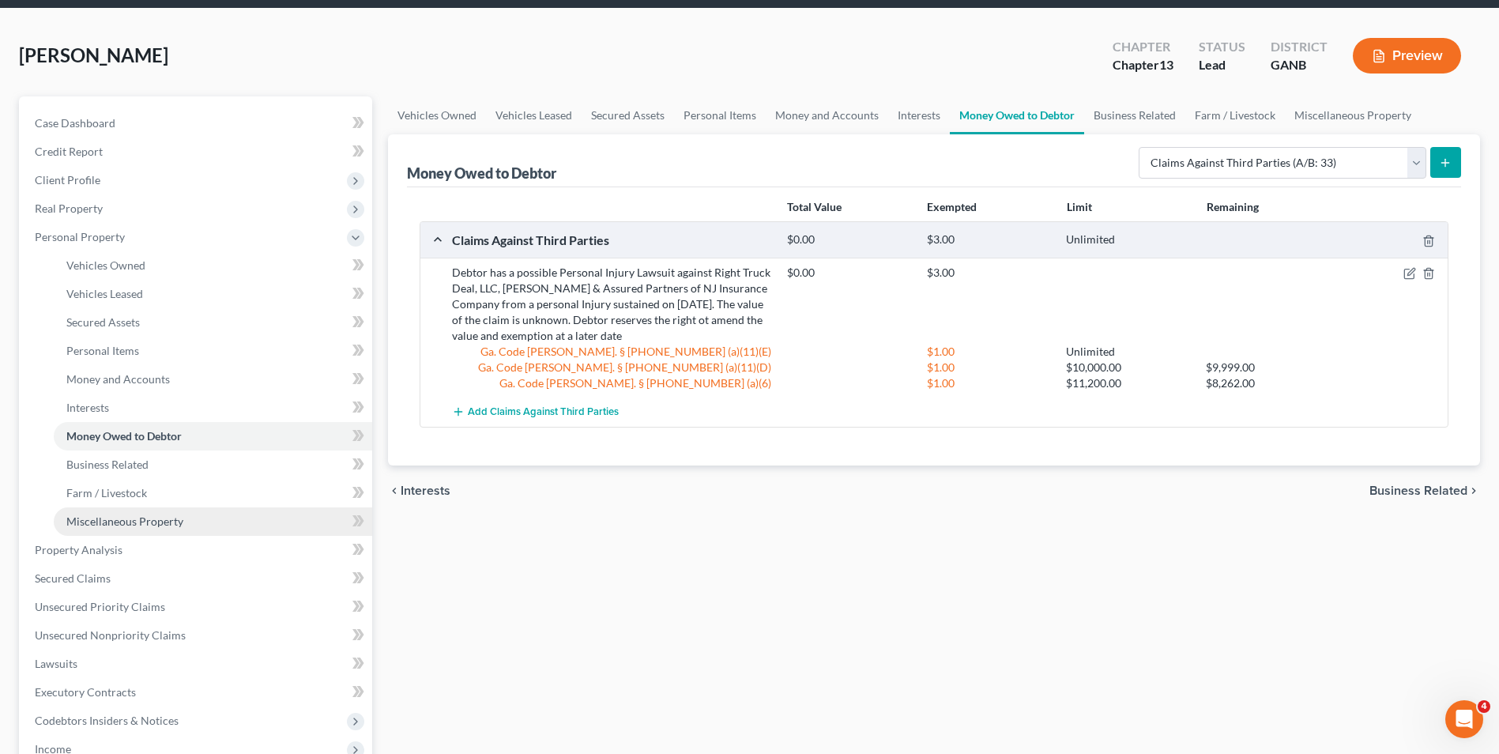
scroll to position [237, 0]
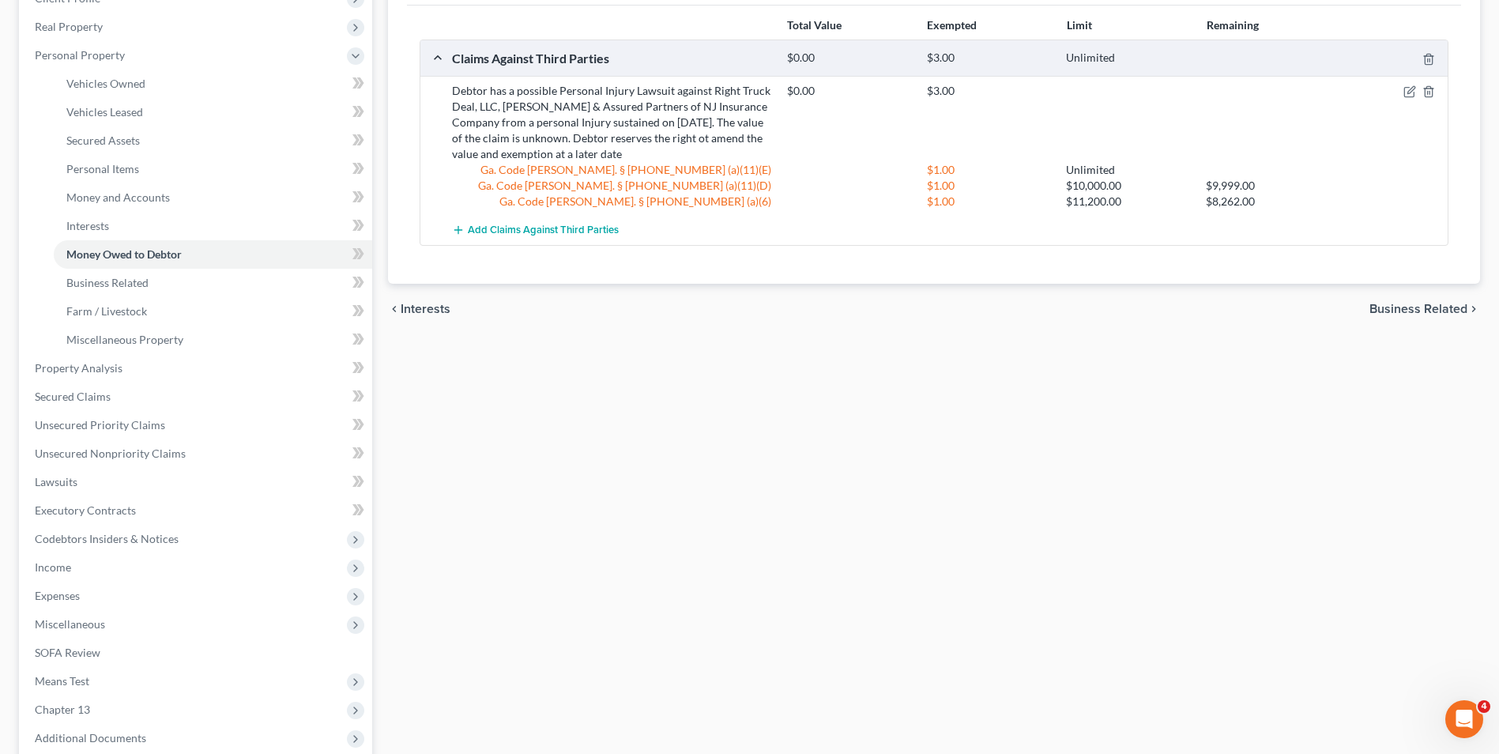
click at [696, 463] on div "Vehicles Owned Vehicles Leased Secured Assets Personal Items Money and Accounts…" at bounding box center [934, 385] width 1108 height 941
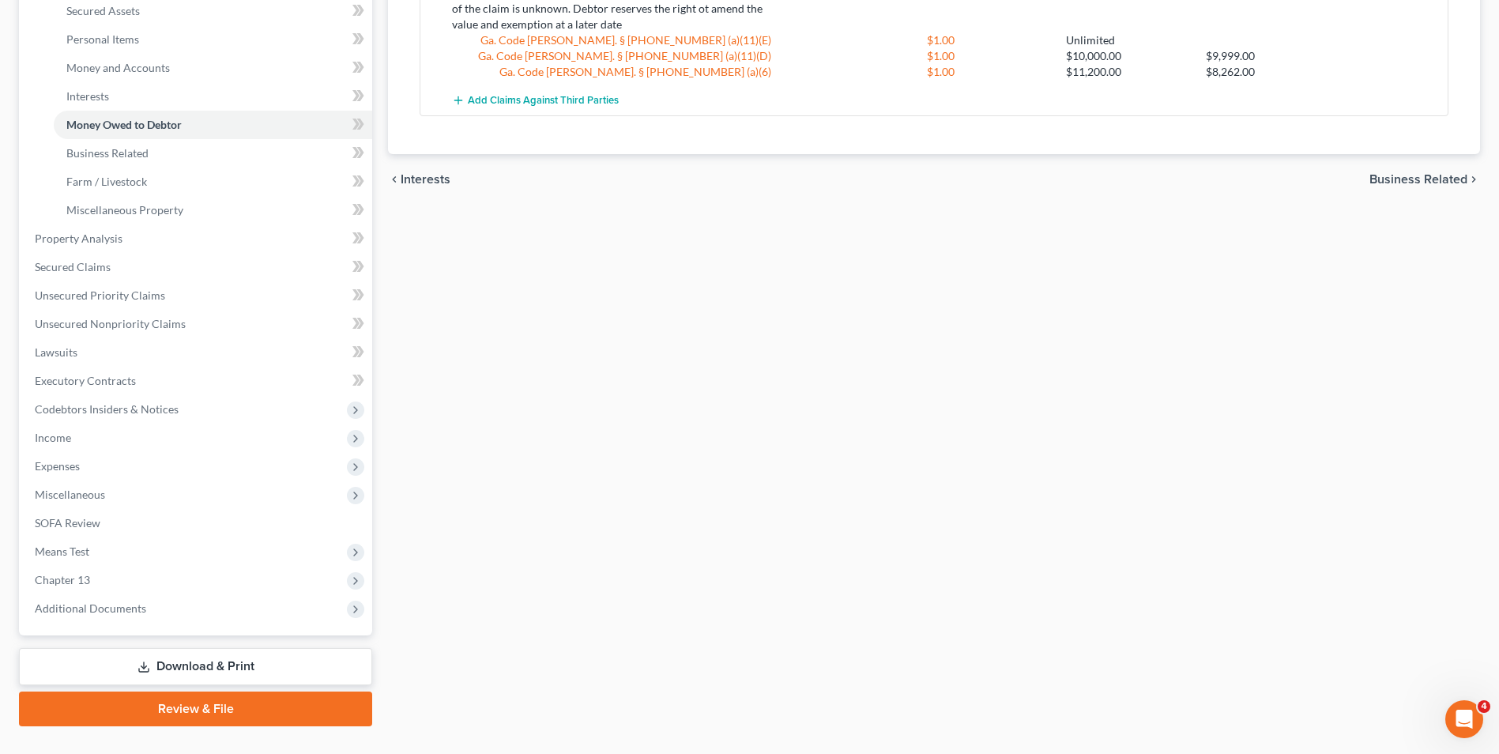
scroll to position [395, 0]
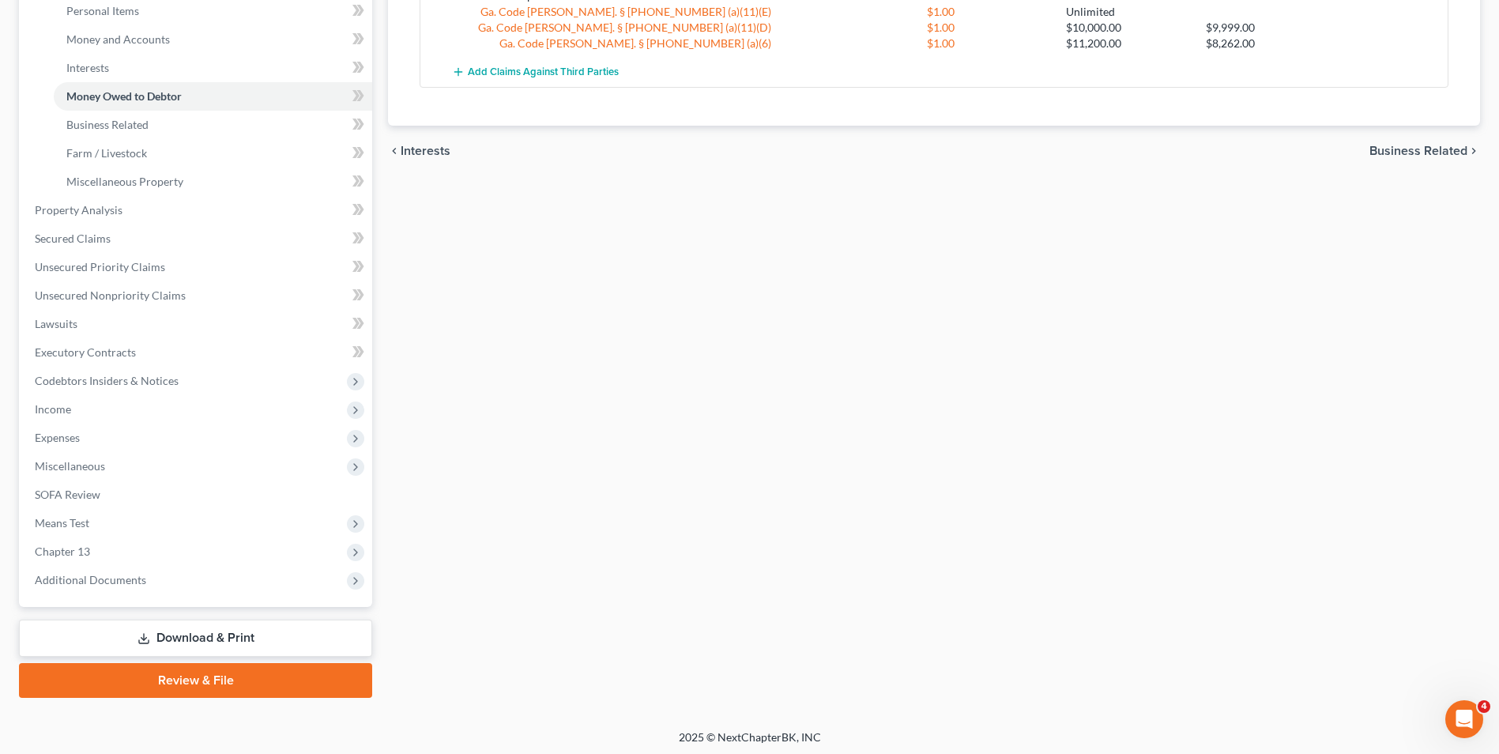
click at [243, 635] on link "Download & Print" at bounding box center [195, 637] width 353 height 37
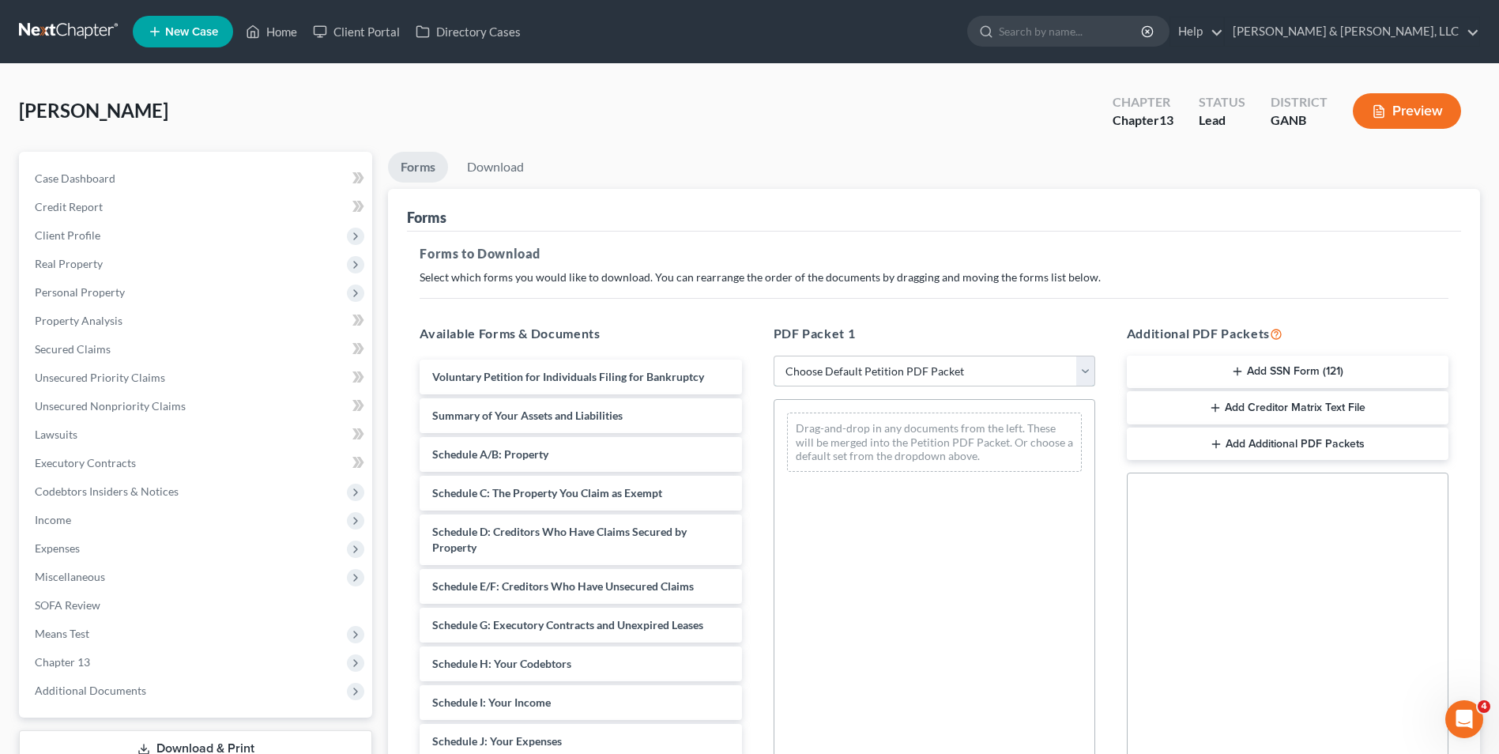
click at [1080, 378] on select "Choose Default Petition PDF Packet Complete Bankruptcy Petition (all forms and …" at bounding box center [934, 371] width 322 height 32
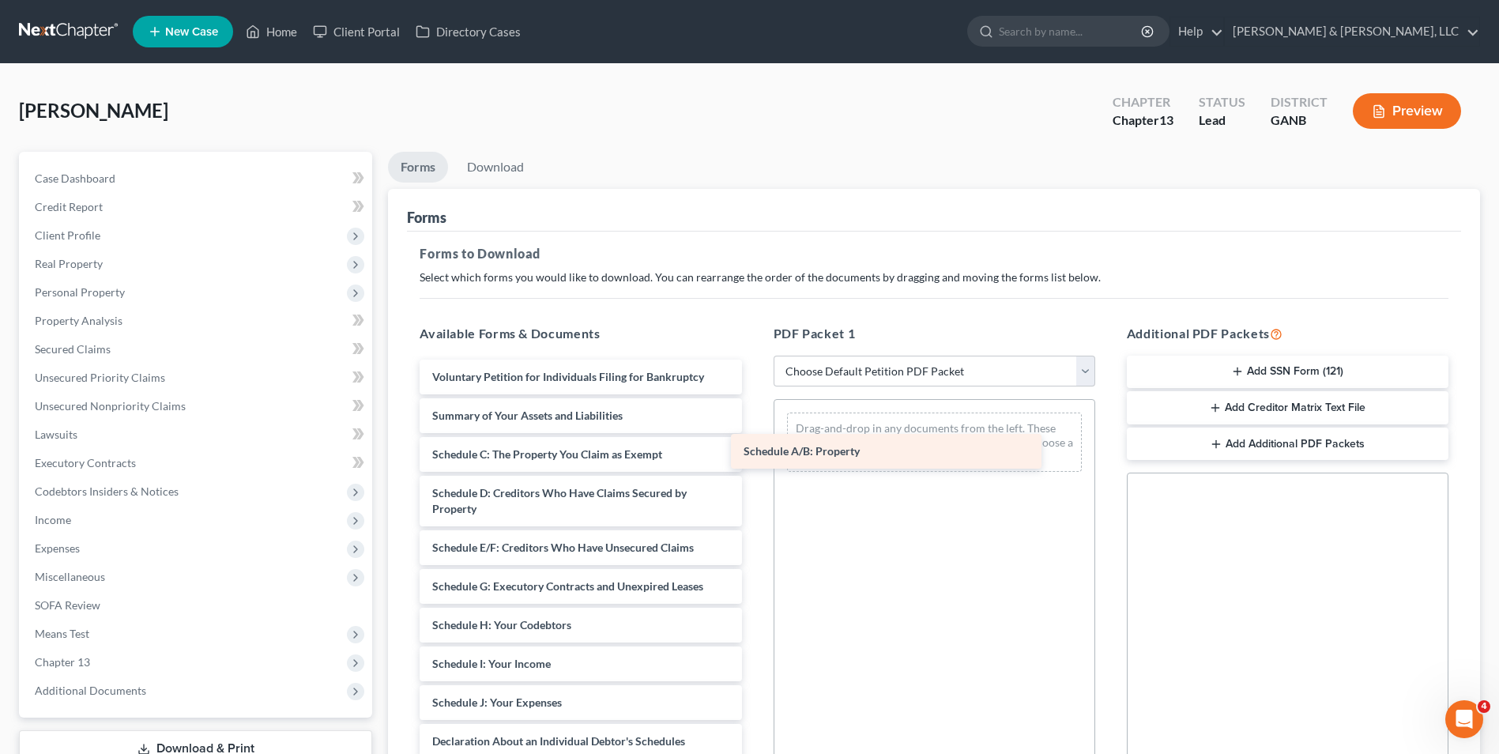
drag, startPoint x: 578, startPoint y: 453, endPoint x: 891, endPoint y: 449, distance: 312.9
click at [754, 449] on div "Schedule A/B: Property Voluntary Petition for Individuals Filing for Bankruptcy…" at bounding box center [580, 690] width 347 height 663
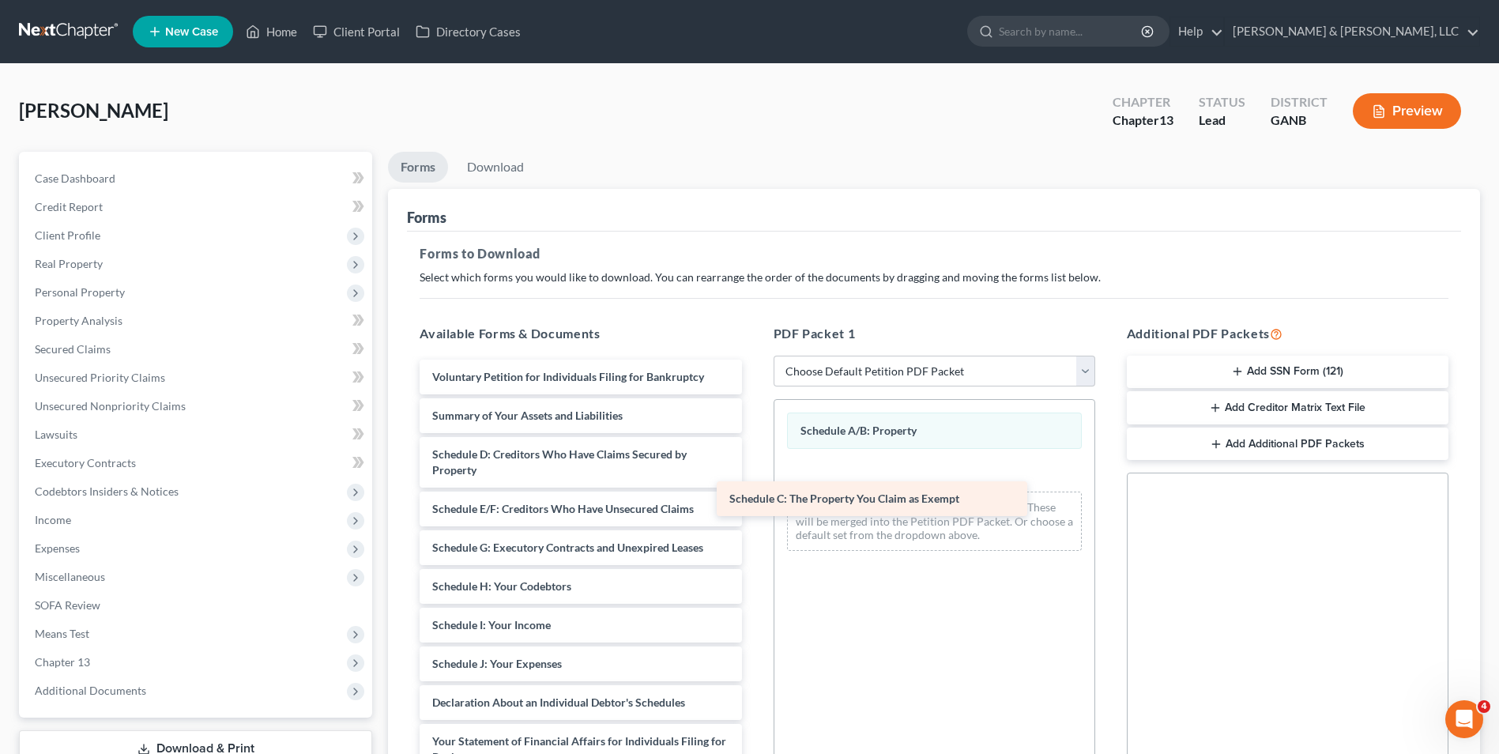
drag, startPoint x: 657, startPoint y: 446, endPoint x: 954, endPoint y: 491, distance: 300.3
click at [754, 491] on div "Schedule C: The Property You Claim as Exempt Voluntary Petition for Individuals…" at bounding box center [580, 671] width 347 height 624
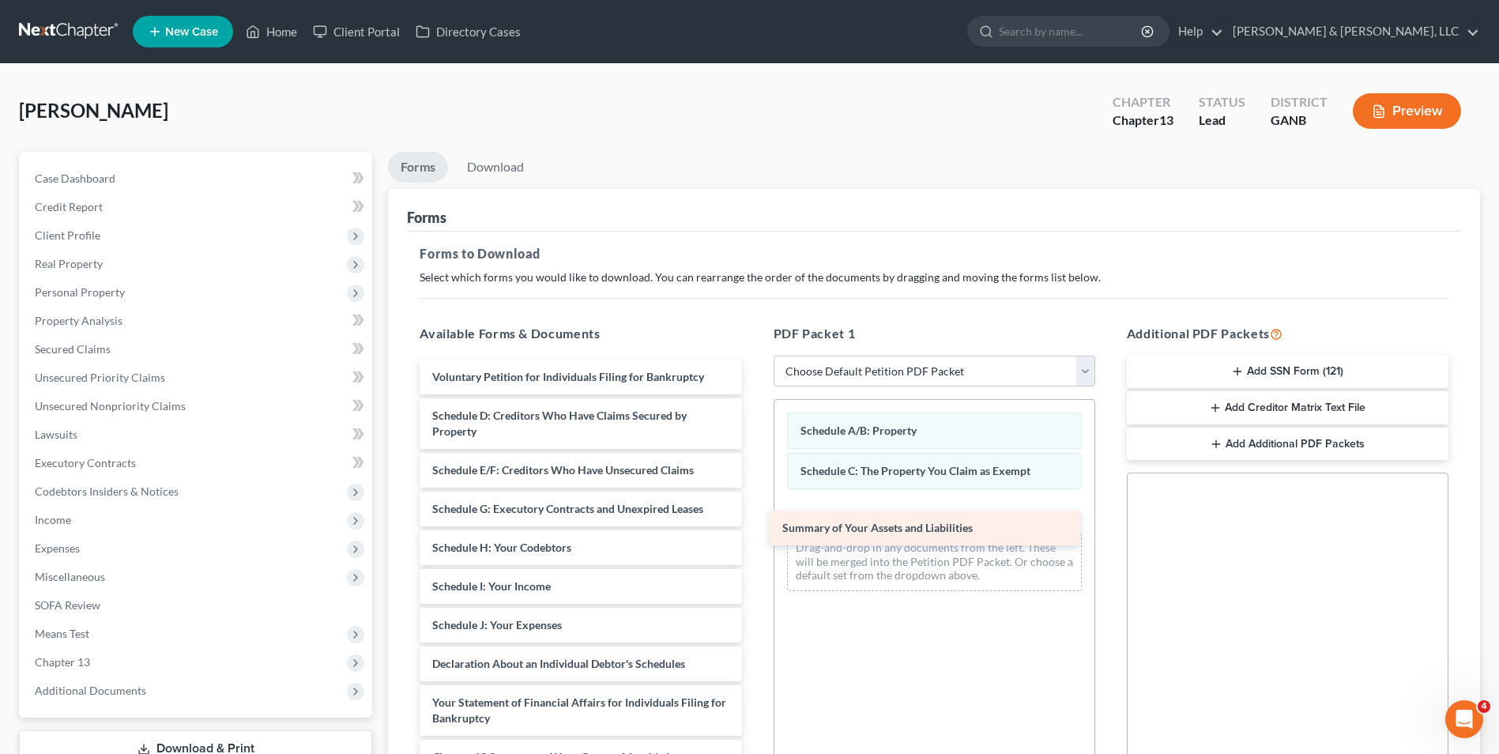
drag, startPoint x: 618, startPoint y: 418, endPoint x: 968, endPoint y: 530, distance: 367.5
click at [754, 530] on div "Summary of Your Assets and Liabilities Voluntary Petition for Individuals Filin…" at bounding box center [580, 651] width 347 height 585
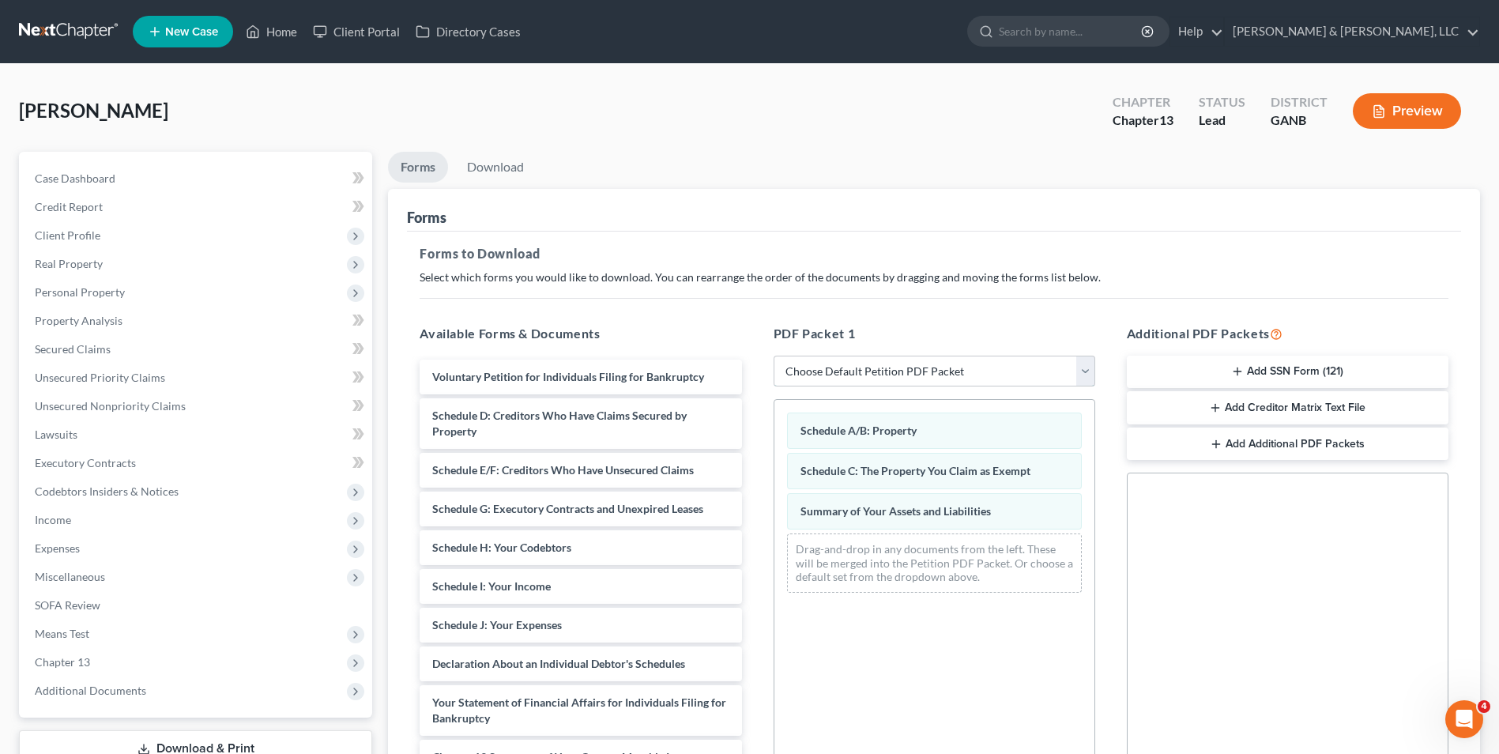
click at [1083, 368] on select "Choose Default Petition PDF Packet Complete Bankruptcy Petition (all forms and …" at bounding box center [934, 371] width 322 height 32
select select "2"
click at [773, 355] on select "Choose Default Petition PDF Packet Complete Bankruptcy Petition (all forms and …" at bounding box center [934, 371] width 322 height 32
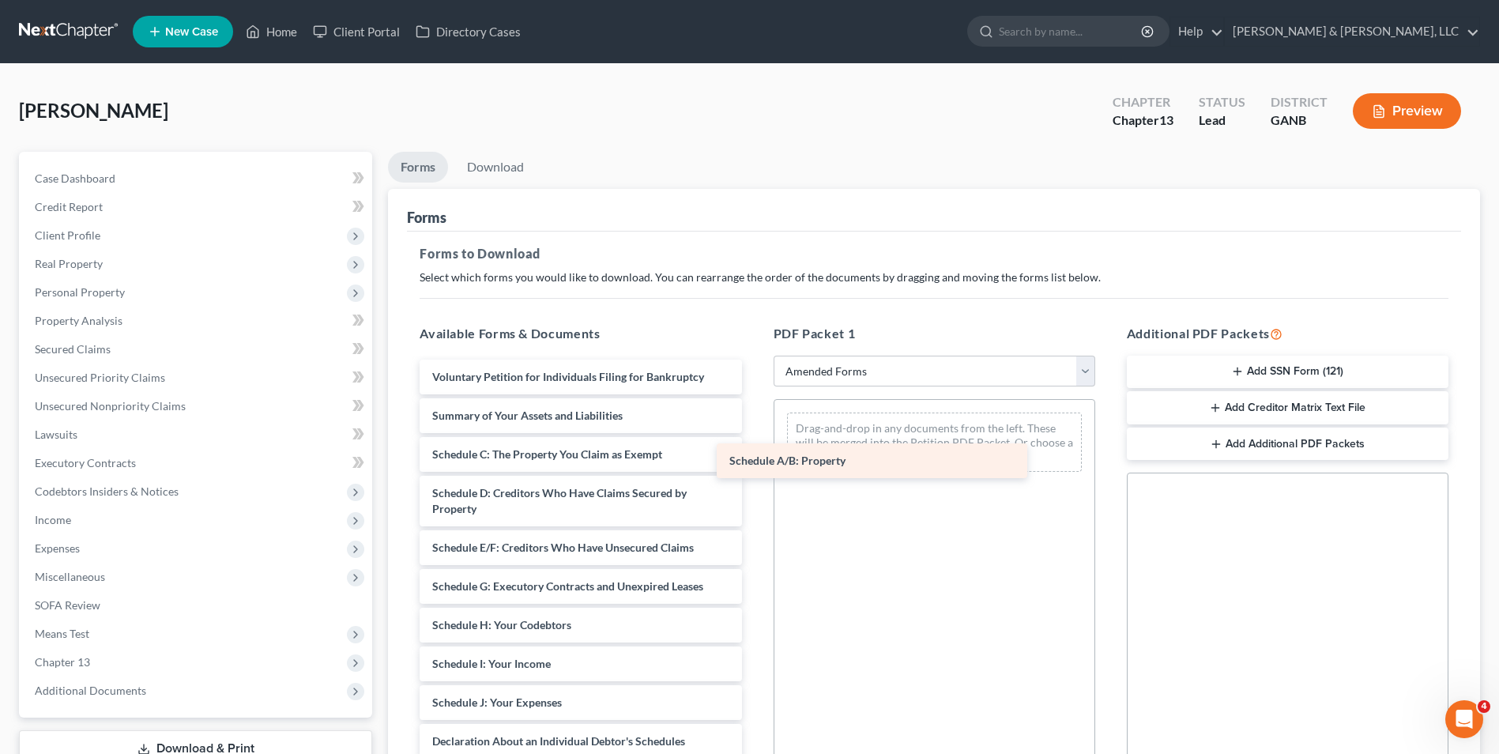
drag, startPoint x: 579, startPoint y: 453, endPoint x: 879, endPoint y: 459, distance: 300.2
click at [754, 459] on div "Schedule A/B: Property Voluntary Petition for Individuals Filing for Bankruptcy…" at bounding box center [580, 690] width 347 height 663
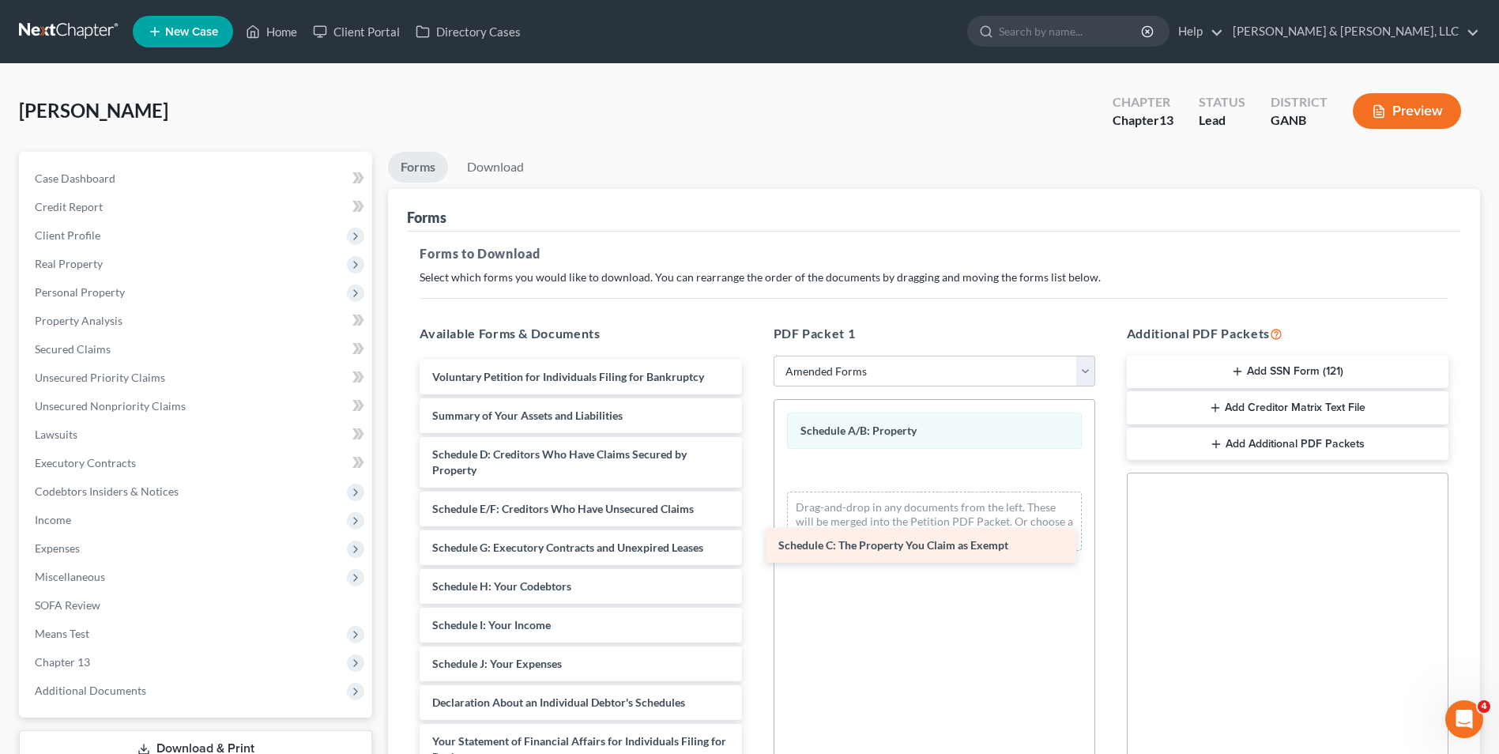
drag, startPoint x: 661, startPoint y: 457, endPoint x: 1008, endPoint y: 547, distance: 358.1
click at [754, 547] on div "Schedule C: The Property You Claim as Exempt Voluntary Petition for Individuals…" at bounding box center [580, 671] width 347 height 624
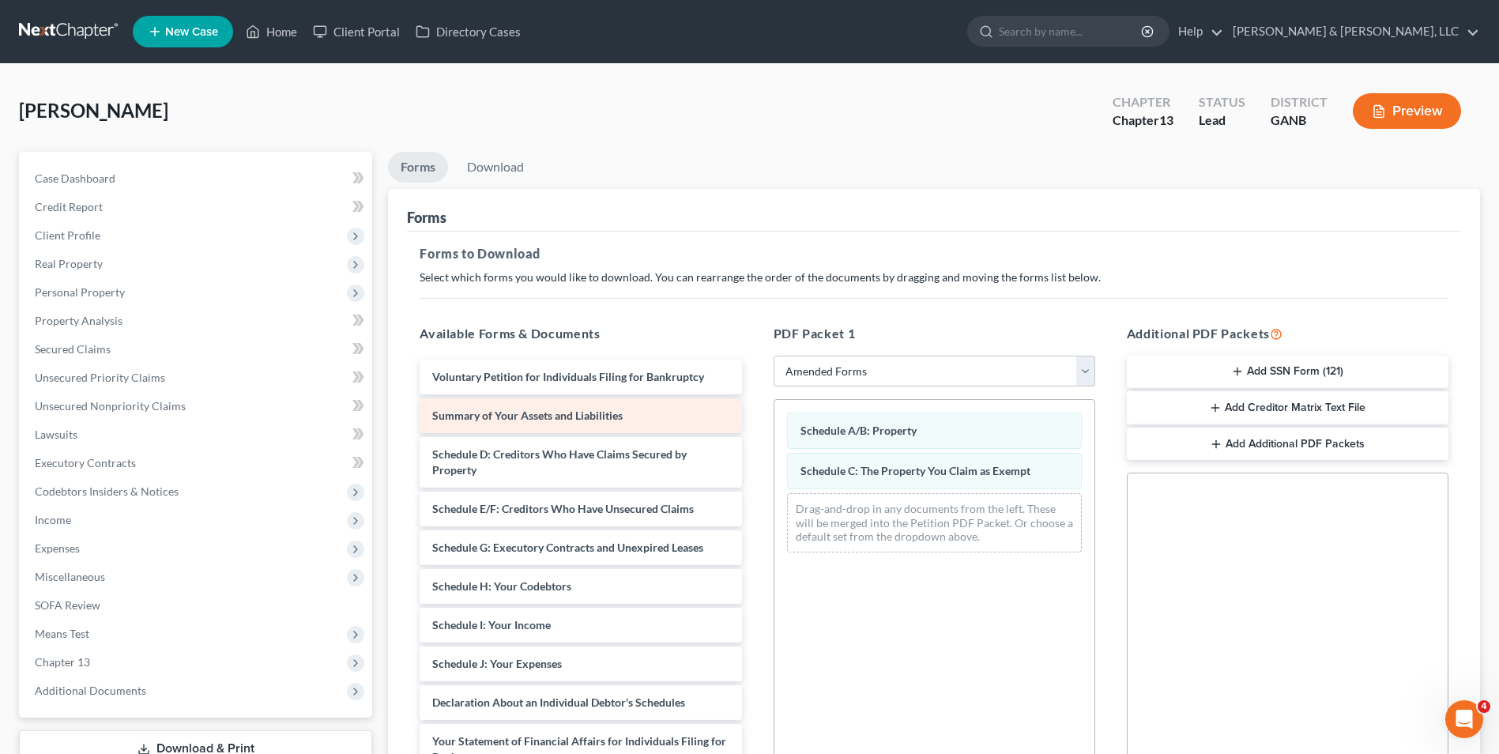
click at [576, 421] on div "Voluntary Petition for Individuals Filing for Bankruptcy Summary of Your Assets…" at bounding box center [580, 671] width 347 height 624
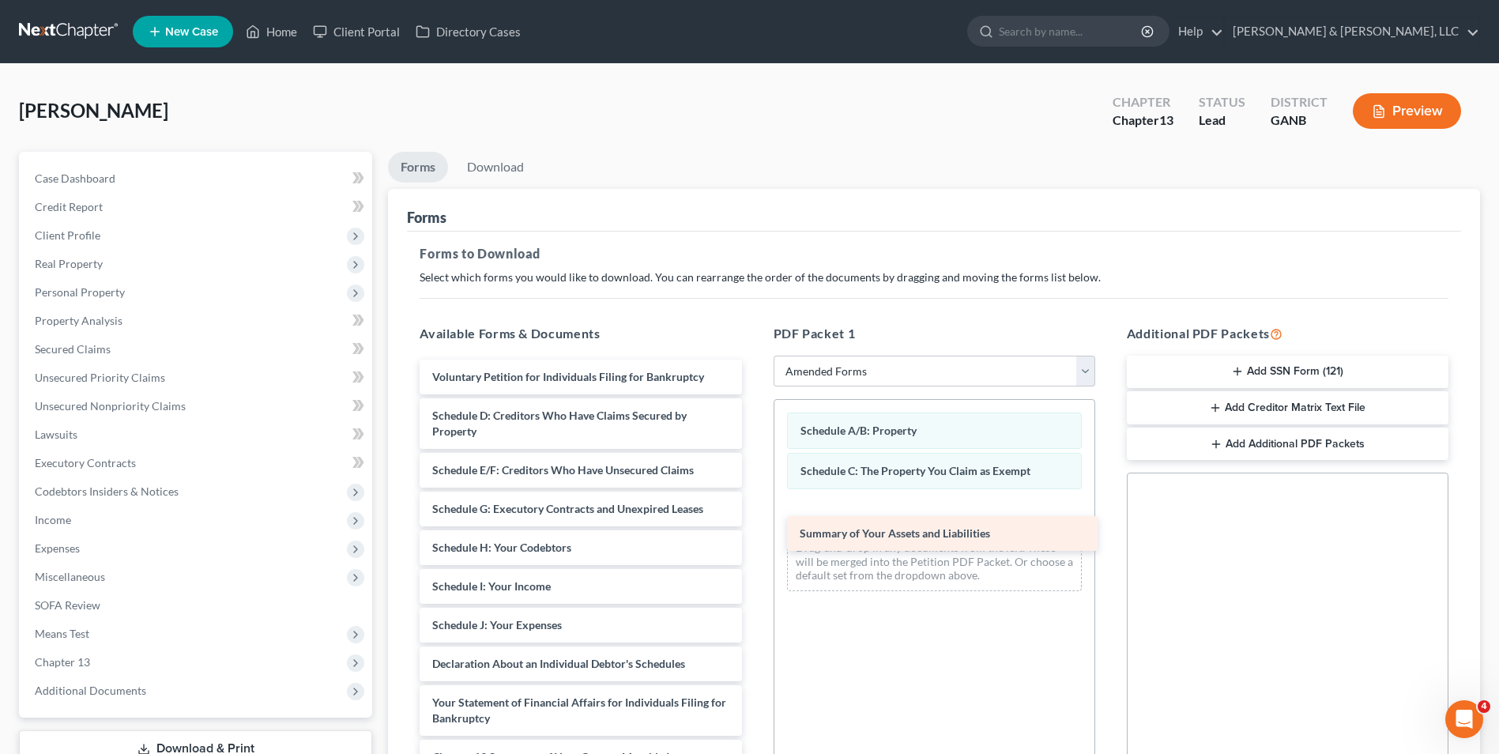
drag, startPoint x: 582, startPoint y: 416, endPoint x: 950, endPoint y: 534, distance: 385.7
click at [754, 534] on div "Summary of Your Assets and Liabilities Voluntary Petition for Individuals Filin…" at bounding box center [580, 651] width 347 height 585
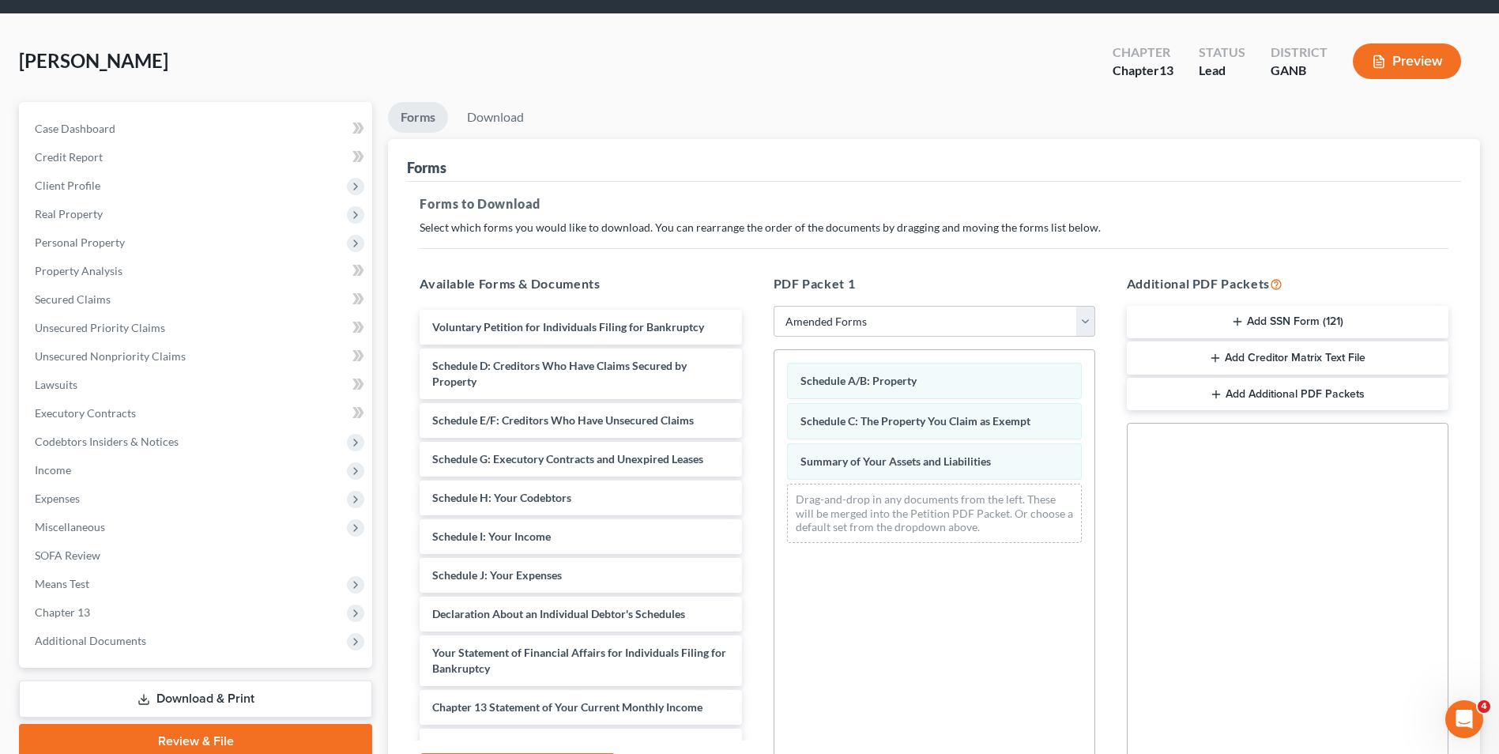
scroll to position [222, 0]
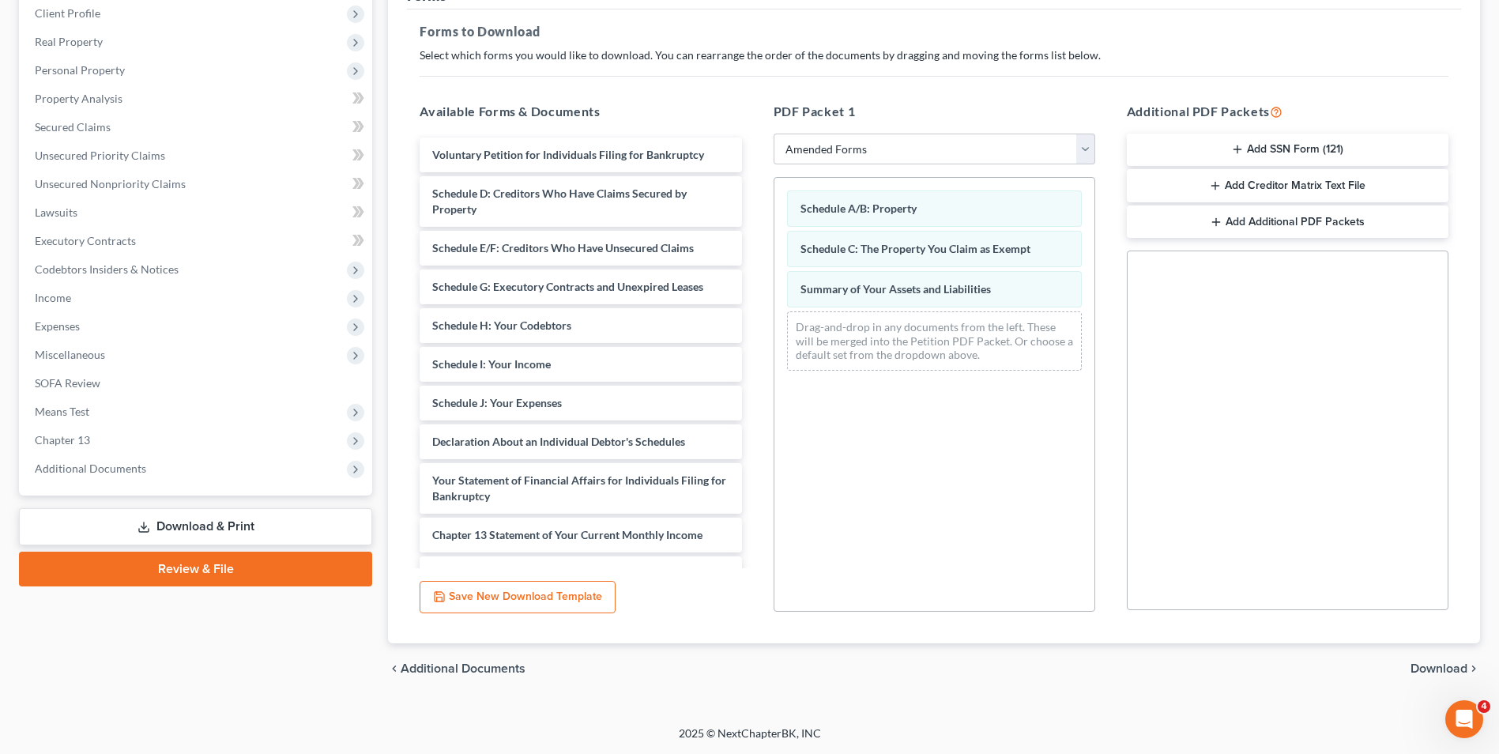
click at [1449, 664] on span "Download" at bounding box center [1438, 668] width 57 height 13
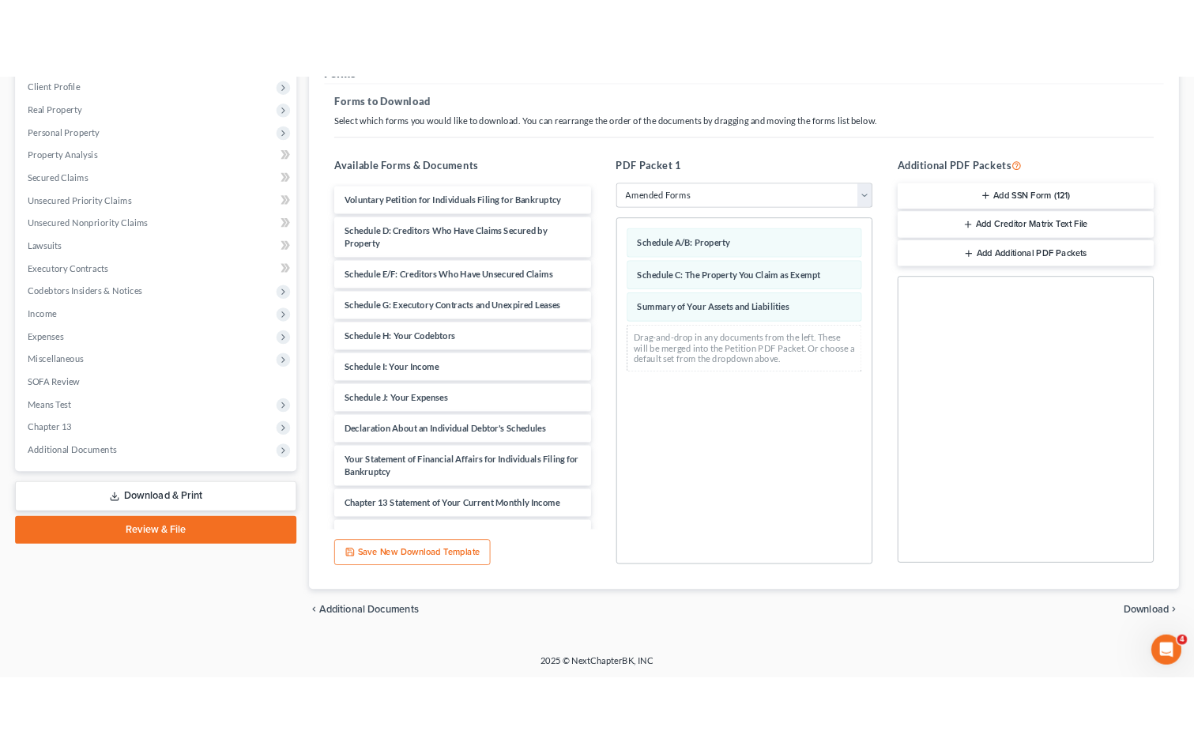
scroll to position [115, 0]
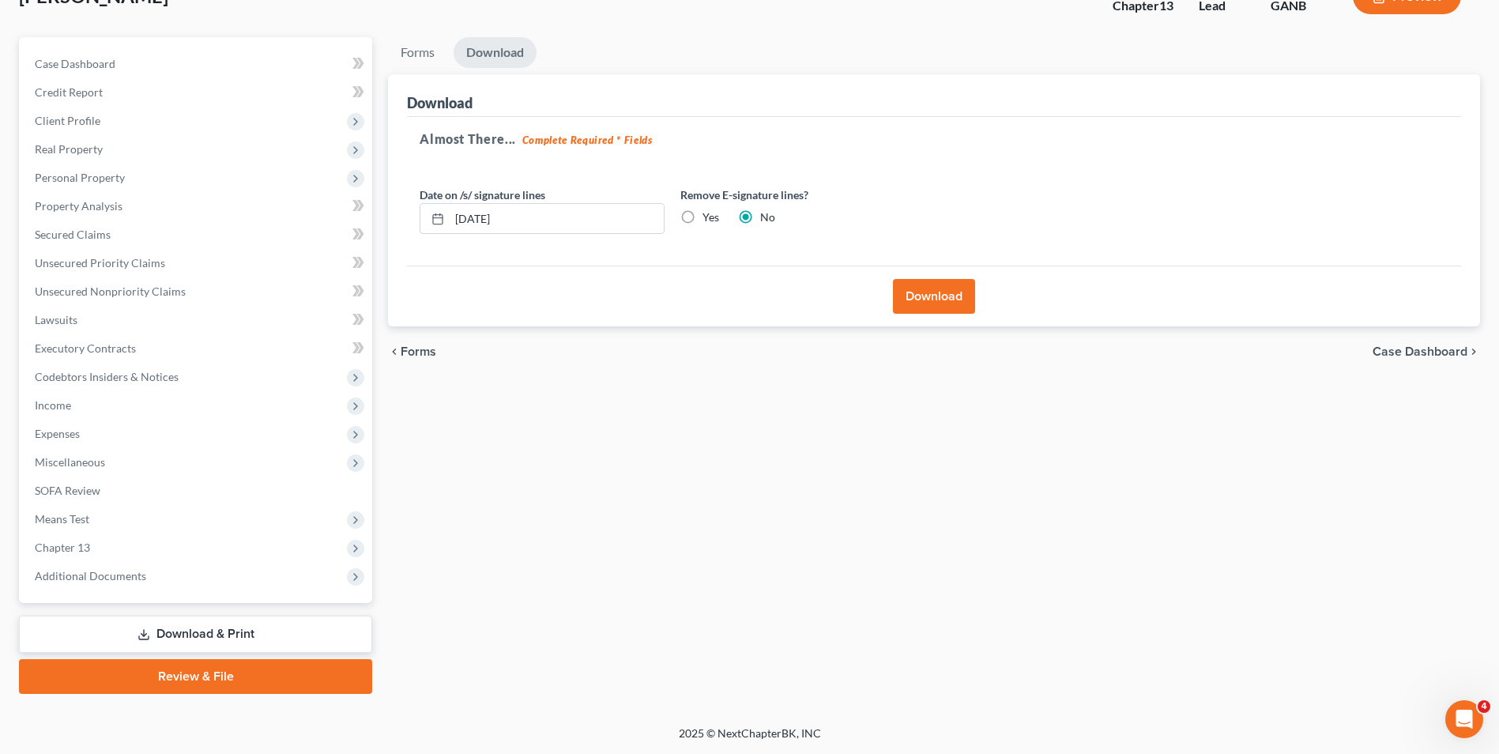
click at [936, 288] on button "Download" at bounding box center [934, 296] width 82 height 35
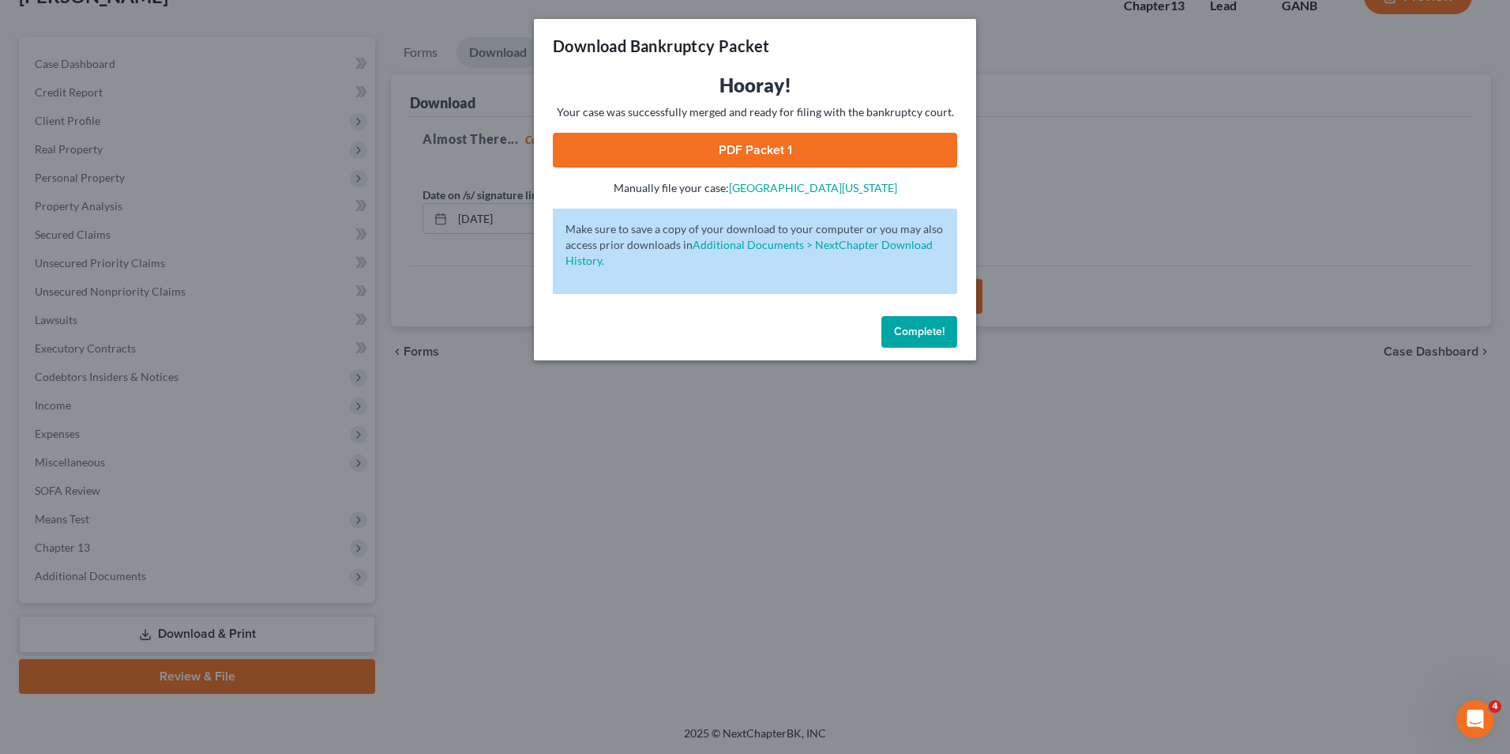
click at [758, 146] on link "PDF Packet 1" at bounding box center [755, 150] width 404 height 35
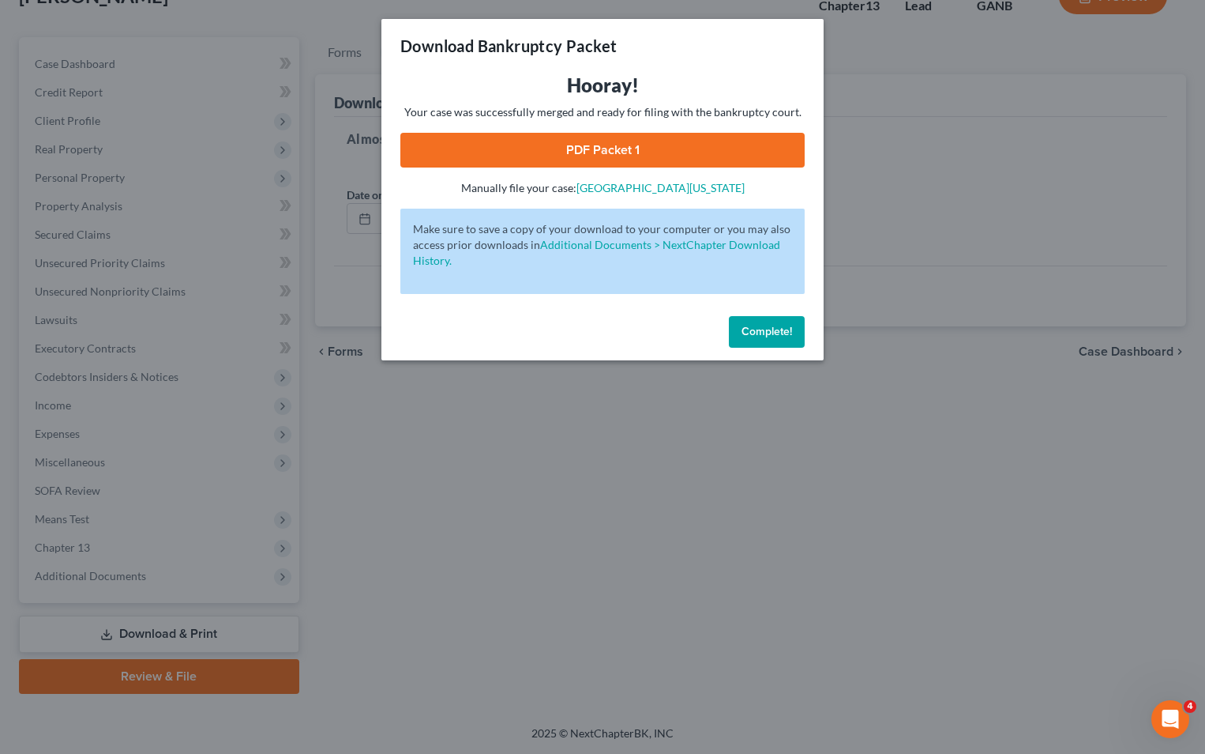
click at [780, 327] on span "Complete!" at bounding box center [767, 331] width 51 height 13
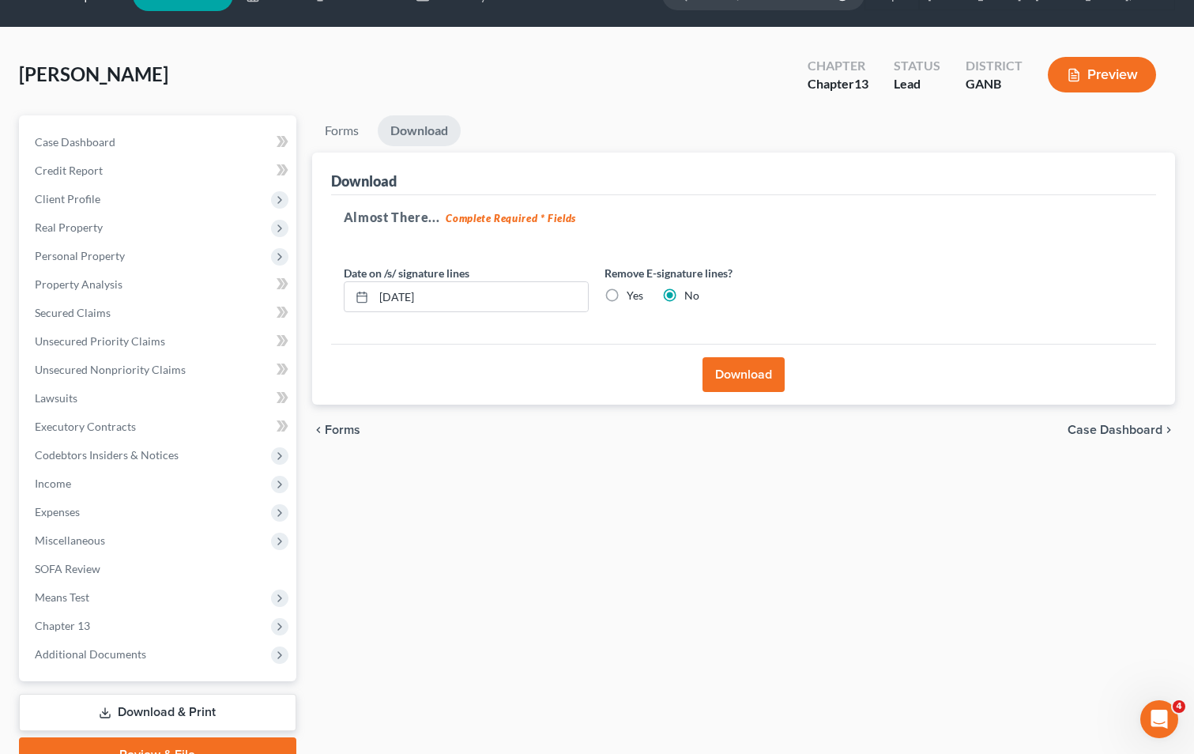
scroll to position [0, 0]
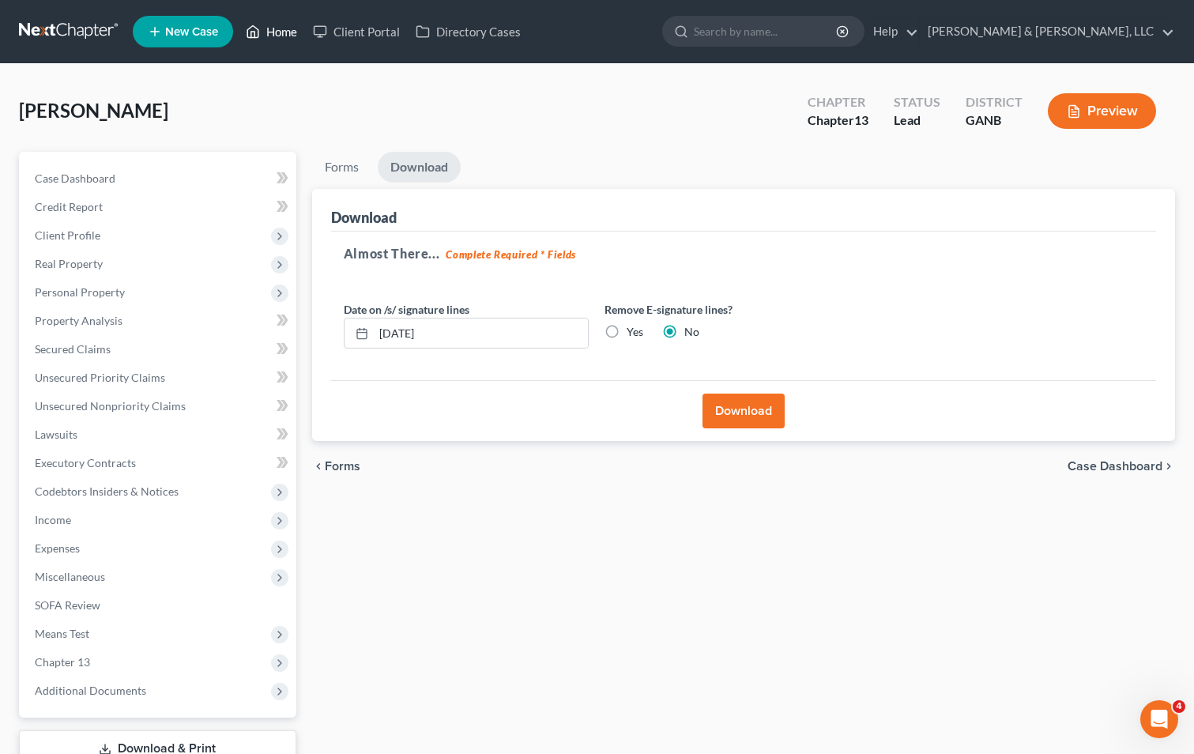
click at [275, 32] on link "Home" at bounding box center [271, 31] width 67 height 28
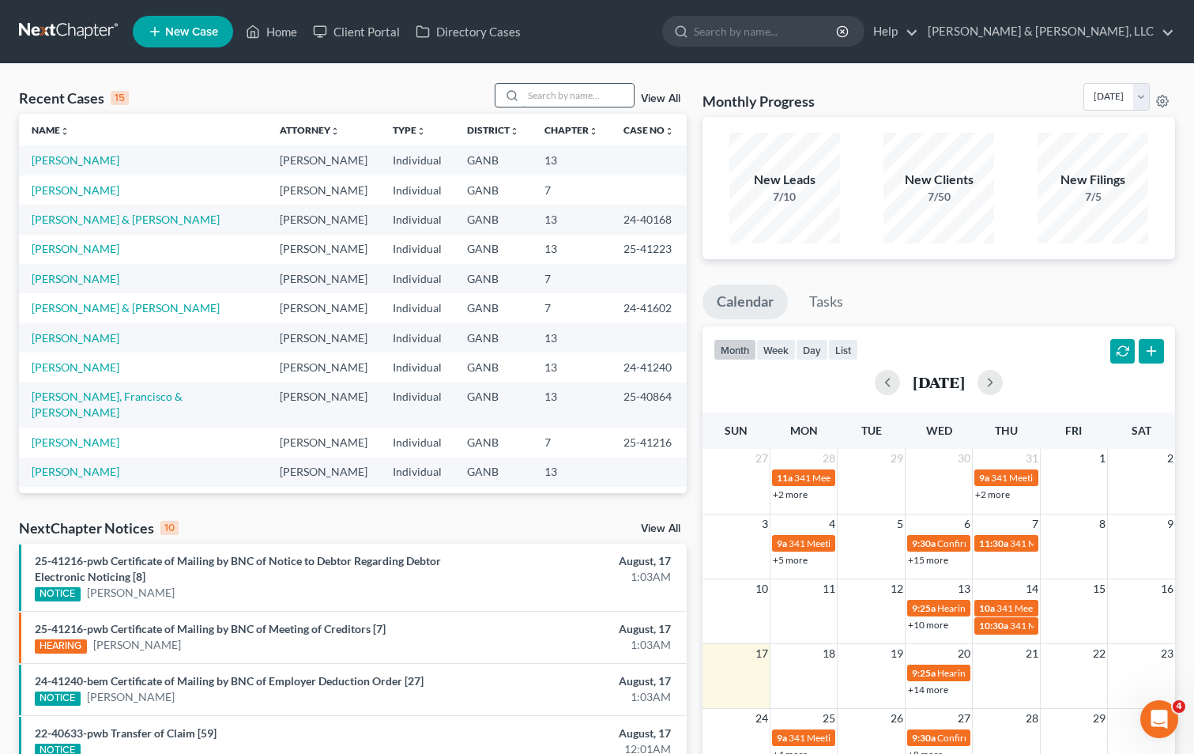
click at [607, 86] on input "search" at bounding box center [578, 95] width 111 height 23
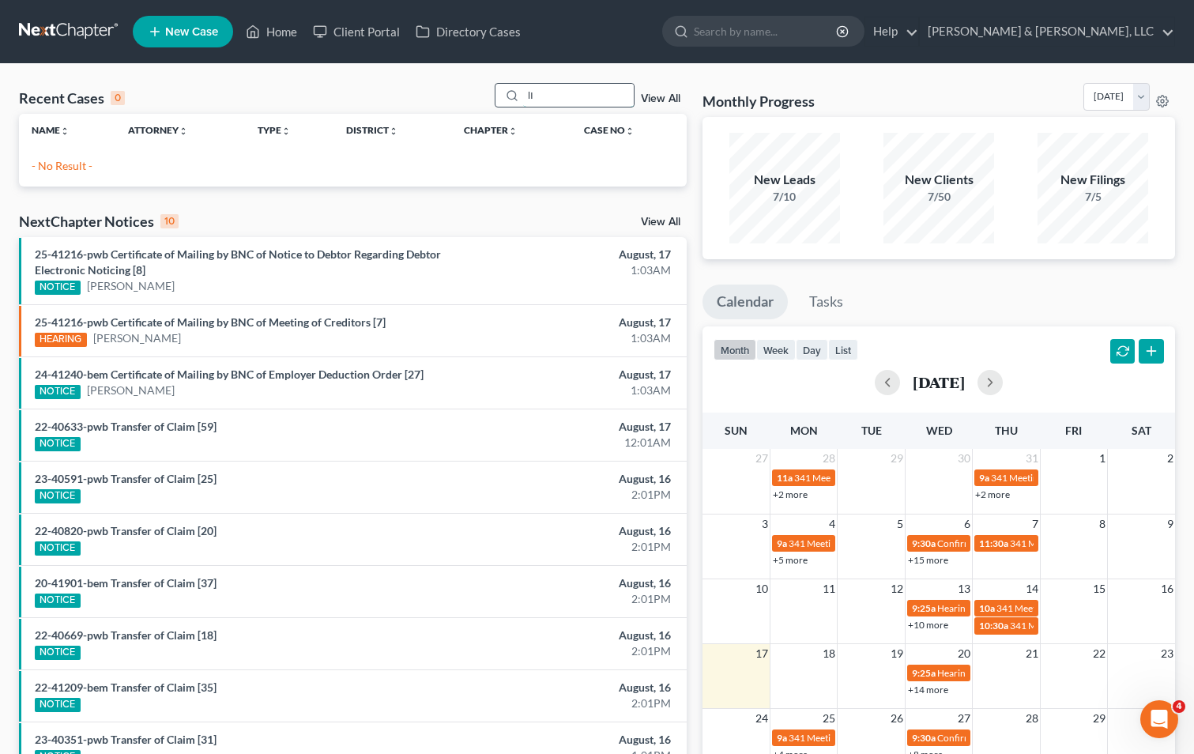
type input "l"
